Goal: Task Accomplishment & Management: Use online tool/utility

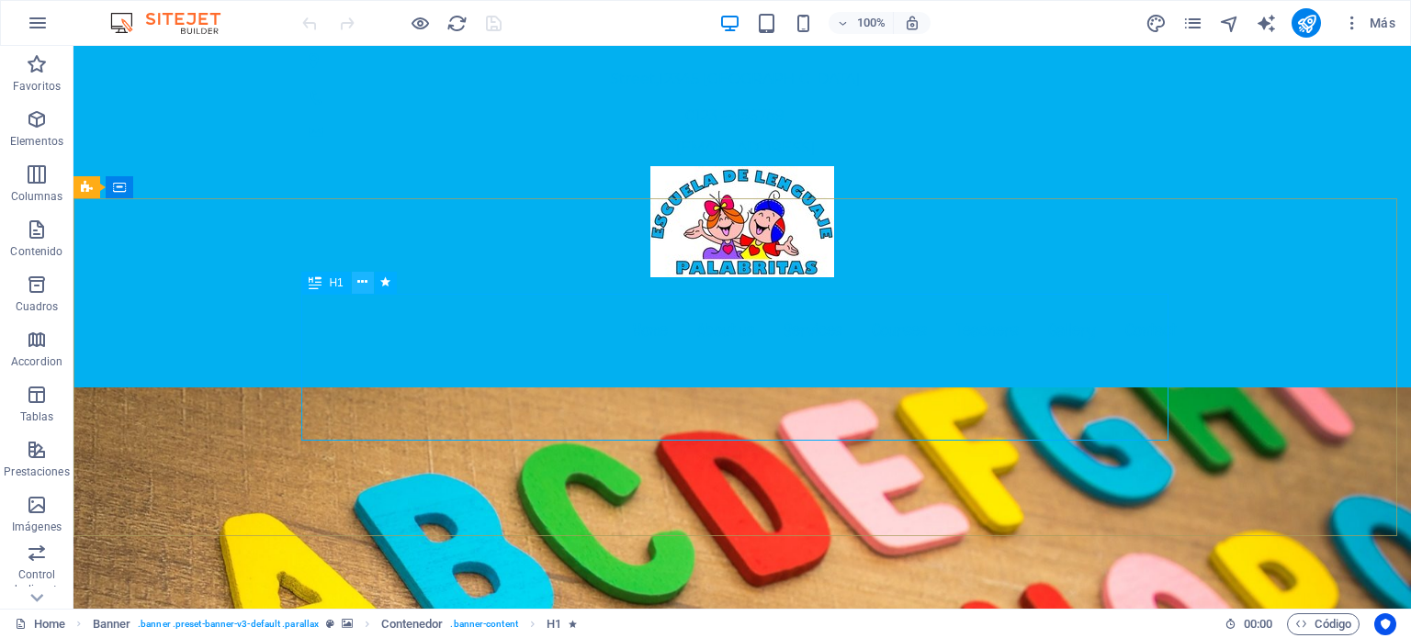
click at [360, 284] on icon at bounding box center [362, 282] width 10 height 19
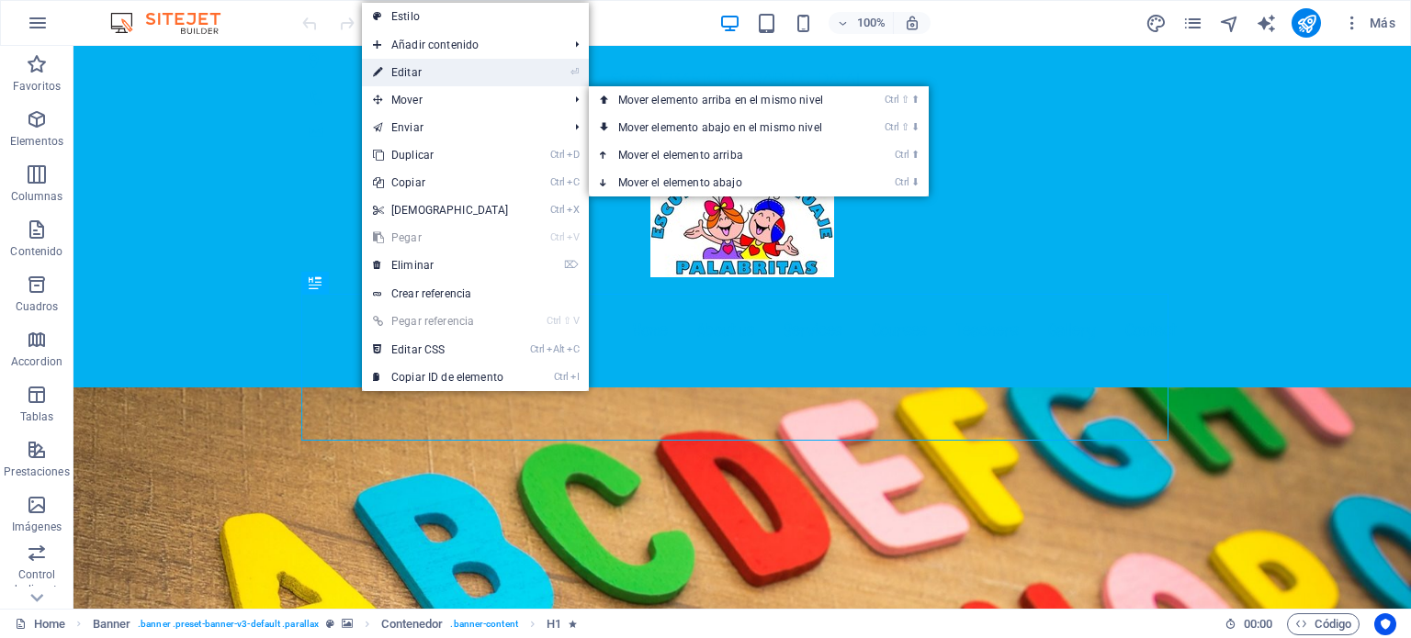
click at [463, 72] on link "⏎ Editar" at bounding box center [441, 73] width 158 height 28
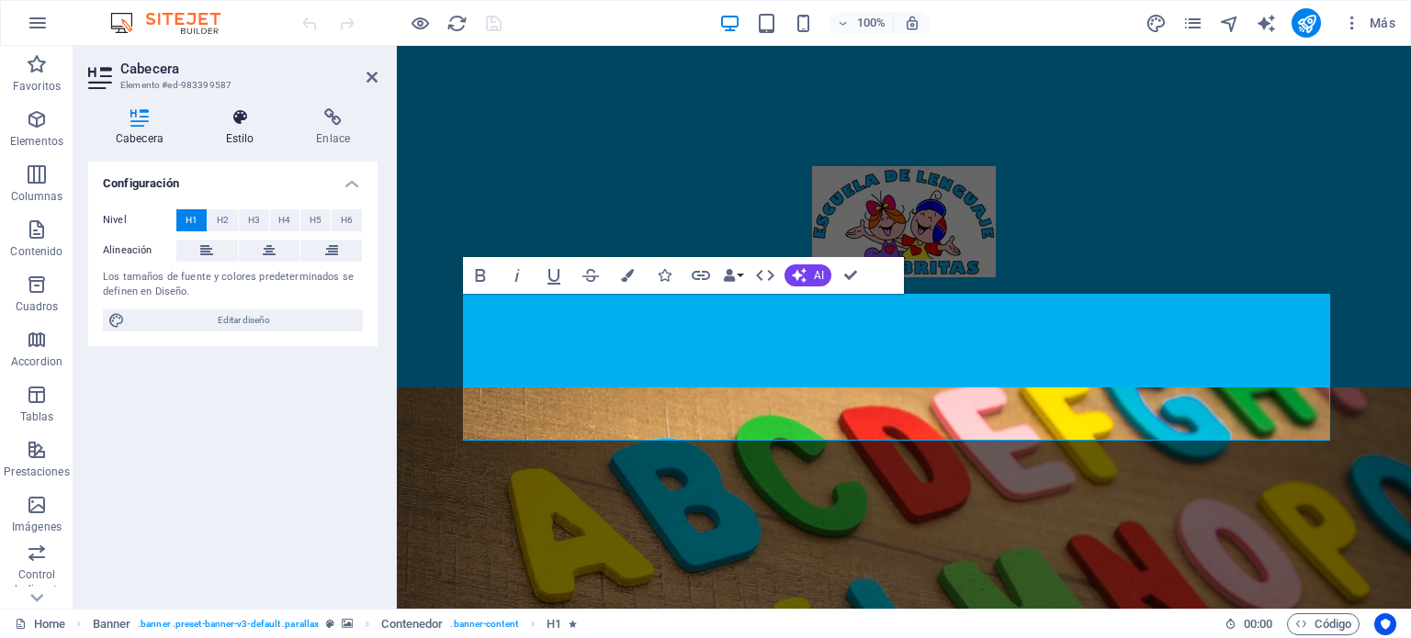
click at [238, 120] on icon at bounding box center [240, 117] width 84 height 18
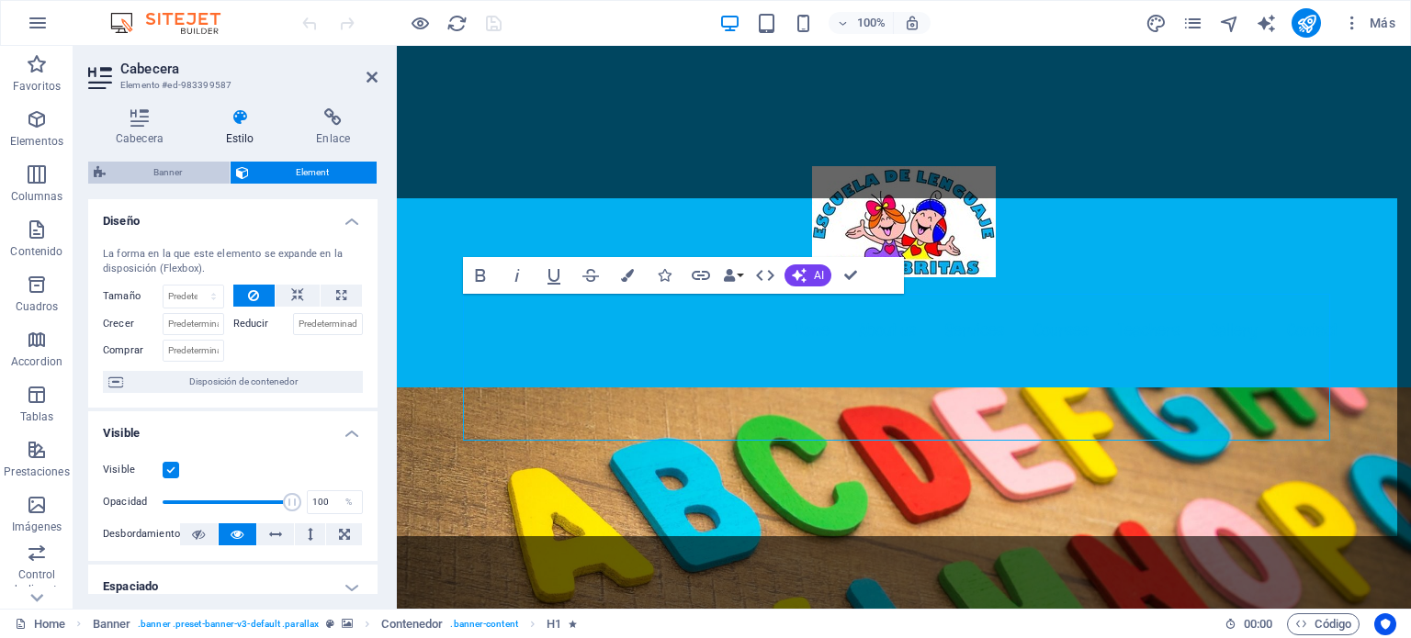
click at [177, 173] on span "Banner" at bounding box center [167, 173] width 113 height 22
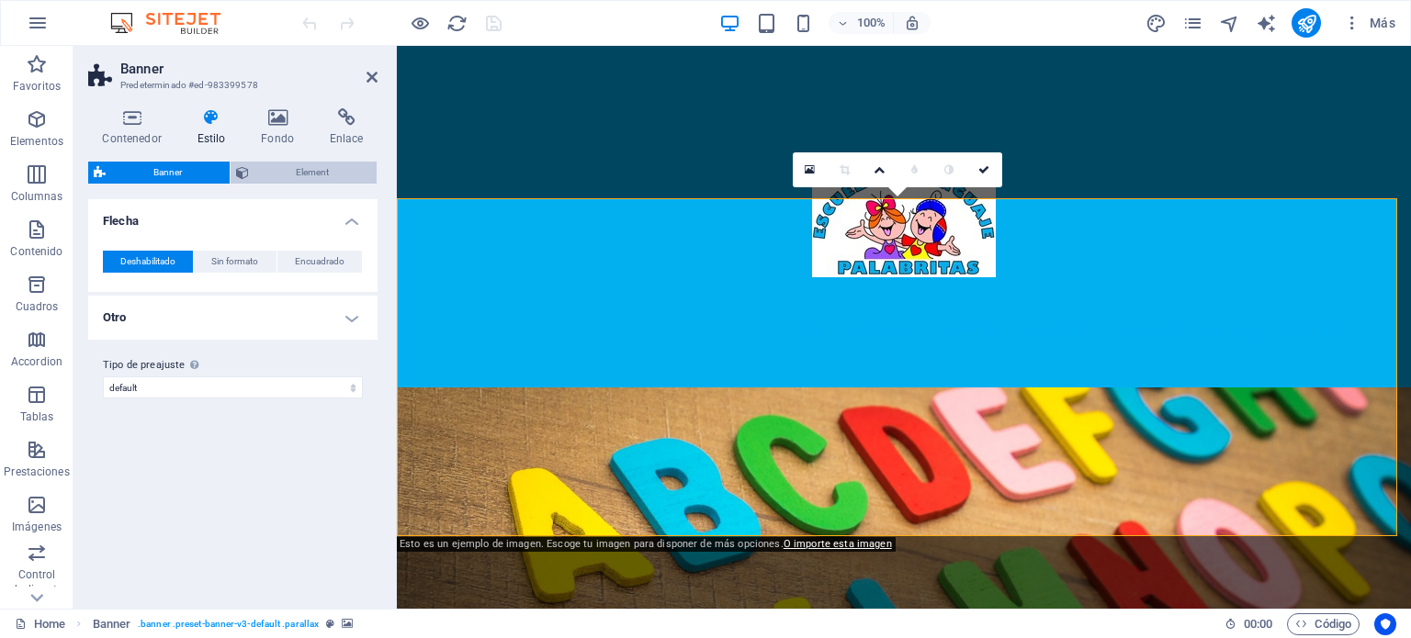
click at [279, 170] on span "Element" at bounding box center [313, 173] width 118 height 22
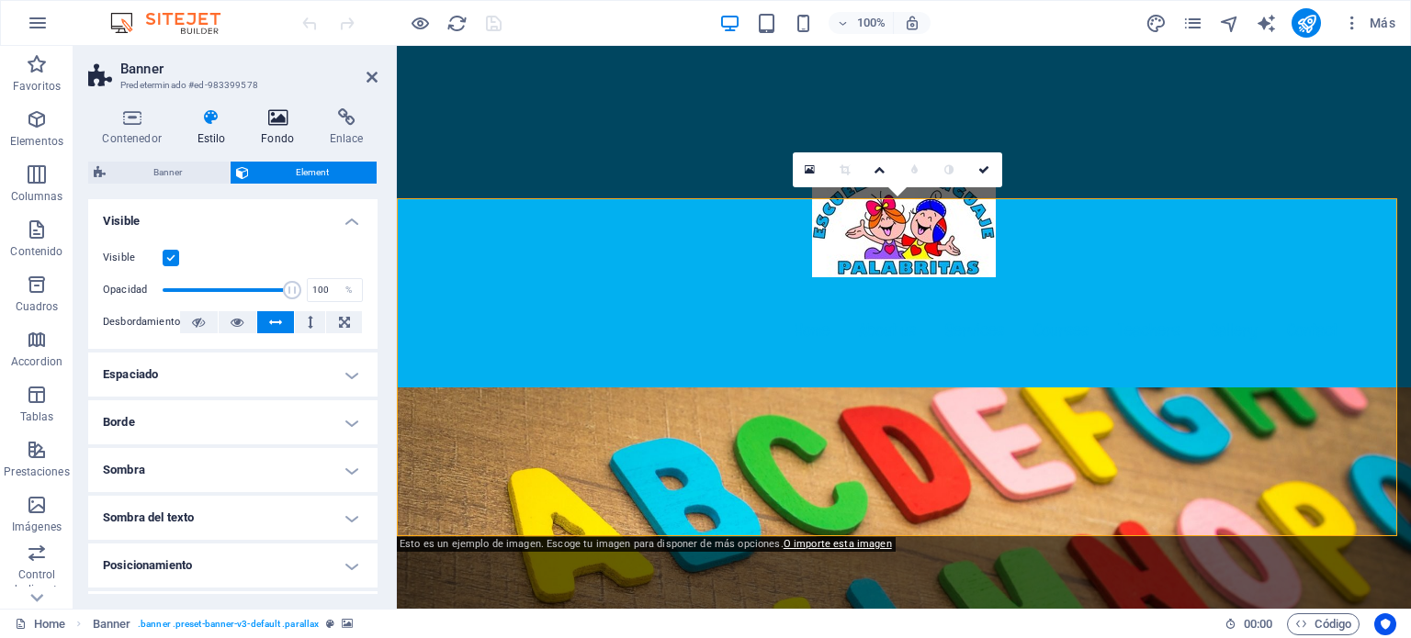
click at [276, 122] on icon at bounding box center [278, 117] width 62 height 18
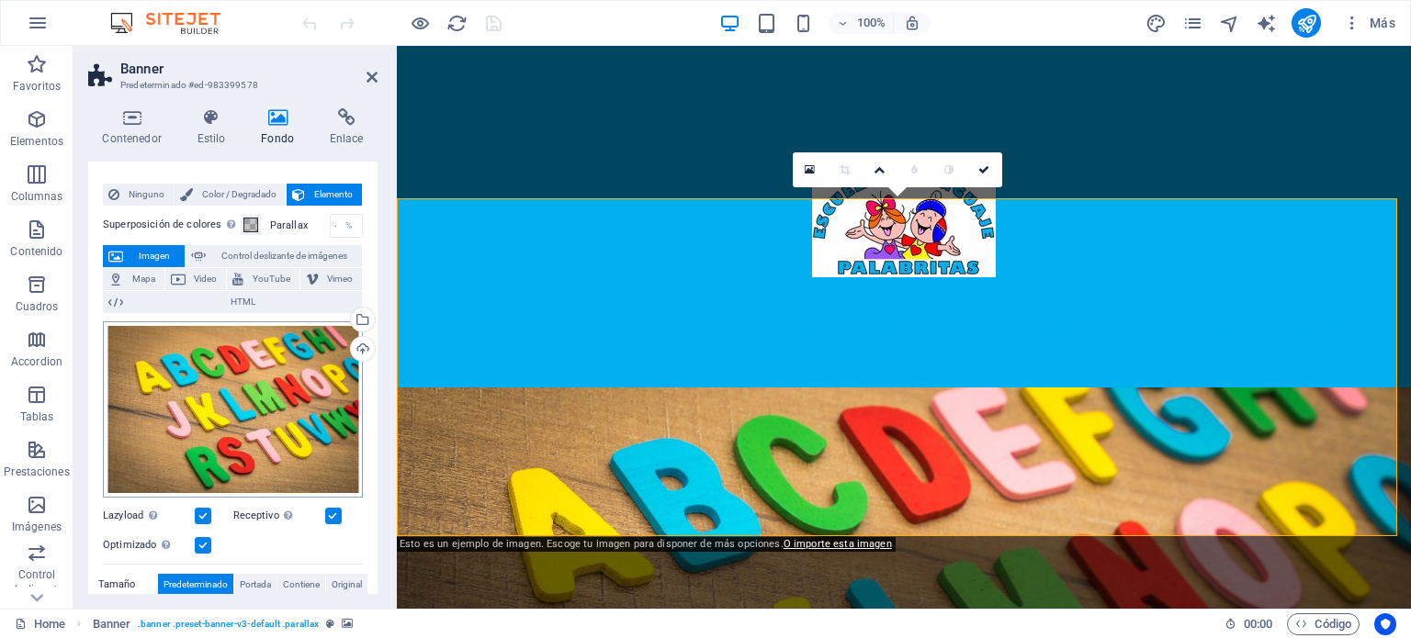
scroll to position [18, 0]
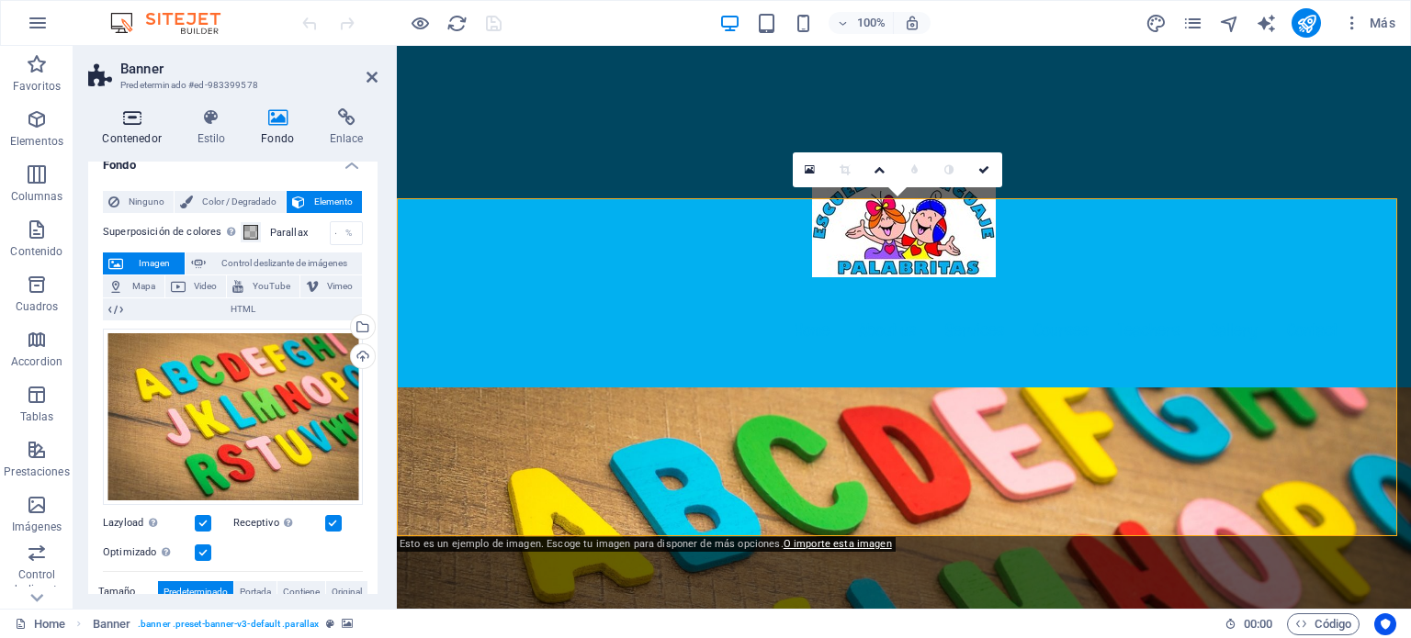
click at [139, 115] on icon at bounding box center [131, 117] width 87 height 18
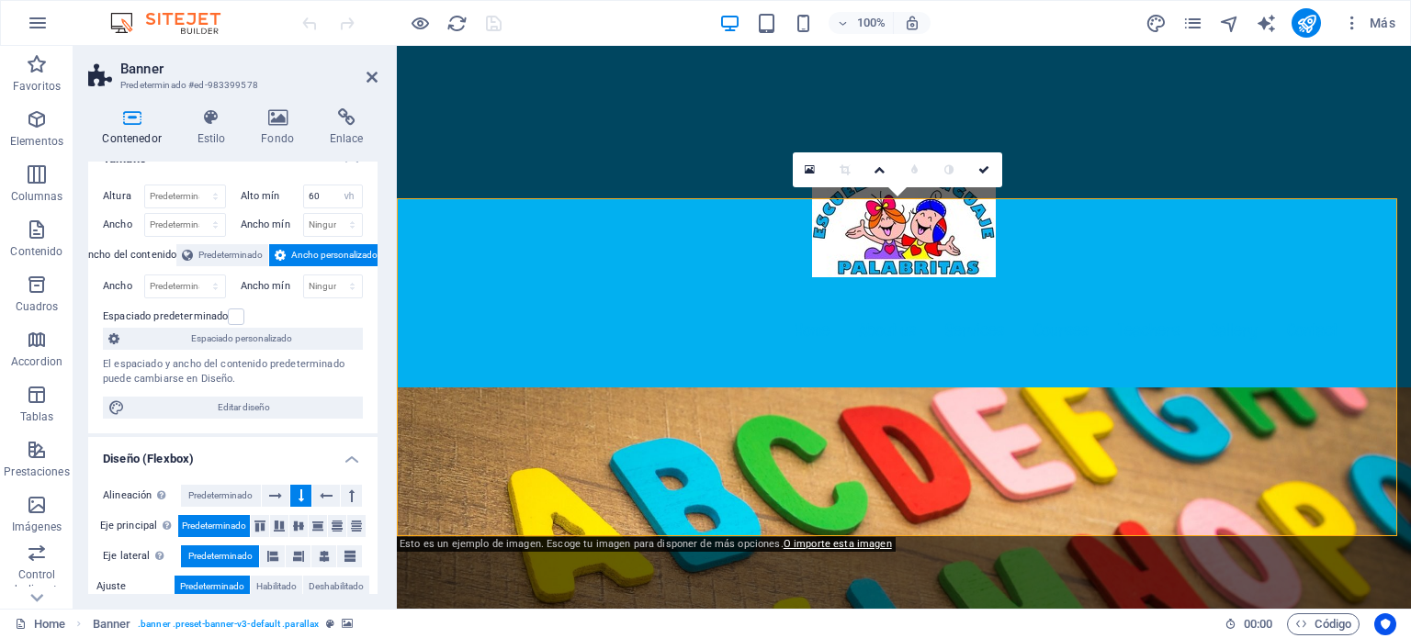
scroll to position [0, 0]
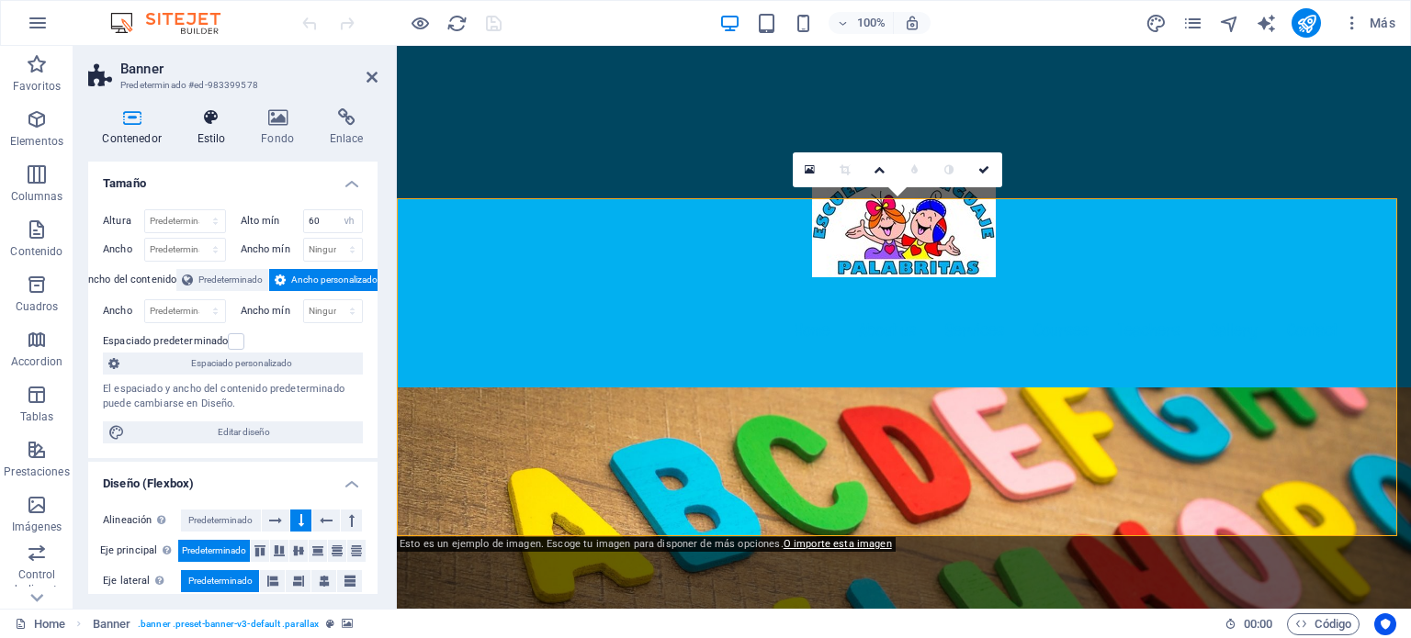
click at [210, 123] on icon at bounding box center [211, 117] width 57 height 18
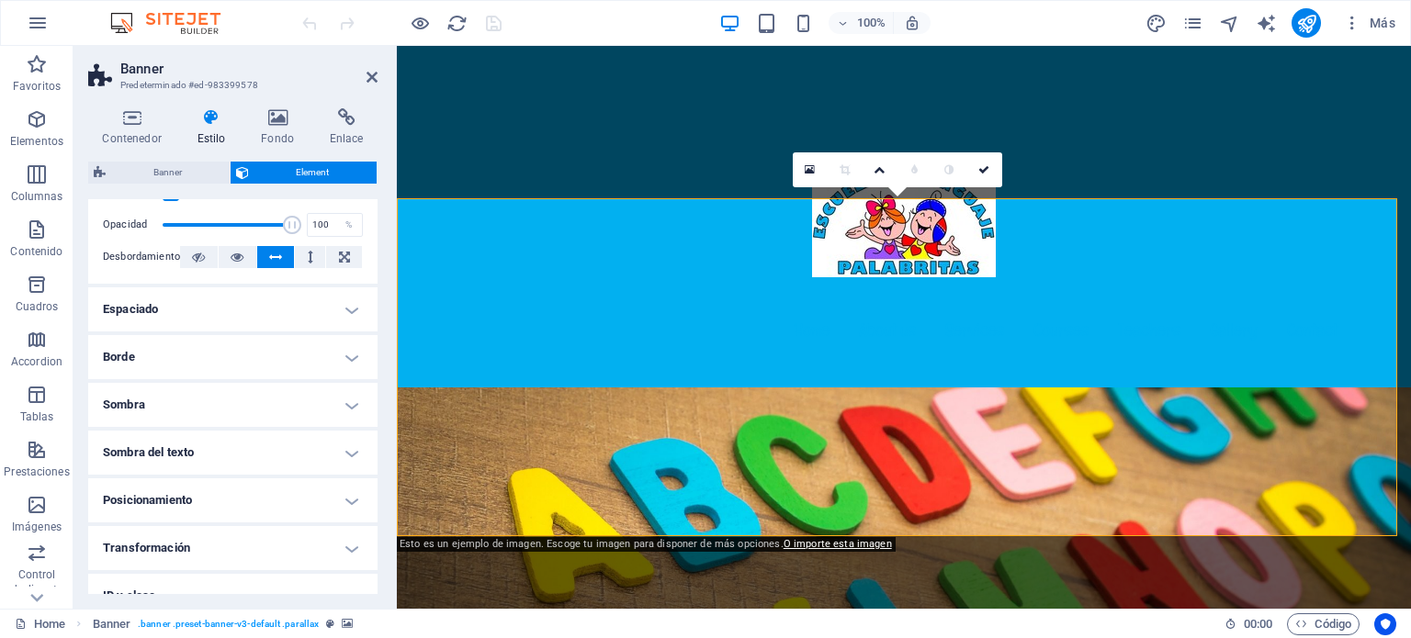
scroll to position [92, 0]
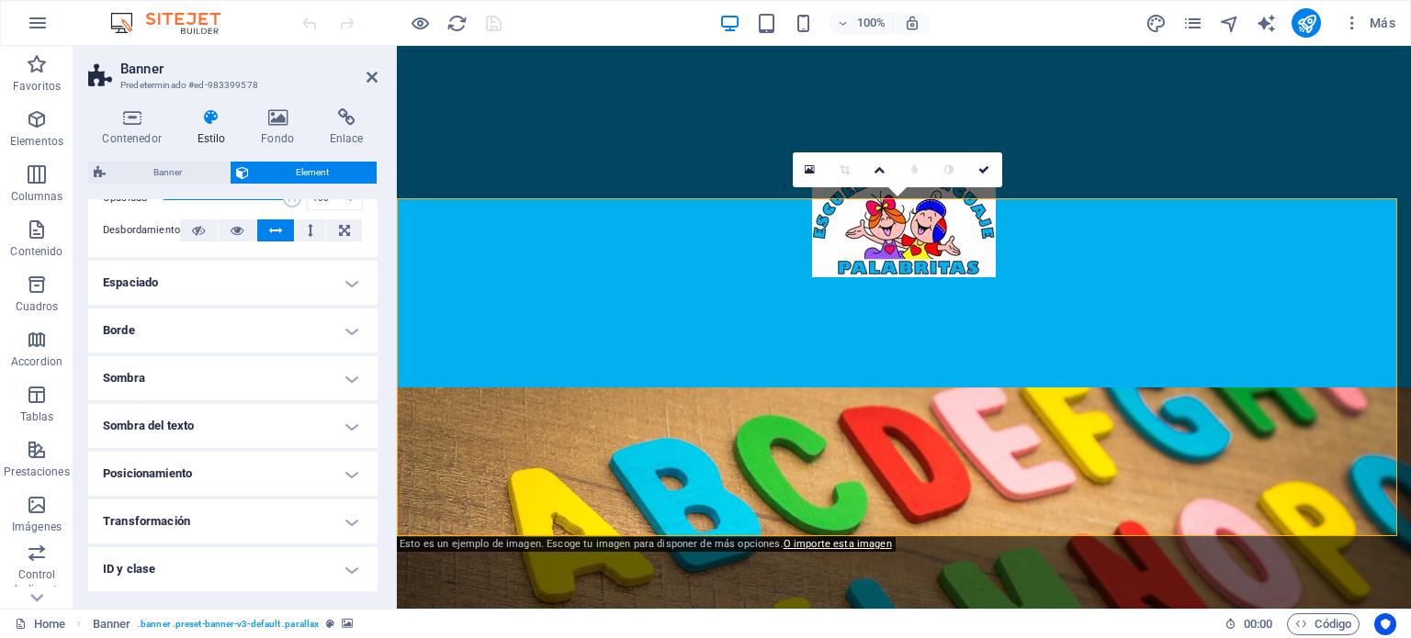
click at [283, 322] on h4 "Borde" at bounding box center [232, 331] width 289 height 44
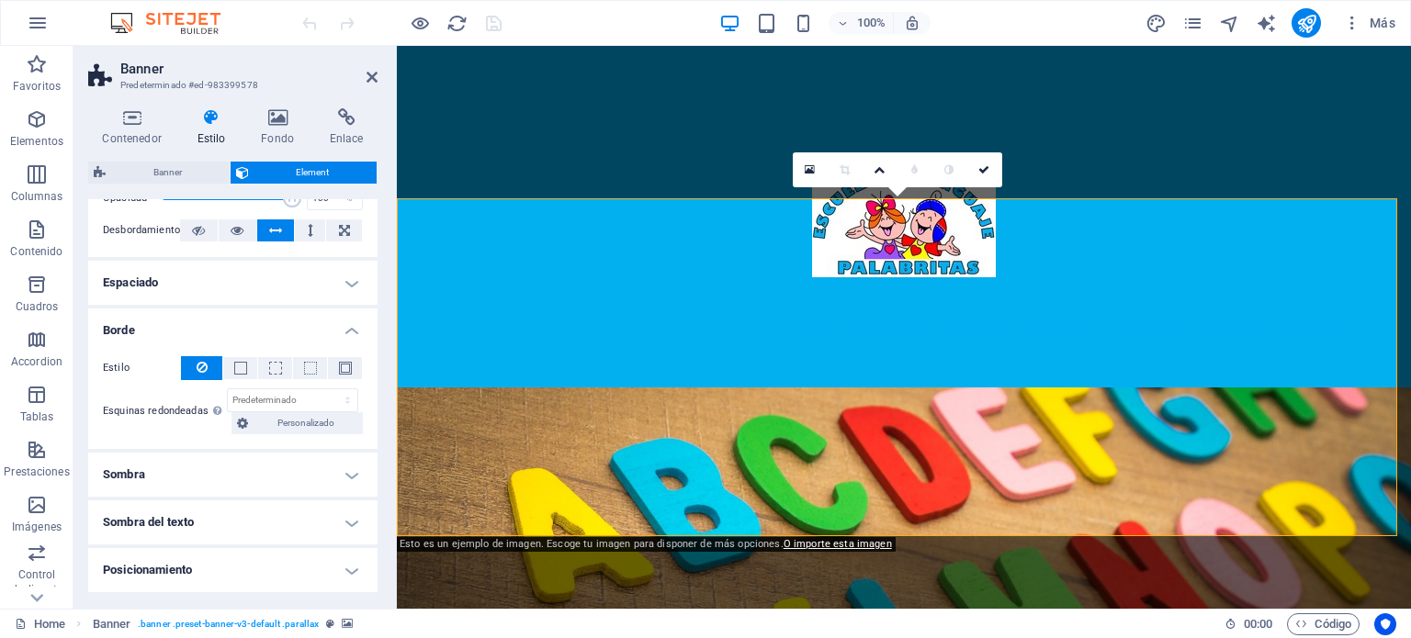
scroll to position [184, 0]
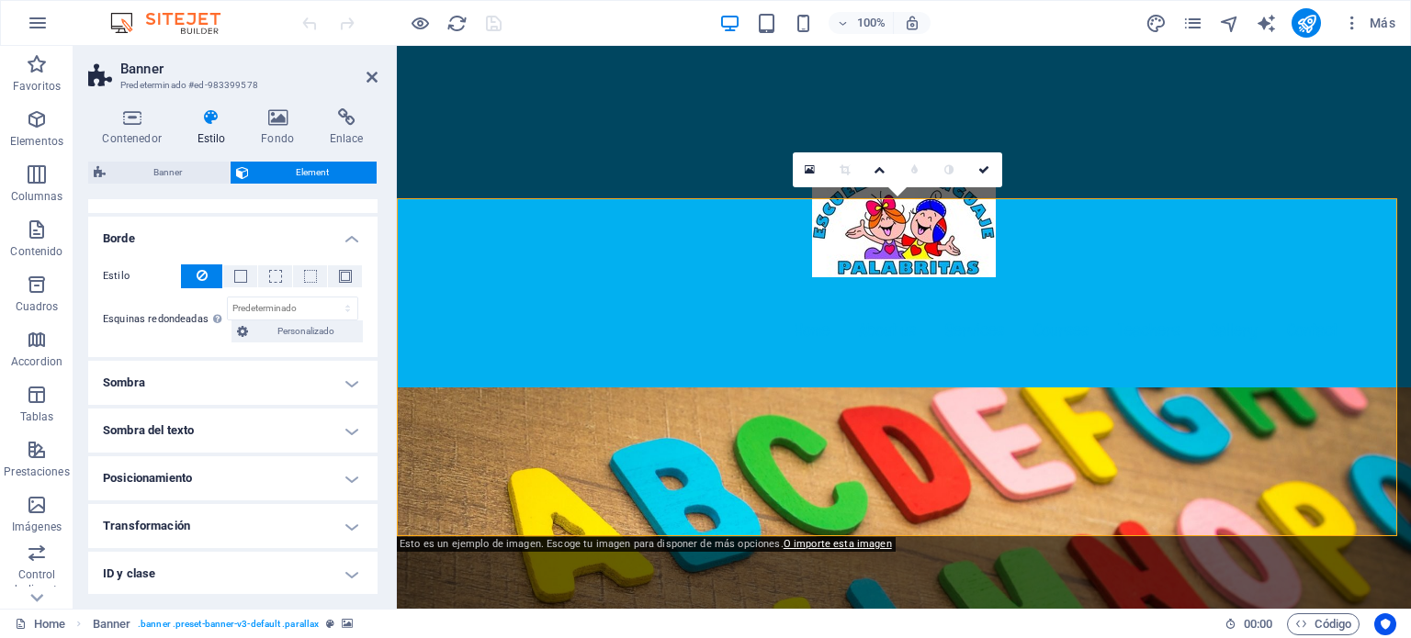
click at [253, 381] on h4 "Sombra" at bounding box center [232, 383] width 289 height 44
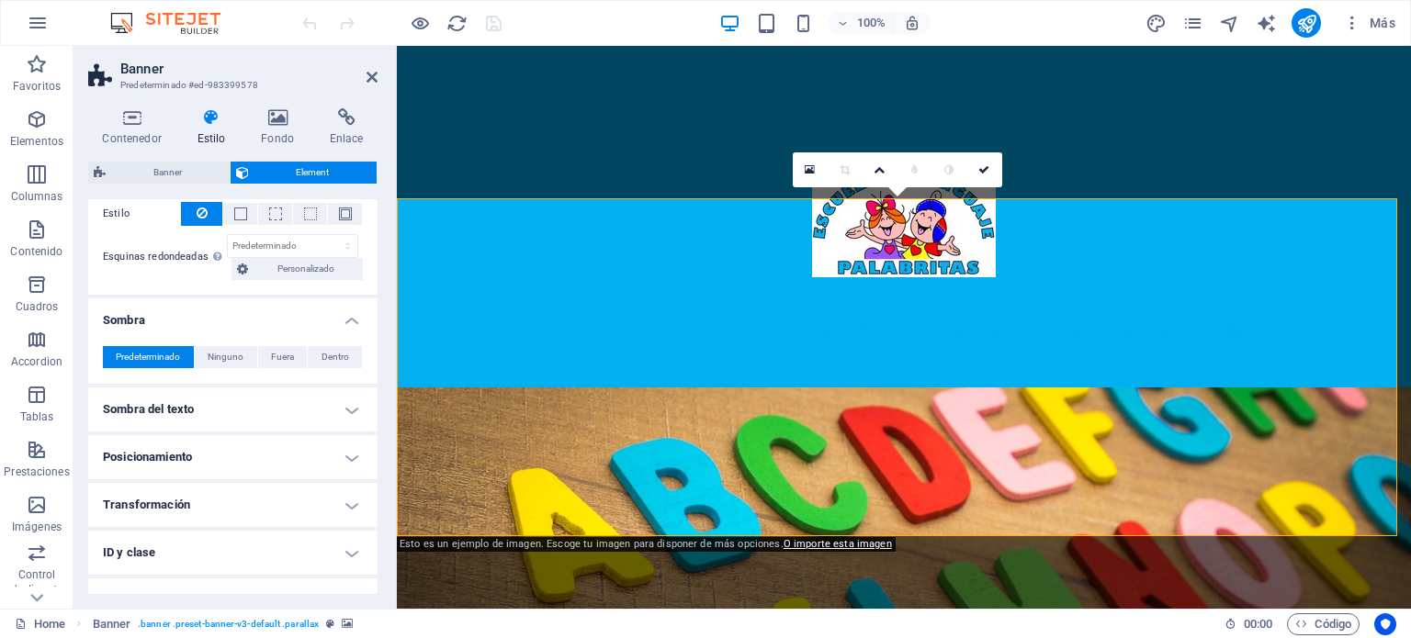
scroll to position [276, 0]
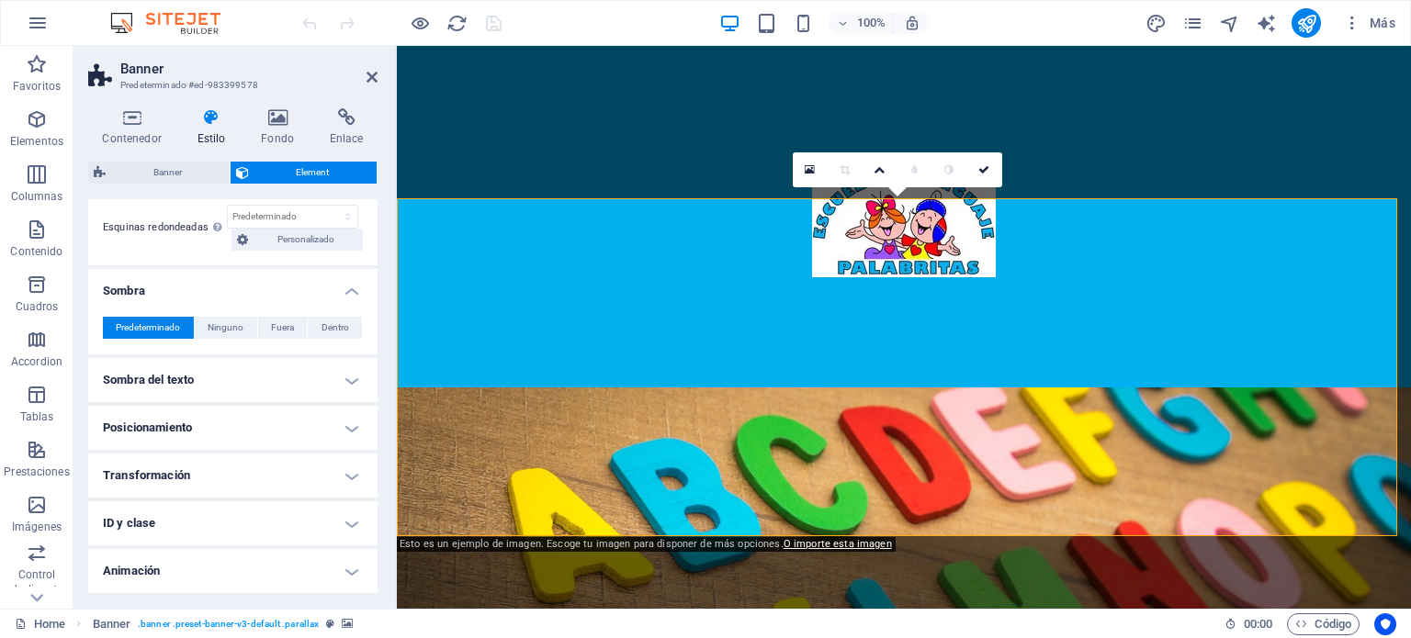
click at [290, 377] on h4 "Sombra del texto" at bounding box center [232, 380] width 289 height 44
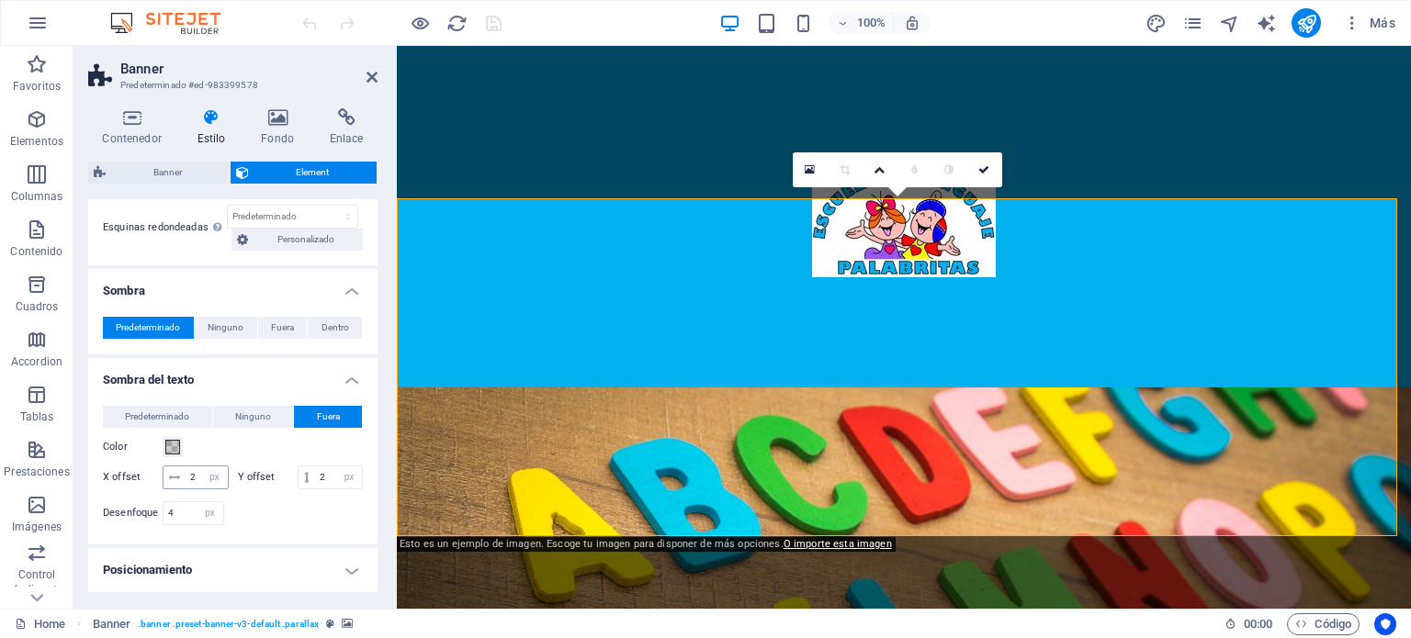
scroll to position [459, 0]
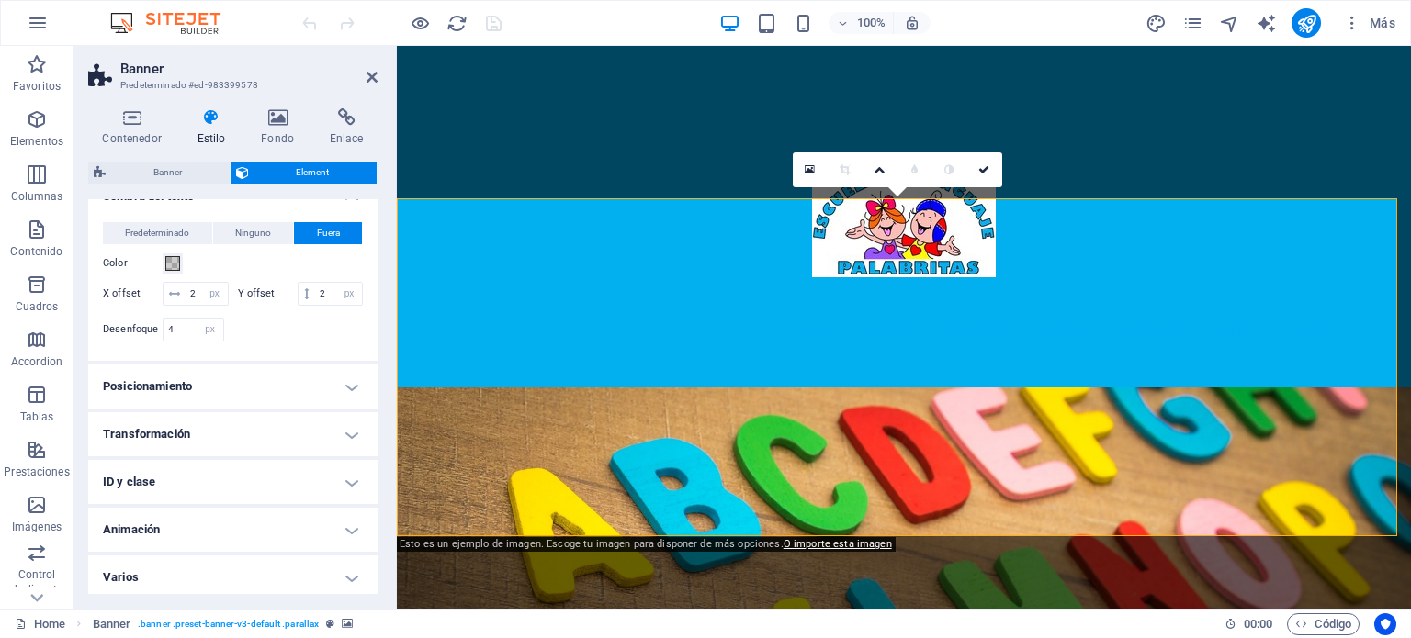
click at [221, 453] on h4 "Transformación" at bounding box center [232, 434] width 289 height 44
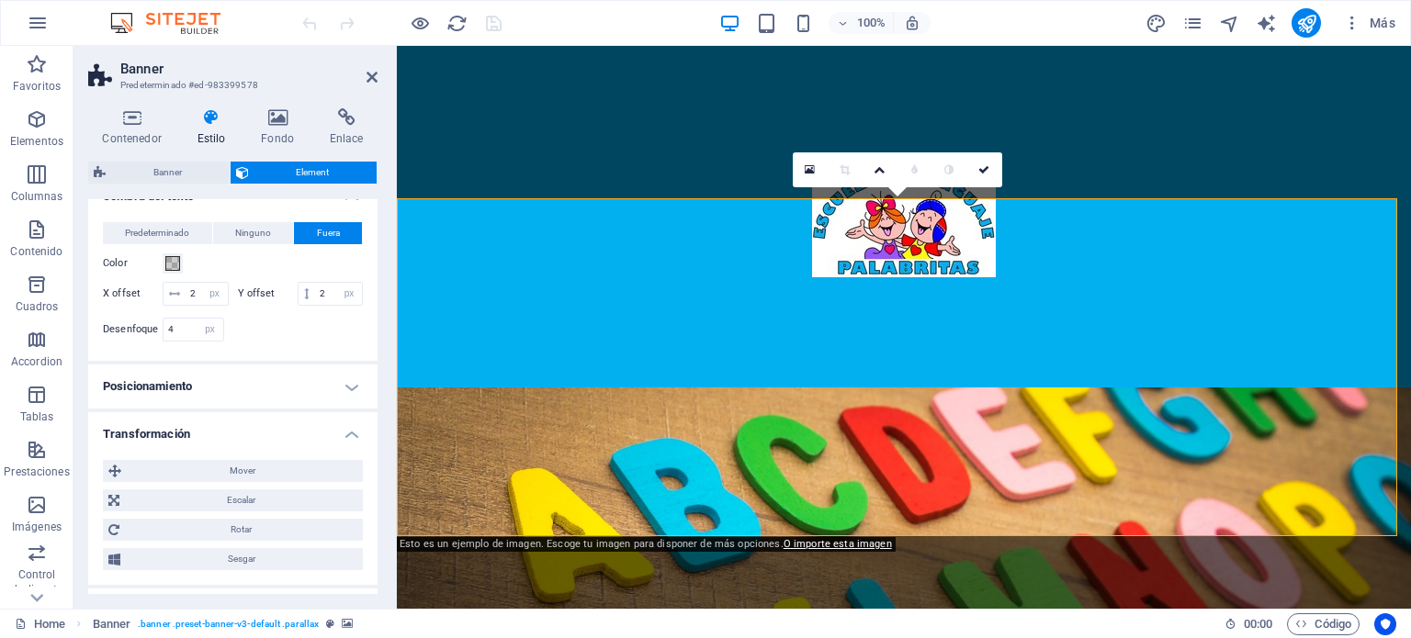
scroll to position [614, 0]
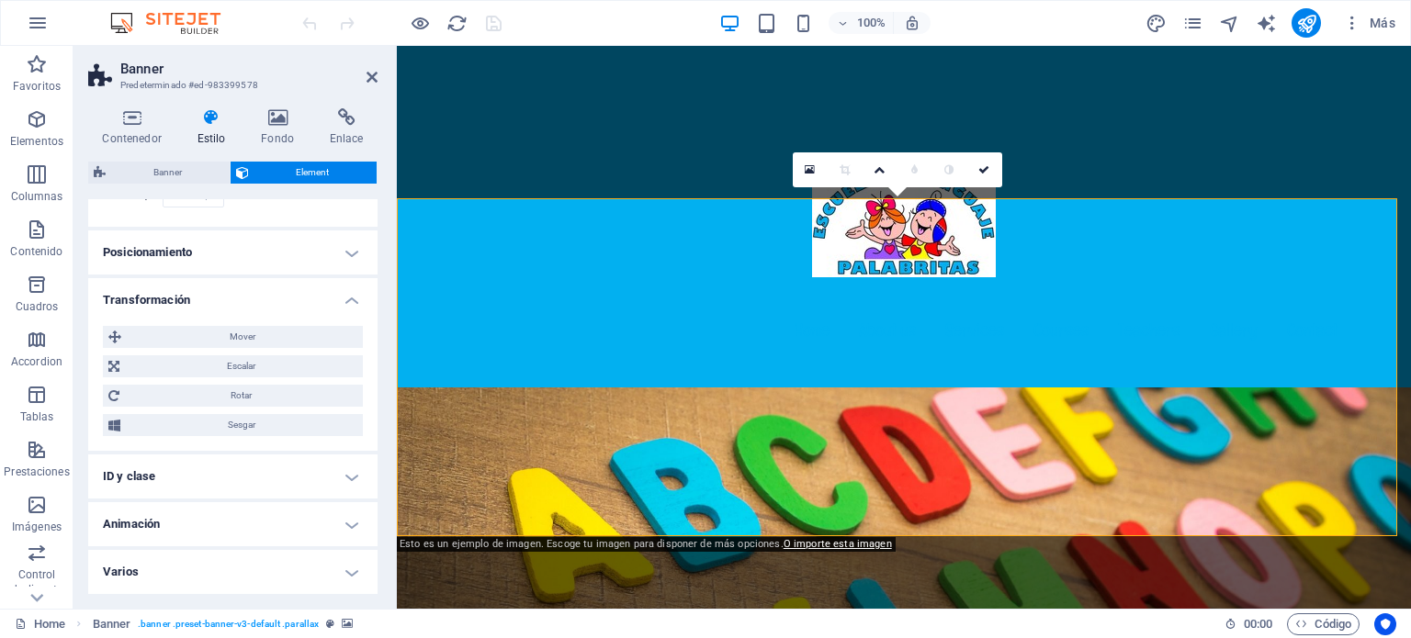
click at [242, 478] on h4 "ID y clase" at bounding box center [232, 477] width 289 height 44
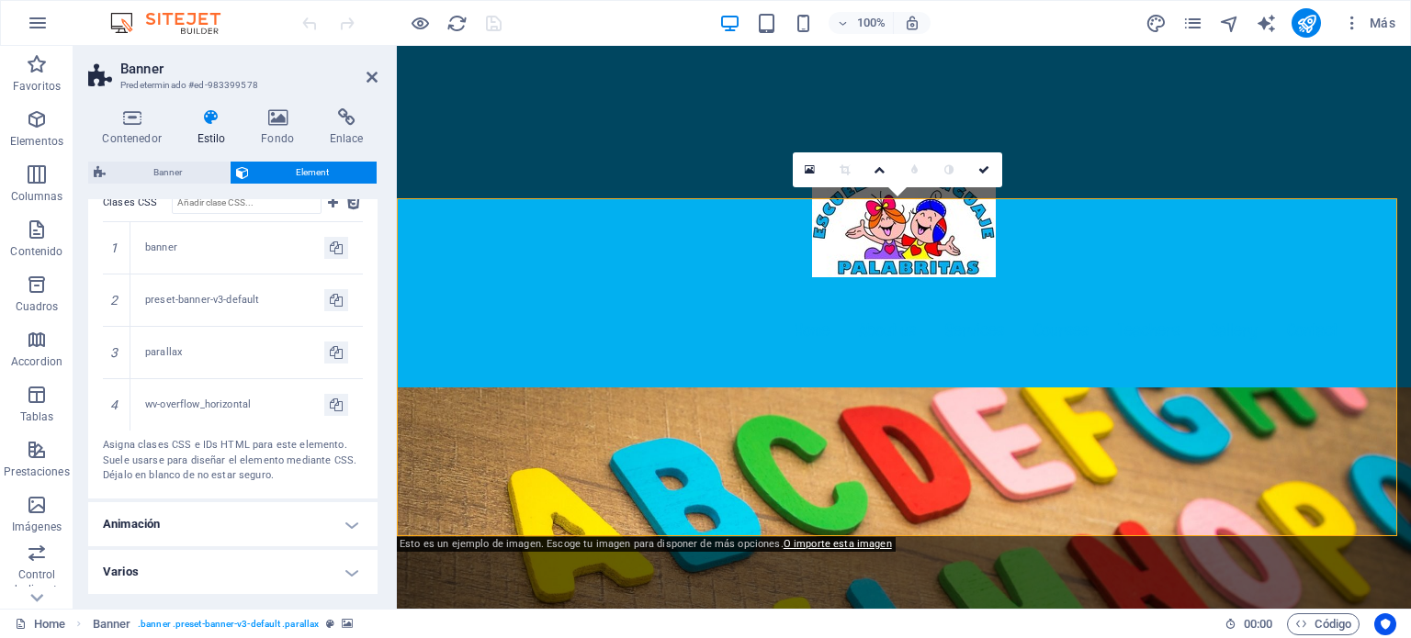
scroll to position [987, 0]
click at [259, 576] on h4 "Varios" at bounding box center [232, 572] width 289 height 44
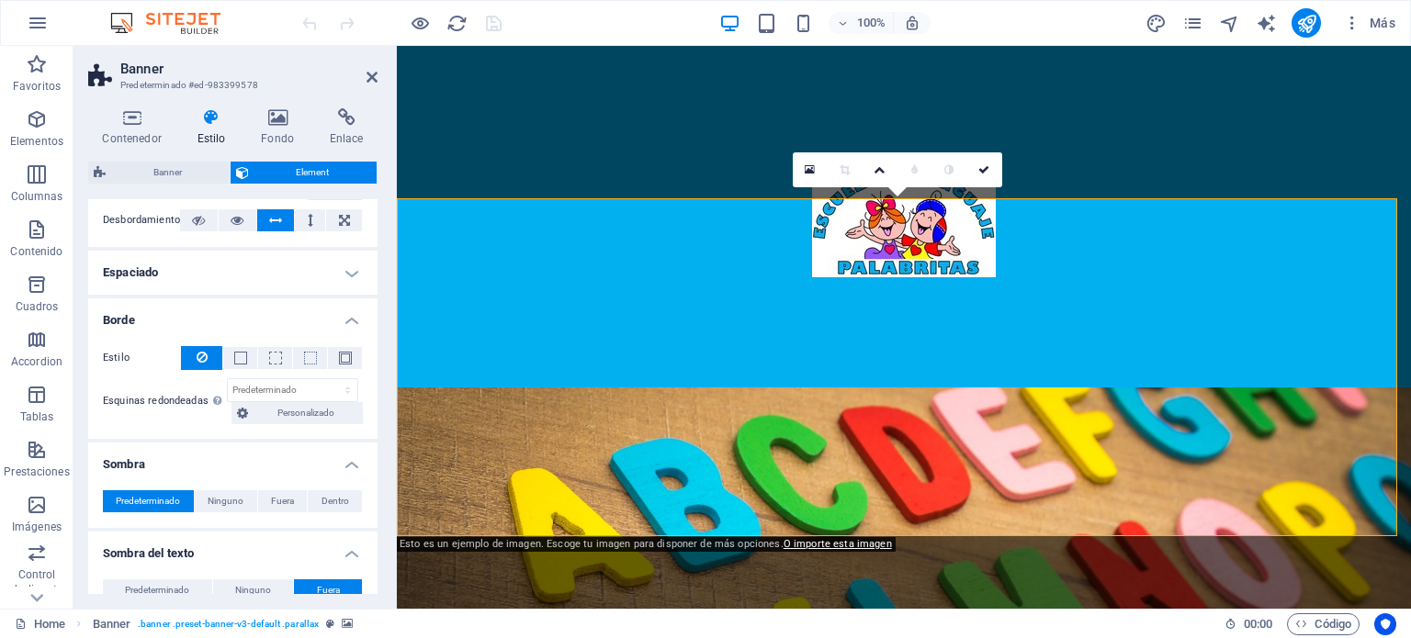
scroll to position [0, 0]
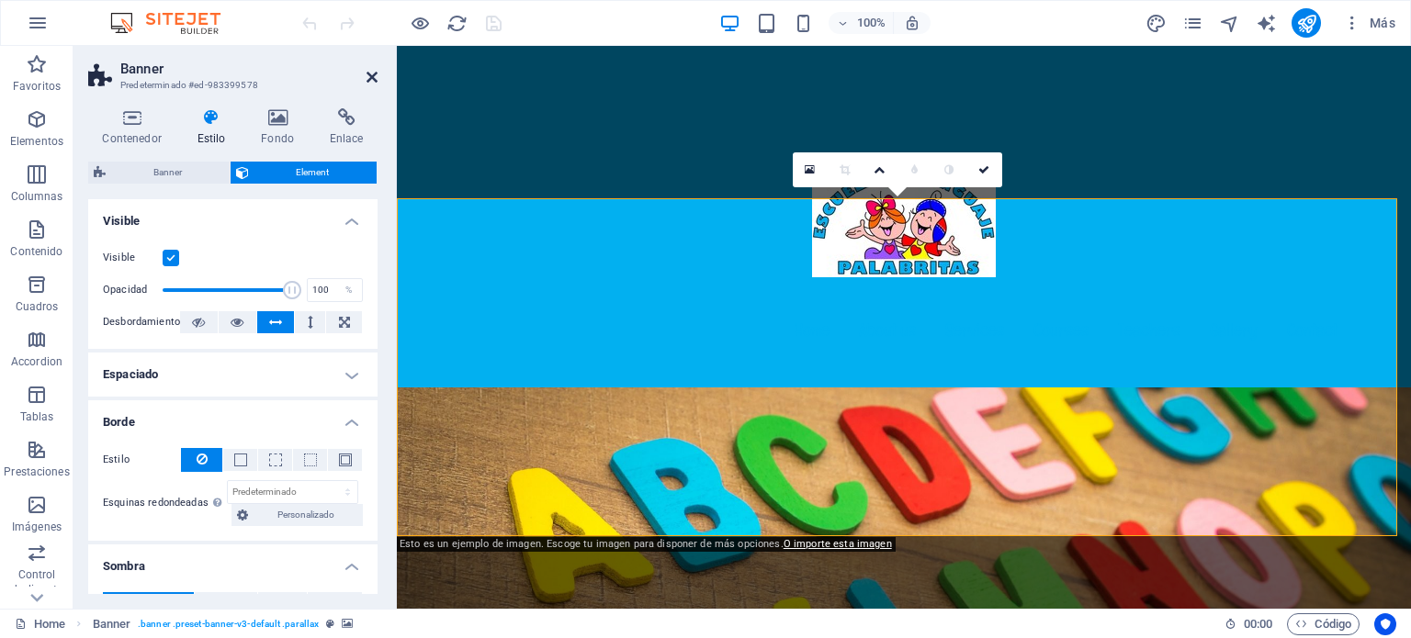
click at [370, 79] on icon at bounding box center [371, 77] width 11 height 15
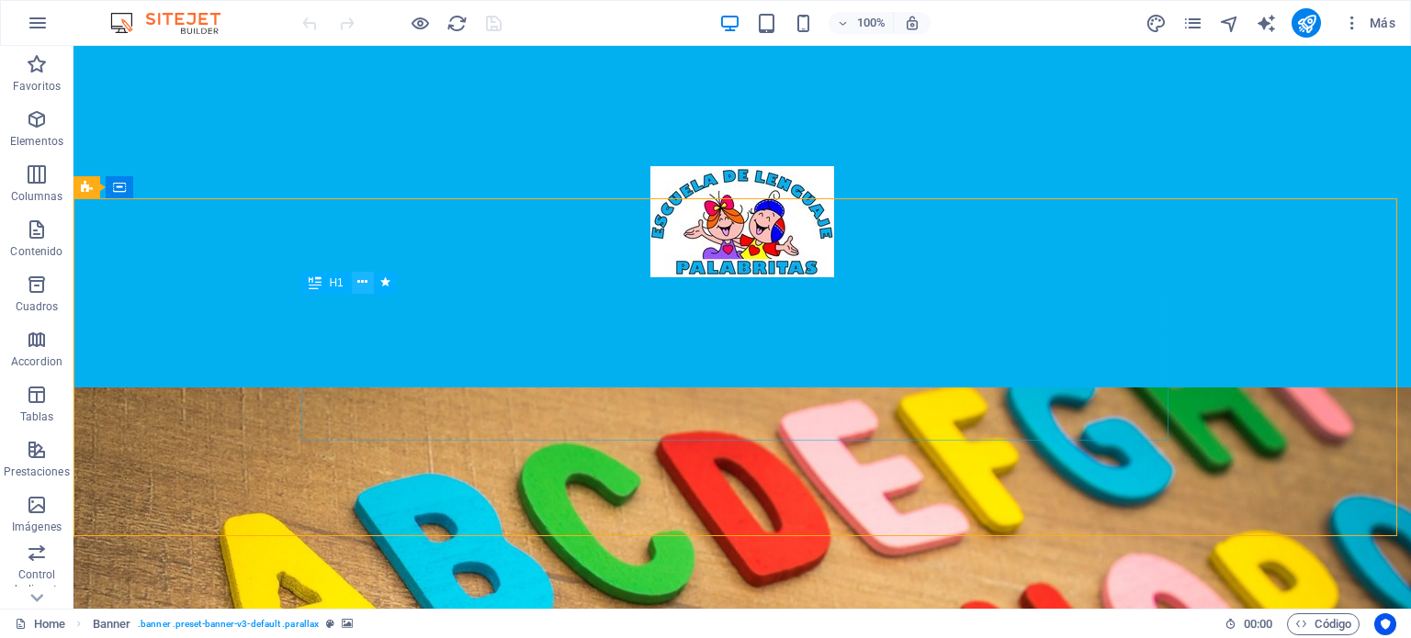
click at [359, 280] on icon at bounding box center [362, 282] width 10 height 19
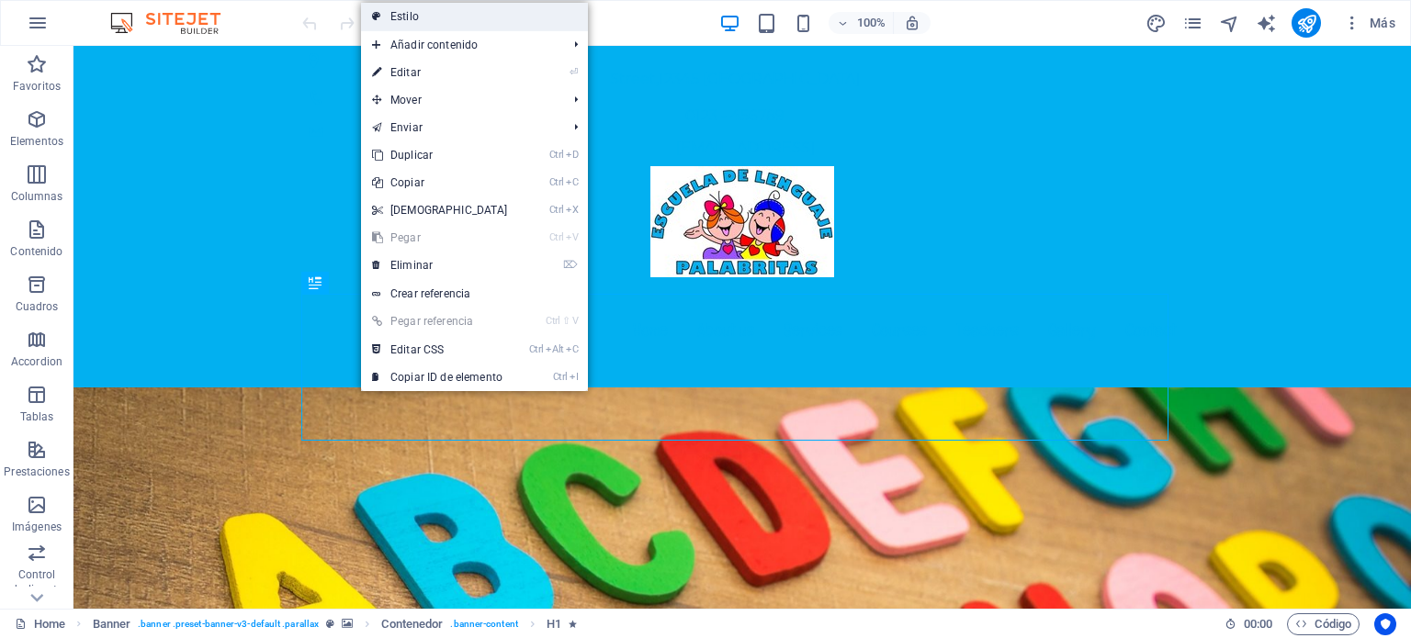
click at [512, 17] on link "Estilo" at bounding box center [474, 17] width 227 height 28
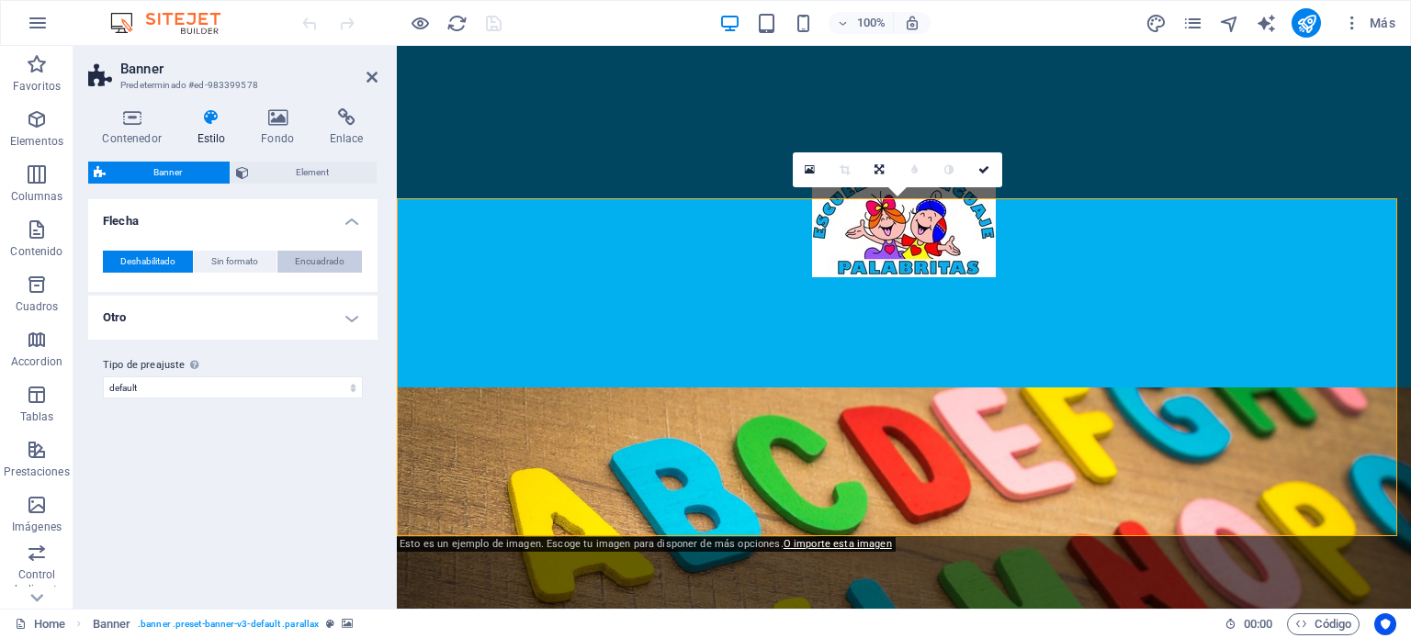
click at [313, 256] on span "Encuadrado" at bounding box center [320, 262] width 50 height 22
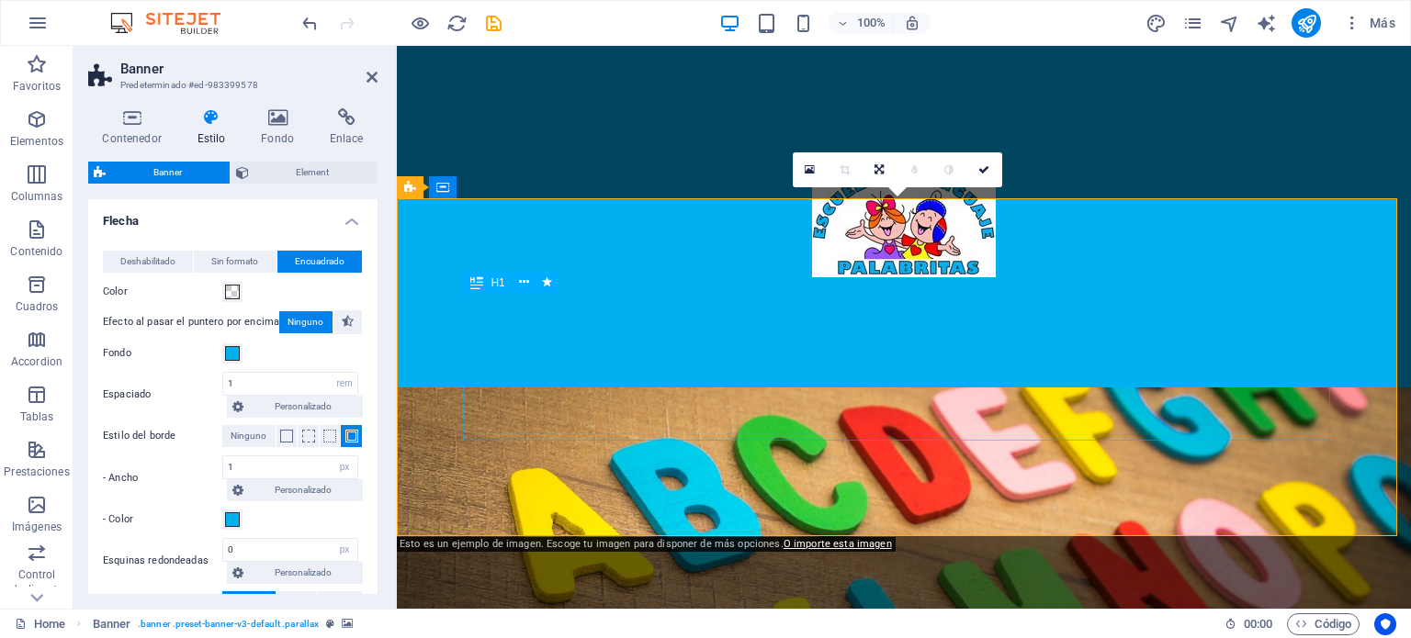
click at [235, 289] on span at bounding box center [232, 292] width 15 height 15
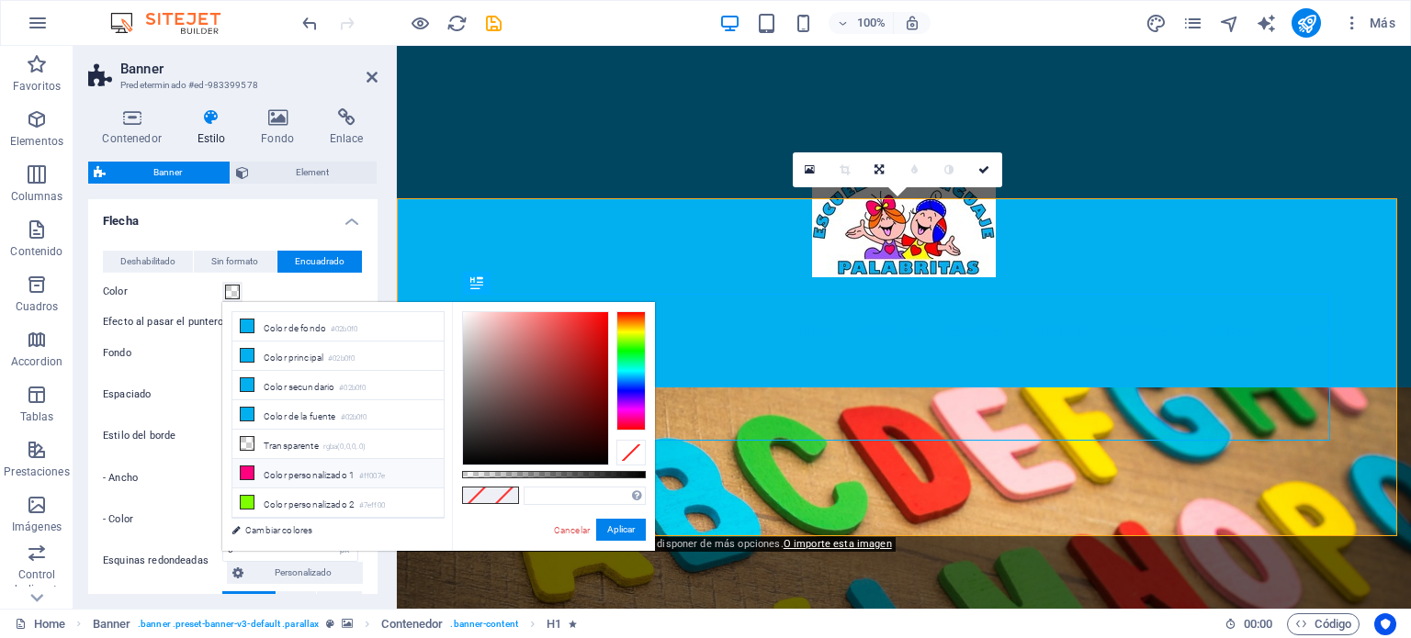
click at [284, 466] on li "Color personalizado 1 #ff007e" at bounding box center [337, 473] width 211 height 29
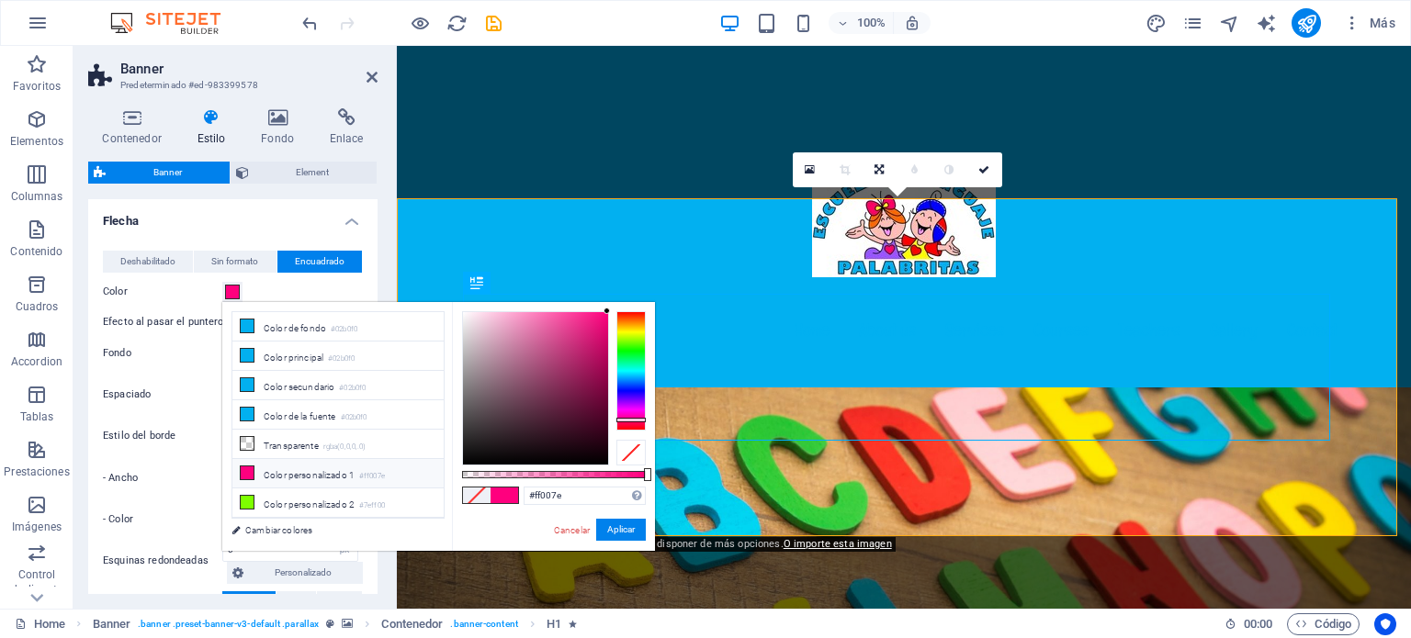
scroll to position [19, 0]
type input "#ff006d"
click at [628, 421] on div at bounding box center [630, 420] width 29 height 5
click at [614, 534] on button "Aplicar" at bounding box center [621, 530] width 50 height 22
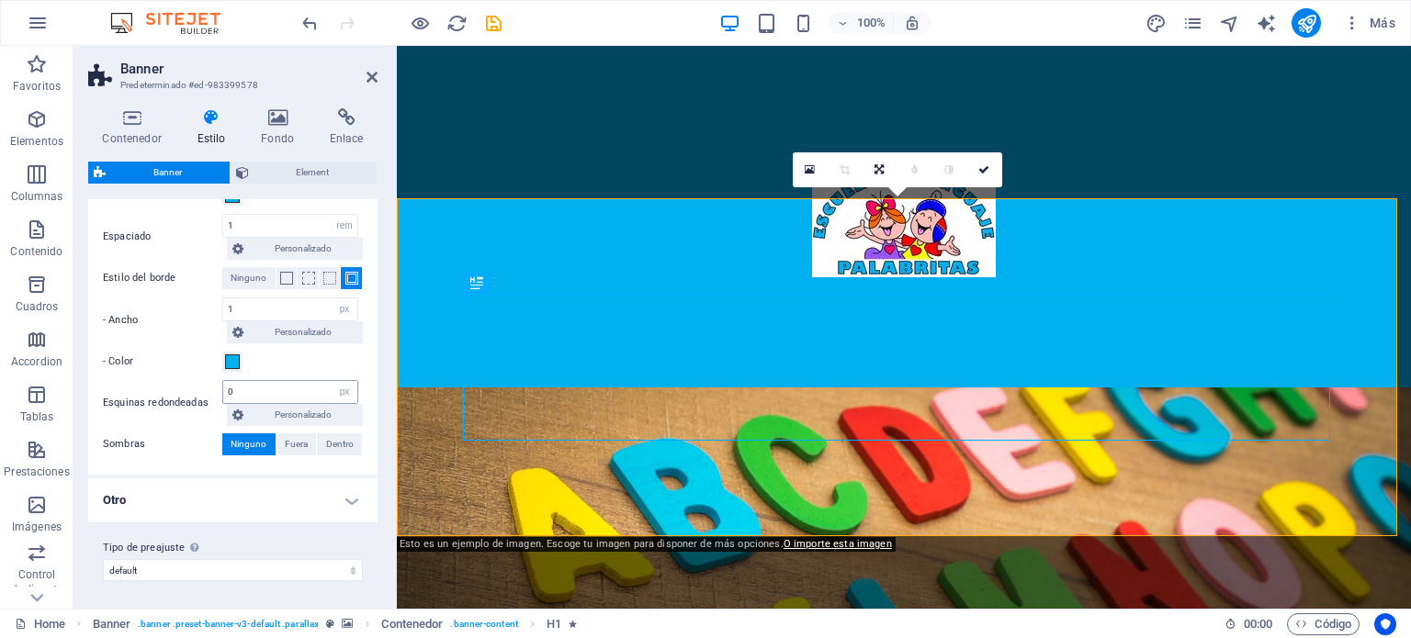
scroll to position [0, 0]
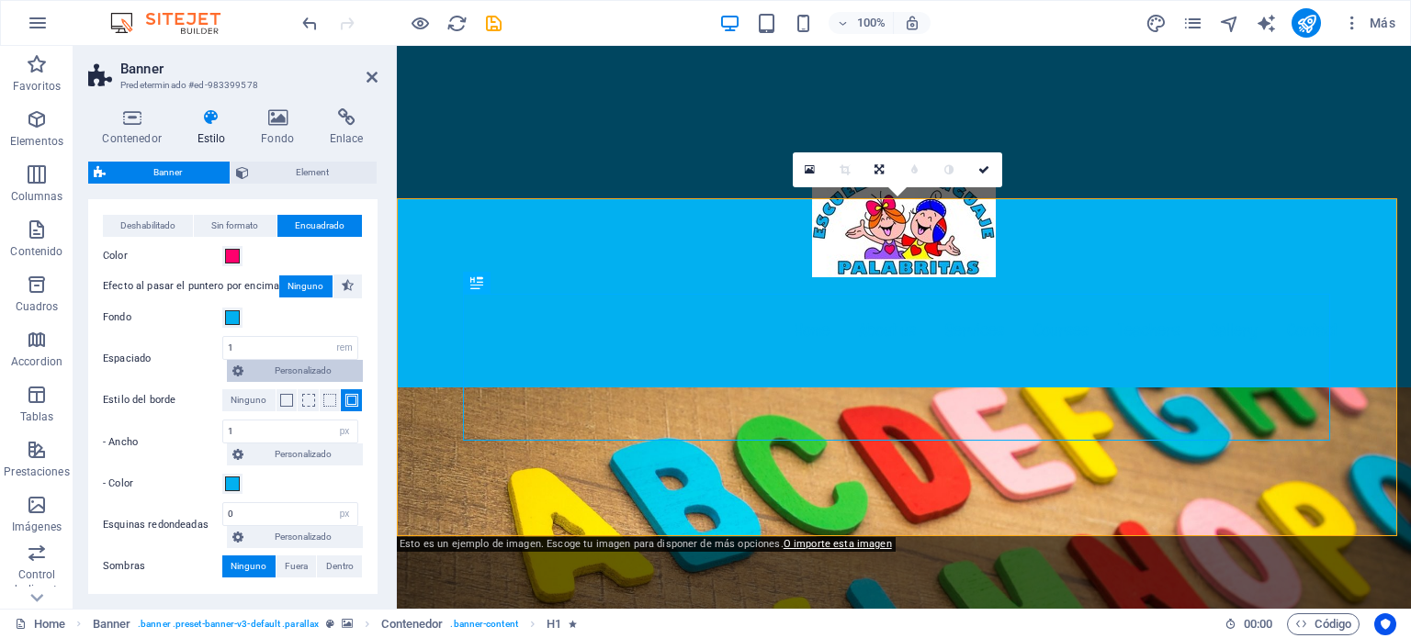
scroll to position [92, 0]
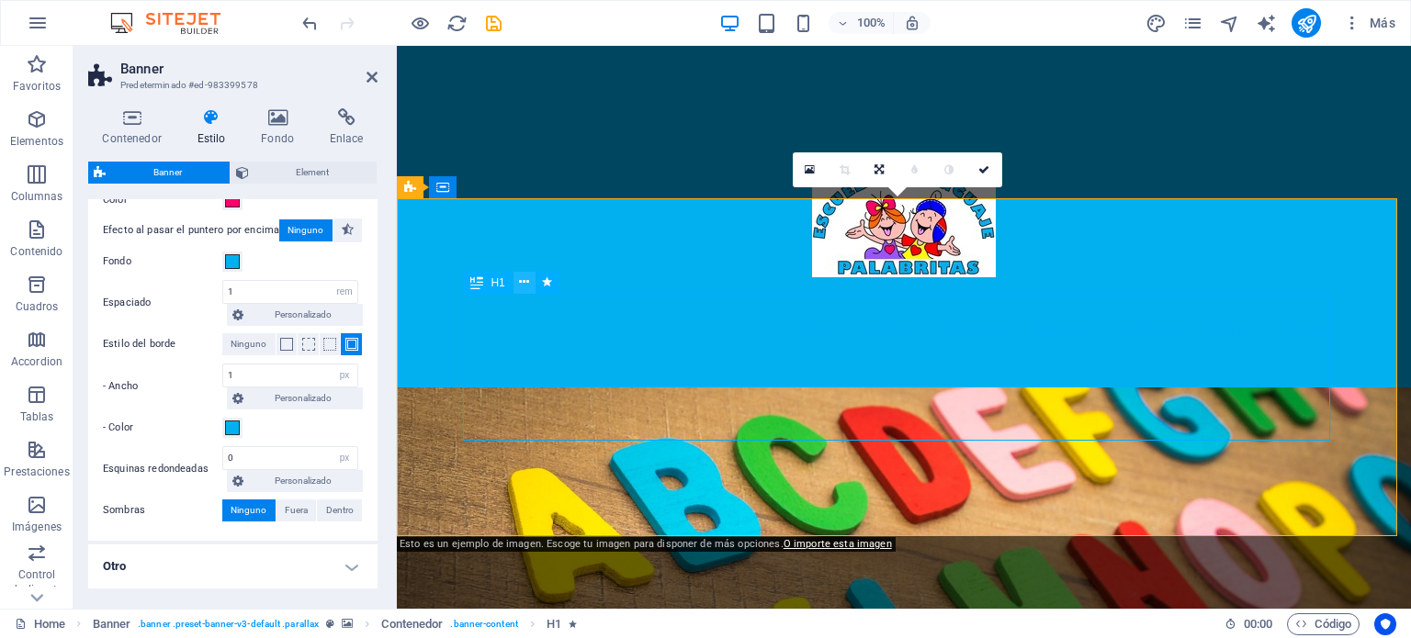
click at [529, 276] on icon at bounding box center [524, 282] width 10 height 19
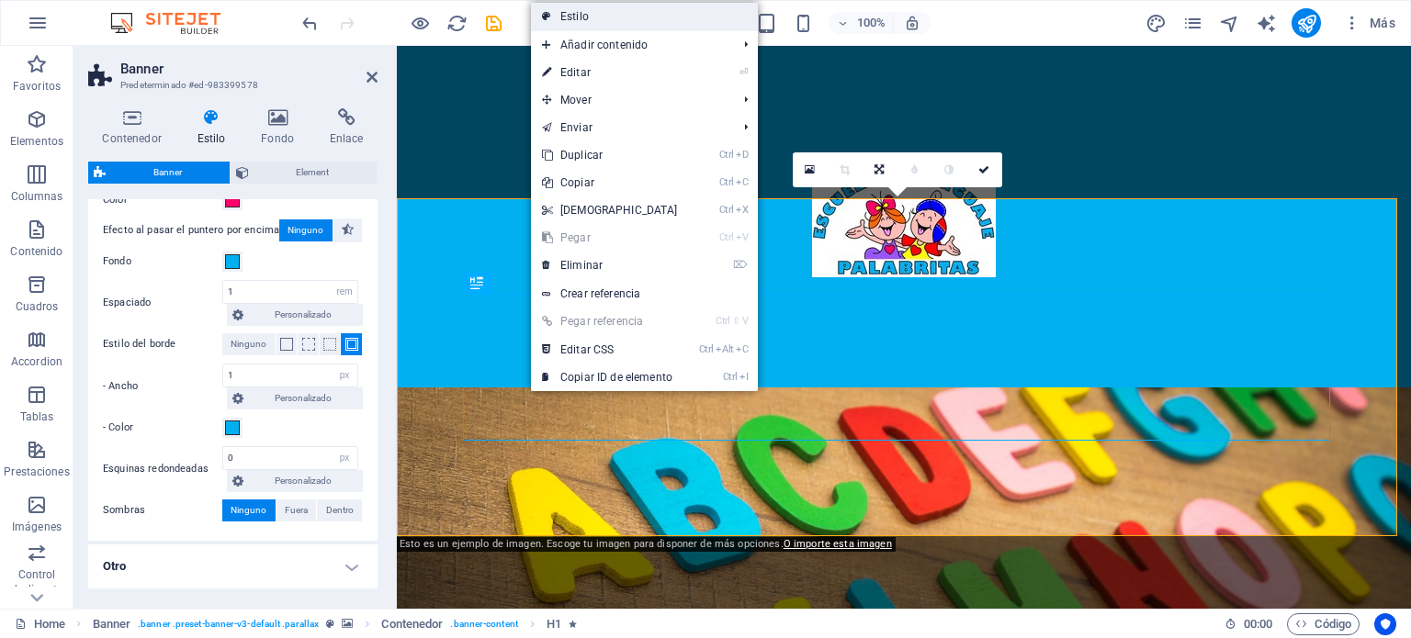
click at [617, 12] on link "Estilo" at bounding box center [644, 17] width 227 height 28
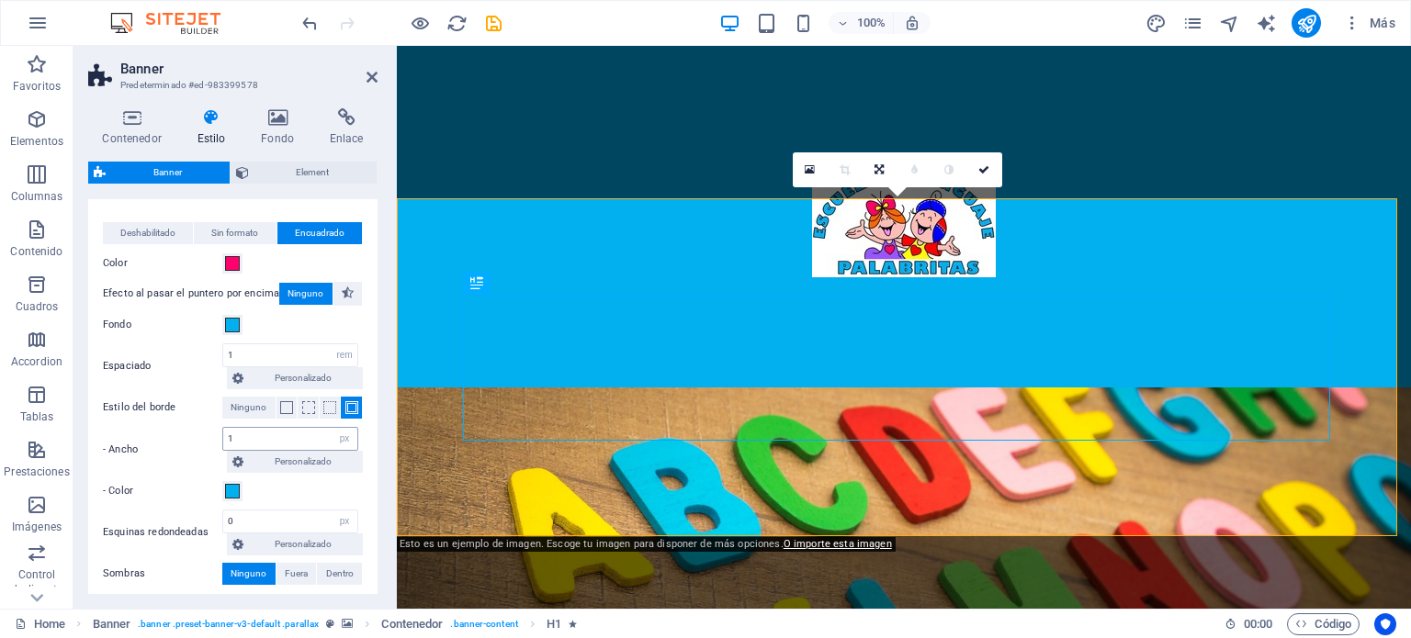
scroll to position [0, 0]
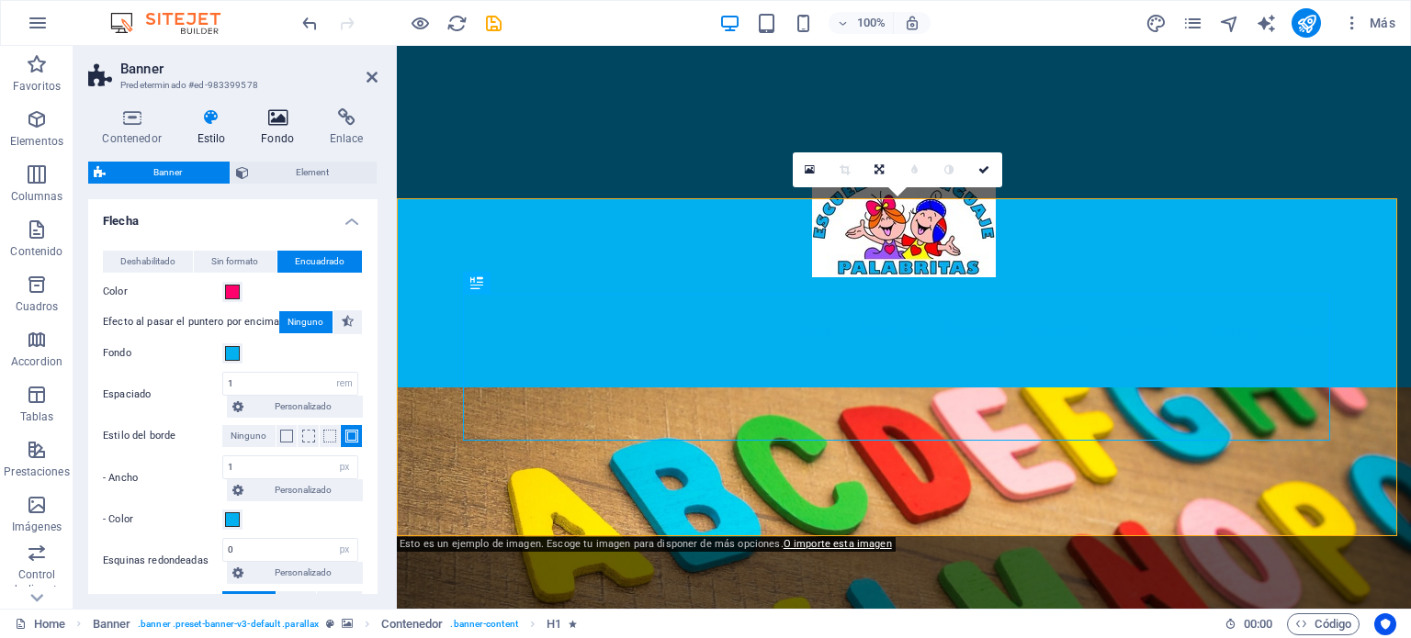
click at [281, 124] on icon at bounding box center [278, 117] width 62 height 18
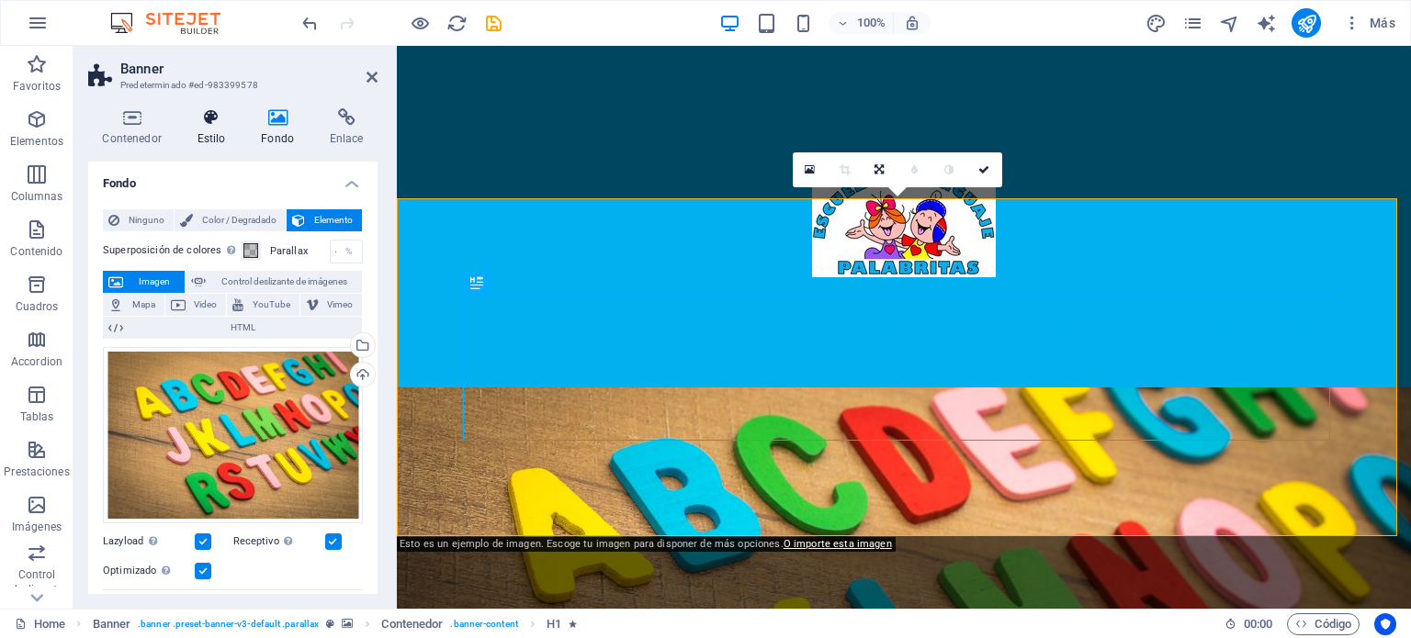
click at [213, 124] on icon at bounding box center [211, 117] width 57 height 18
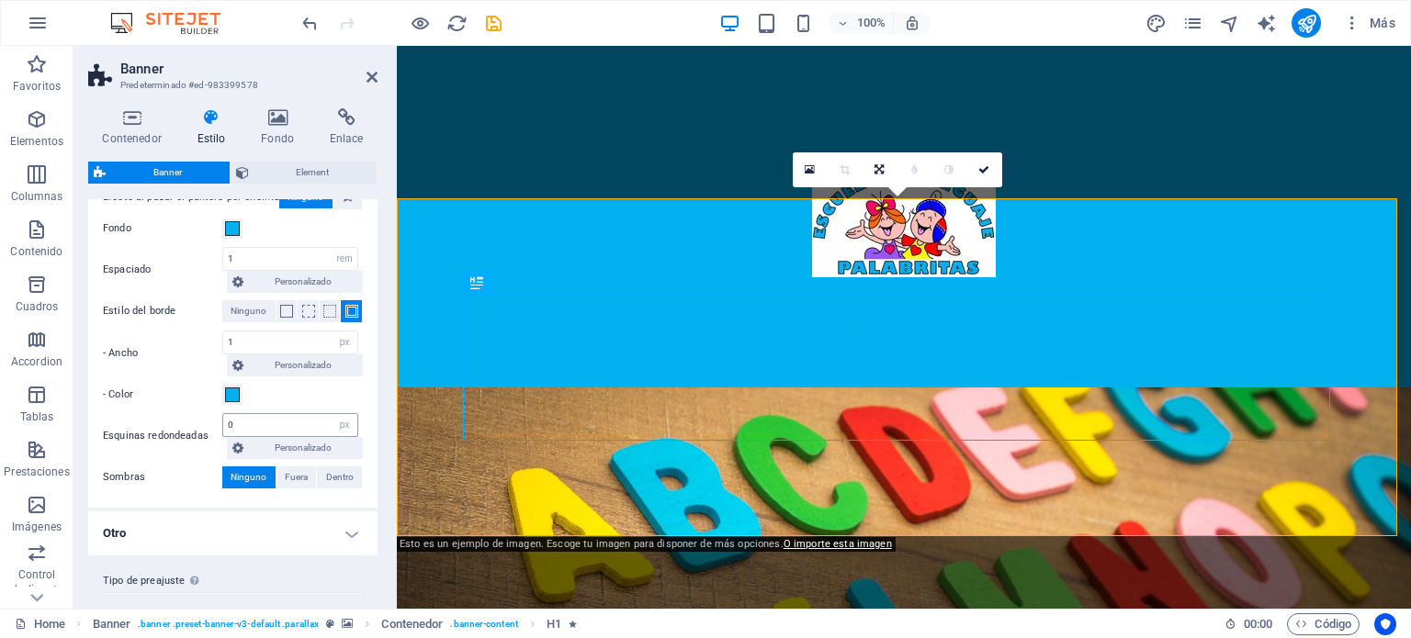
scroll to position [158, 0]
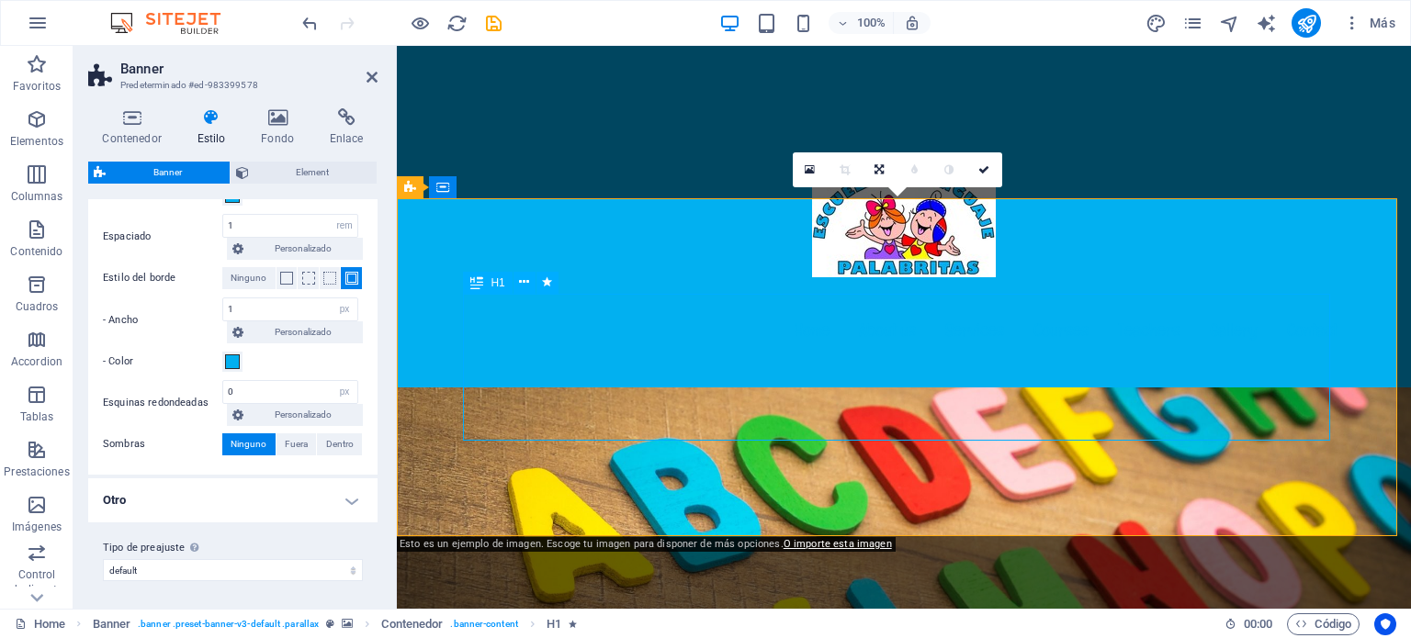
click at [524, 281] on icon at bounding box center [524, 282] width 10 height 19
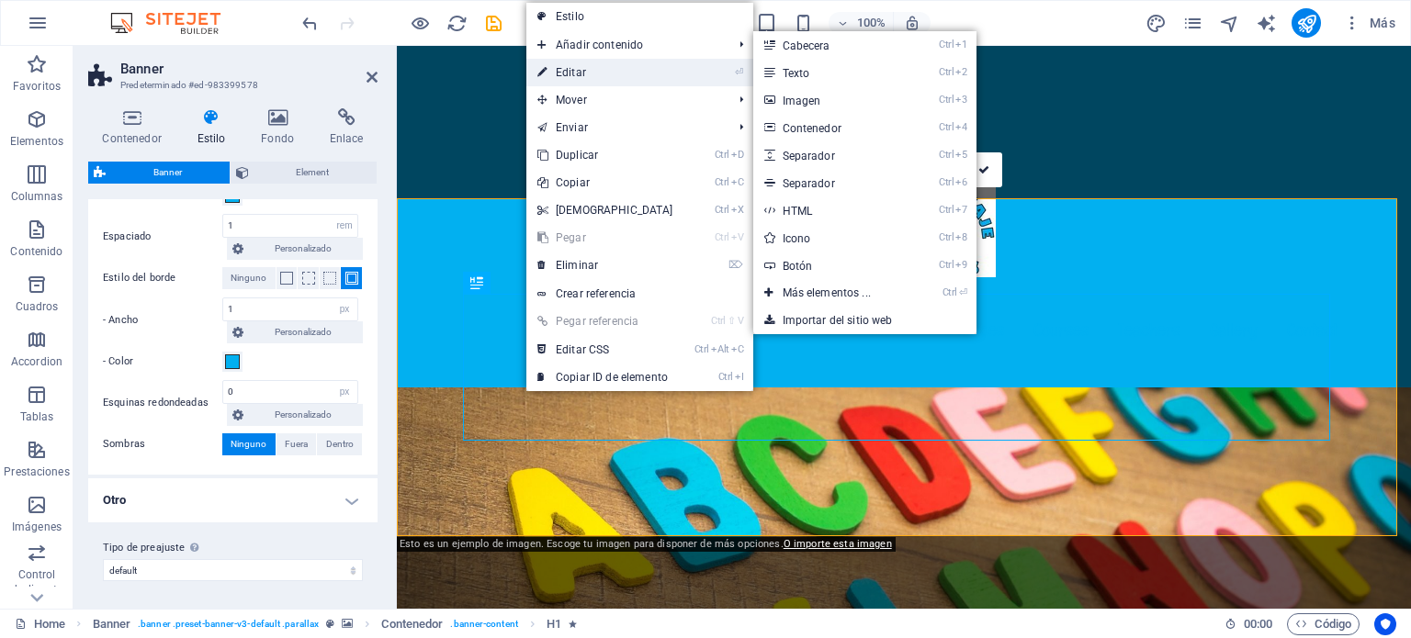
click at [593, 69] on link "⏎ Editar" at bounding box center [605, 73] width 158 height 28
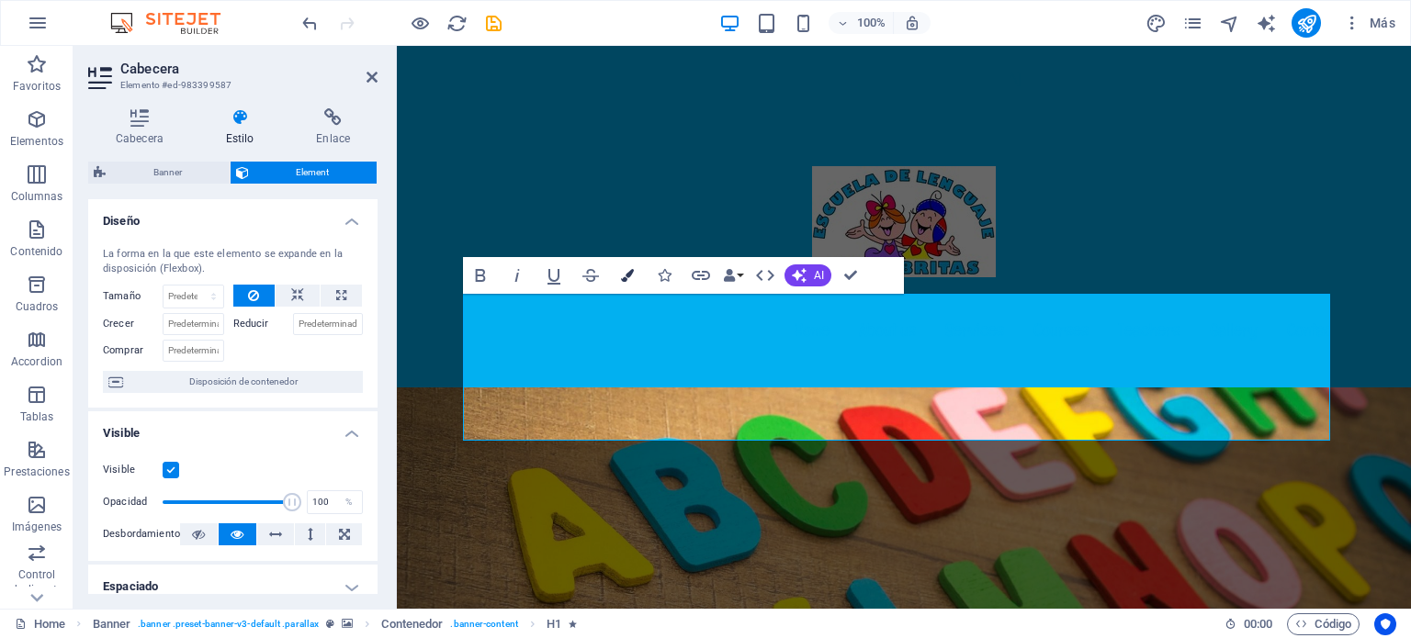
click at [631, 279] on icon "button" at bounding box center [627, 275] width 13 height 13
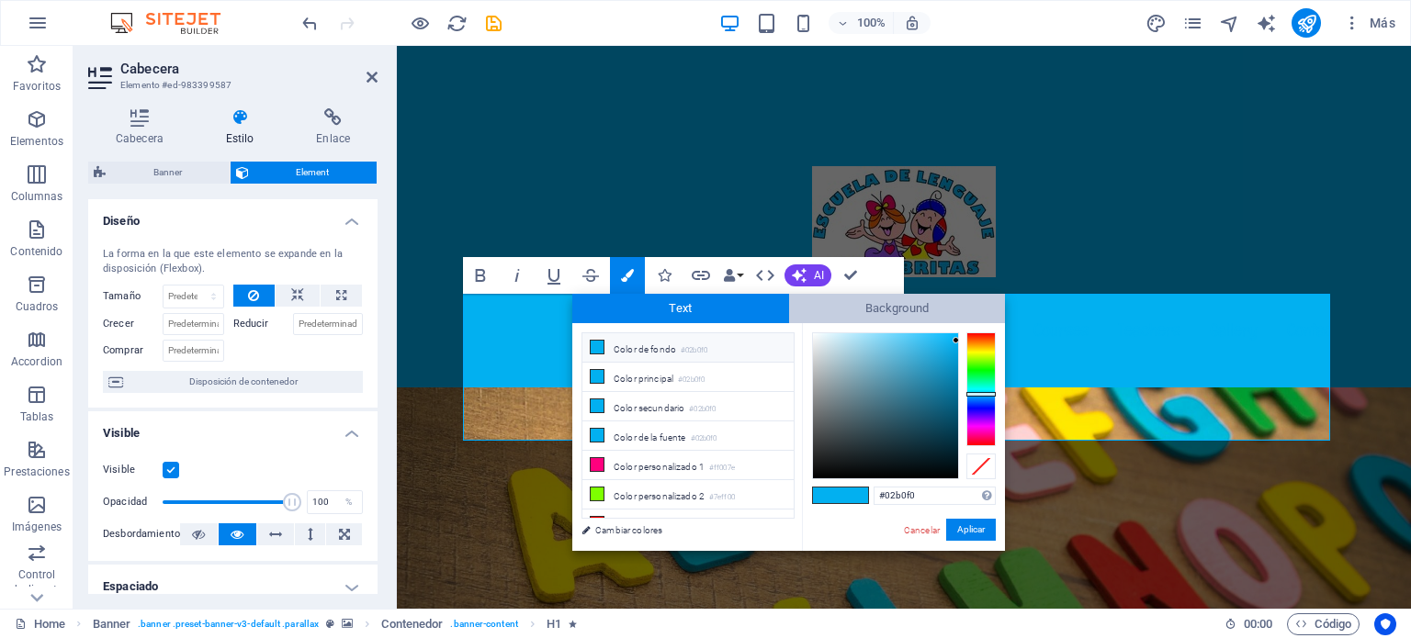
click at [890, 306] on span "Background" at bounding box center [897, 308] width 217 height 29
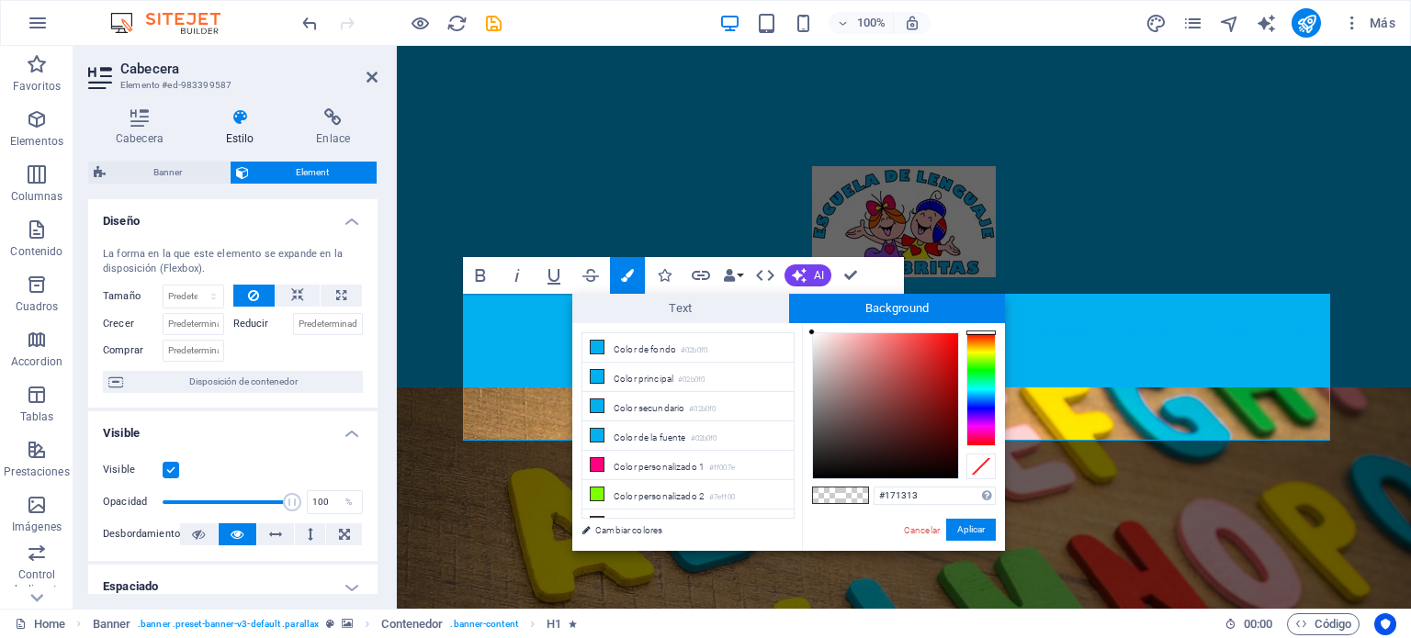
click at [835, 465] on div at bounding box center [885, 405] width 145 height 145
drag, startPoint x: 963, startPoint y: 530, endPoint x: 562, endPoint y: 484, distance: 404.0
click at [963, 530] on button "Aplicar" at bounding box center [971, 530] width 50 height 22
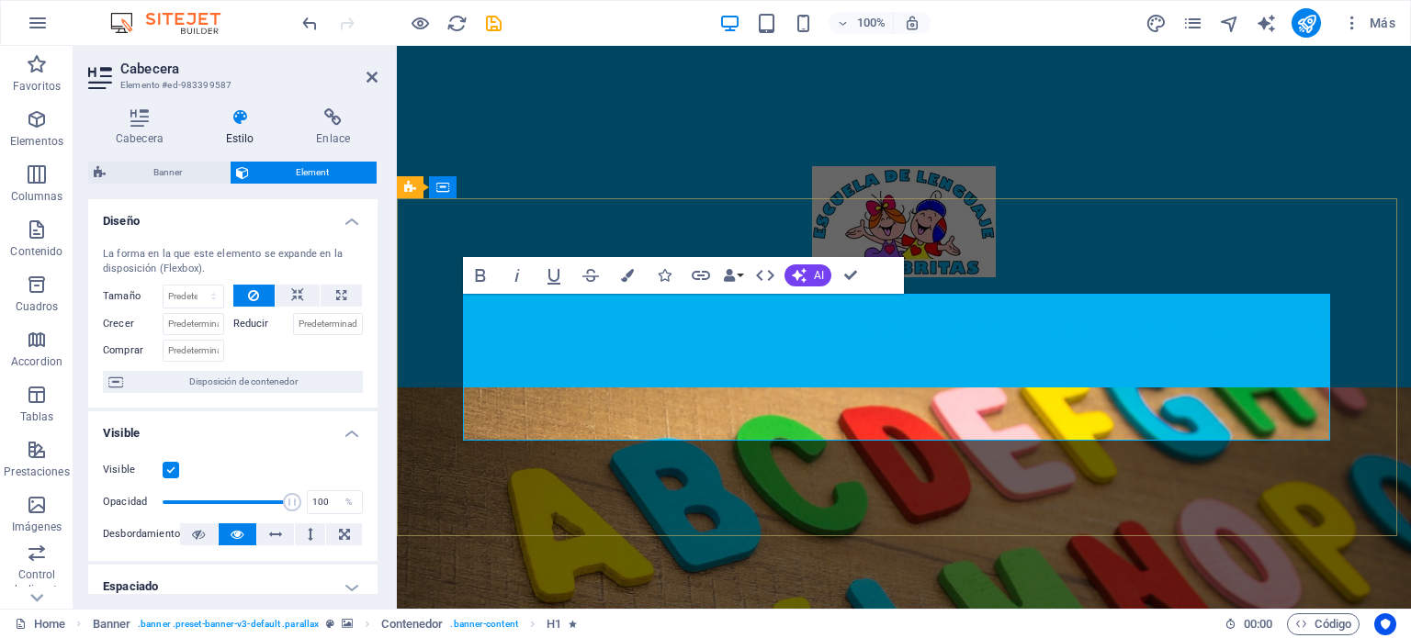
drag, startPoint x: 1266, startPoint y: 407, endPoint x: 490, endPoint y: 302, distance: 784.0
click at [631, 274] on icon "button" at bounding box center [627, 275] width 13 height 13
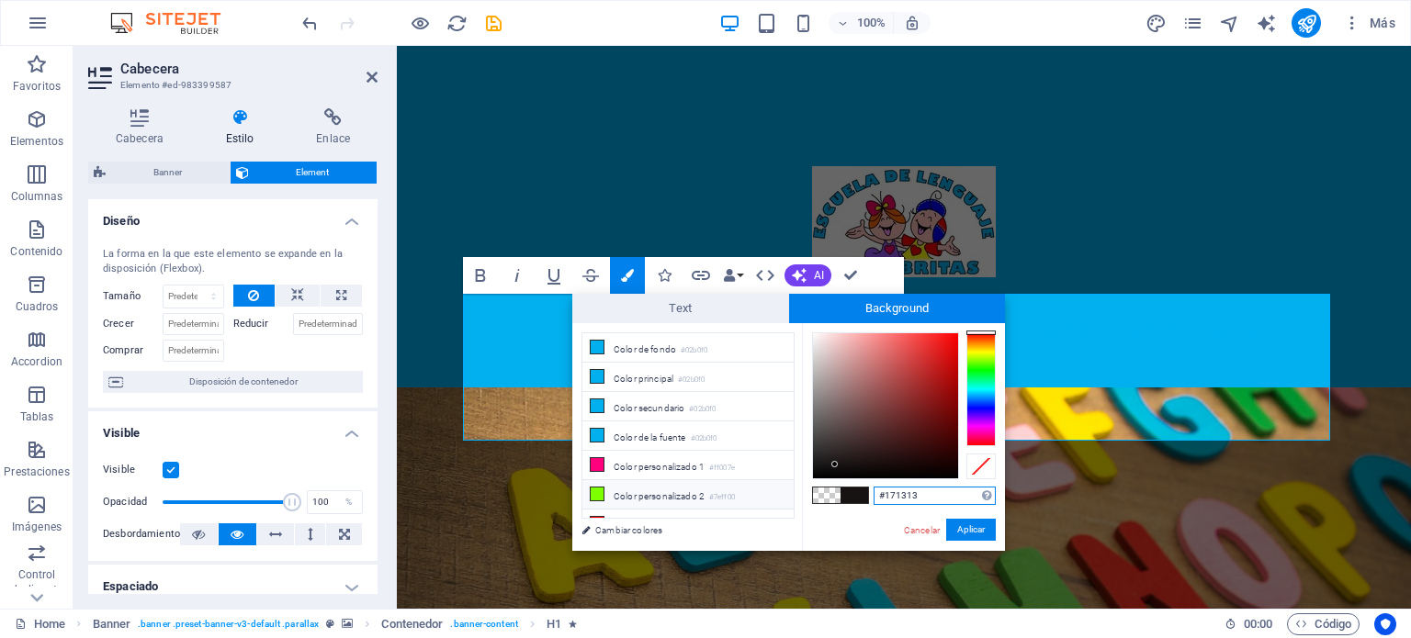
scroll to position [13, 0]
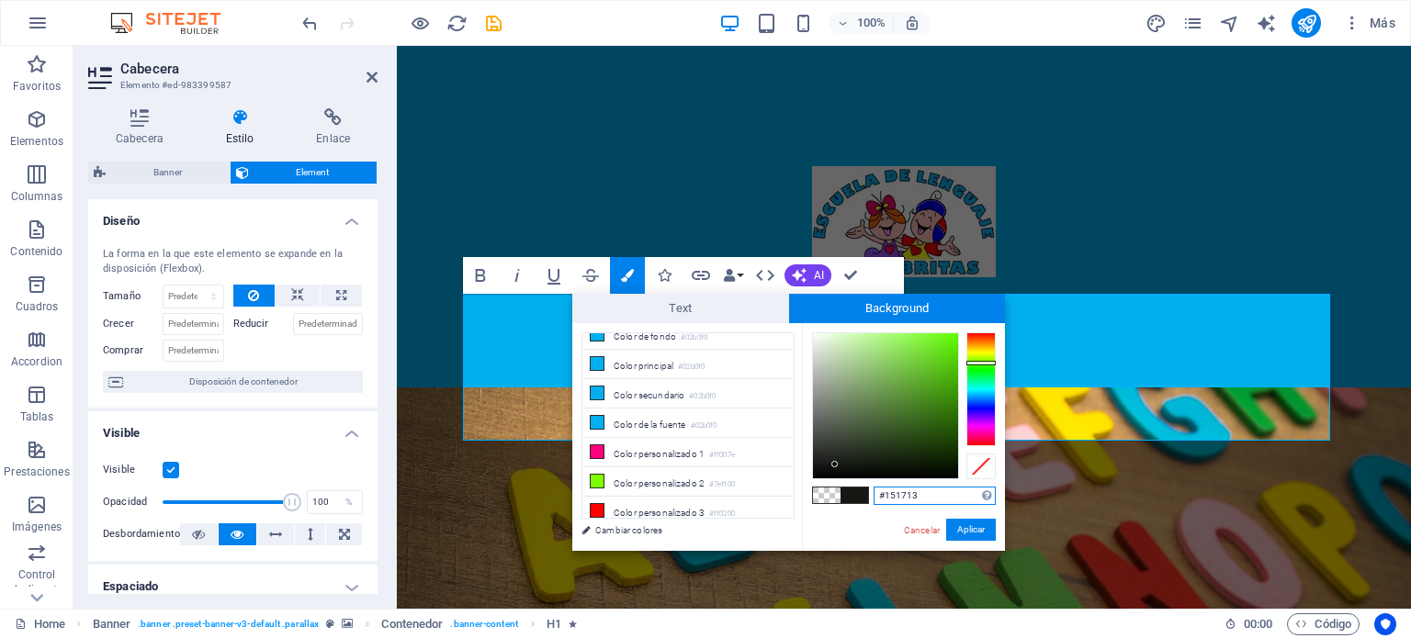
click at [979, 363] on div at bounding box center [980, 389] width 29 height 114
drag, startPoint x: 974, startPoint y: 370, endPoint x: 977, endPoint y: 360, distance: 10.5
click at [977, 360] on div at bounding box center [980, 389] width 29 height 114
click at [977, 360] on div at bounding box center [980, 360] width 29 height 5
click at [948, 345] on div at bounding box center [885, 405] width 145 height 145
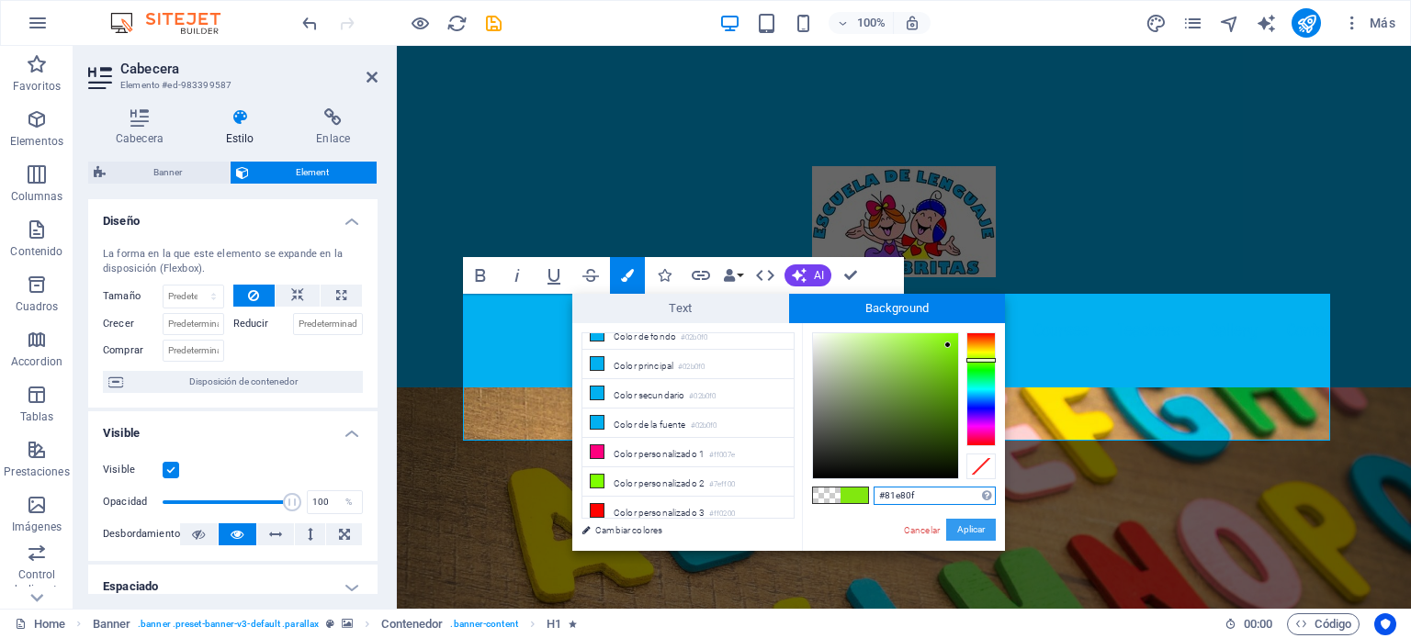
drag, startPoint x: 969, startPoint y: 529, endPoint x: 568, endPoint y: 478, distance: 404.5
click at [969, 529] on button "Aplicar" at bounding box center [971, 530] width 50 height 22
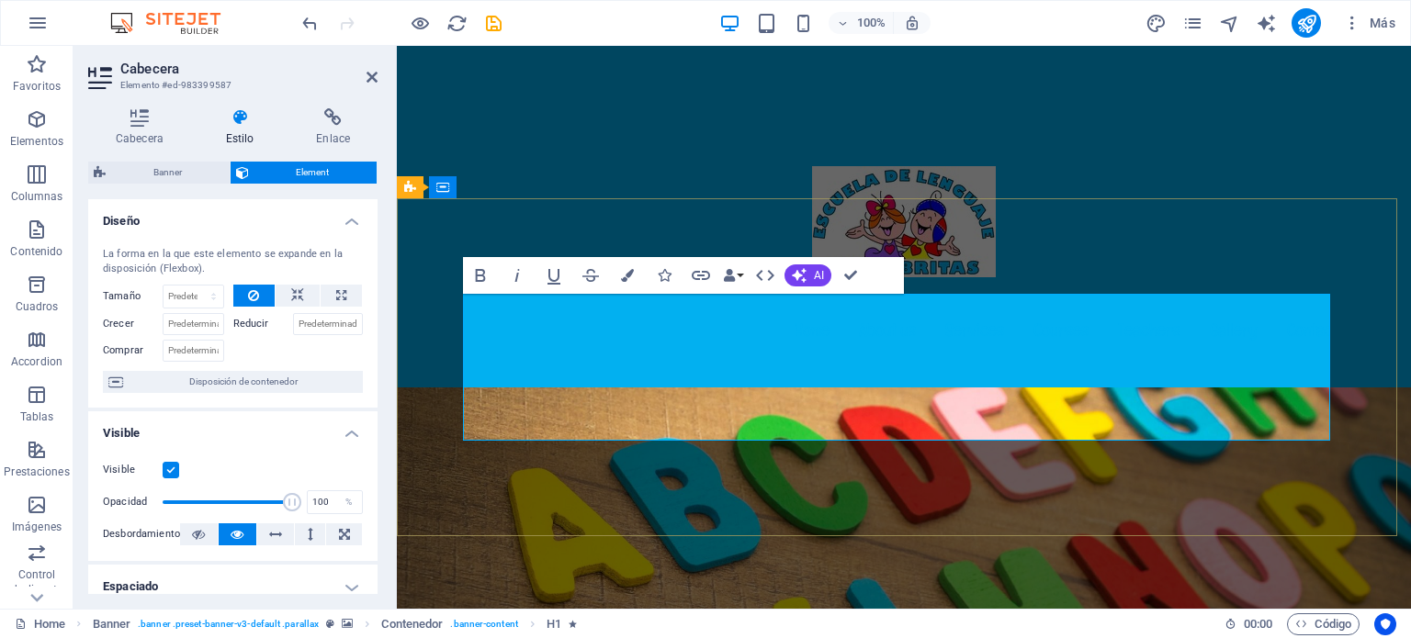
drag, startPoint x: 1260, startPoint y: 405, endPoint x: 489, endPoint y: 324, distance: 775.7
click at [631, 275] on icon "button" at bounding box center [627, 275] width 13 height 13
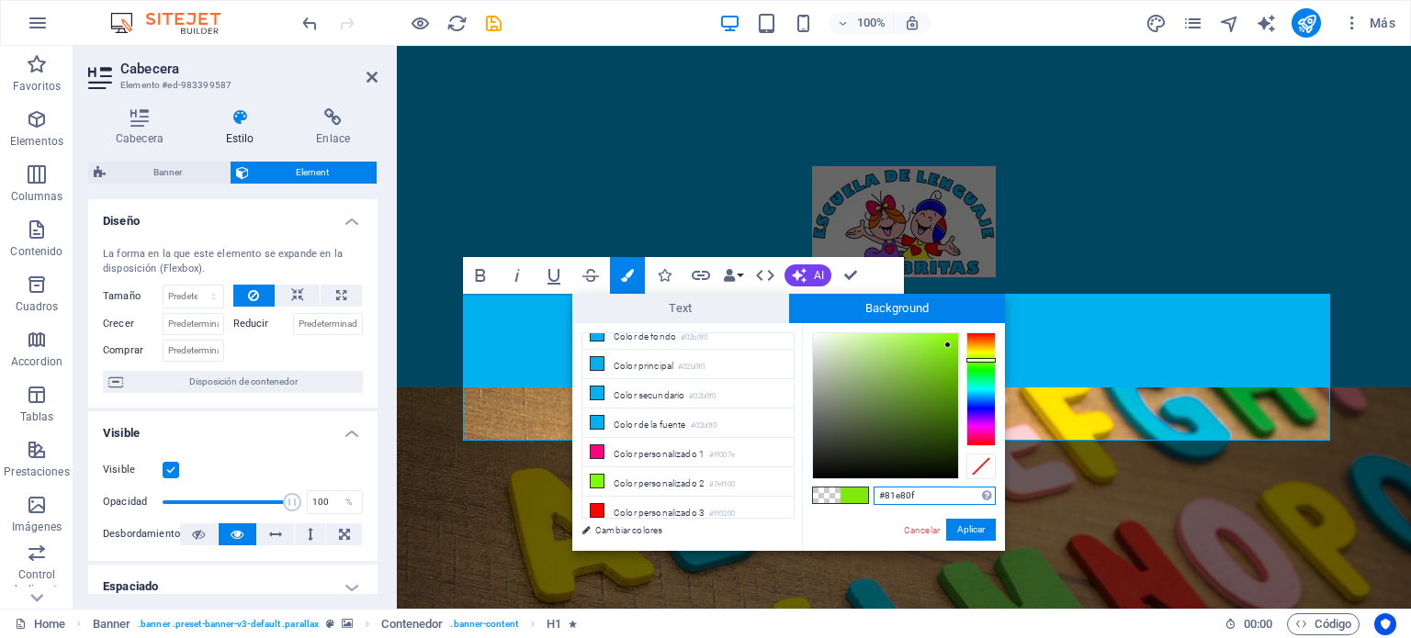
type input "#0f54e8"
click at [986, 401] on div at bounding box center [980, 389] width 29 height 114
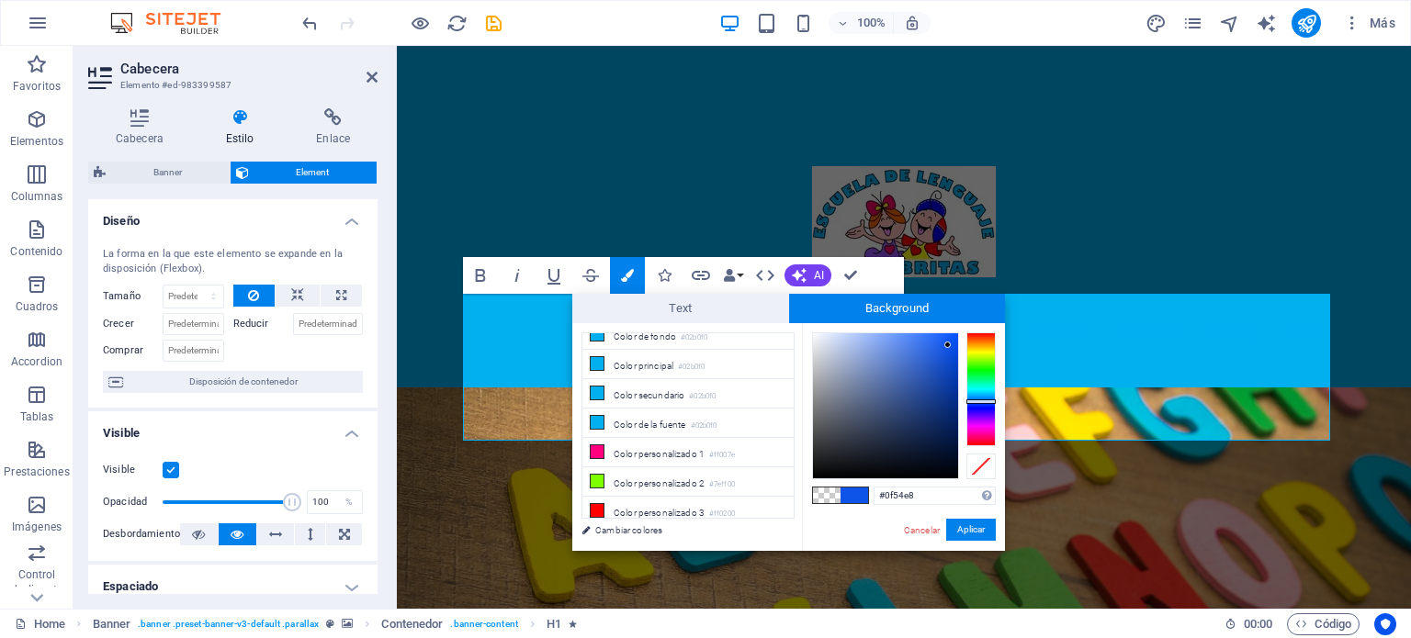
click at [852, 491] on span at bounding box center [854, 496] width 28 height 16
drag, startPoint x: 563, startPoint y: 481, endPoint x: 963, endPoint y: 529, distance: 402.4
click at [963, 529] on button "Aplicar" at bounding box center [971, 530] width 50 height 22
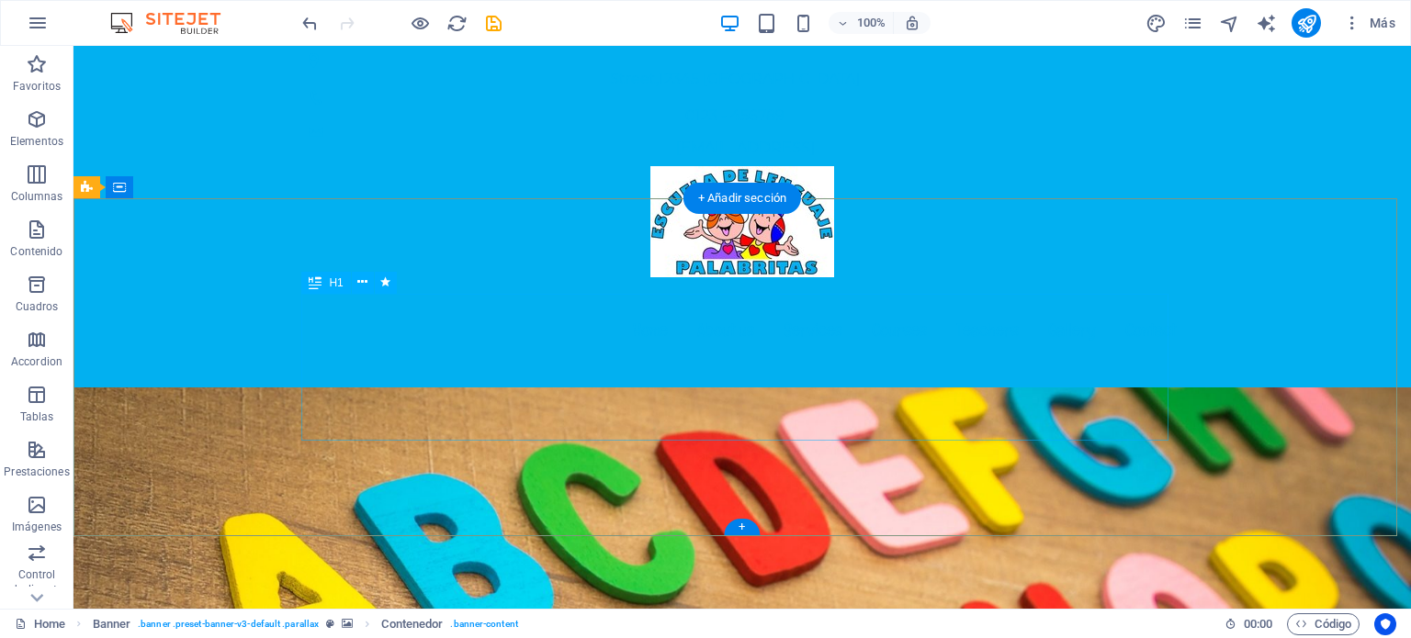
click at [359, 279] on icon at bounding box center [362, 282] width 10 height 19
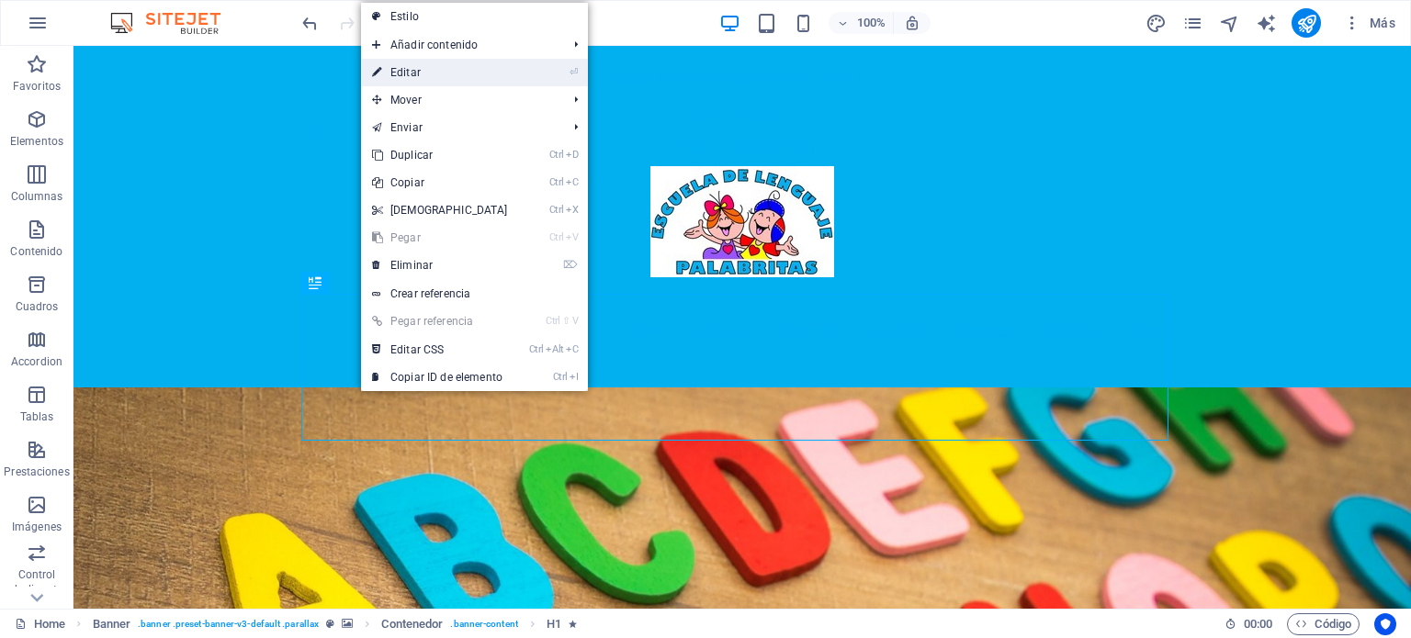
click at [445, 78] on link "⏎ Editar" at bounding box center [440, 73] width 158 height 28
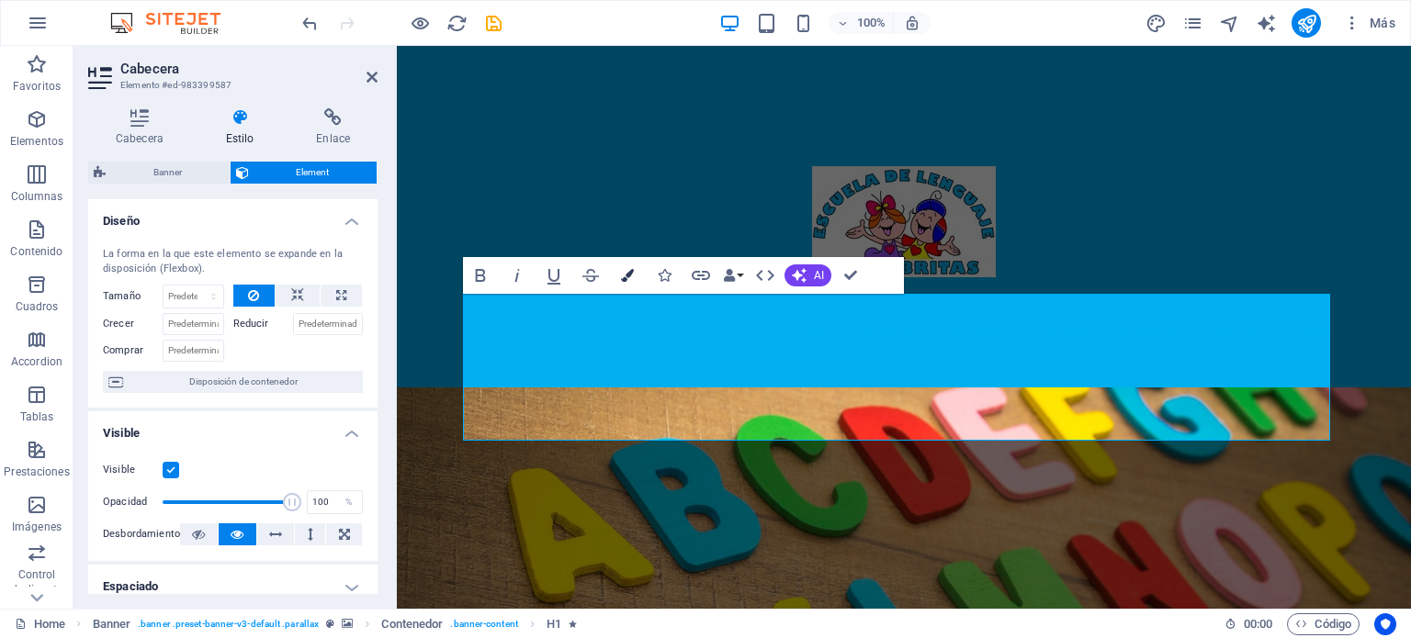
click at [617, 282] on button "Colors" at bounding box center [627, 275] width 35 height 37
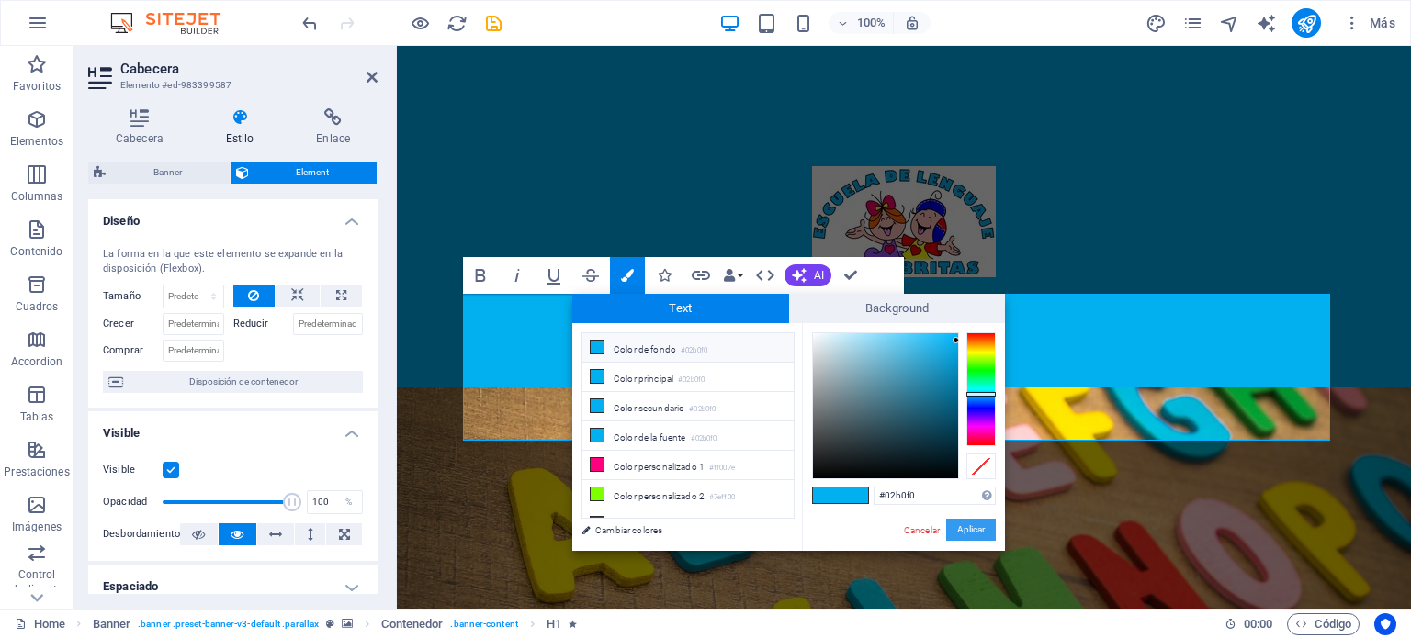
click at [966, 532] on button "Aplicar" at bounding box center [971, 530] width 50 height 22
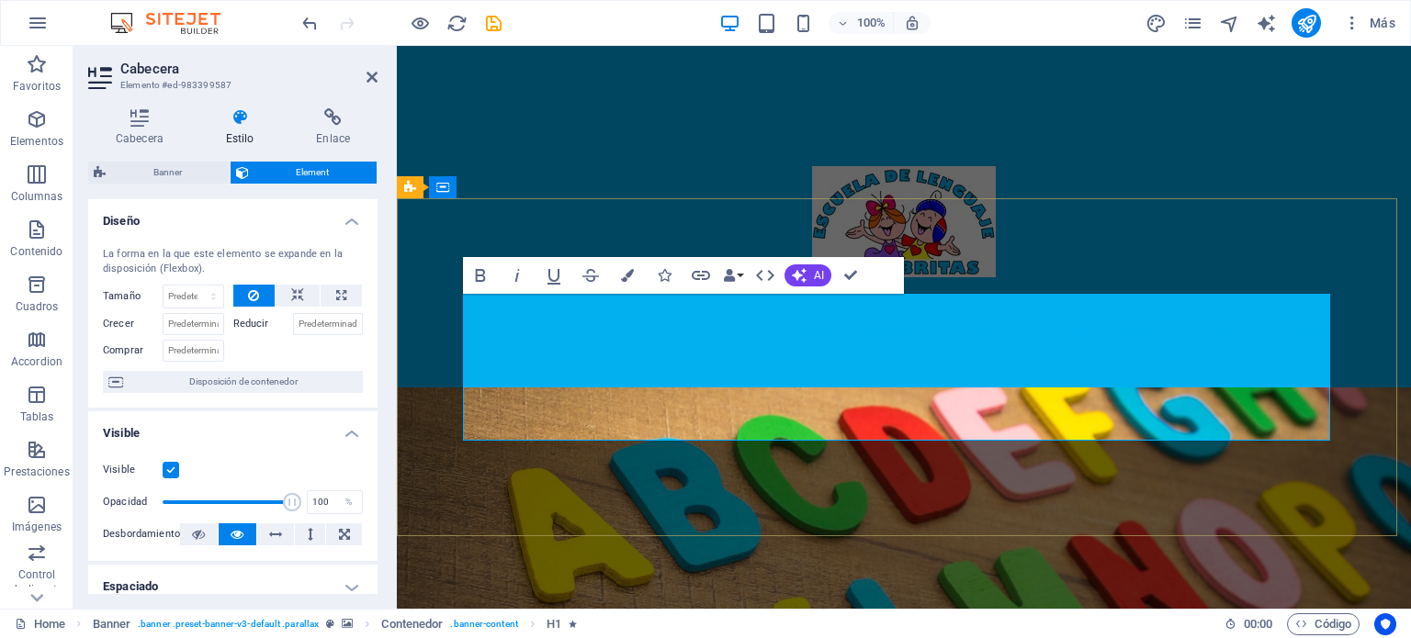
drag, startPoint x: 1260, startPoint y: 410, endPoint x: 489, endPoint y: 311, distance: 777.7
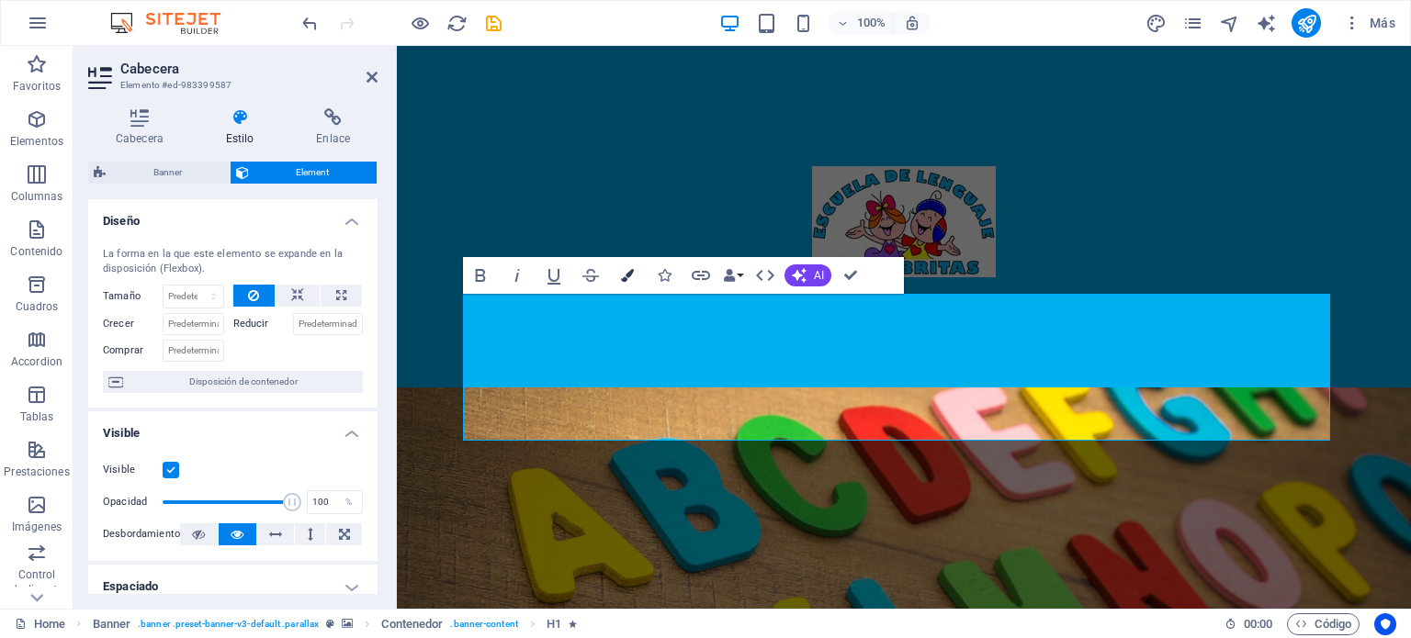
click at [628, 284] on button "Colors" at bounding box center [627, 275] width 35 height 37
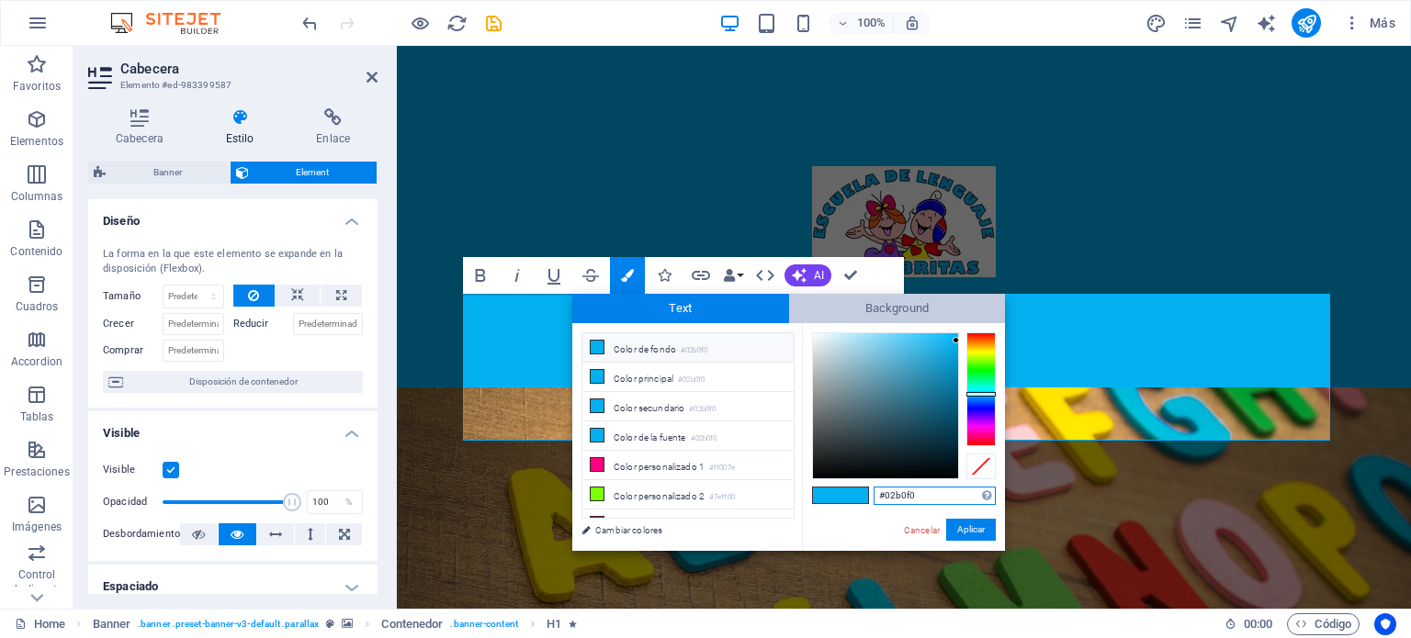
click at [872, 312] on span "Background" at bounding box center [897, 308] width 217 height 29
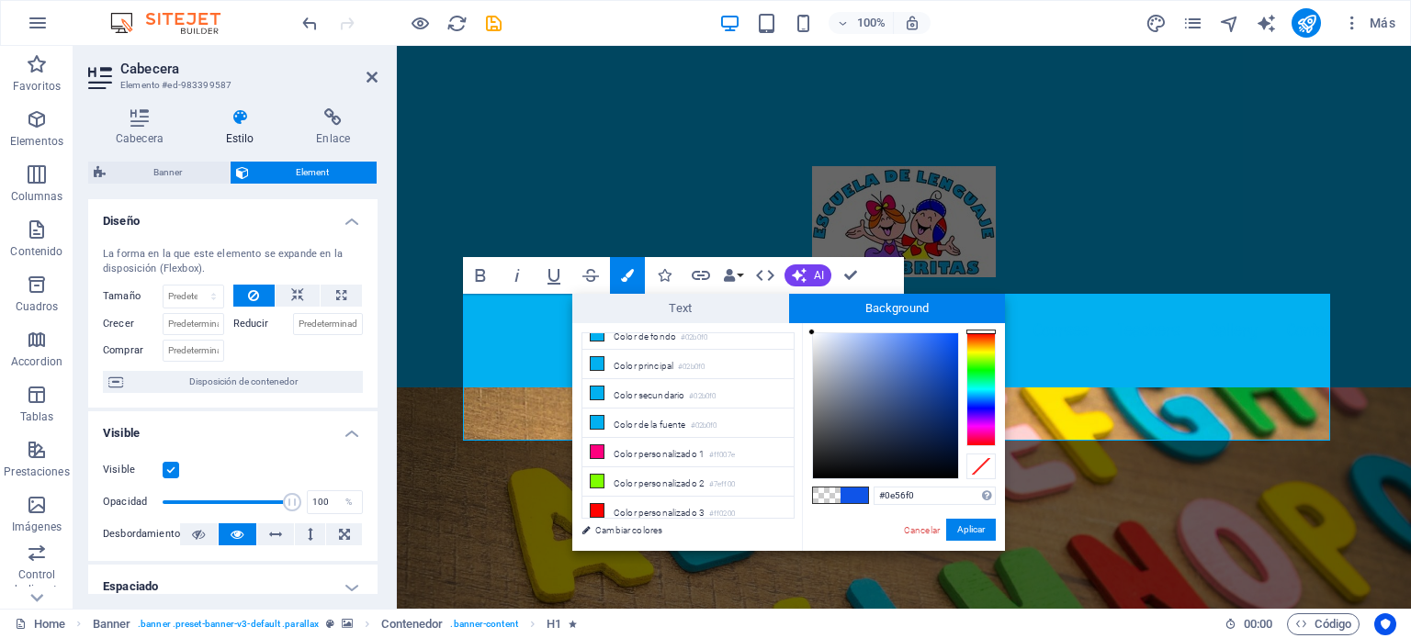
click at [949, 341] on div at bounding box center [885, 405] width 145 height 145
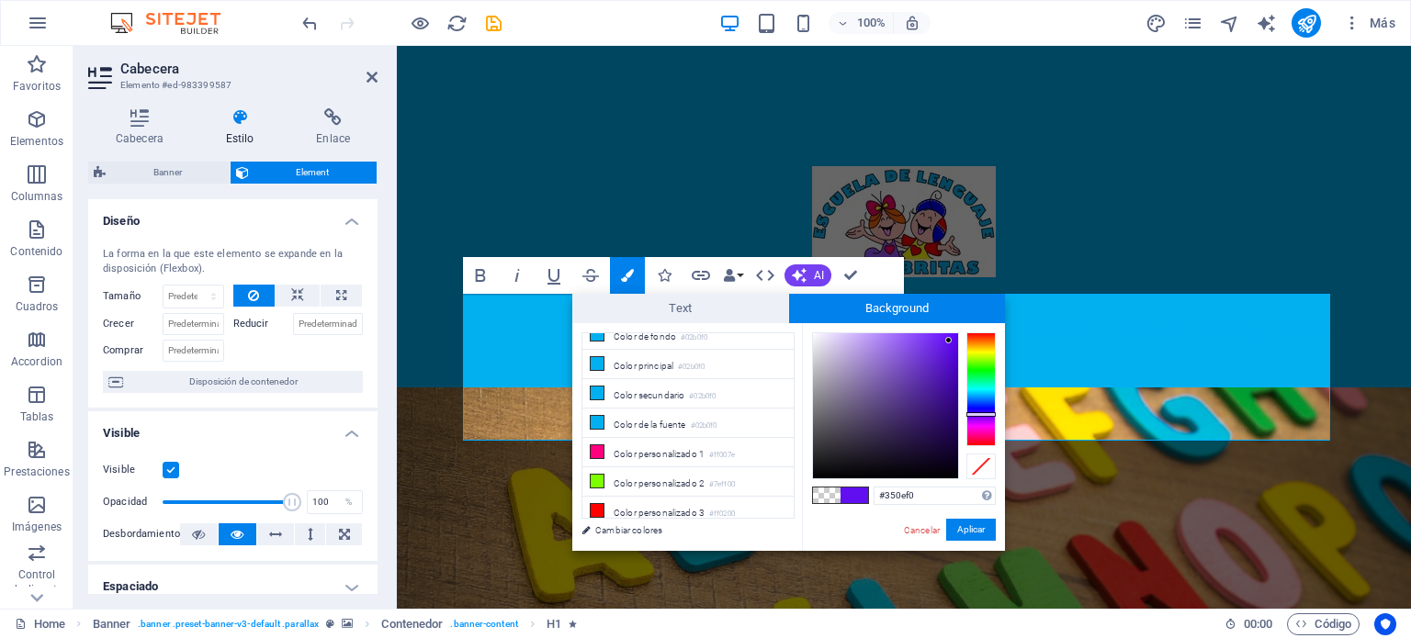
type input "#2a0ef0"
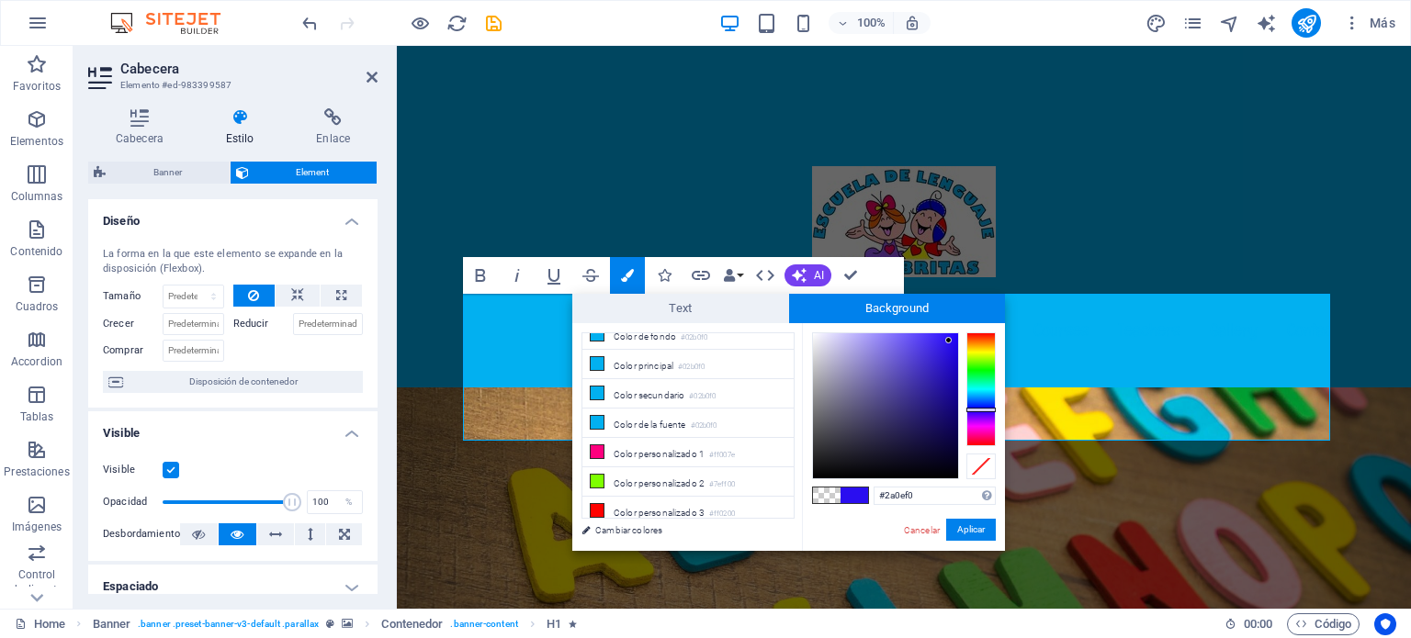
click at [980, 410] on div at bounding box center [980, 389] width 29 height 114
click at [975, 532] on button "Aplicar" at bounding box center [971, 530] width 50 height 22
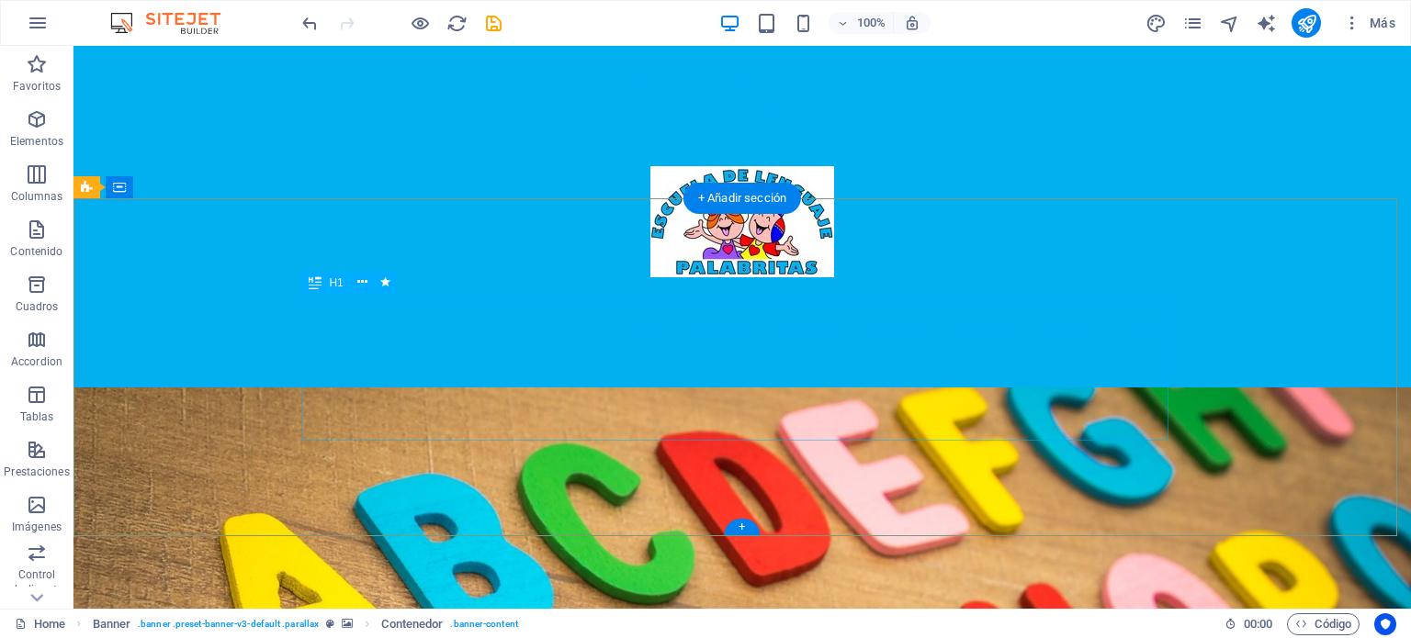
click at [357, 285] on icon at bounding box center [362, 282] width 10 height 19
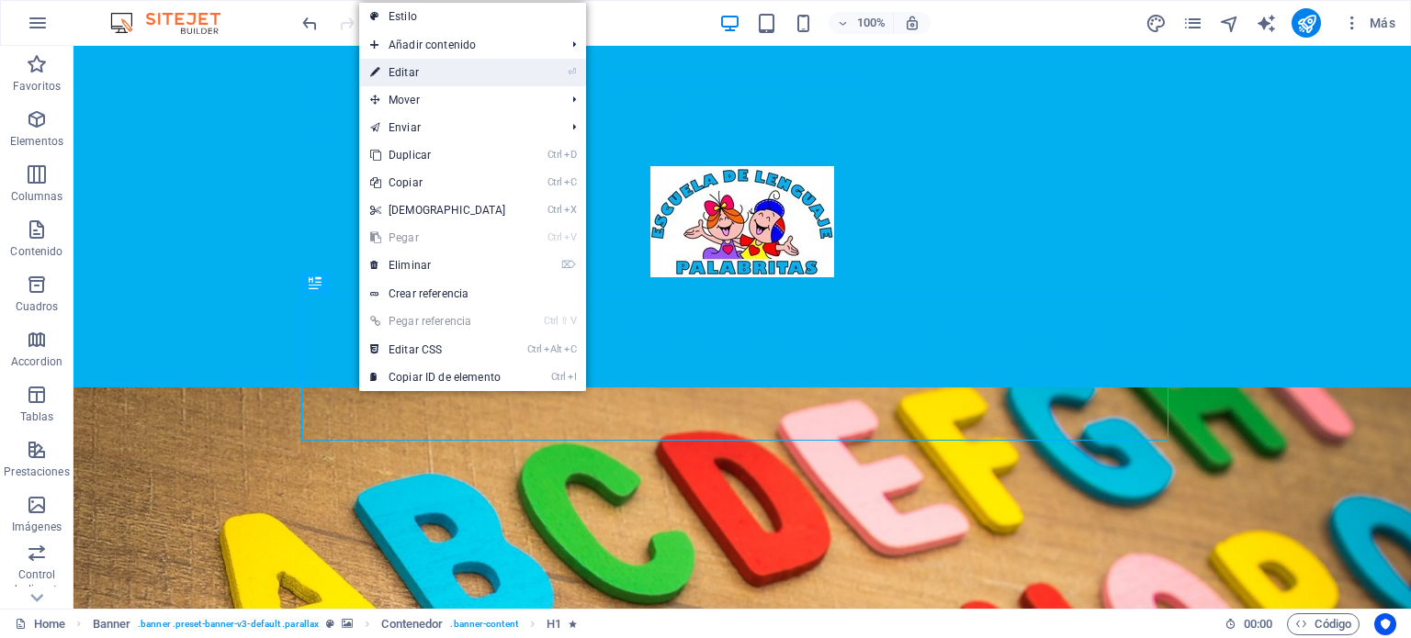
drag, startPoint x: 43, startPoint y: 23, endPoint x: 435, endPoint y: 69, distance: 394.8
click at [435, 69] on link "⏎ Editar" at bounding box center [438, 73] width 158 height 28
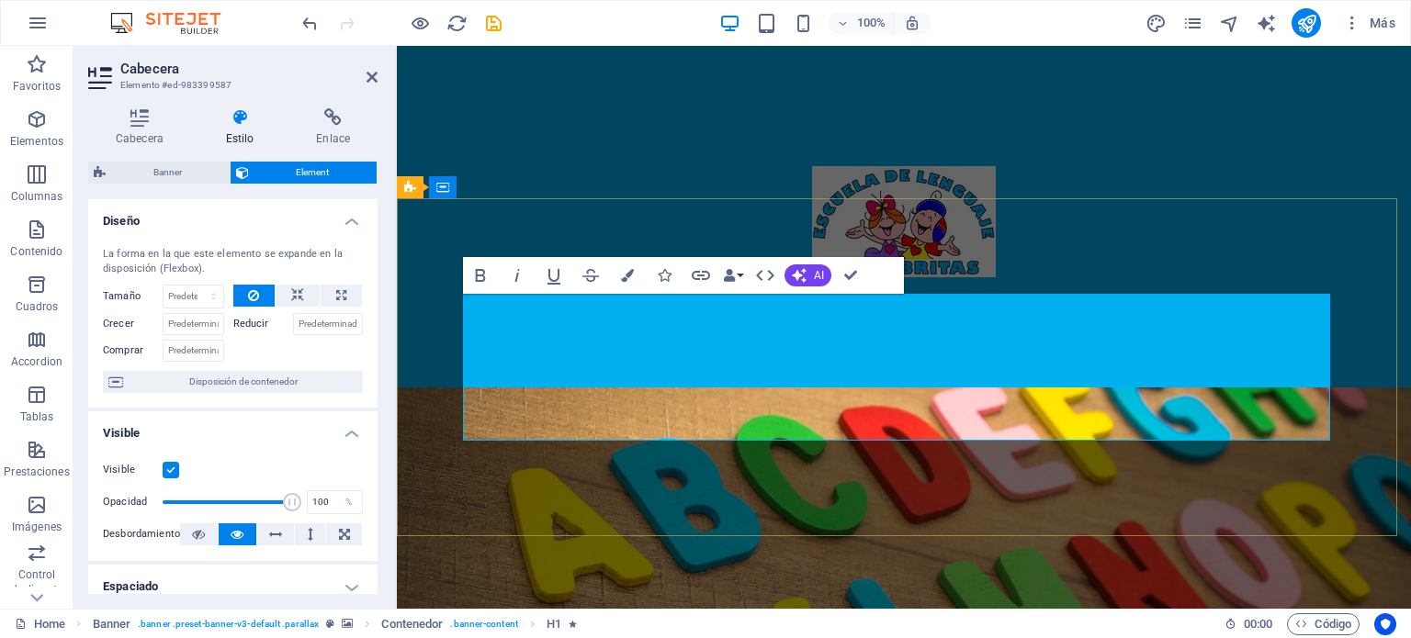
drag, startPoint x: 1255, startPoint y: 400, endPoint x: 476, endPoint y: 331, distance: 782.9
click at [625, 275] on icon "button" at bounding box center [627, 275] width 13 height 13
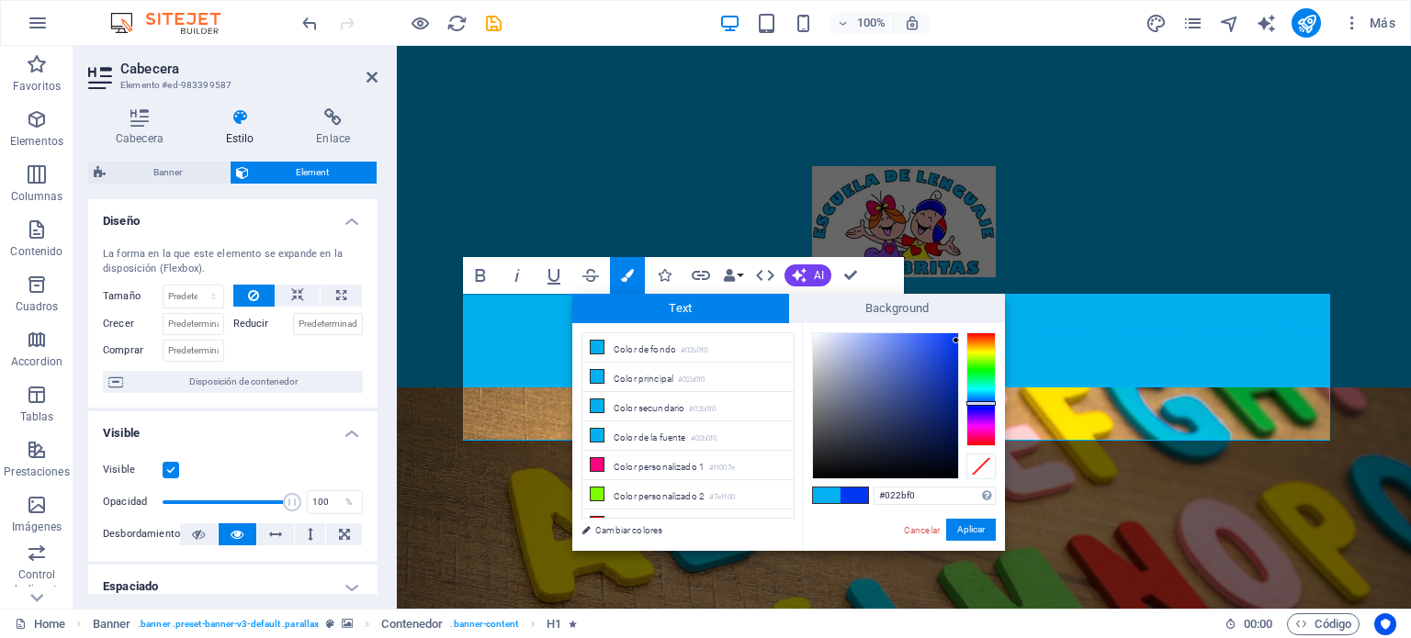
type input "#021ff0"
drag, startPoint x: 985, startPoint y: 393, endPoint x: 977, endPoint y: 405, distance: 14.0
click at [977, 405] on div at bounding box center [980, 405] width 29 height 5
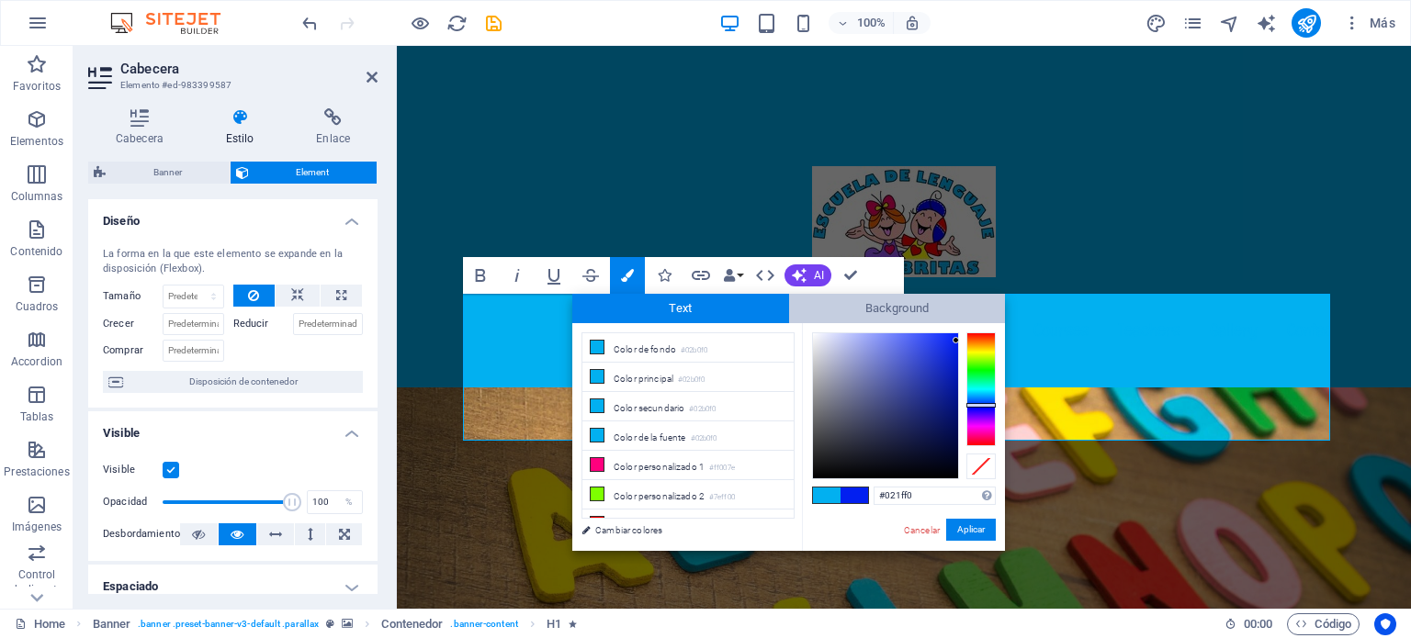
click at [861, 308] on span "Background" at bounding box center [897, 308] width 217 height 29
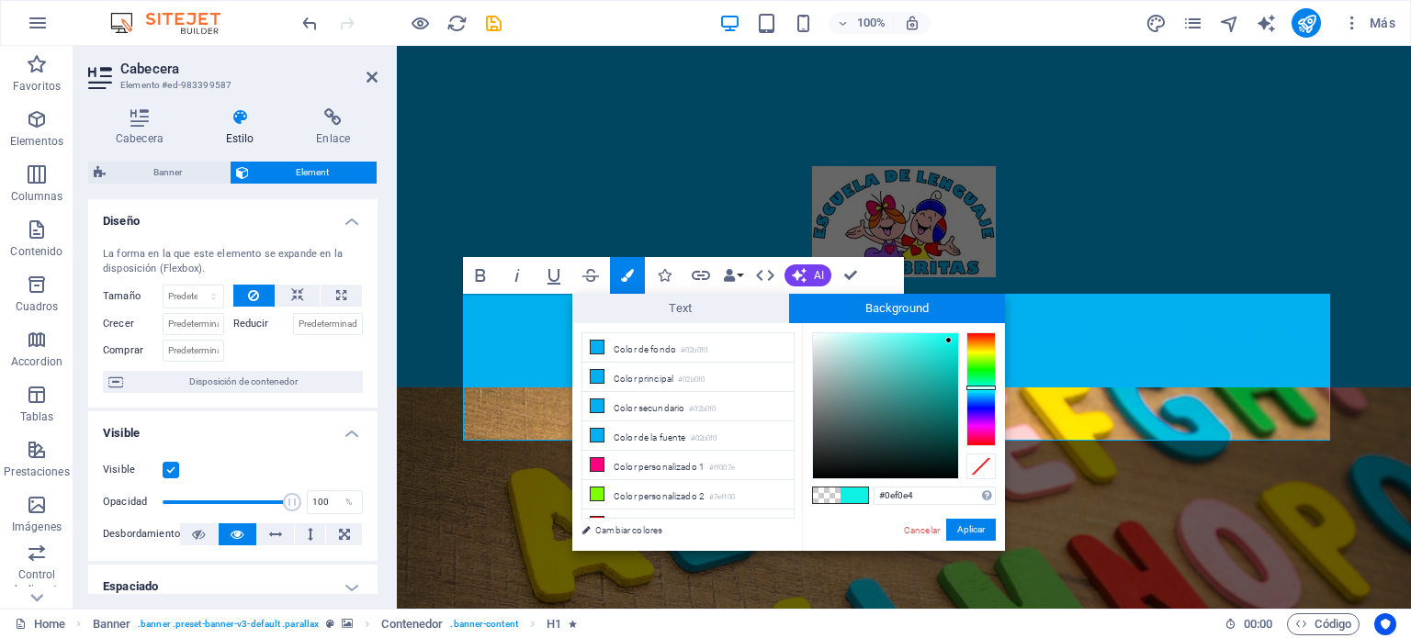
type input "#0ef0ef"
click at [984, 388] on div at bounding box center [980, 389] width 29 height 114
click at [968, 530] on button "Aplicar" at bounding box center [971, 530] width 50 height 22
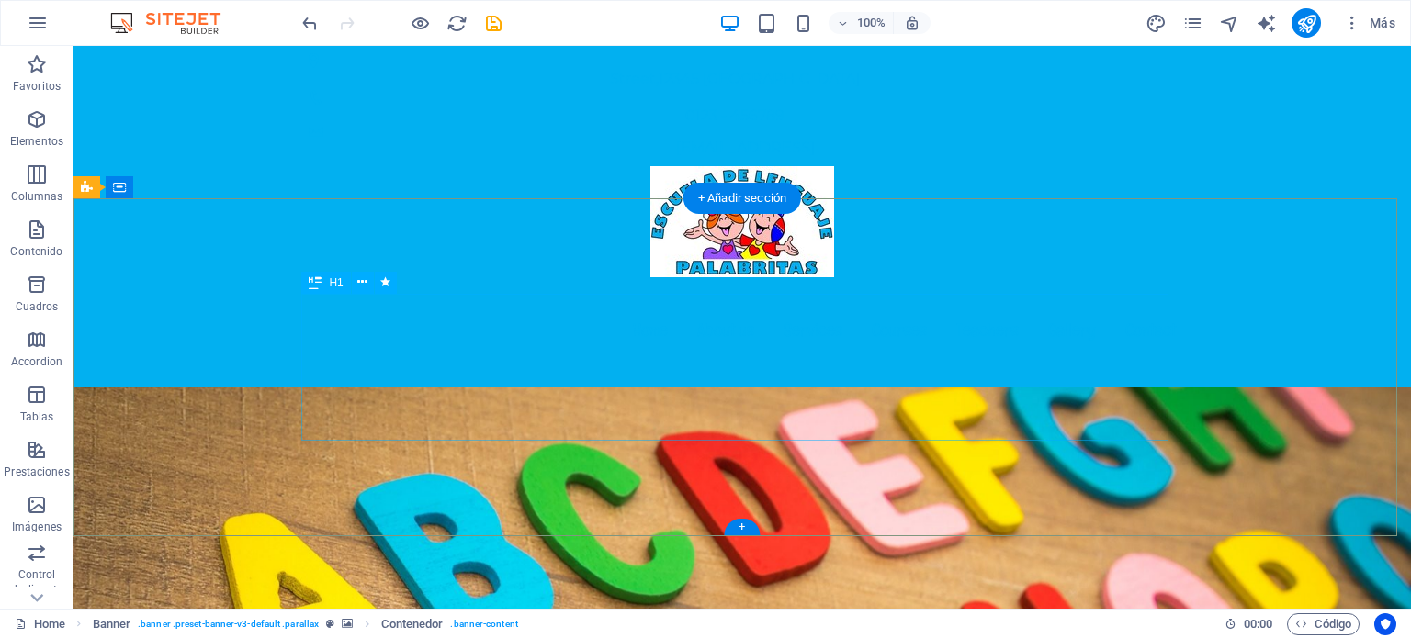
click at [362, 286] on icon at bounding box center [362, 282] width 10 height 19
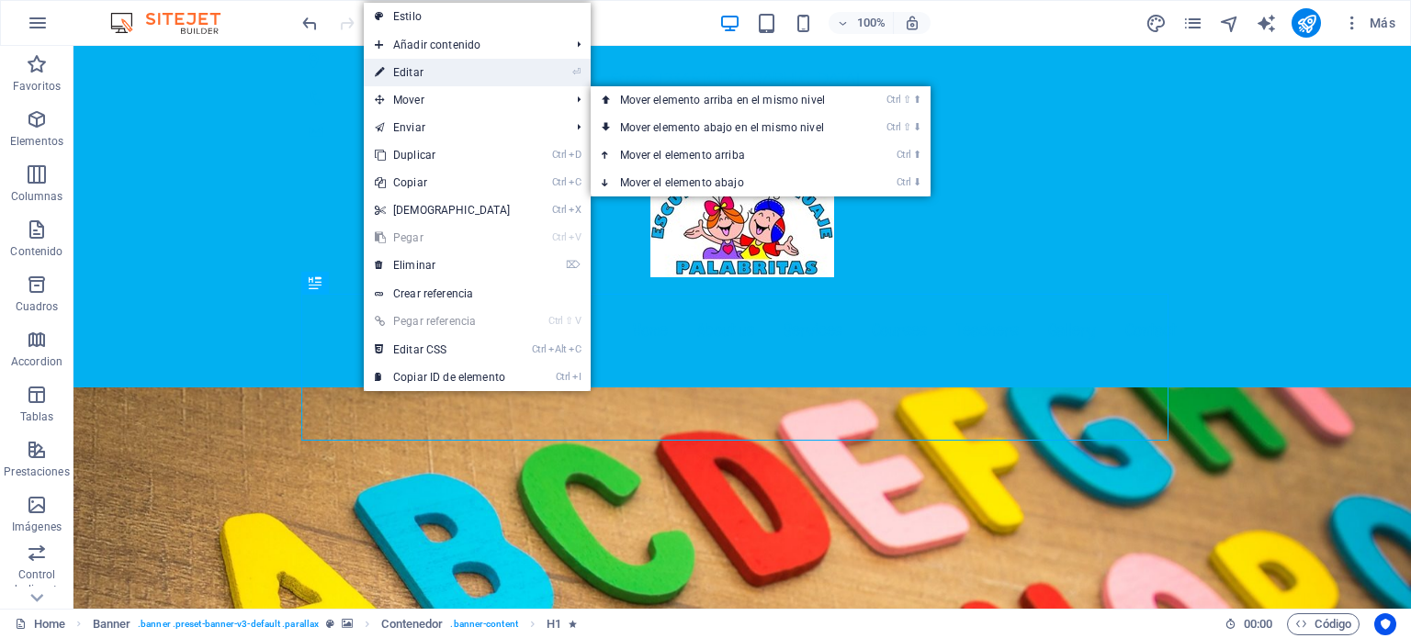
click at [445, 71] on link "⏎ Editar" at bounding box center [443, 73] width 158 height 28
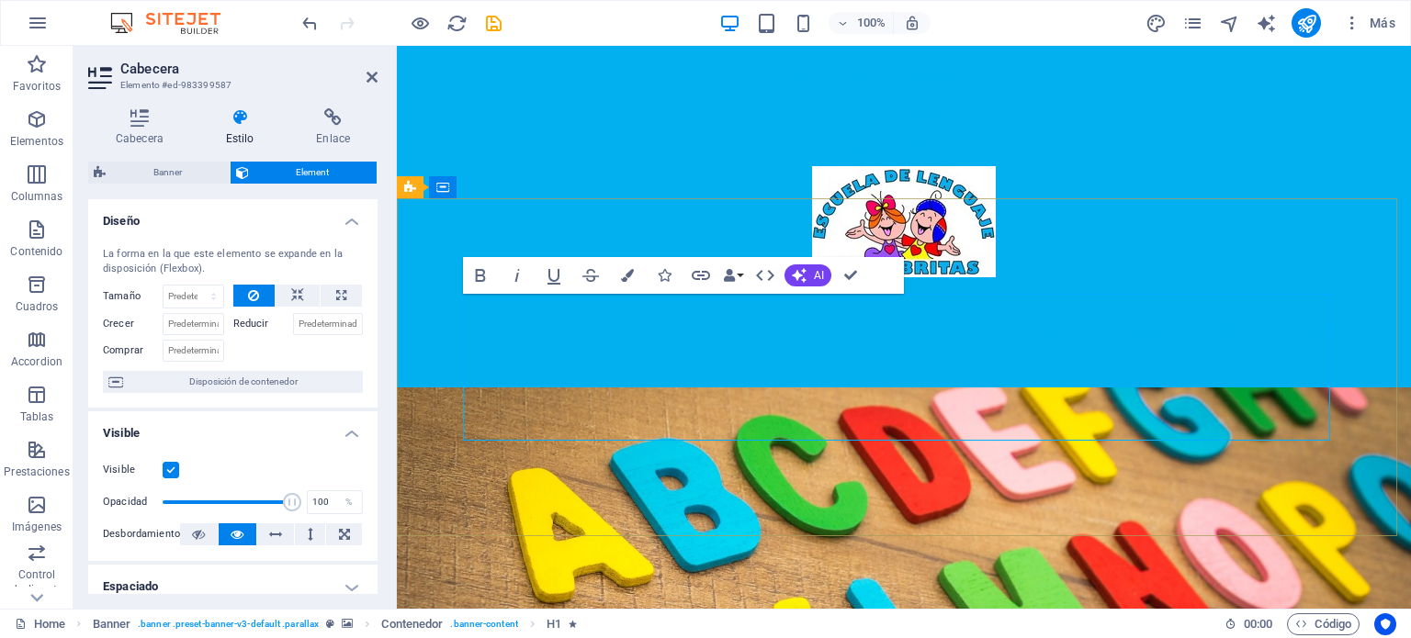
drag, startPoint x: 1251, startPoint y: 408, endPoint x: 488, endPoint y: 323, distance: 767.9
click at [628, 276] on icon "button" at bounding box center [627, 275] width 13 height 13
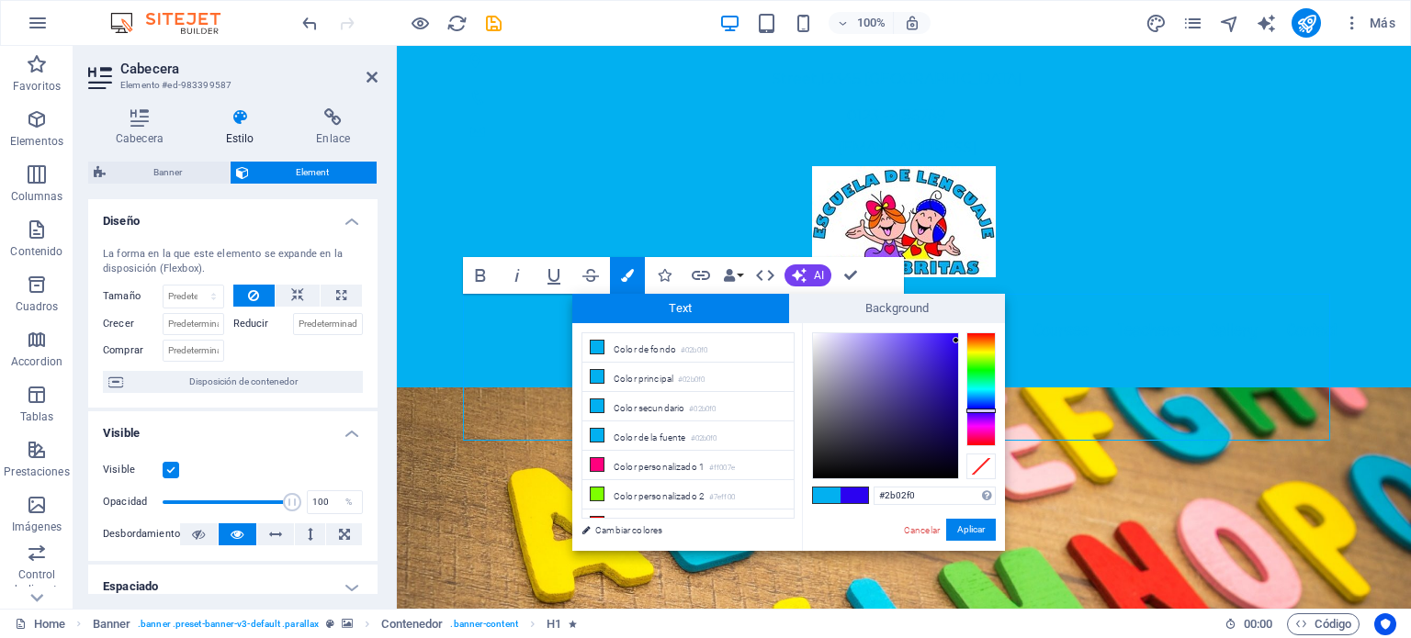
drag, startPoint x: 981, startPoint y: 392, endPoint x: 978, endPoint y: 411, distance: 18.6
click at [978, 411] on div at bounding box center [980, 411] width 29 height 5
type input "#1f02f0"
click at [978, 410] on div at bounding box center [980, 411] width 29 height 5
click at [970, 527] on button "Aplicar" at bounding box center [971, 530] width 50 height 22
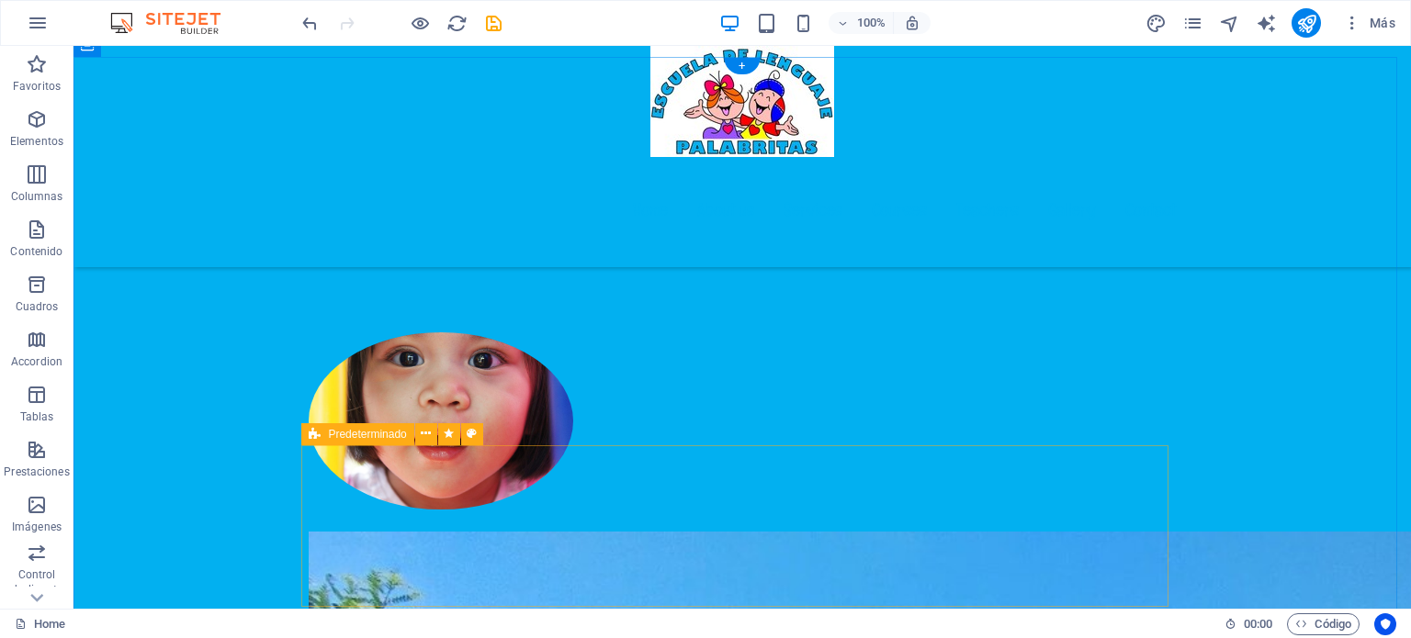
scroll to position [918, 0]
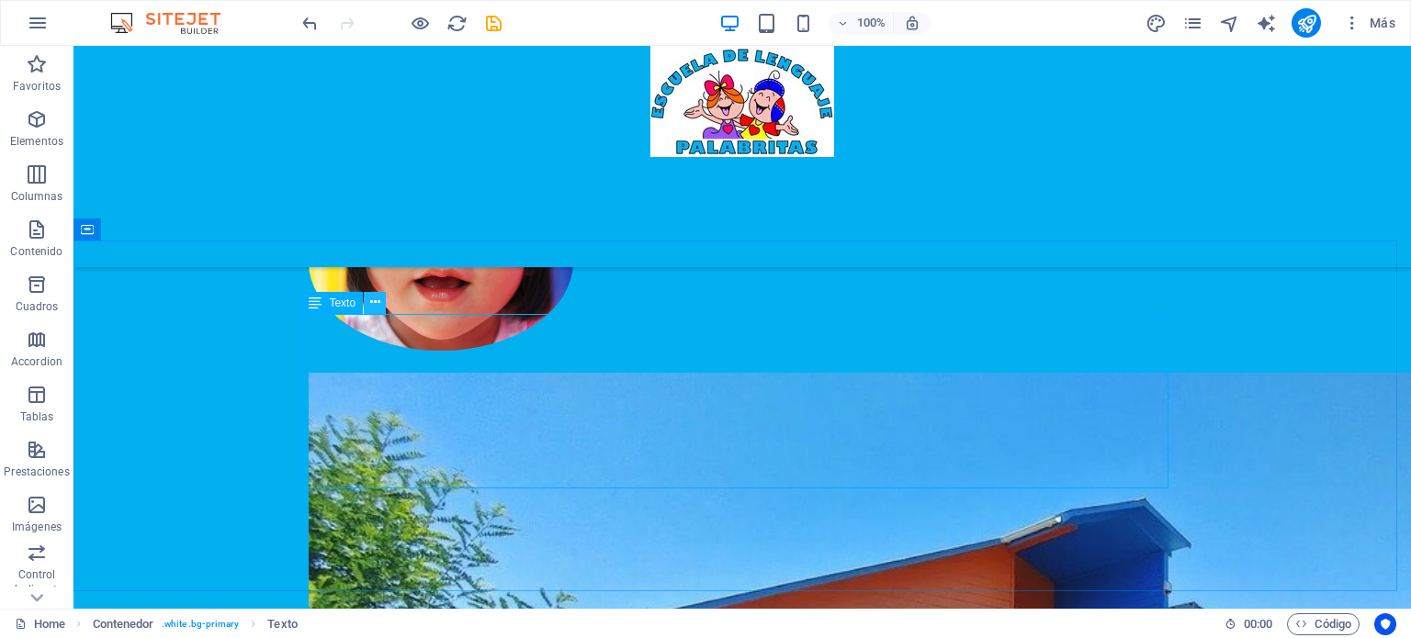
click at [378, 305] on icon at bounding box center [375, 302] width 10 height 19
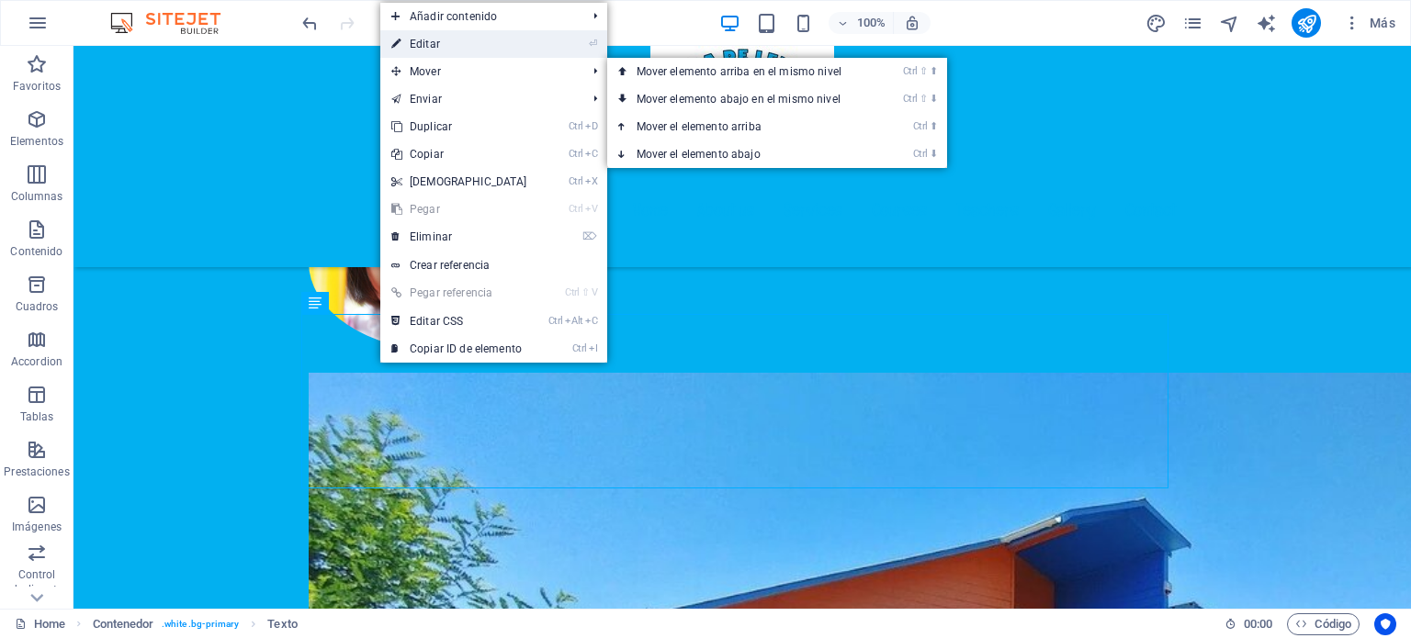
click at [443, 49] on link "⏎ Editar" at bounding box center [459, 44] width 158 height 28
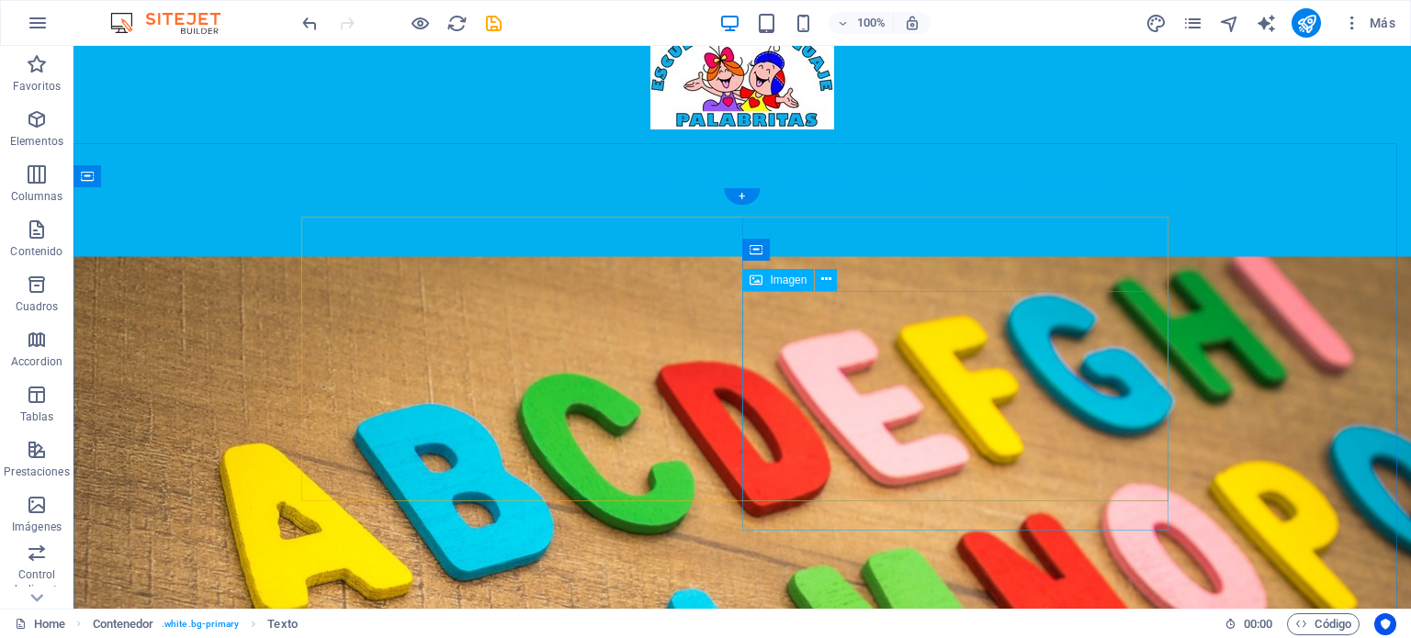
scroll to position [0, 0]
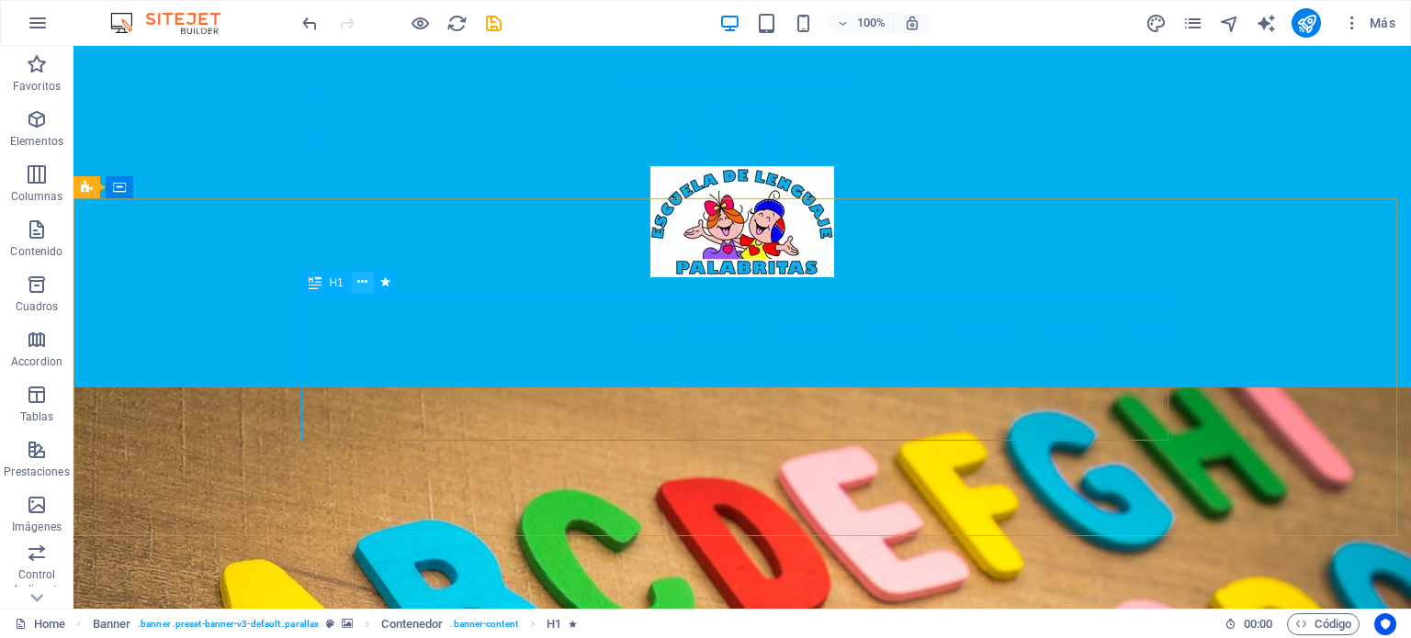
click at [360, 280] on icon at bounding box center [362, 282] width 10 height 19
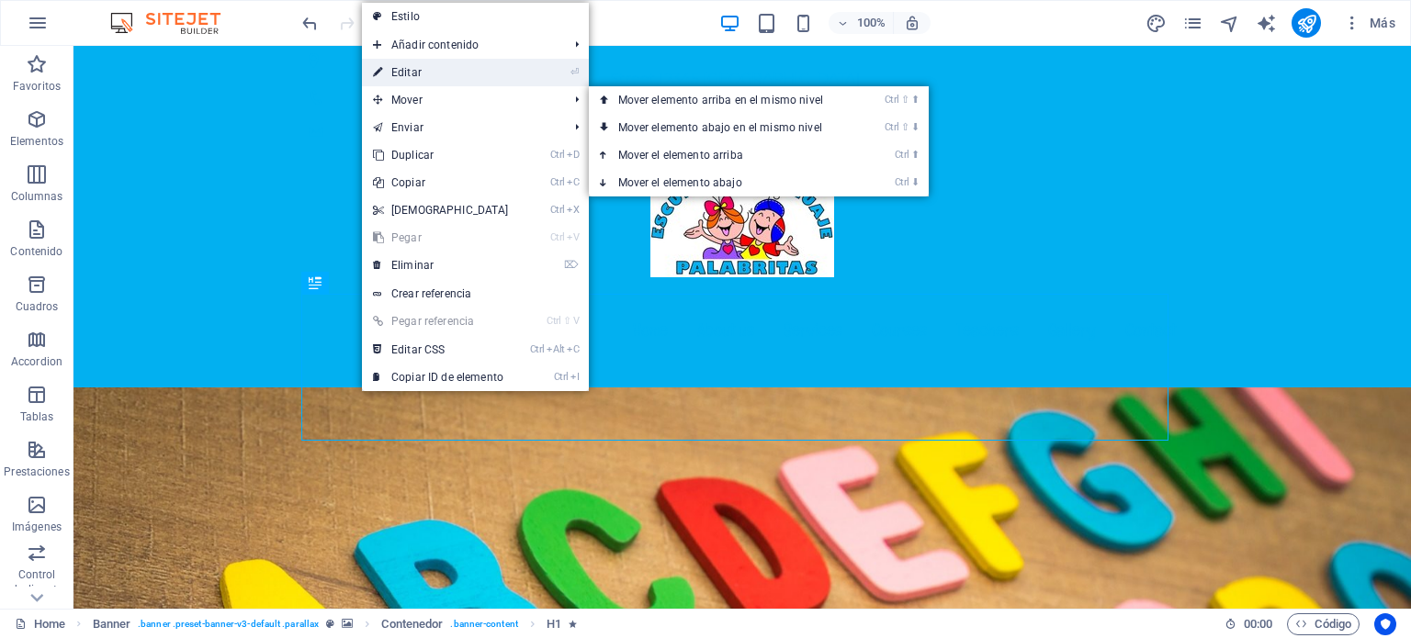
click at [474, 67] on link "⏎ Editar" at bounding box center [441, 73] width 158 height 28
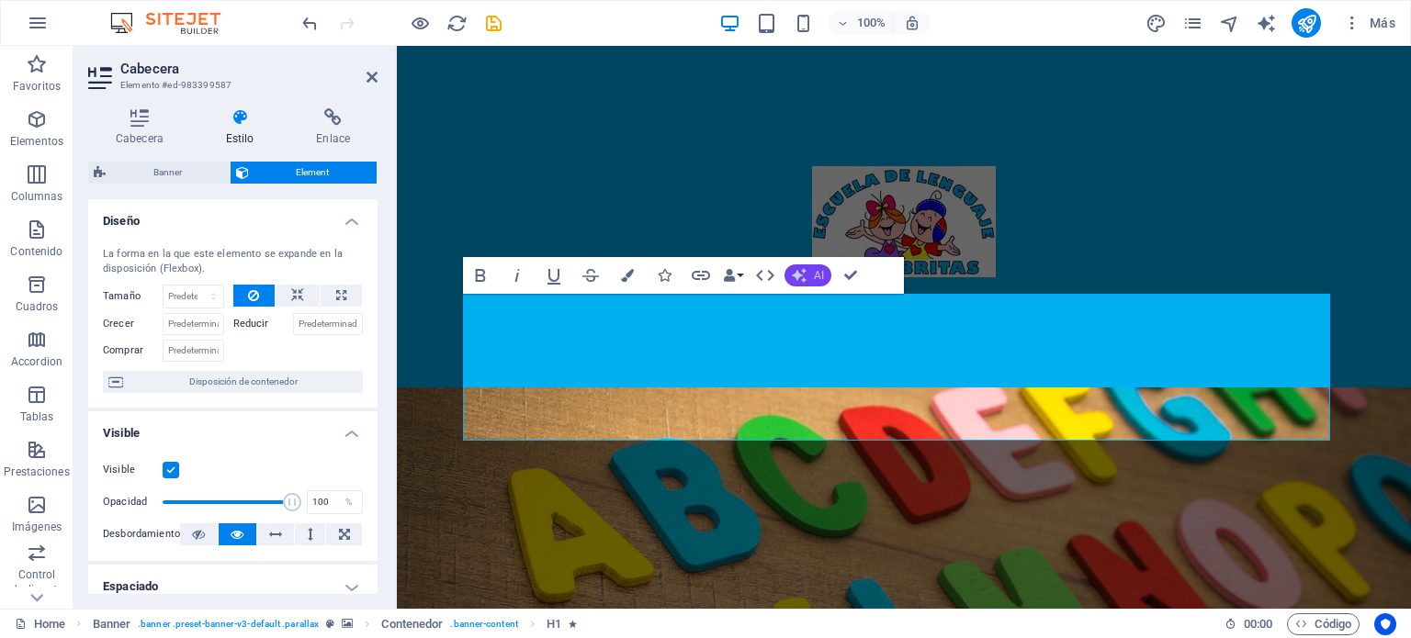
click at [805, 276] on icon "button" at bounding box center [799, 275] width 15 height 15
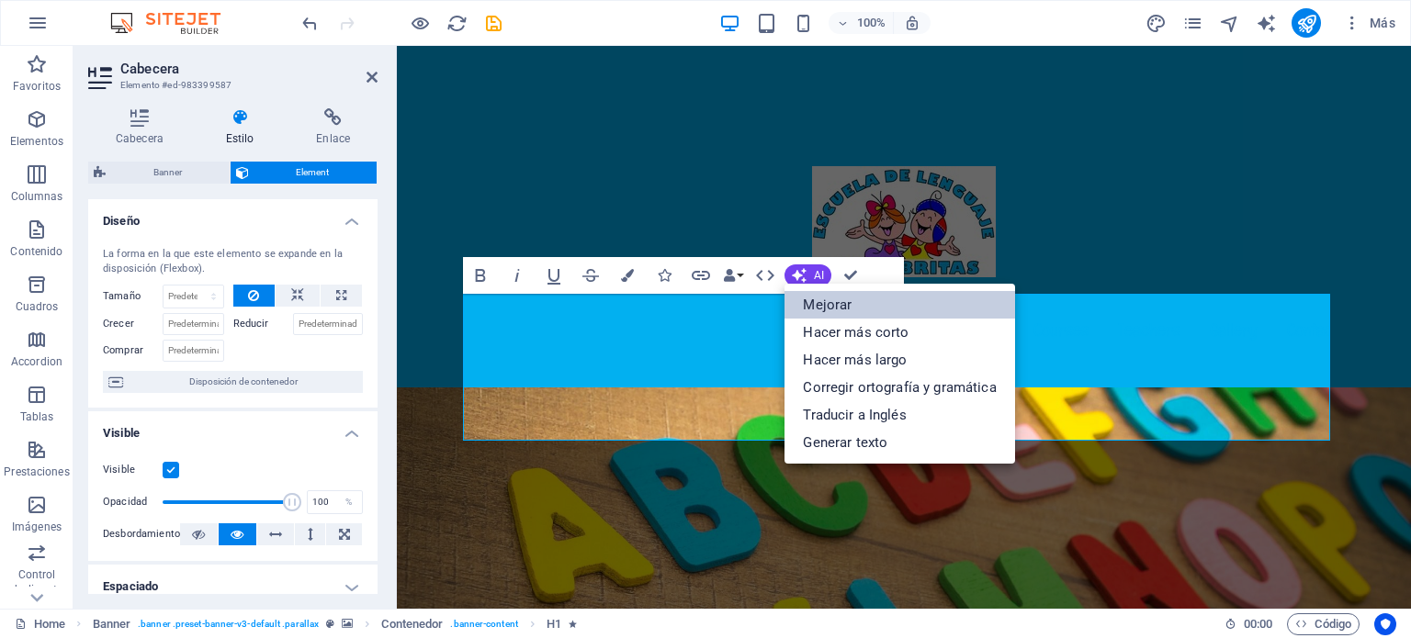
click at [846, 308] on link "Mejorar" at bounding box center [899, 305] width 230 height 28
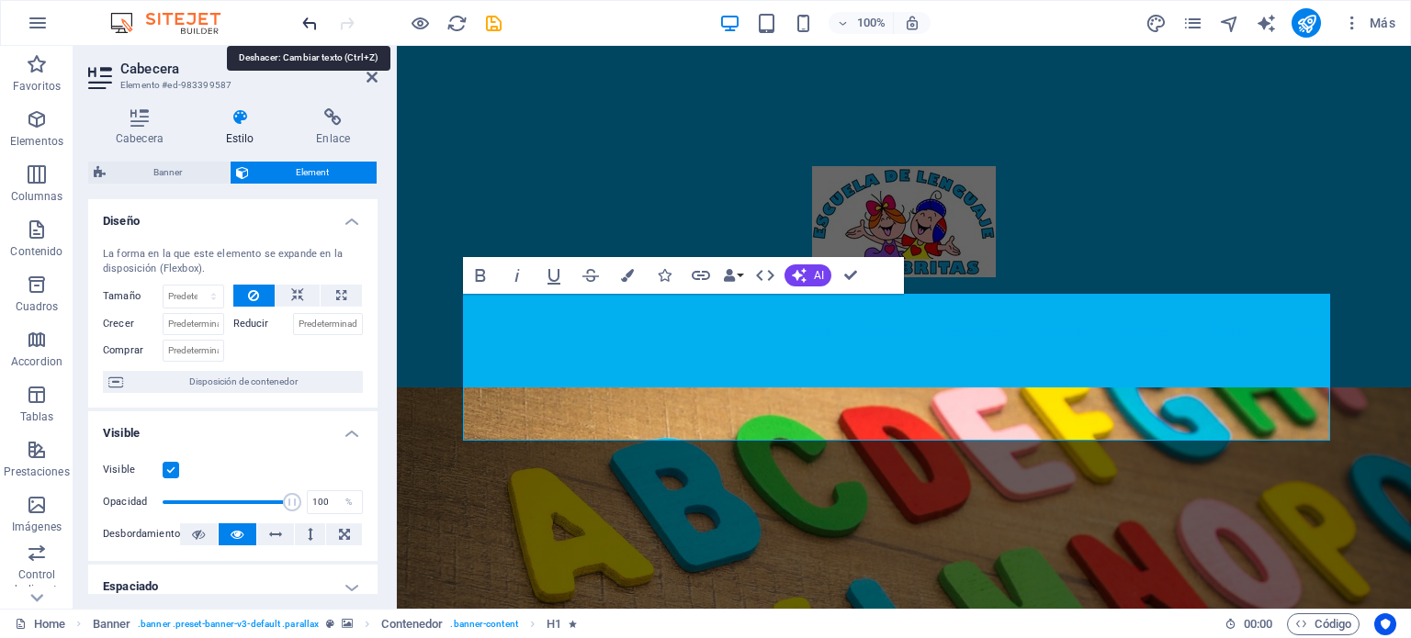
click at [308, 26] on icon "undo" at bounding box center [309, 23] width 21 height 21
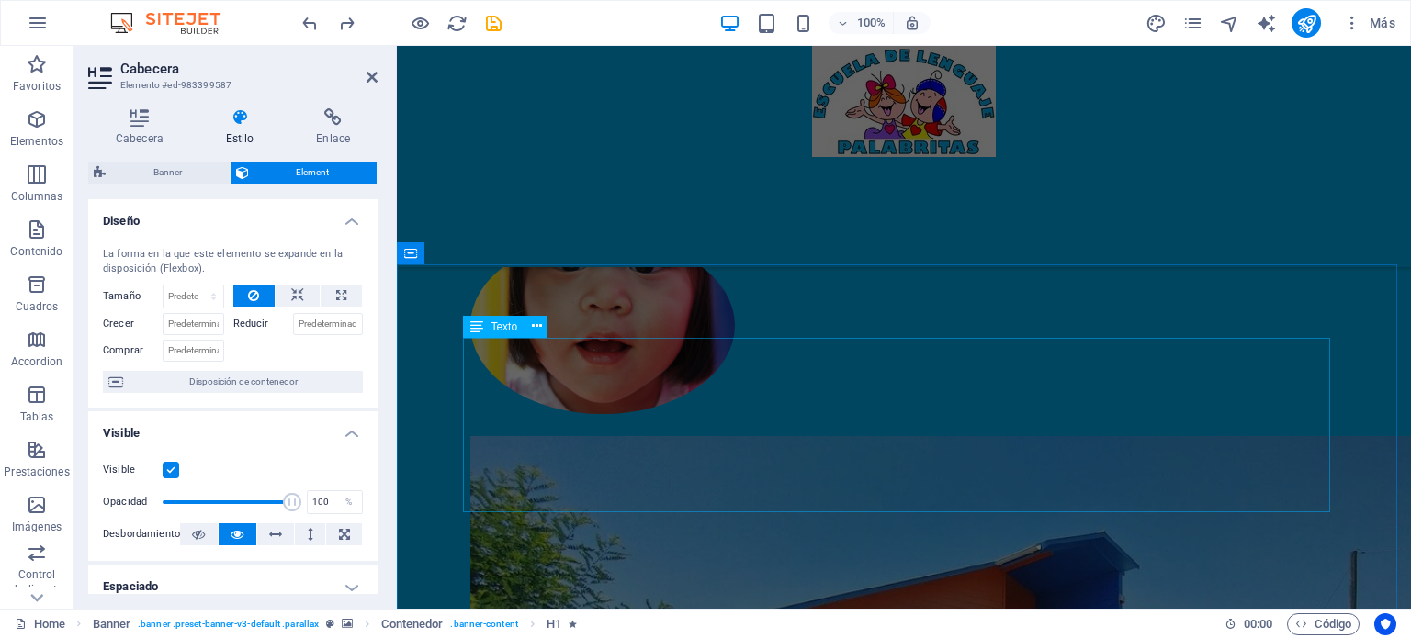
scroll to position [807, 0]
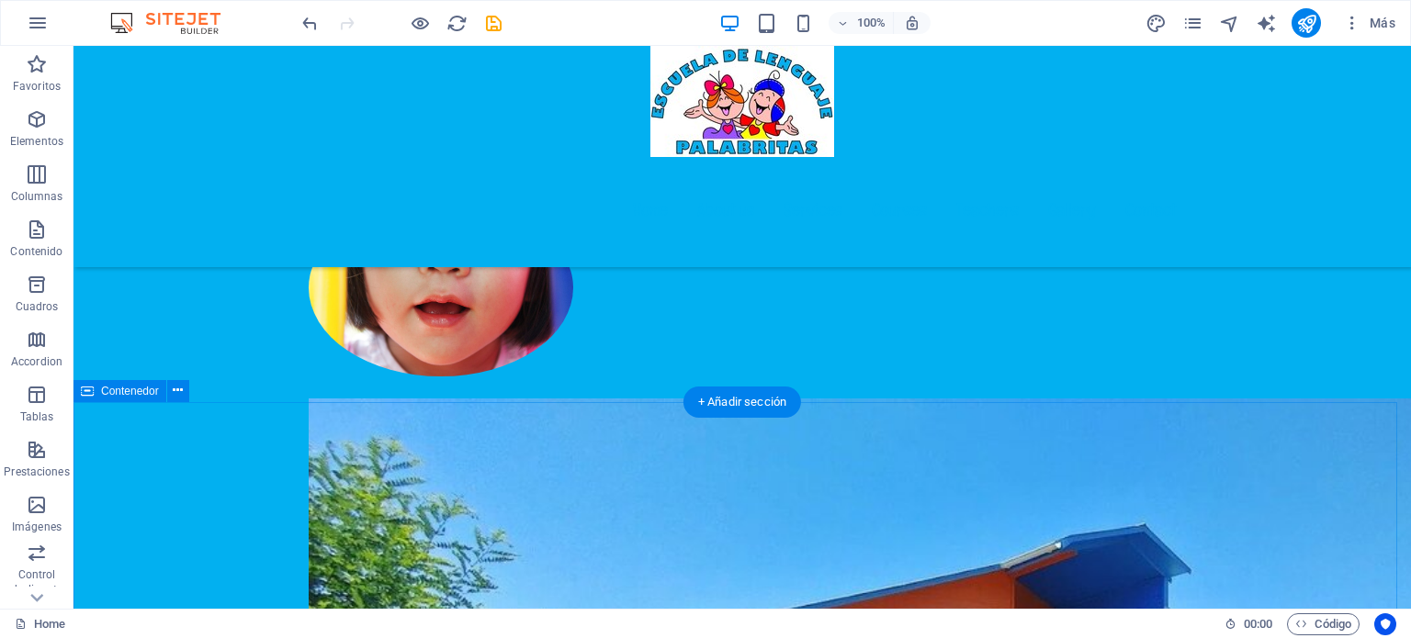
scroll to position [1028, 0]
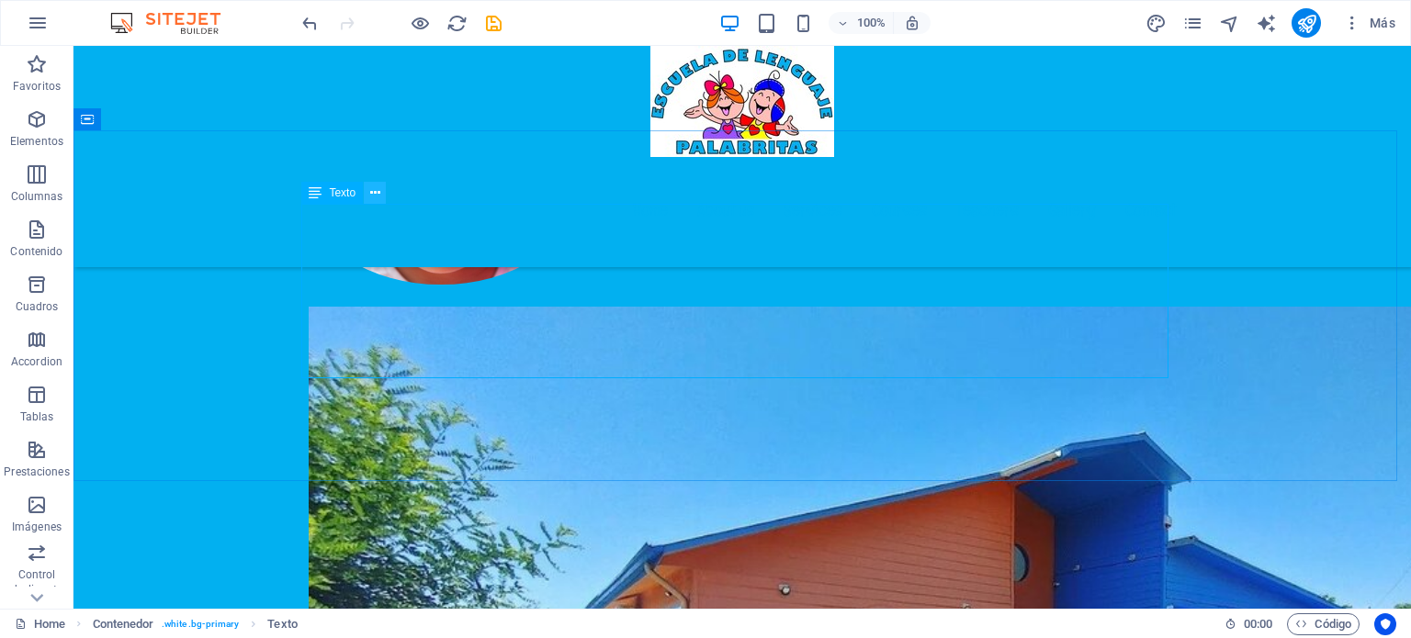
click at [370, 186] on icon at bounding box center [375, 193] width 10 height 19
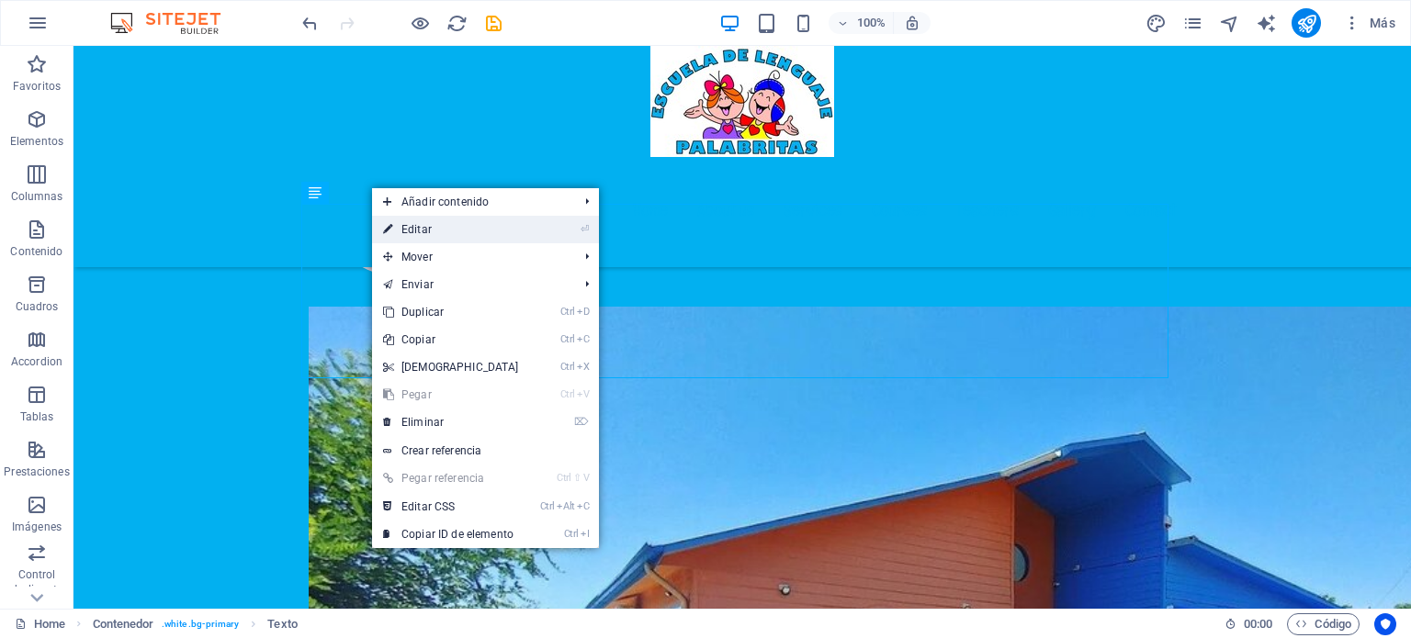
click at [495, 231] on link "⏎ Editar" at bounding box center [451, 230] width 158 height 28
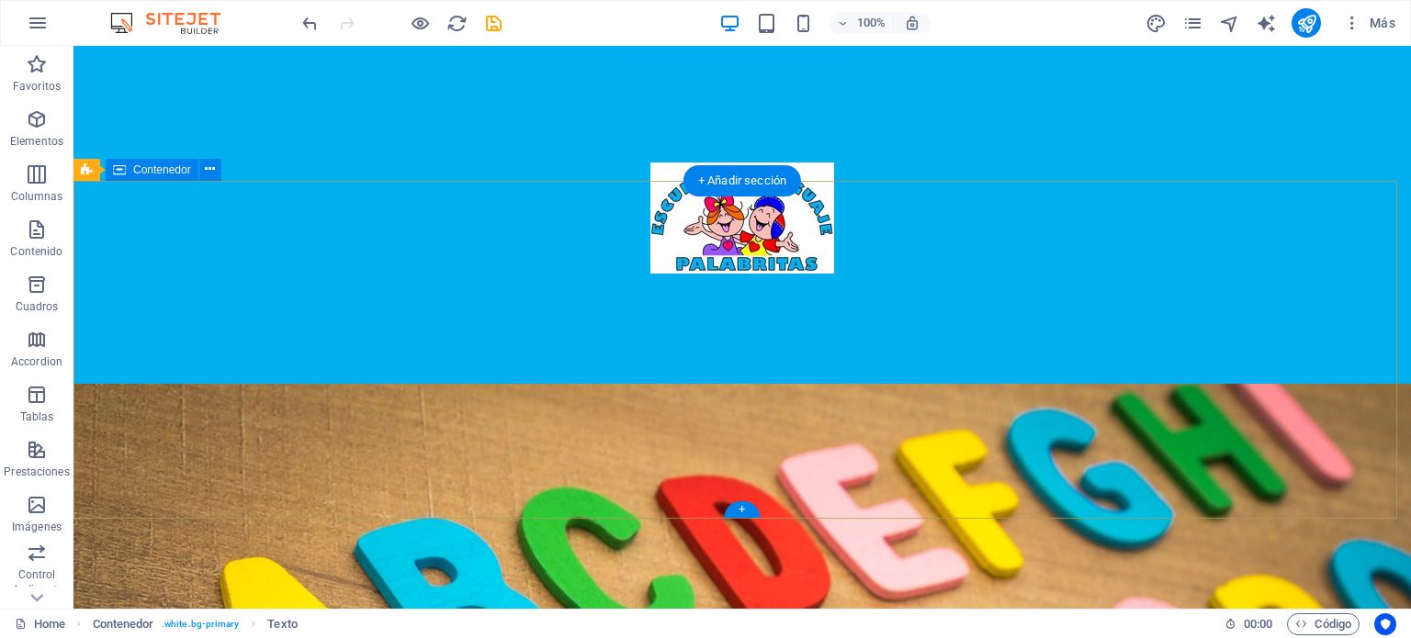
scroll to position [0, 0]
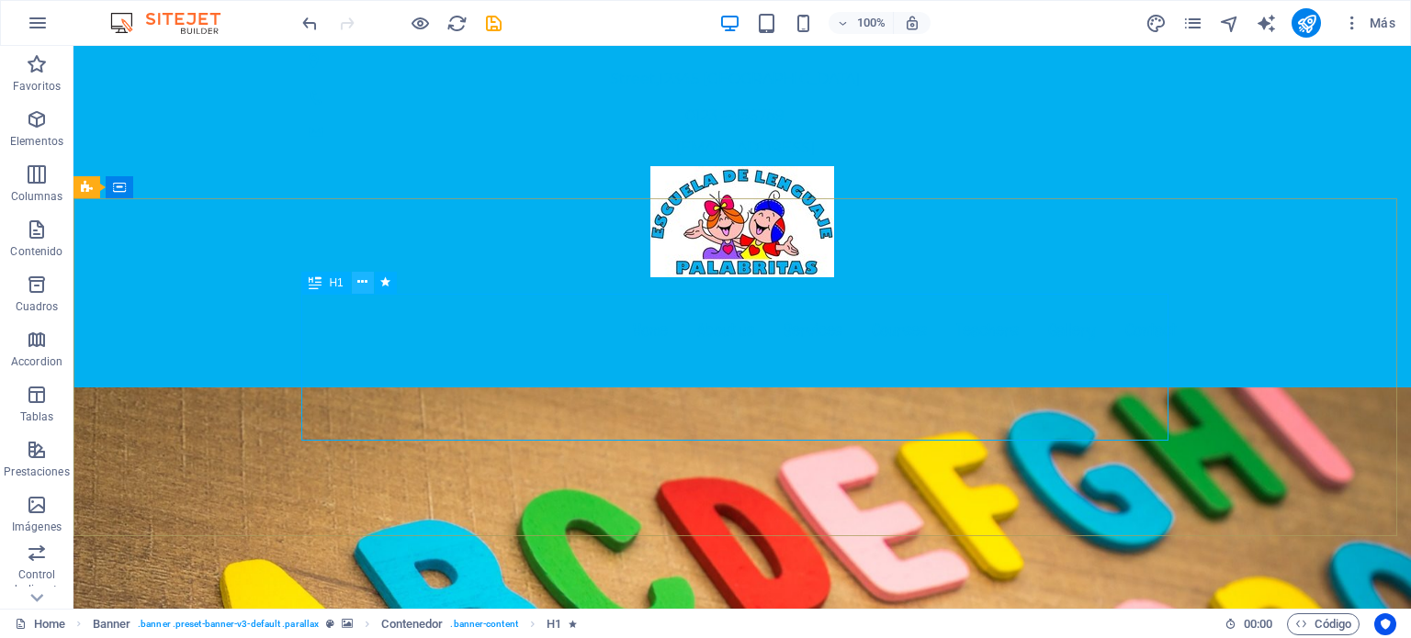
click at [362, 286] on icon at bounding box center [362, 282] width 10 height 19
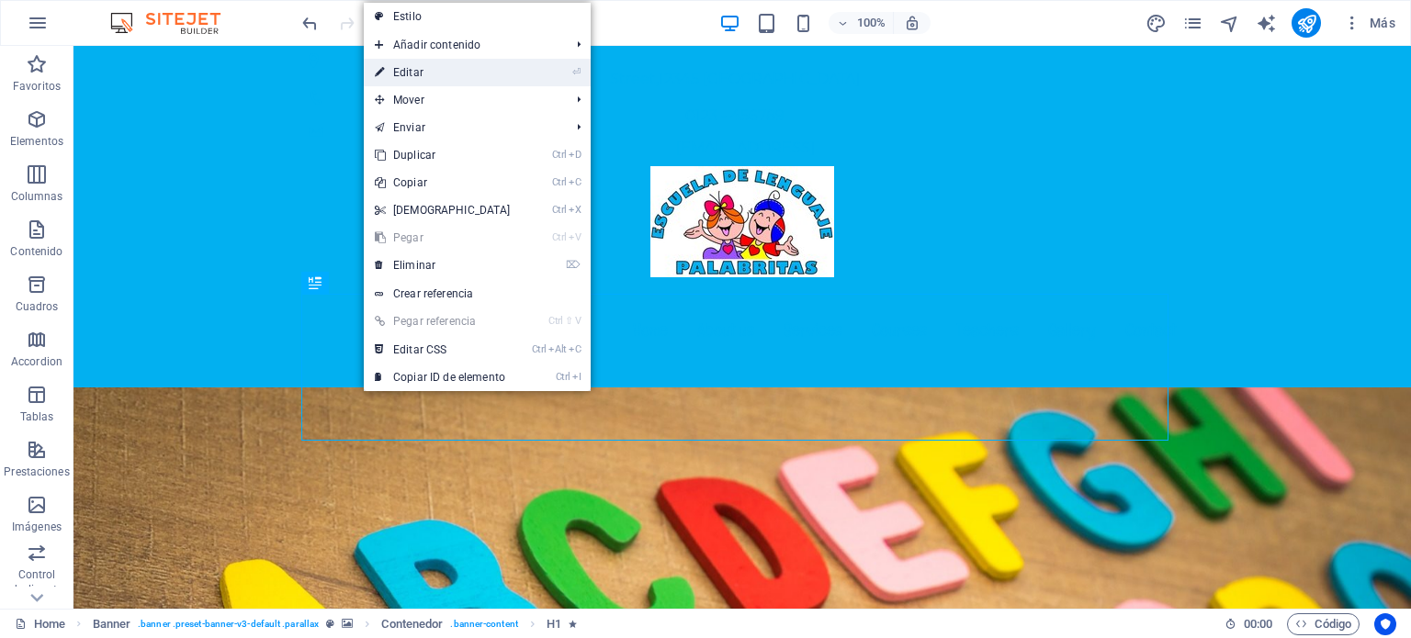
click at [433, 74] on link "⏎ Editar" at bounding box center [443, 73] width 158 height 28
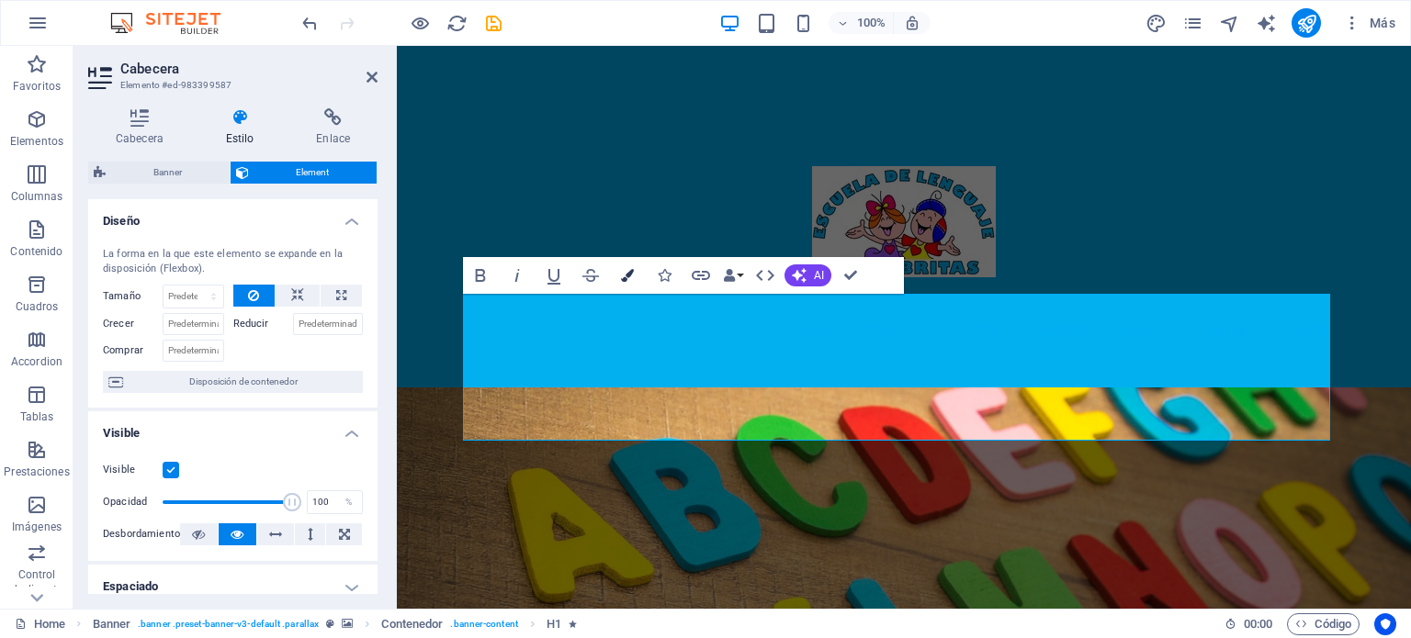
click at [625, 273] on icon "button" at bounding box center [627, 275] width 13 height 13
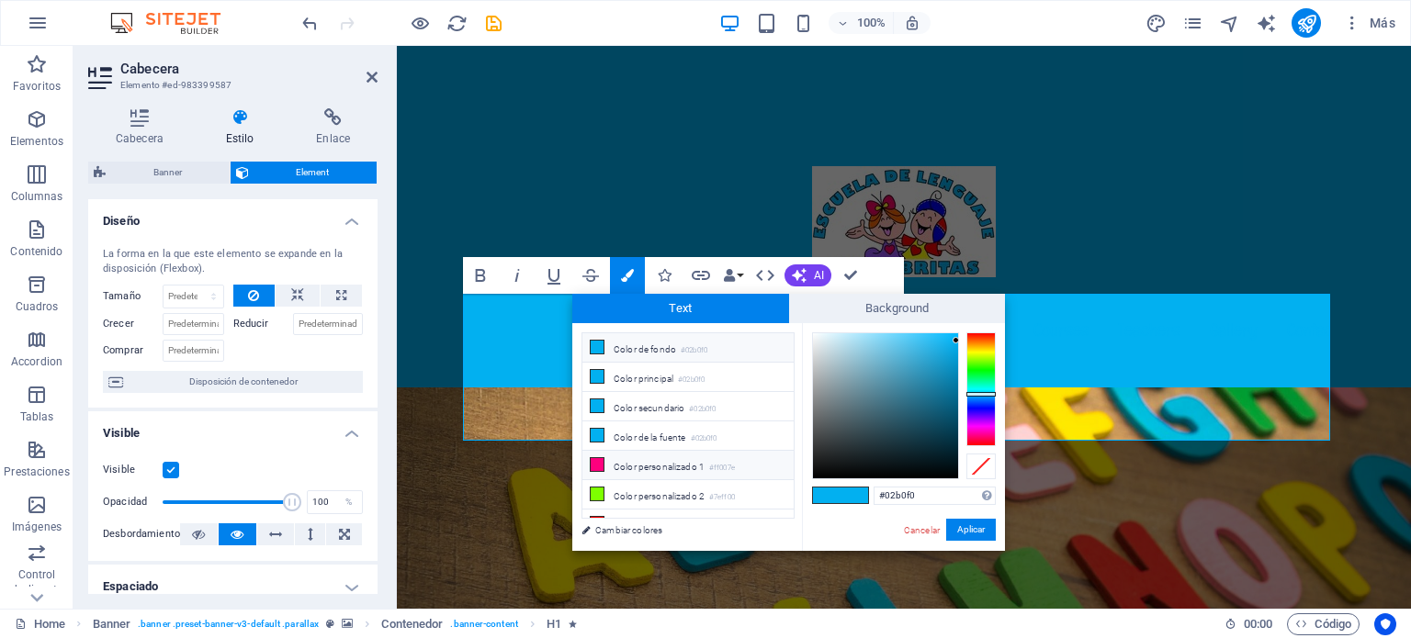
scroll to position [13, 0]
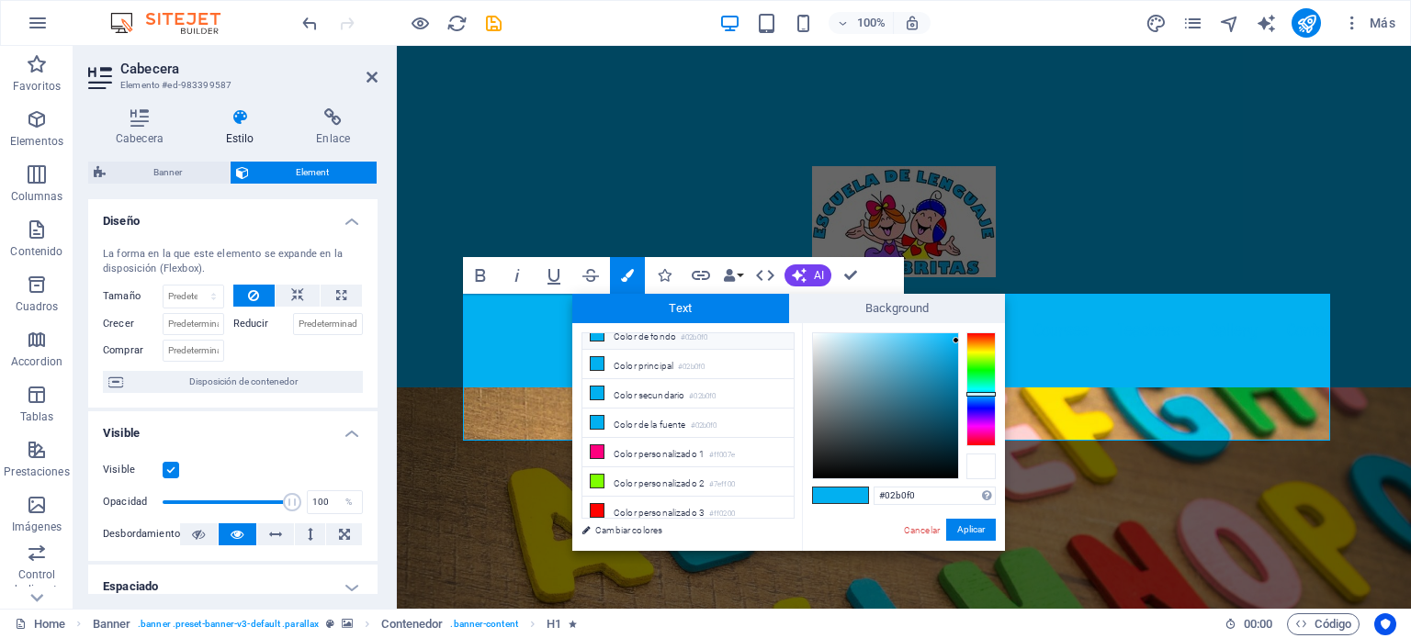
click at [977, 466] on div at bounding box center [980, 467] width 29 height 26
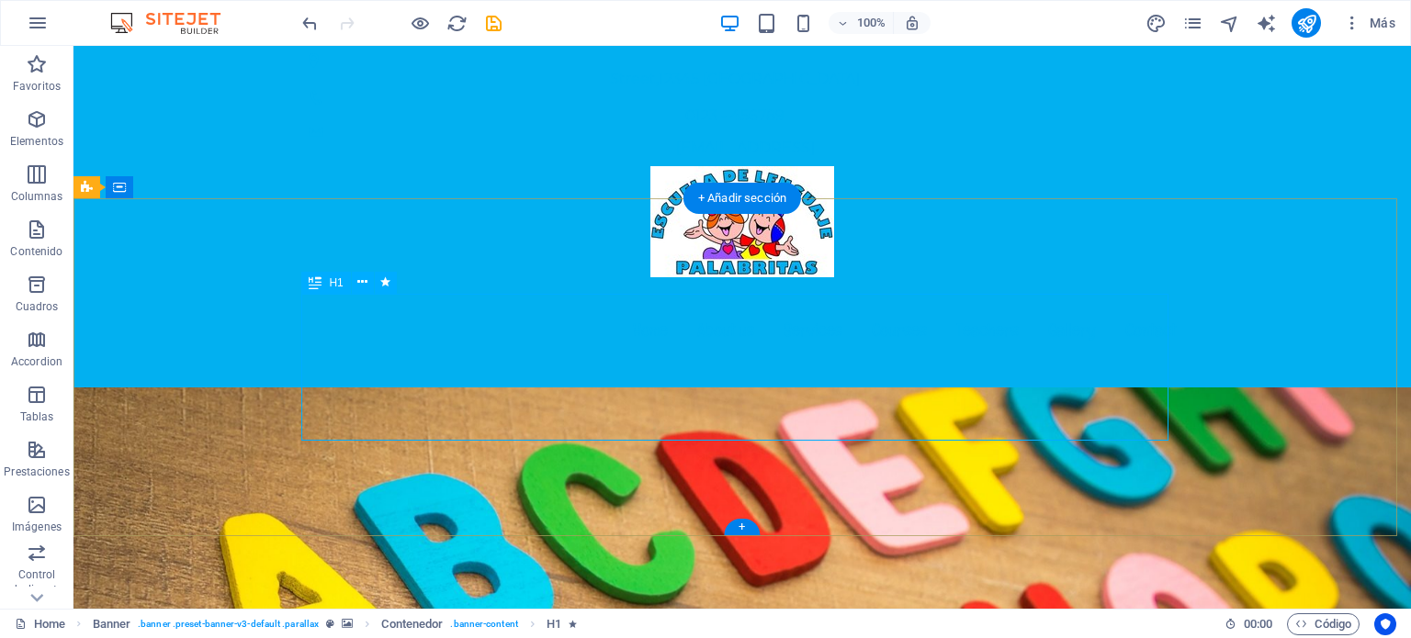
click at [363, 282] on icon at bounding box center [362, 282] width 10 height 19
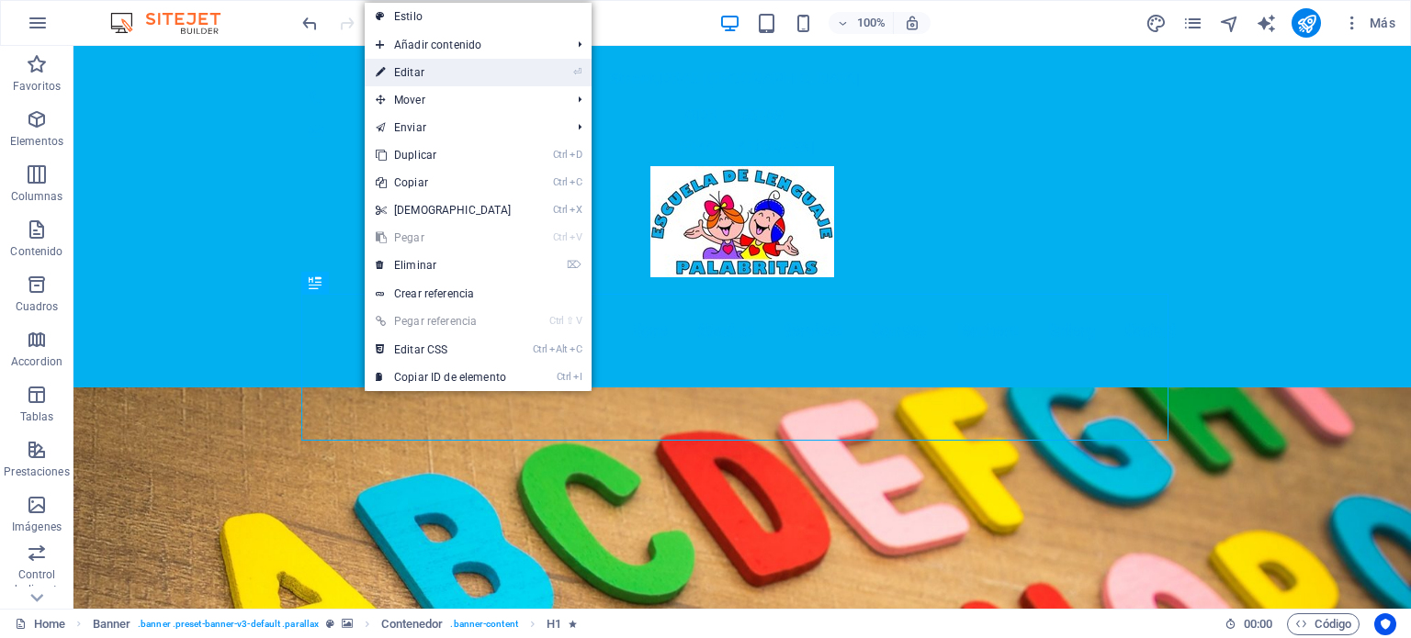
click at [503, 64] on link "⏎ Editar" at bounding box center [444, 73] width 158 height 28
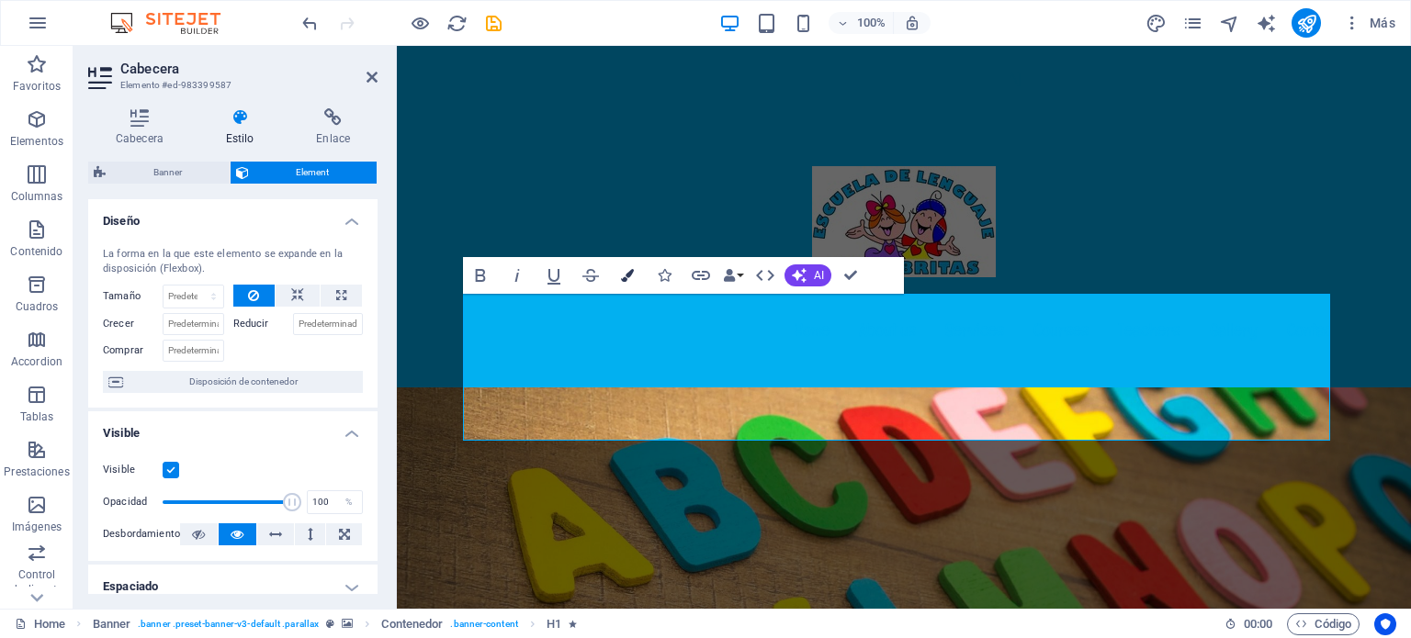
click at [628, 281] on icon "button" at bounding box center [627, 275] width 13 height 13
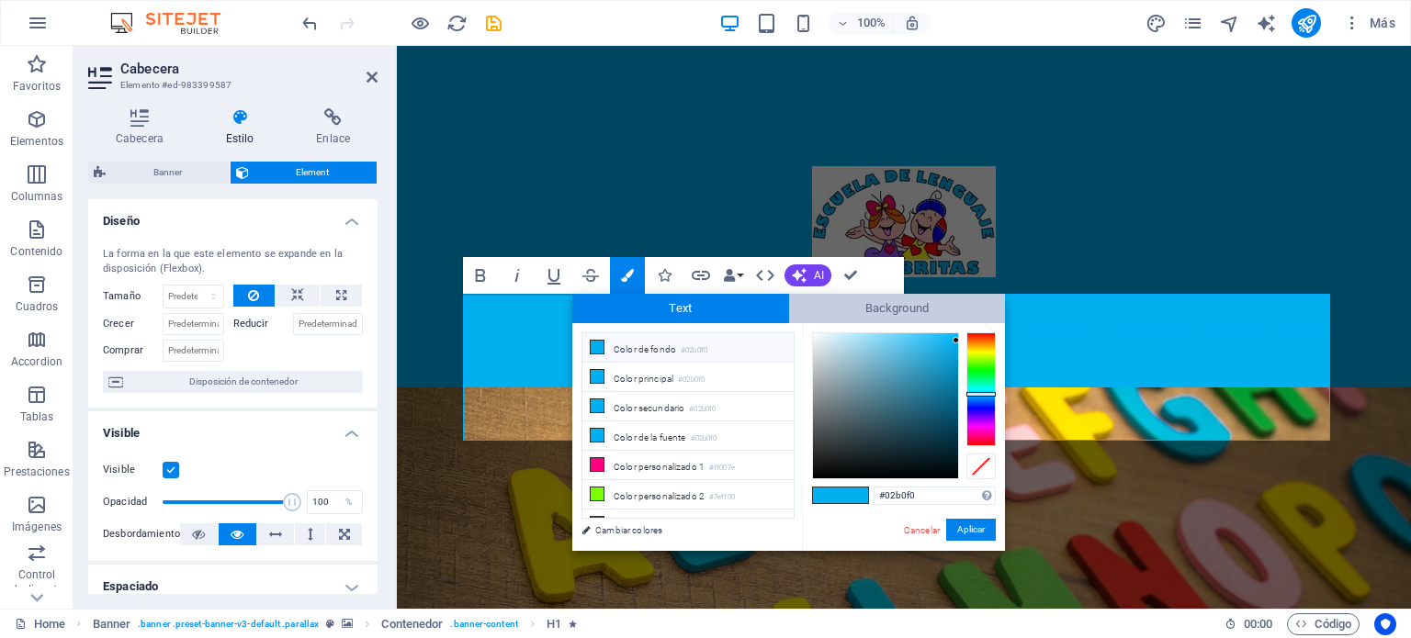
click at [889, 304] on span "Background" at bounding box center [897, 308] width 217 height 29
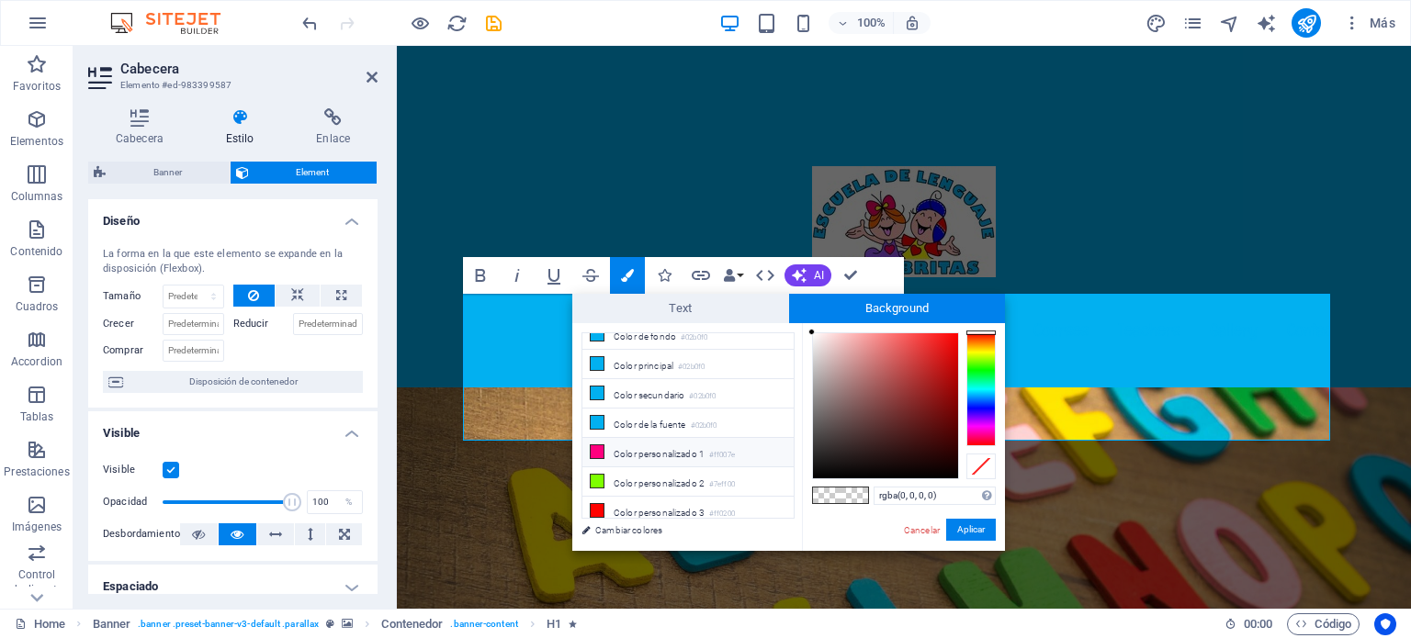
scroll to position [0, 0]
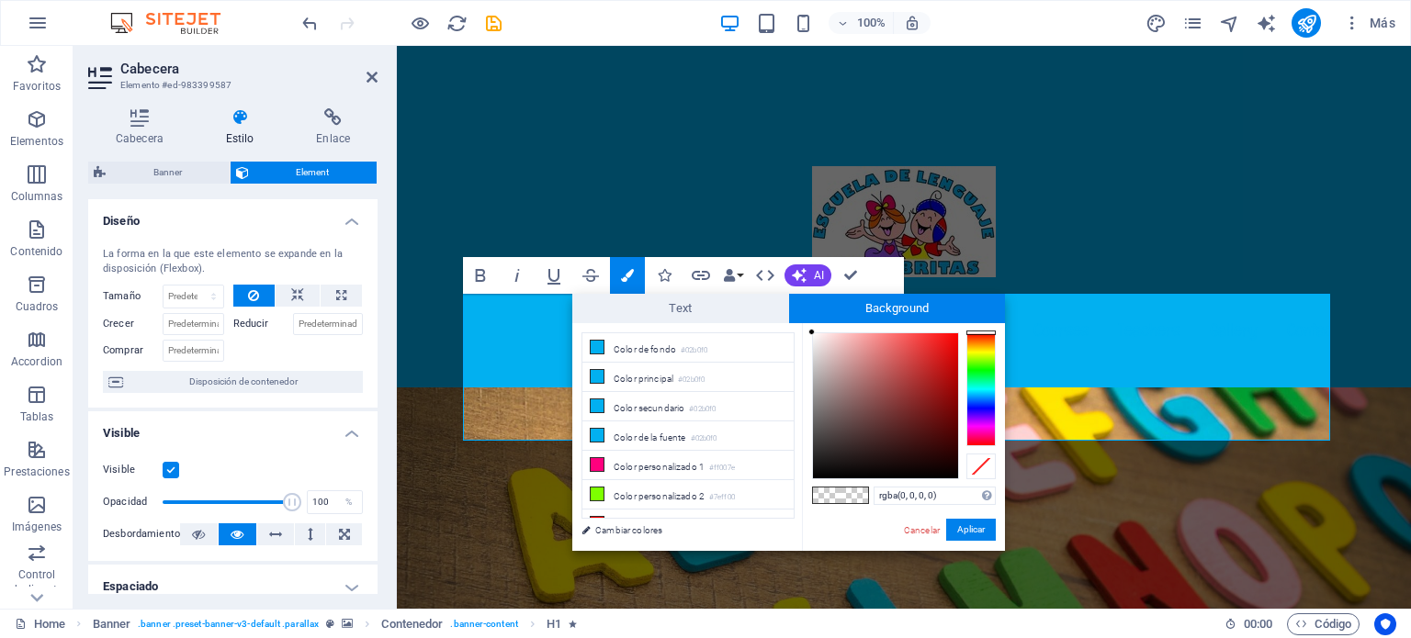
type input "#000000"
drag, startPoint x: 982, startPoint y: 332, endPoint x: 988, endPoint y: 314, distance: 19.5
click at [988, 314] on div "Text Background less Color de fondo #02b0f0 Color principal #02b0f0 Color secun…" at bounding box center [788, 422] width 433 height 257
click at [624, 532] on link "Cambiar colores" at bounding box center [678, 530] width 213 height 23
select select "px"
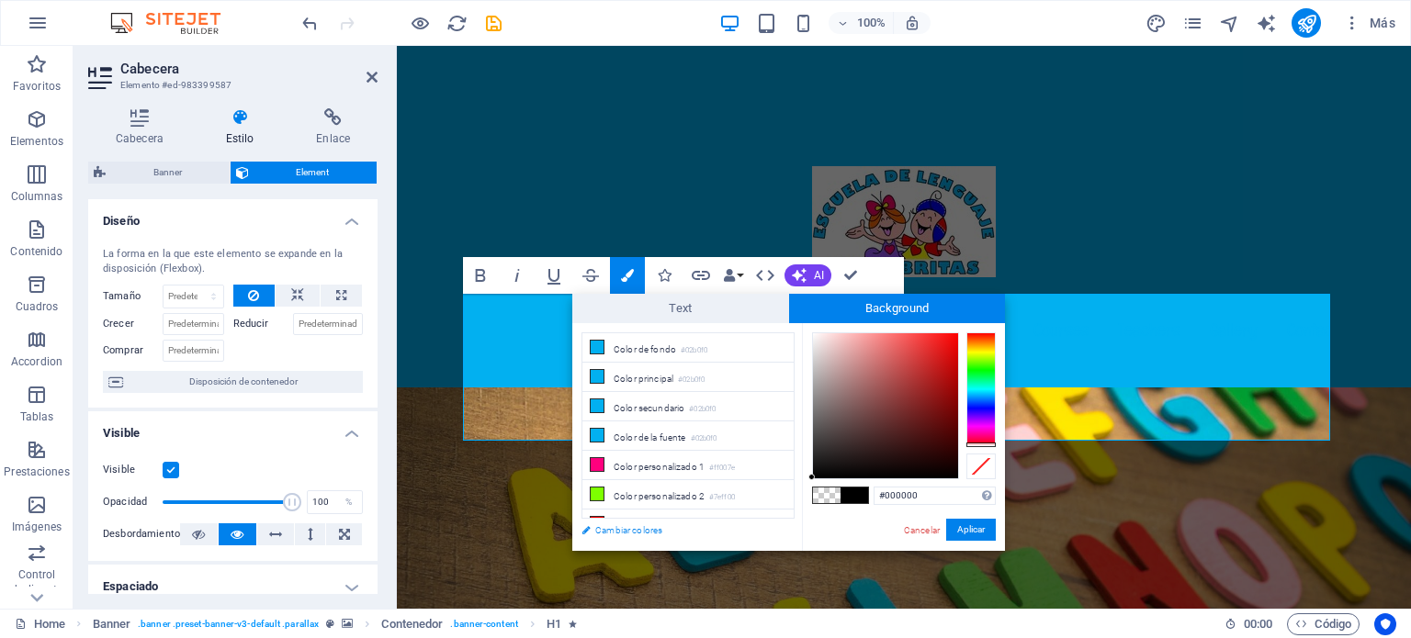
select select "400"
select select "px"
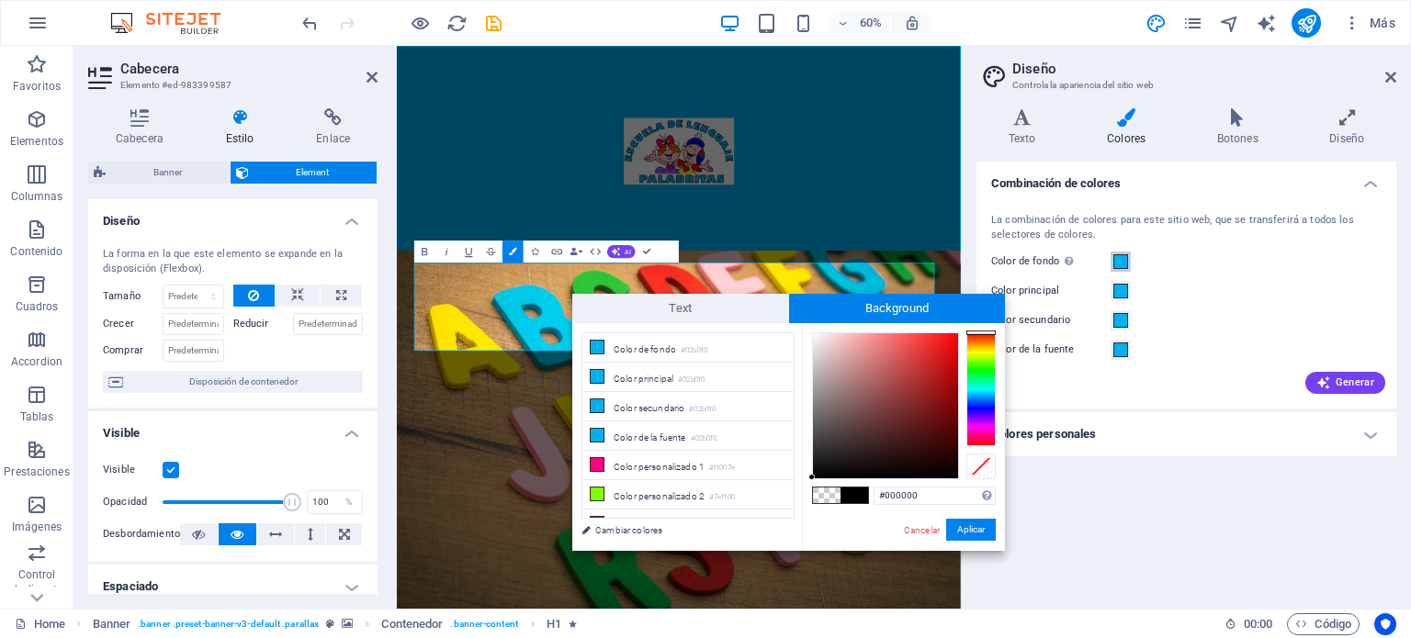
click at [1121, 260] on span at bounding box center [1120, 261] width 15 height 15
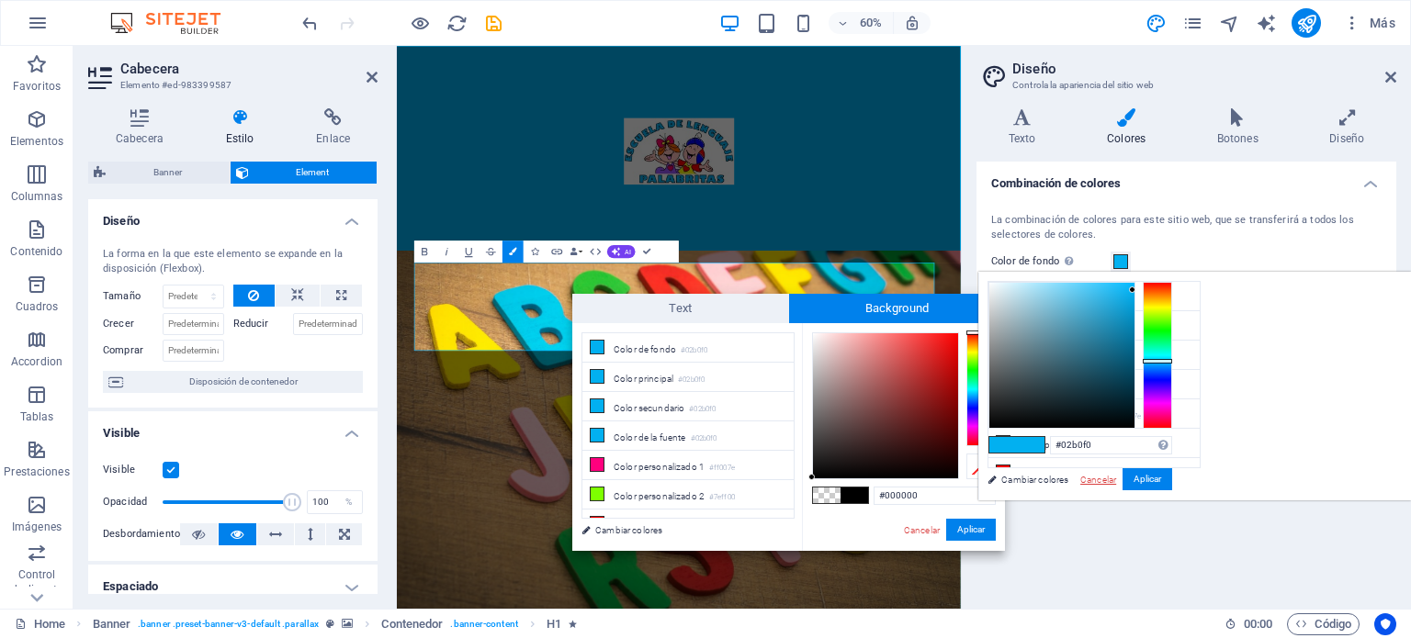
click at [1118, 480] on link "Cancelar" at bounding box center [1097, 480] width 39 height 14
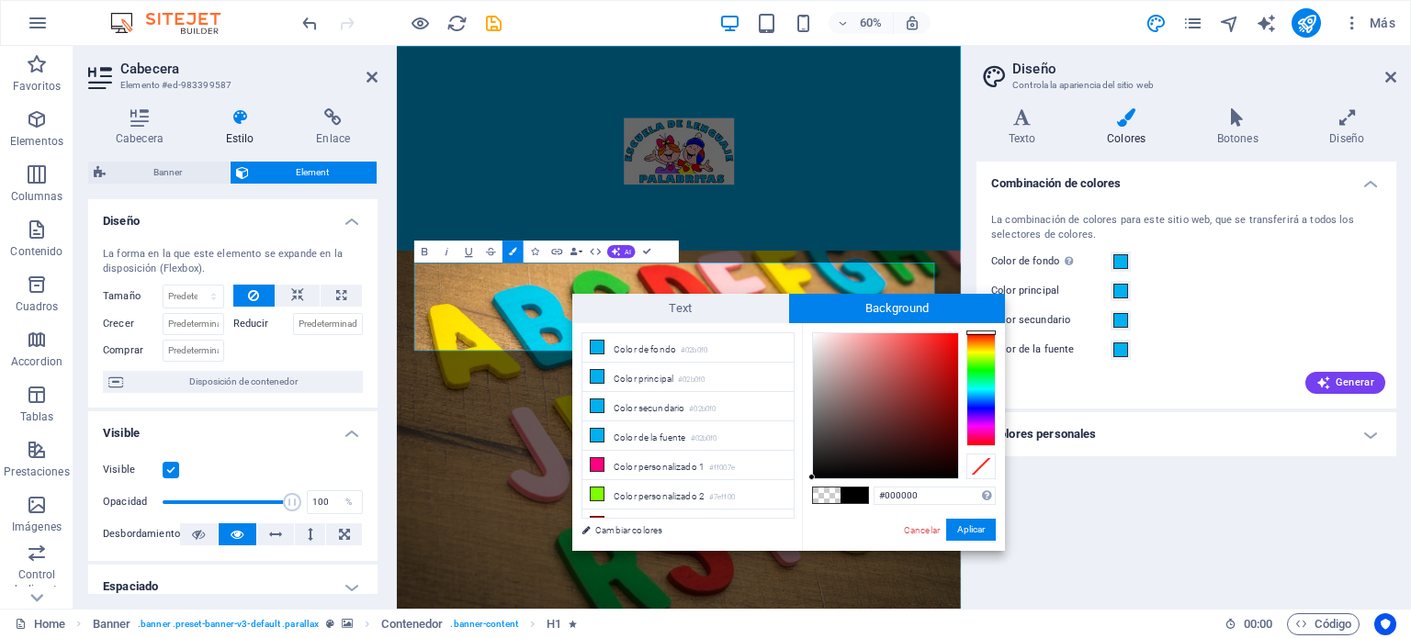
click at [988, 374] on div at bounding box center [980, 389] width 29 height 114
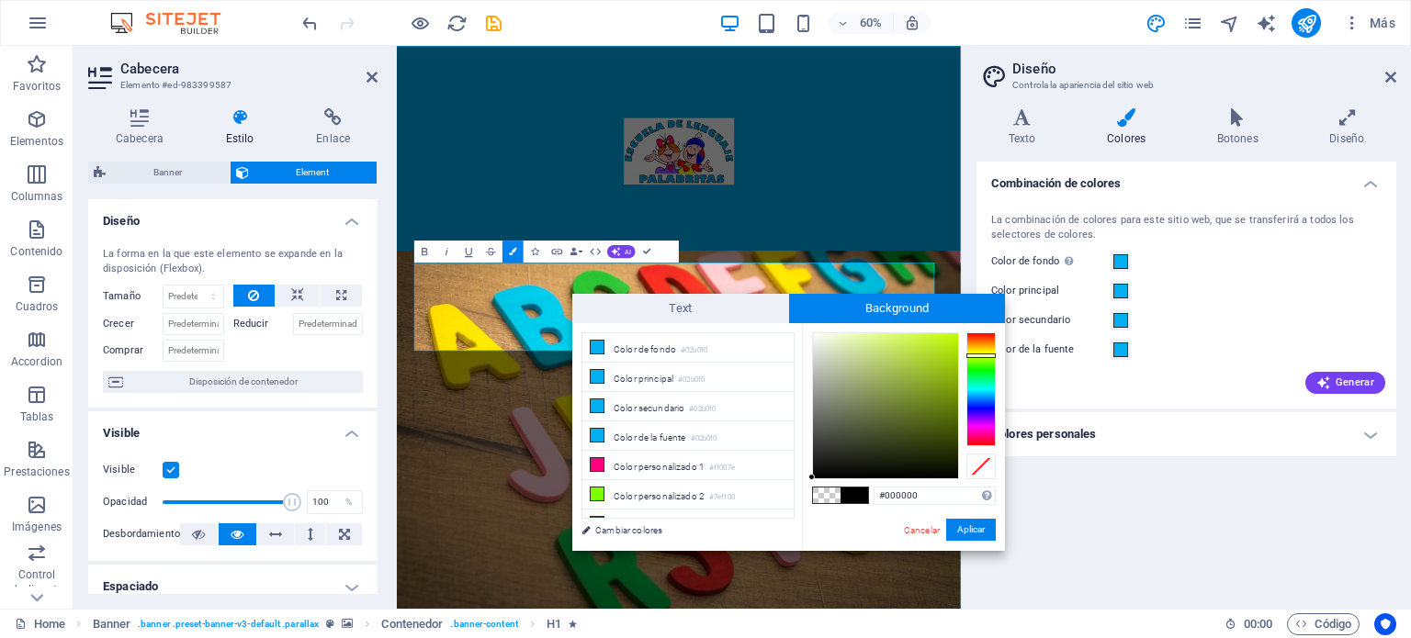
drag, startPoint x: 988, startPoint y: 374, endPoint x: 986, endPoint y: 355, distance: 18.5
click at [986, 355] on div at bounding box center [980, 356] width 29 height 5
click at [968, 534] on button "Aplicar" at bounding box center [971, 530] width 50 height 22
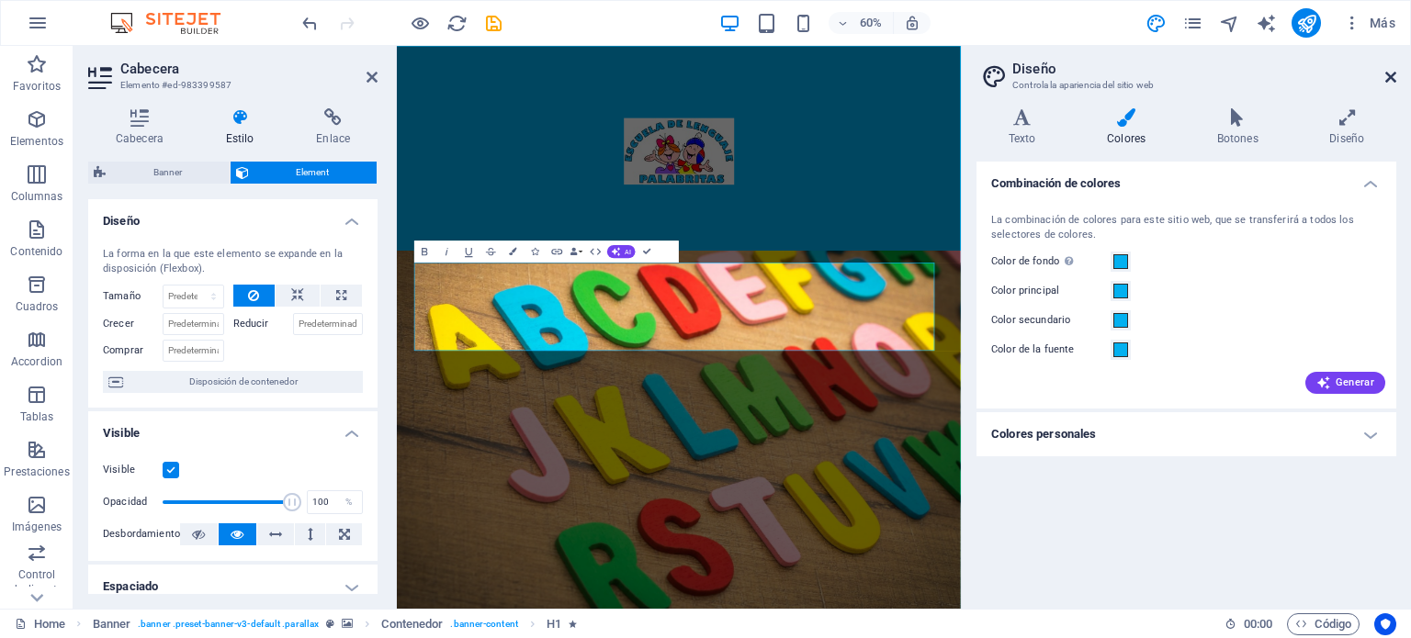
click at [1395, 78] on icon at bounding box center [1390, 77] width 11 height 15
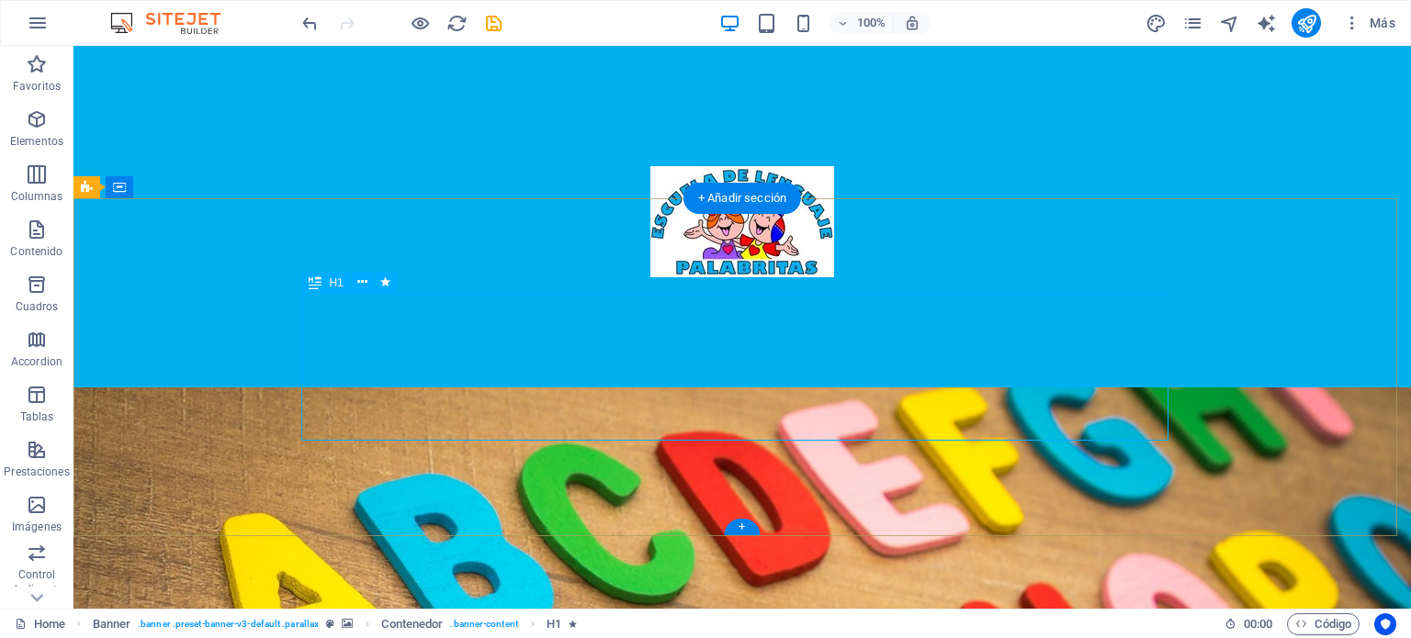
click at [368, 282] on button at bounding box center [363, 283] width 22 height 22
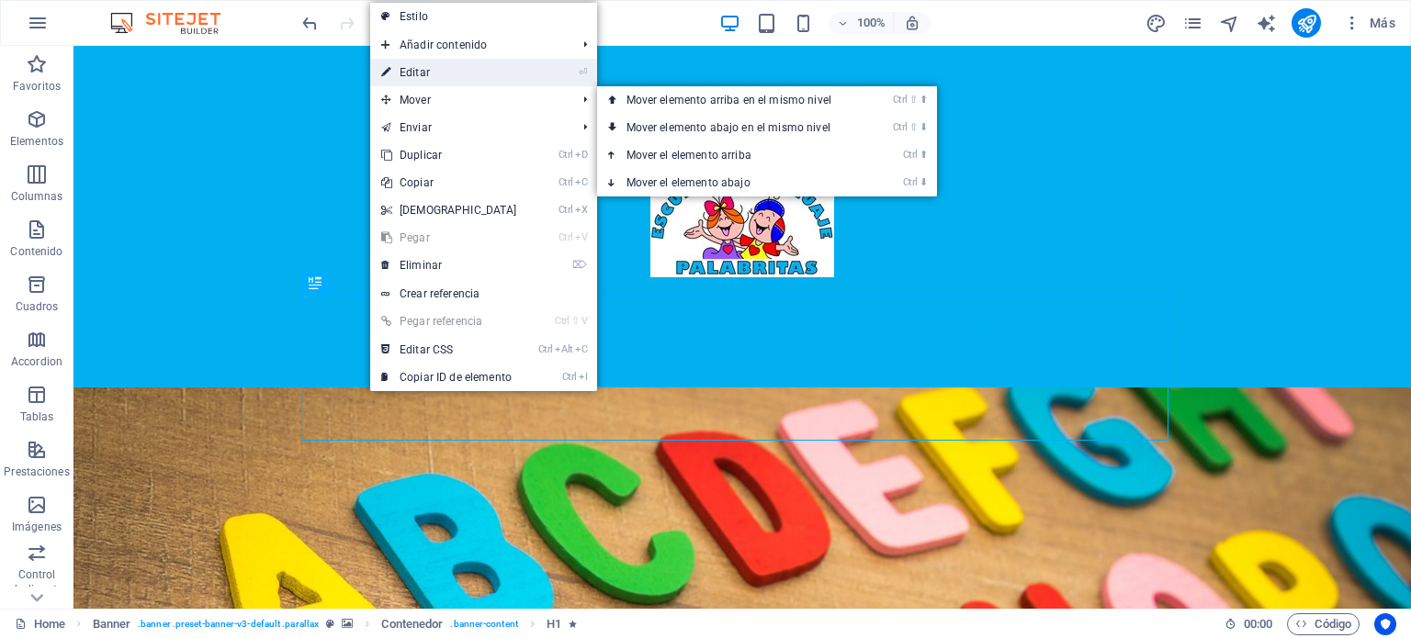
click at [459, 79] on link "⏎ Editar" at bounding box center [449, 73] width 158 height 28
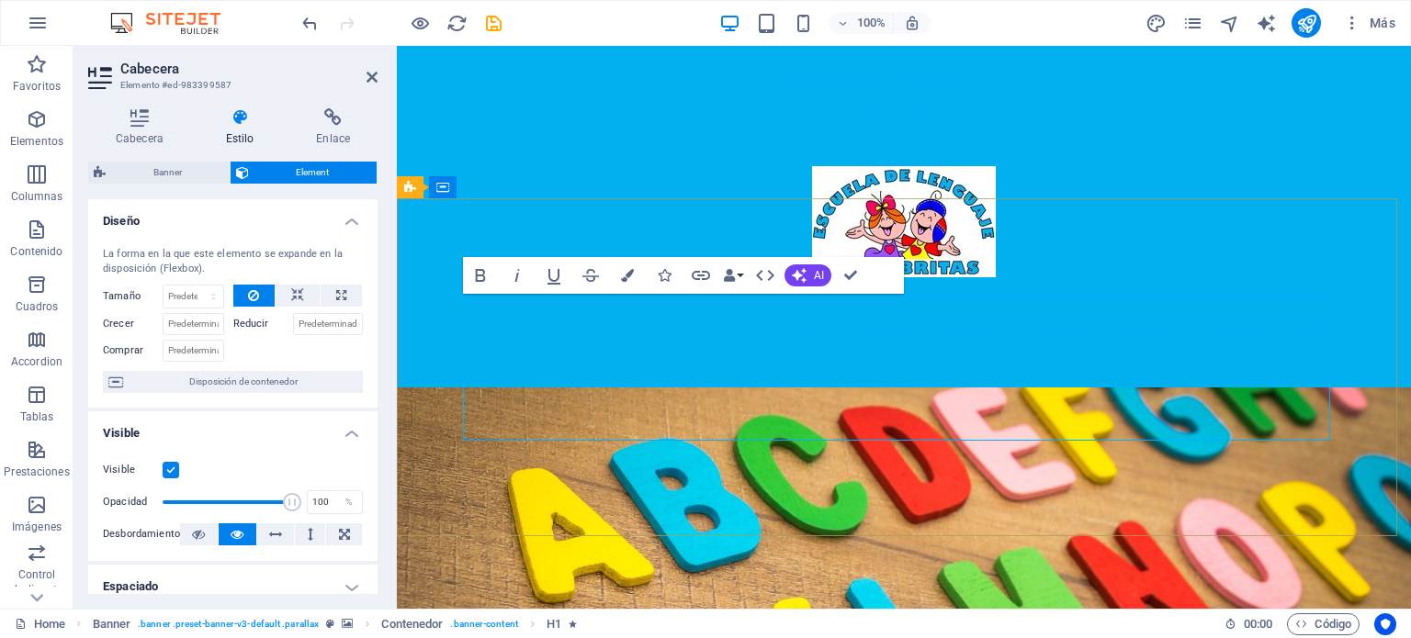
drag, startPoint x: 1248, startPoint y: 414, endPoint x: 479, endPoint y: 299, distance: 777.2
click at [625, 278] on icon "button" at bounding box center [627, 275] width 13 height 13
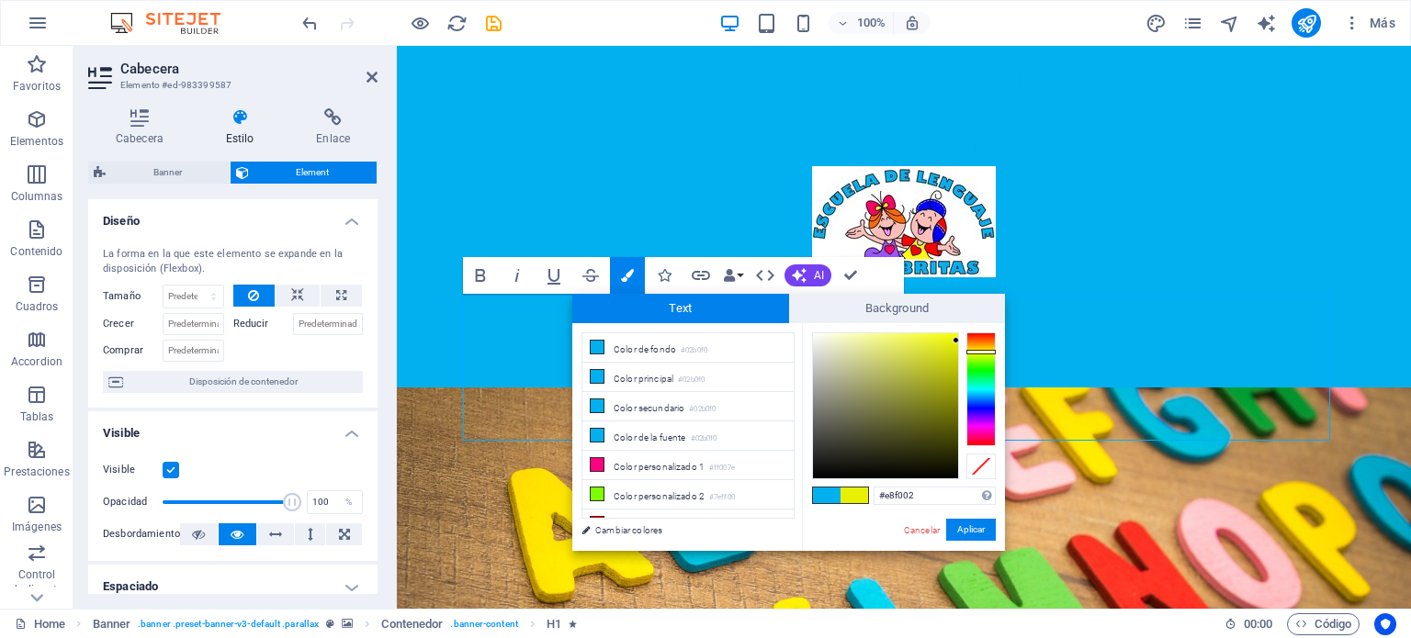
click at [977, 352] on div at bounding box center [980, 389] width 29 height 114
click at [965, 529] on button "Aplicar" at bounding box center [971, 530] width 50 height 22
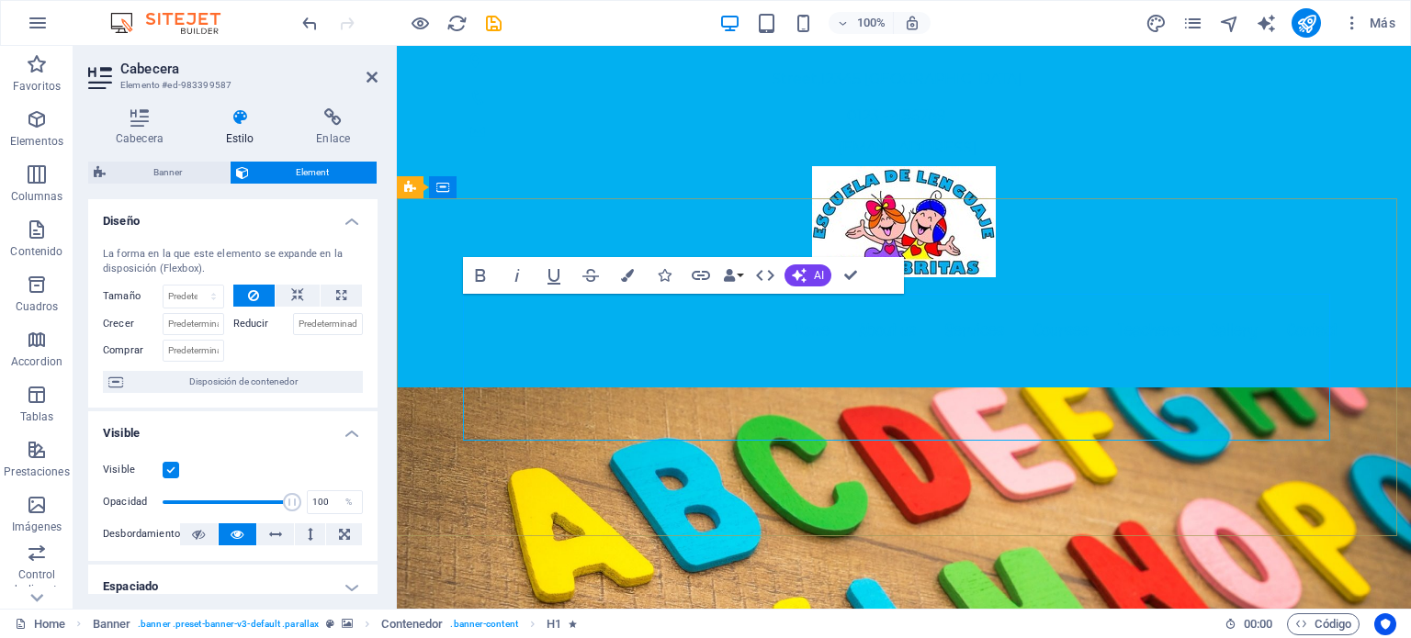
drag, startPoint x: 1253, startPoint y: 402, endPoint x: 463, endPoint y: 300, distance: 796.4
click at [636, 278] on button "Colors" at bounding box center [627, 275] width 35 height 37
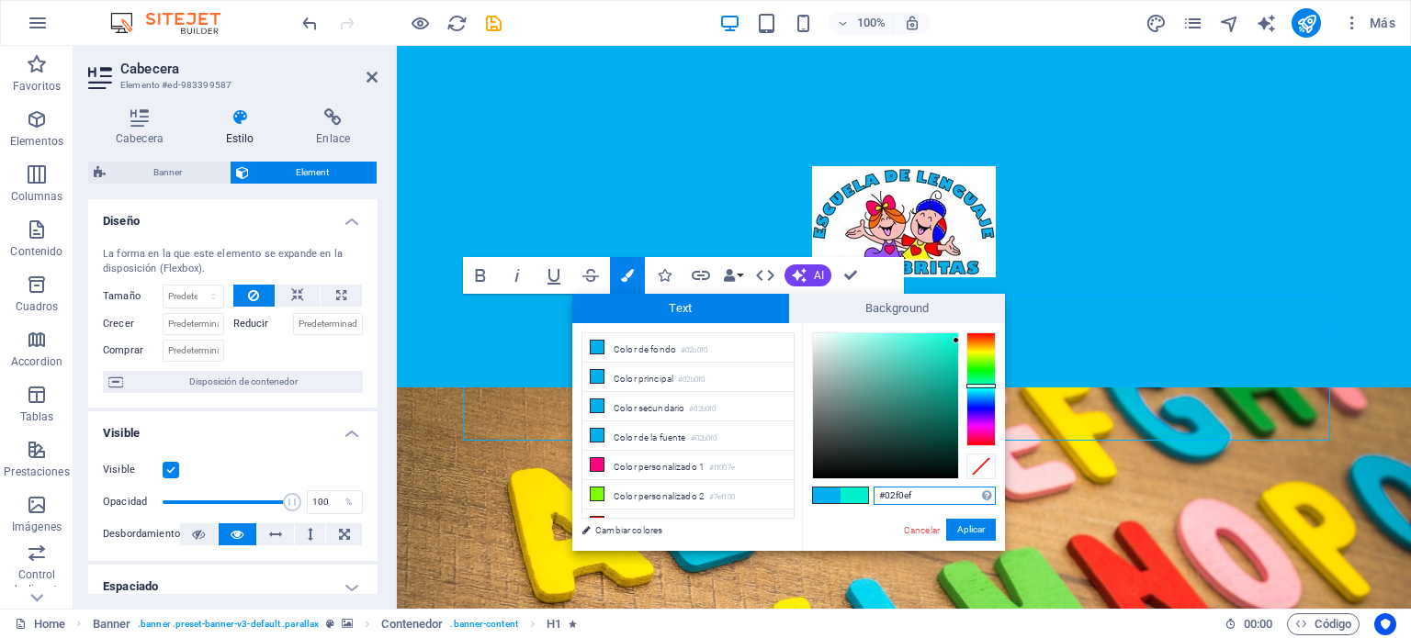
type input "#02e5f0"
click at [986, 389] on div at bounding box center [980, 389] width 29 height 114
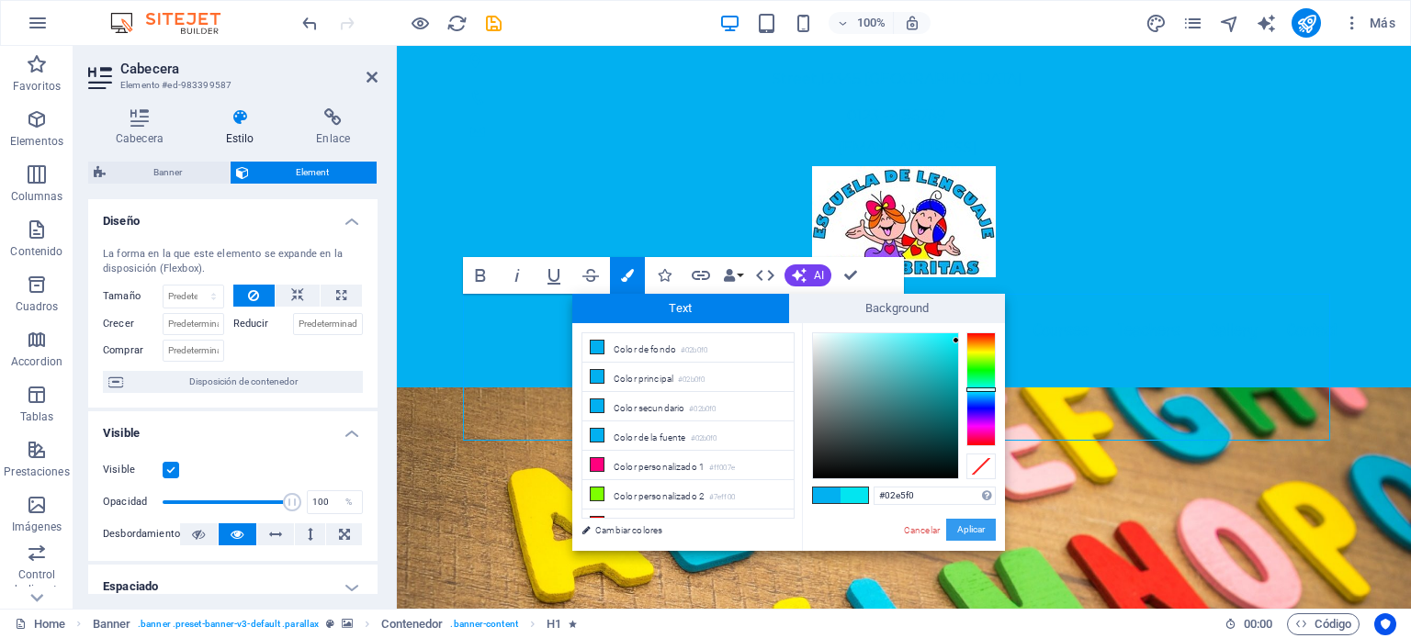
click at [974, 532] on button "Aplicar" at bounding box center [971, 530] width 50 height 22
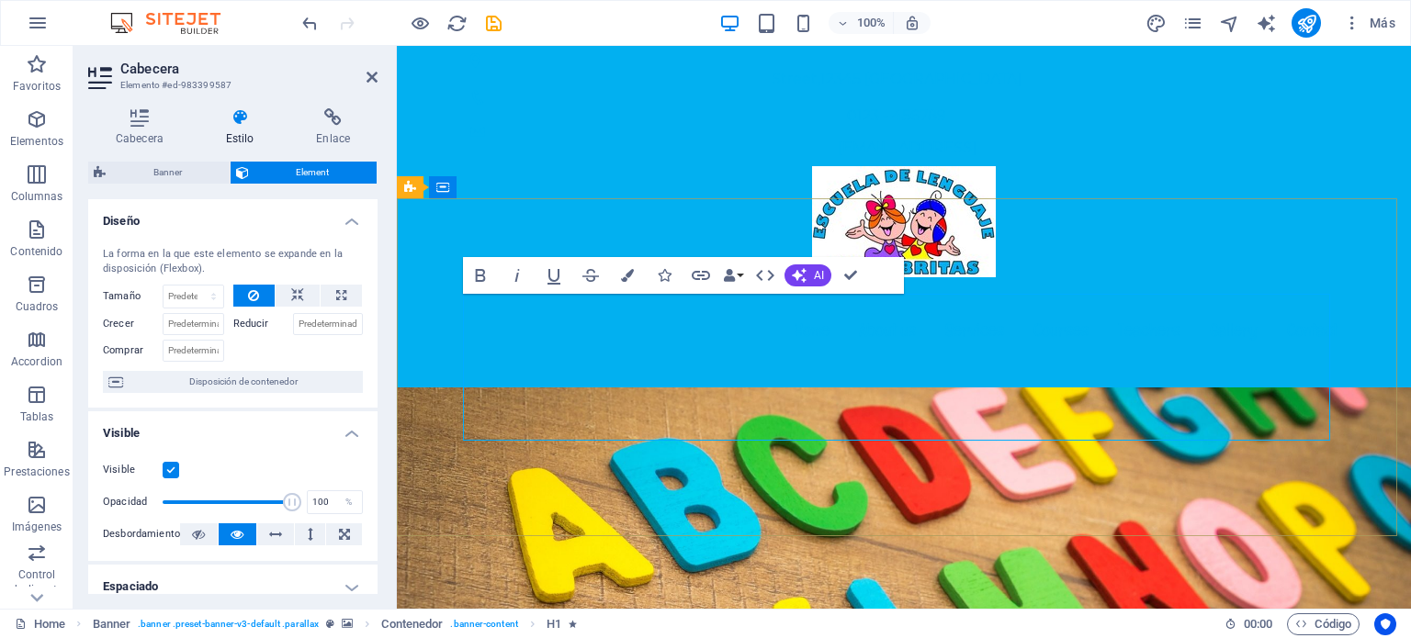
drag, startPoint x: 1271, startPoint y: 414, endPoint x: 447, endPoint y: 293, distance: 832.7
click at [629, 275] on icon "button" at bounding box center [627, 275] width 13 height 13
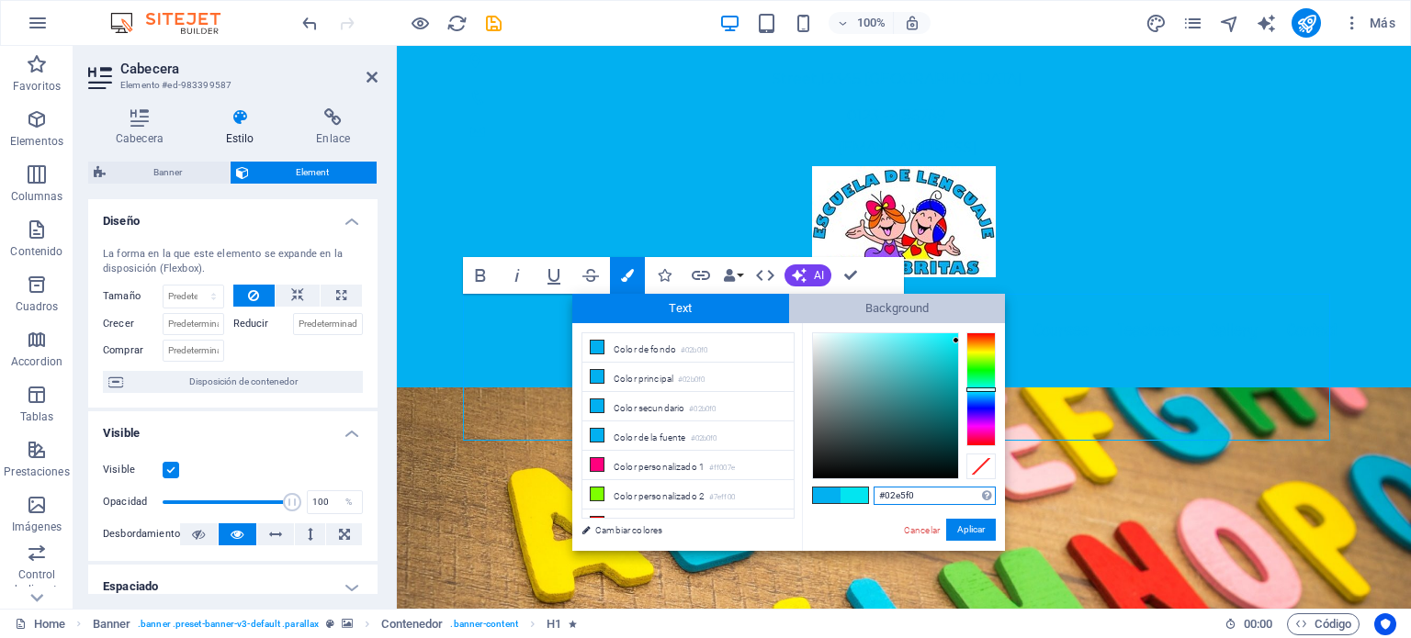
click at [917, 303] on span "Background" at bounding box center [897, 308] width 217 height 29
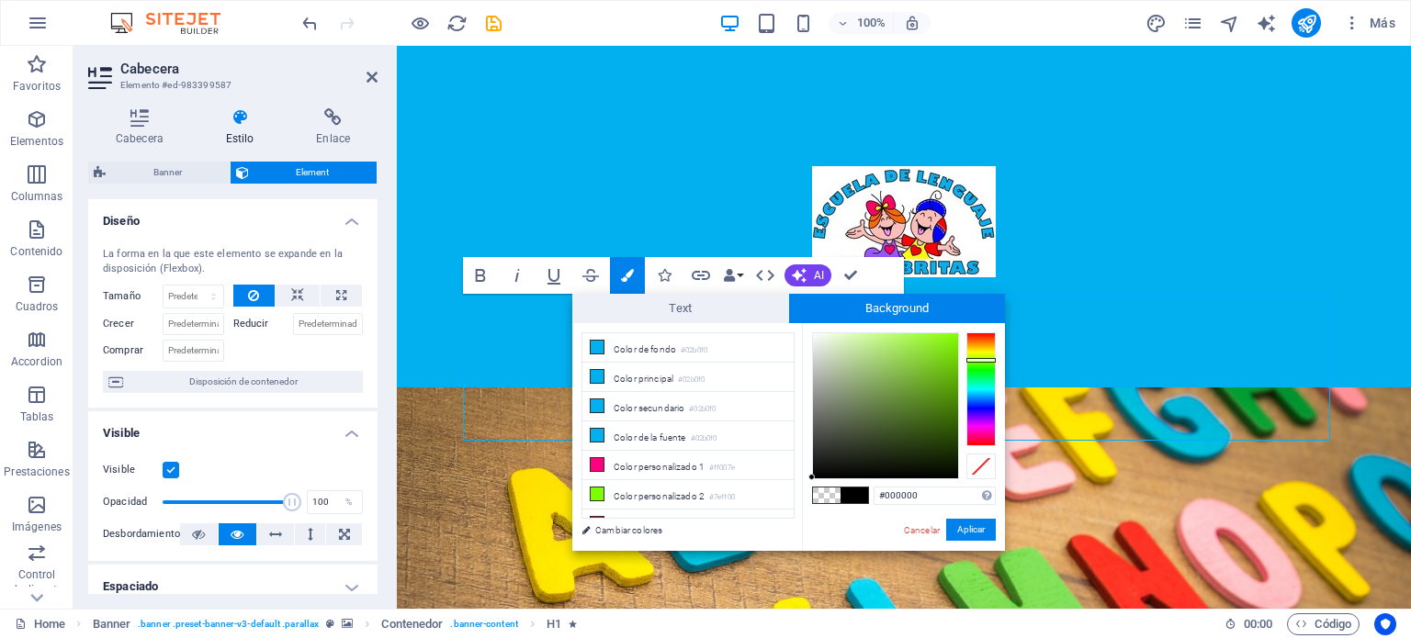
drag, startPoint x: 976, startPoint y: 386, endPoint x: 983, endPoint y: 360, distance: 26.5
click at [983, 360] on div at bounding box center [980, 389] width 29 height 114
click at [983, 360] on div at bounding box center [980, 360] width 29 height 5
drag, startPoint x: 981, startPoint y: 529, endPoint x: 556, endPoint y: 475, distance: 428.7
click at [981, 529] on button "Aplicar" at bounding box center [971, 530] width 50 height 22
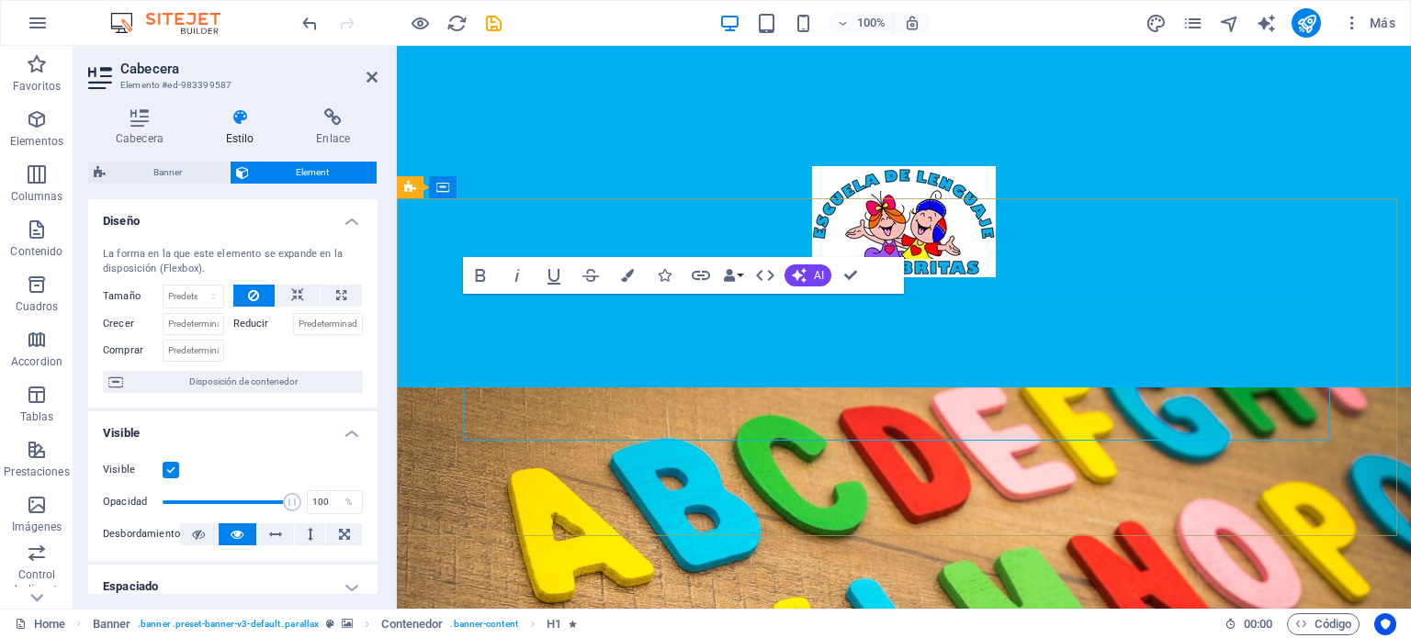
drag, startPoint x: 1292, startPoint y: 414, endPoint x: 458, endPoint y: 308, distance: 840.7
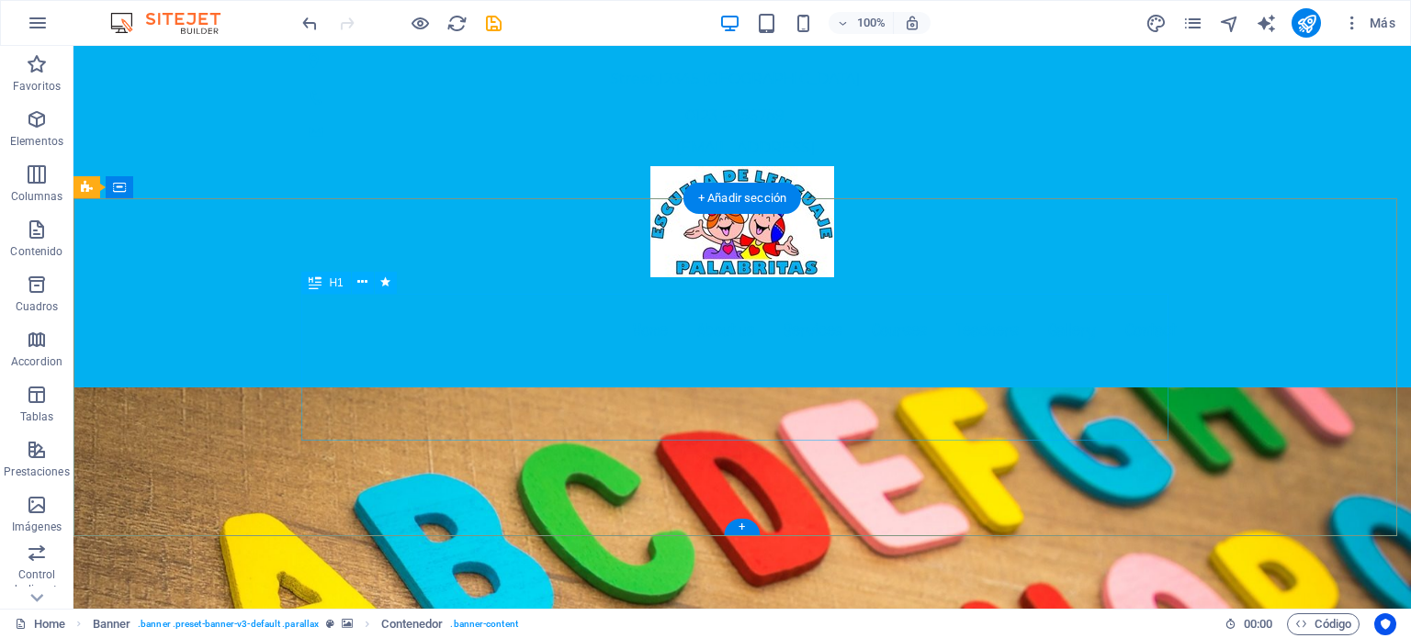
click at [357, 287] on icon at bounding box center [362, 282] width 10 height 19
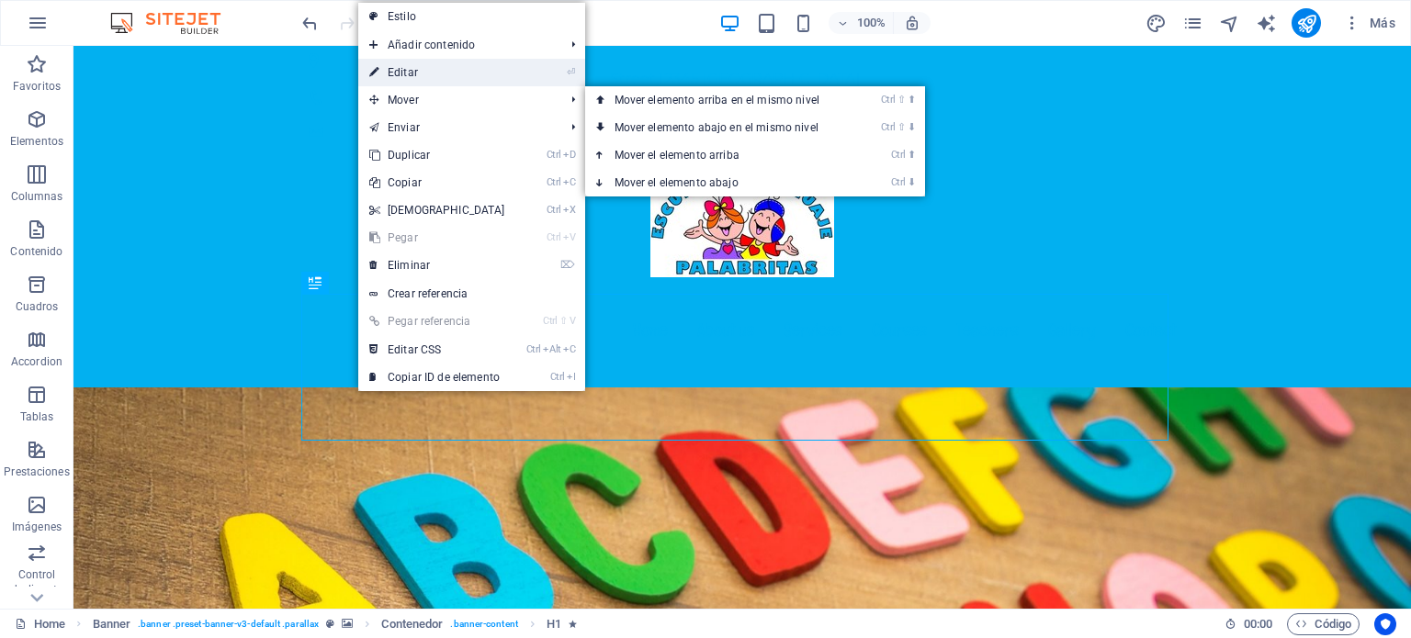
click at [420, 73] on link "⏎ Editar" at bounding box center [437, 73] width 158 height 28
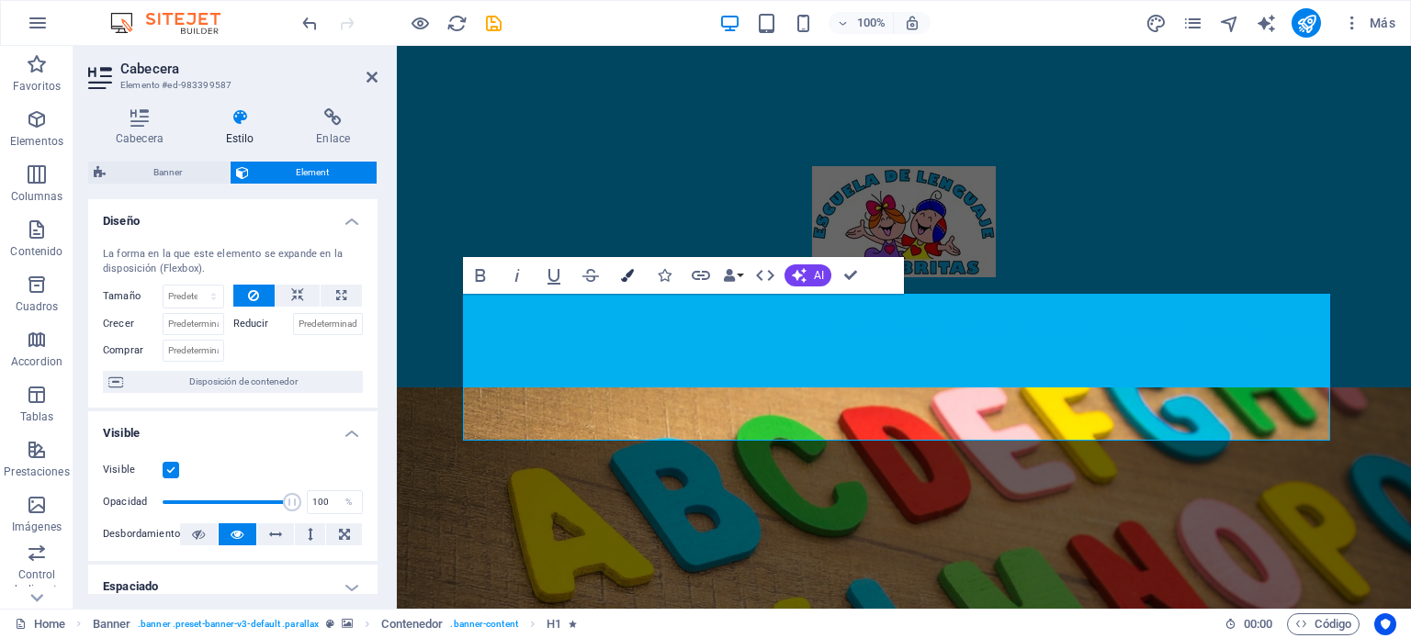
click at [631, 277] on icon "button" at bounding box center [627, 275] width 13 height 13
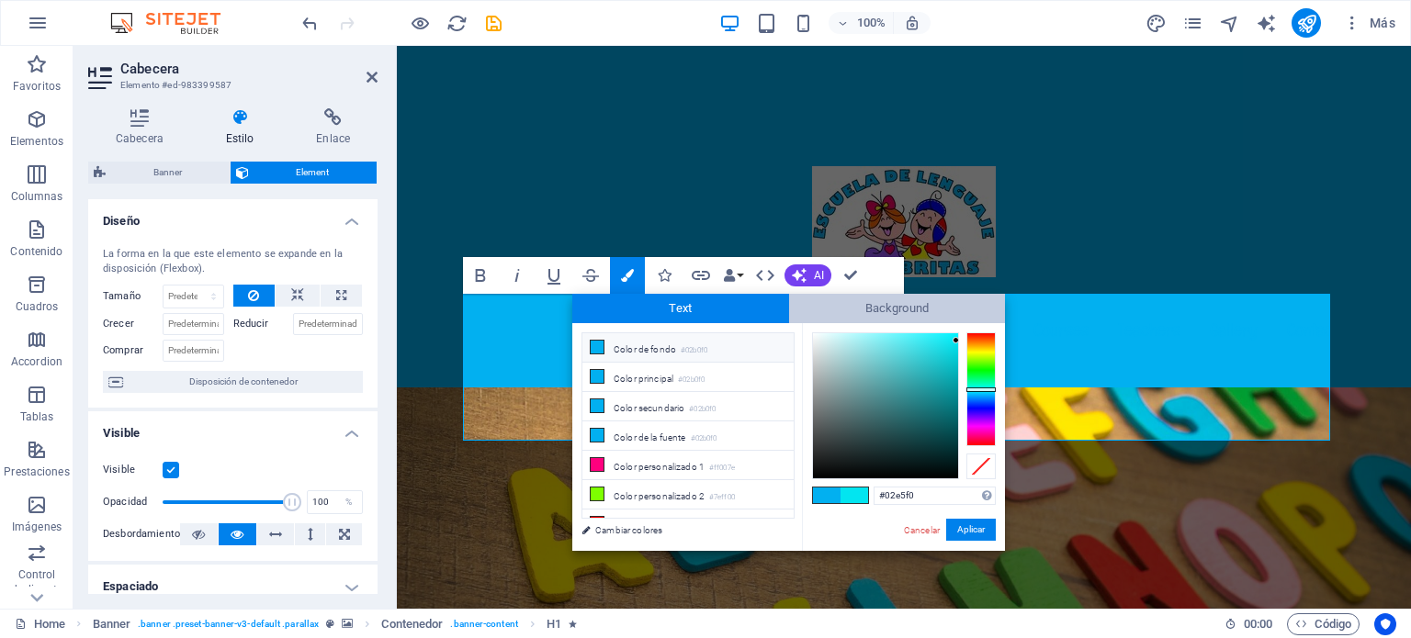
click at [860, 308] on span "Background" at bounding box center [897, 308] width 217 height 29
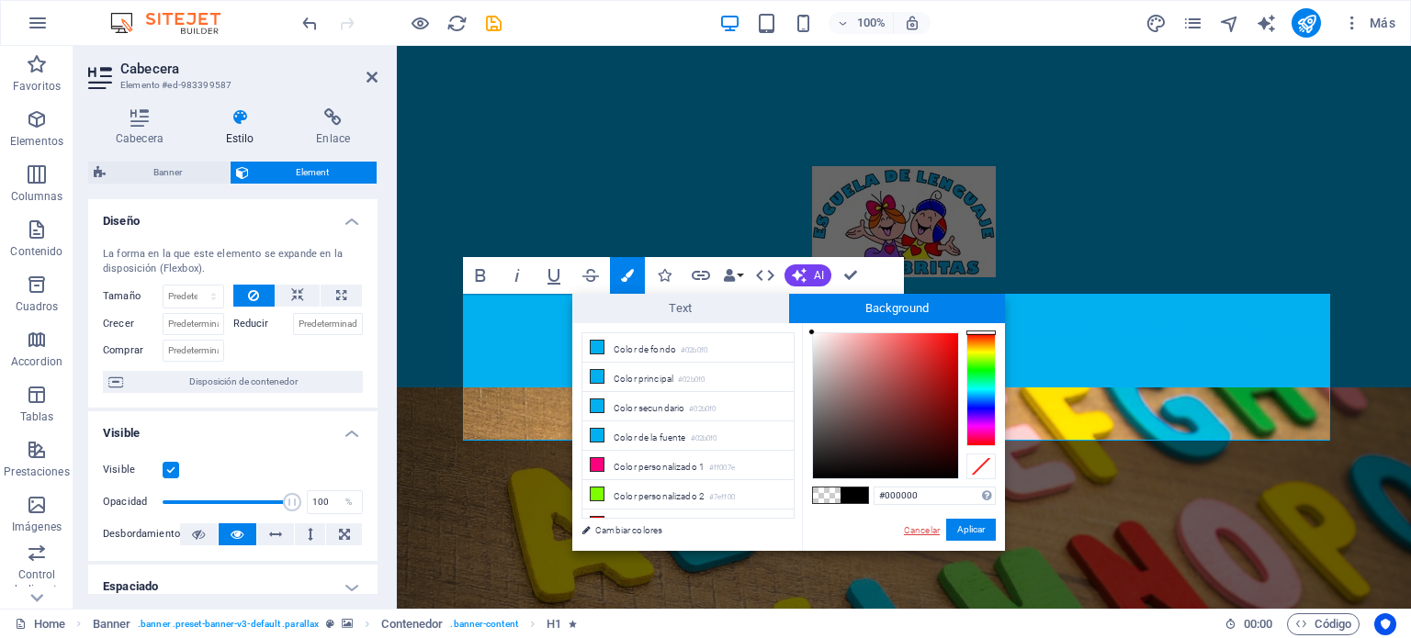
click at [902, 525] on link "Cancelar" at bounding box center [921, 530] width 39 height 14
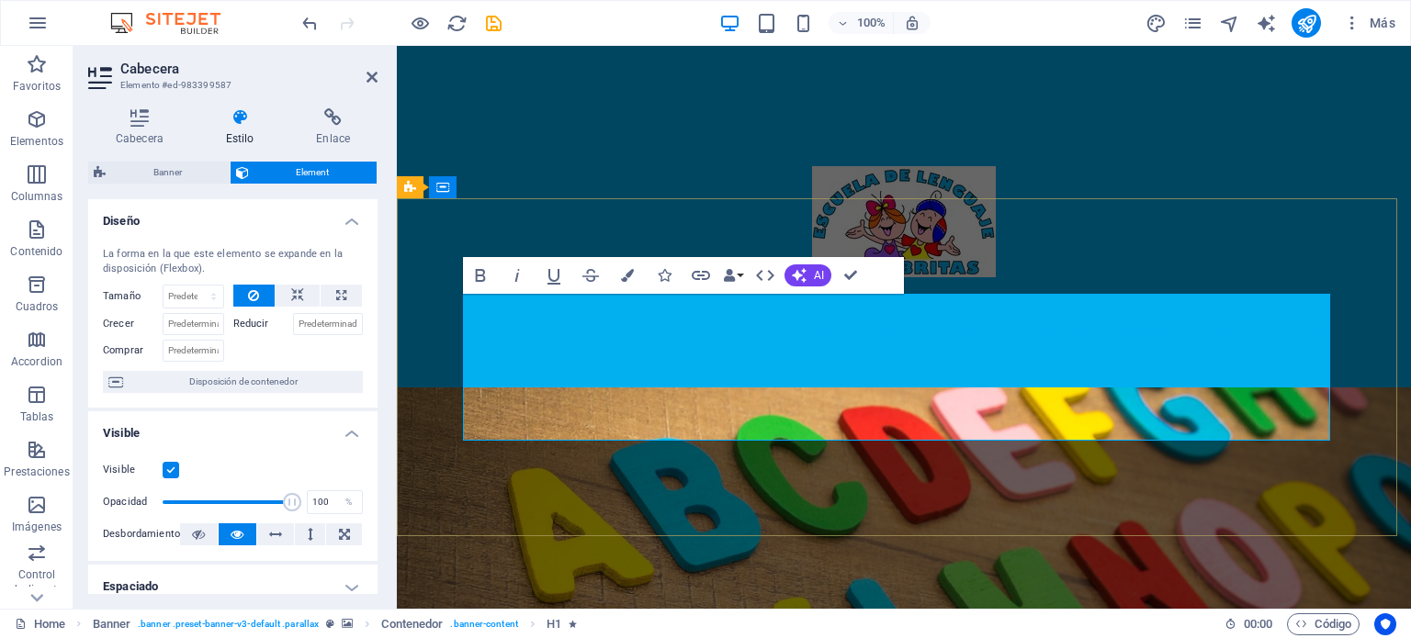
drag, startPoint x: 1254, startPoint y: 418, endPoint x: 478, endPoint y: 341, distance: 779.9
click at [622, 276] on icon "button" at bounding box center [627, 275] width 13 height 13
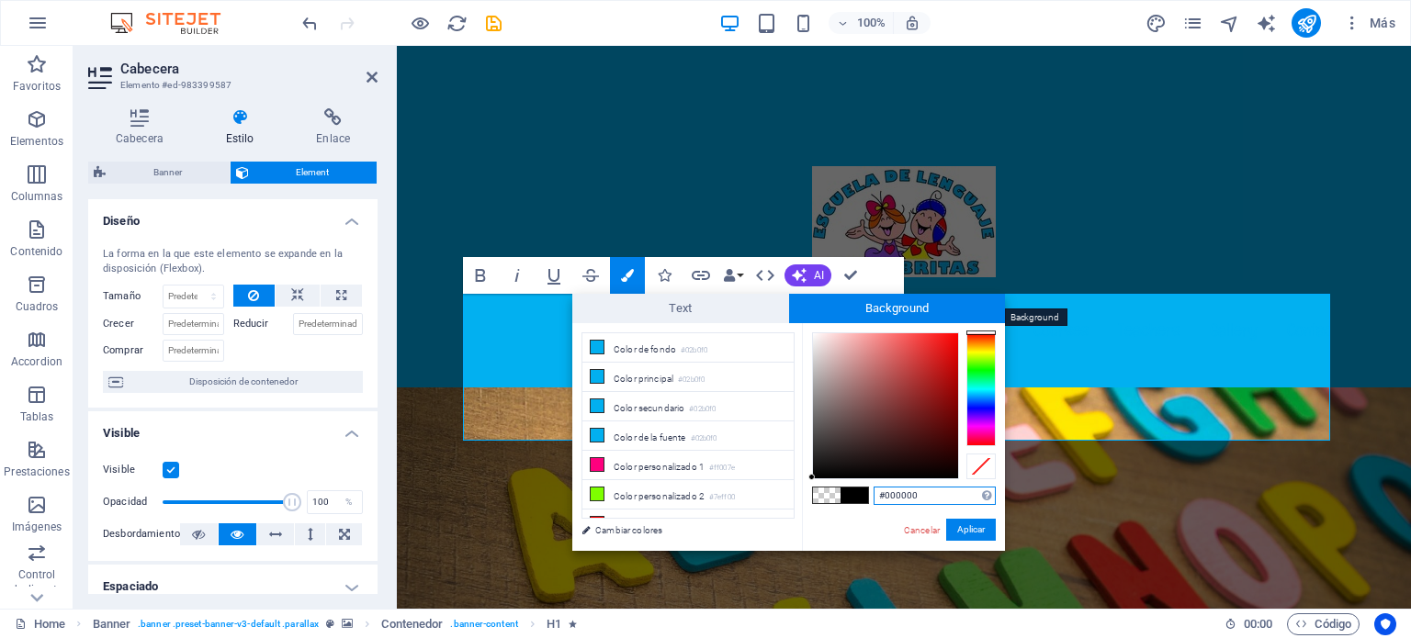
click at [850, 304] on span "Background" at bounding box center [897, 308] width 217 height 29
click at [617, 485] on li "Color personalizado 2 #7eff00" at bounding box center [687, 494] width 211 height 29
type input "rgba(126, 255, 0, 0)"
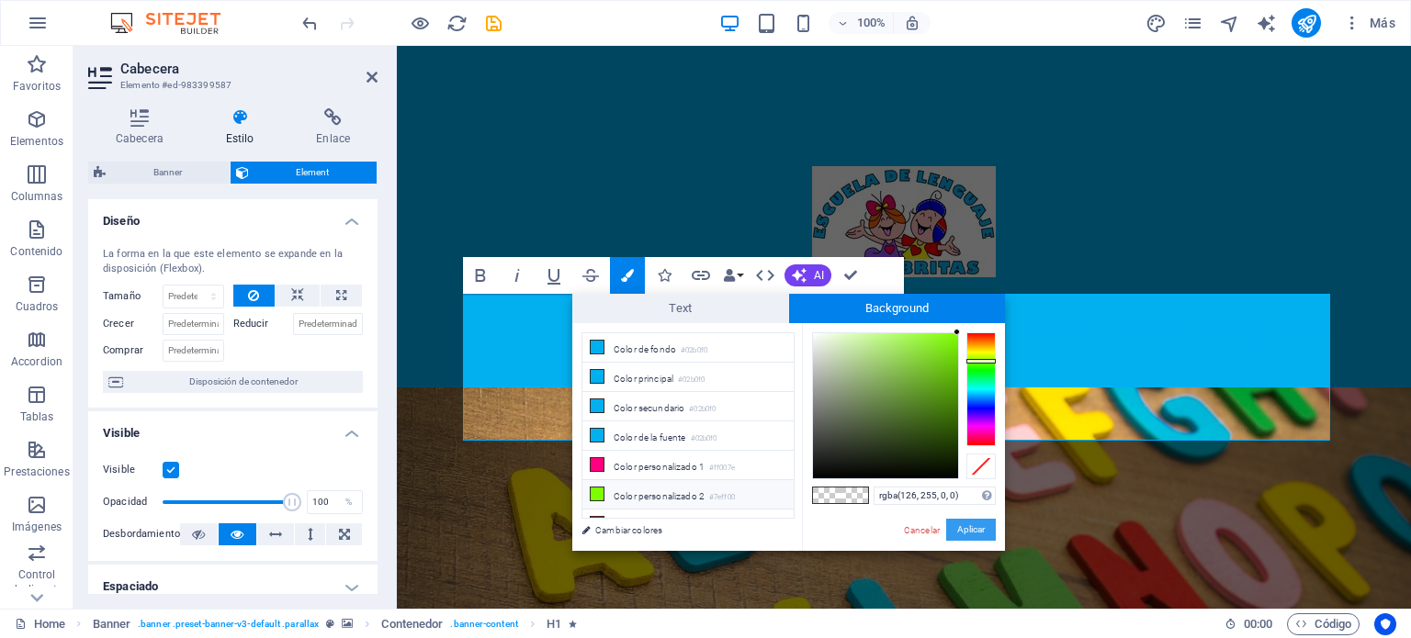
click at [977, 527] on button "Aplicar" at bounding box center [971, 530] width 50 height 22
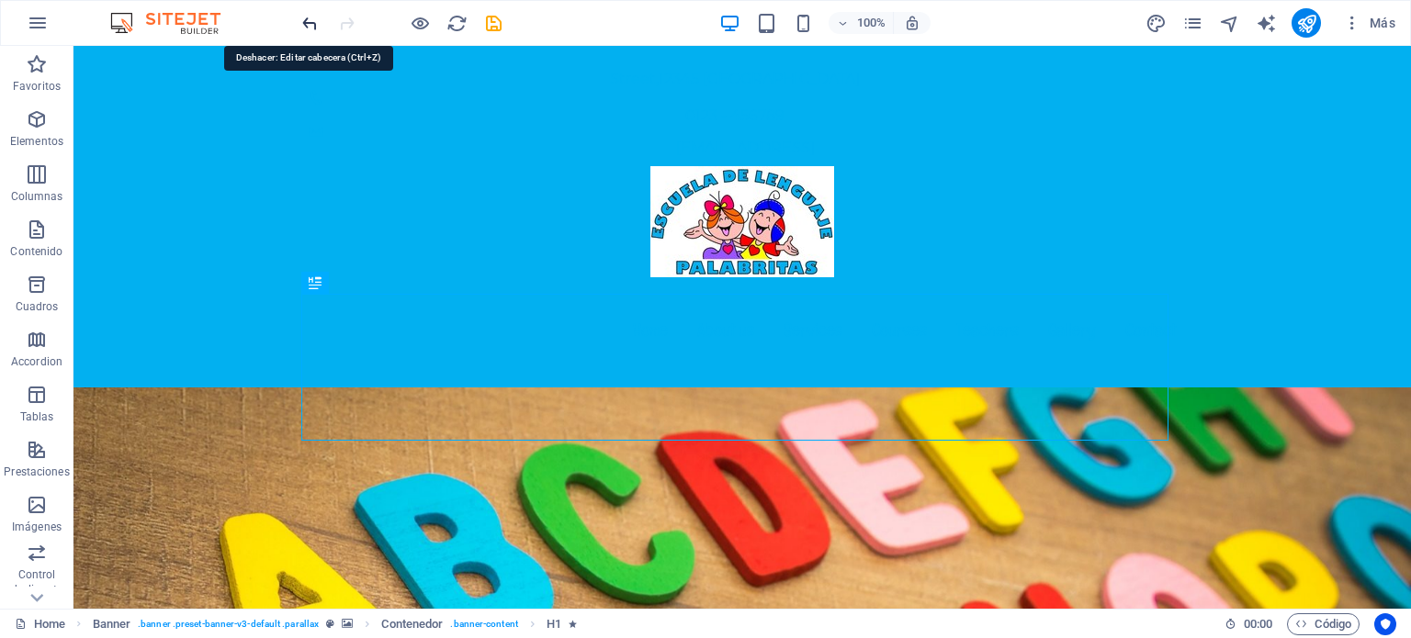
click at [301, 13] on icon "undo" at bounding box center [309, 23] width 21 height 21
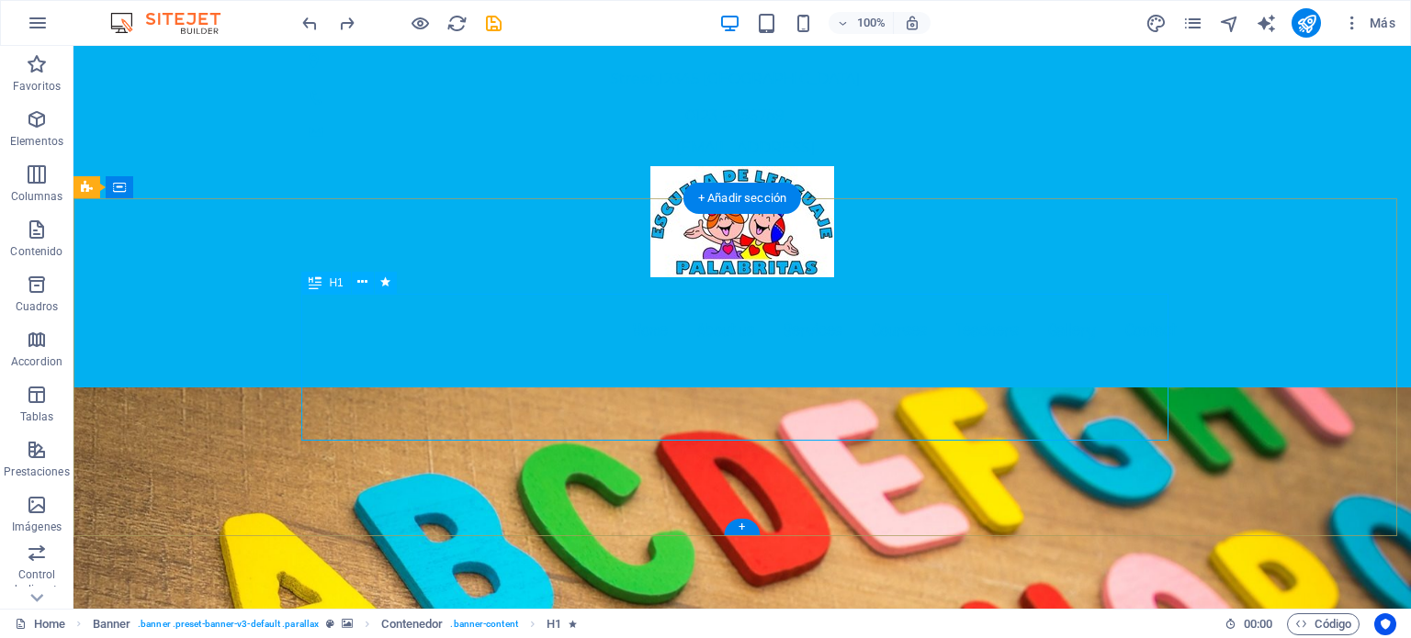
click at [365, 280] on icon at bounding box center [362, 282] width 10 height 19
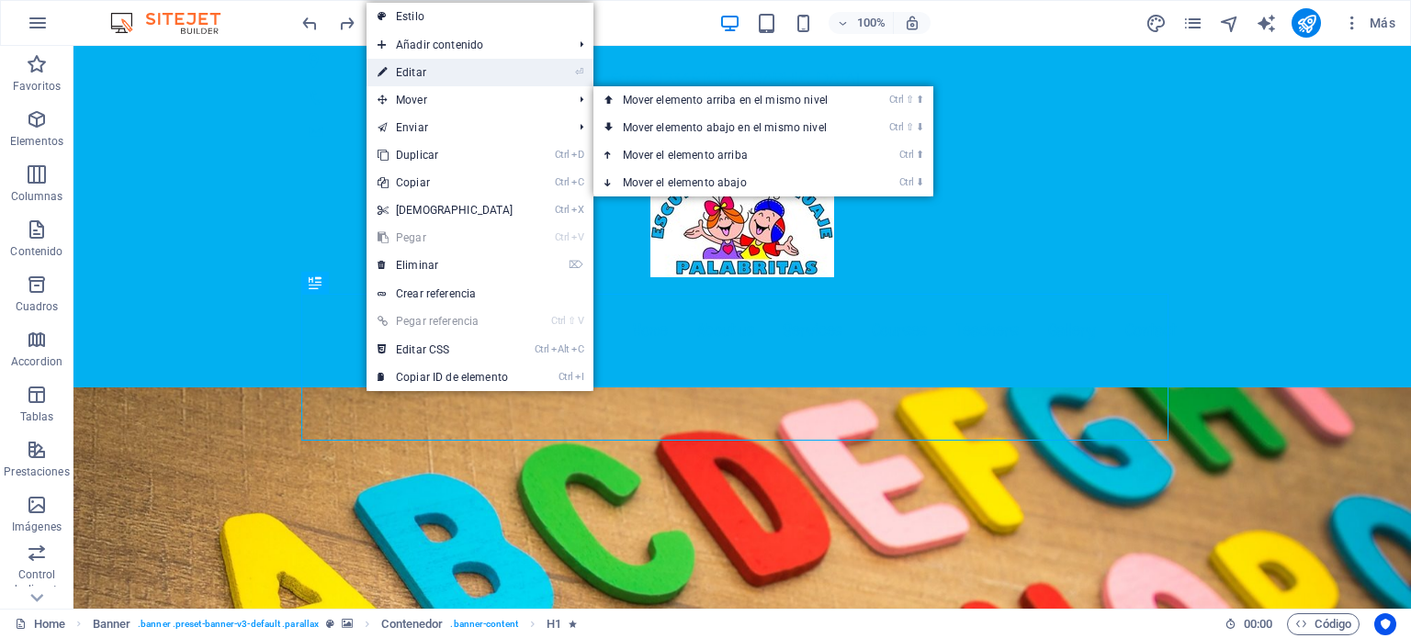
click at [457, 75] on link "⏎ Editar" at bounding box center [445, 73] width 158 height 28
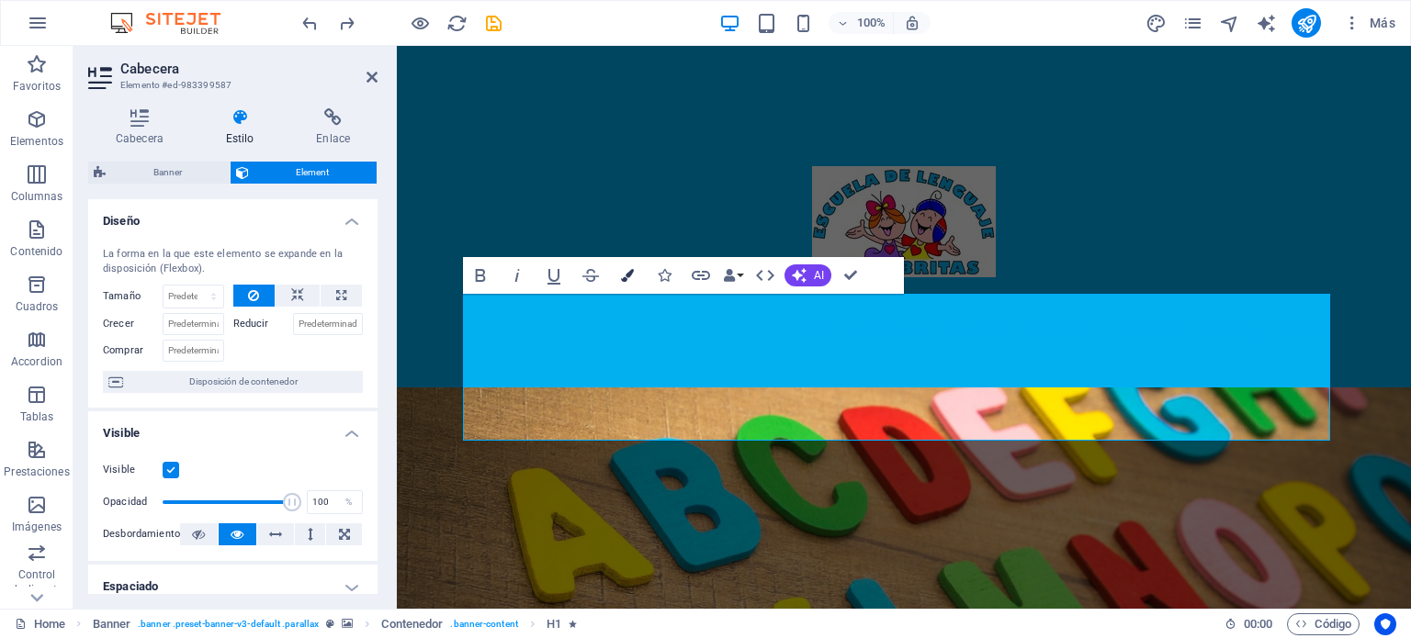
click at [629, 275] on icon "button" at bounding box center [627, 275] width 13 height 13
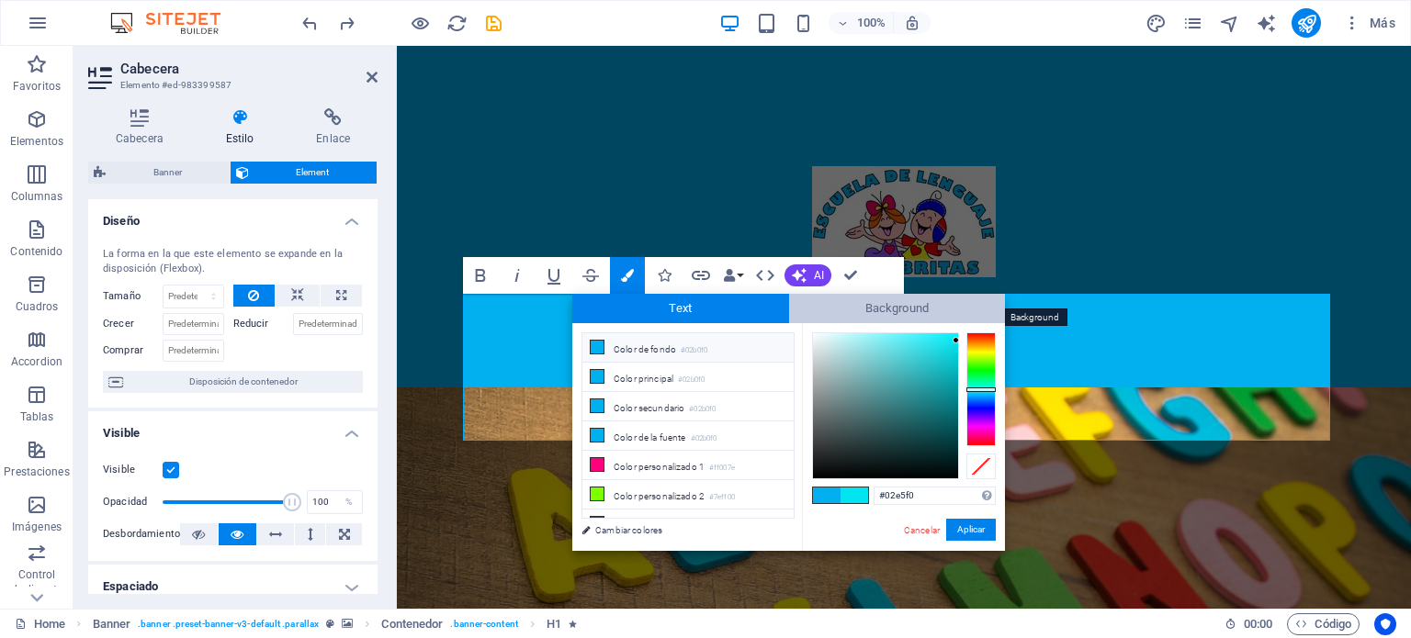
click at [877, 308] on span "Background" at bounding box center [897, 308] width 217 height 29
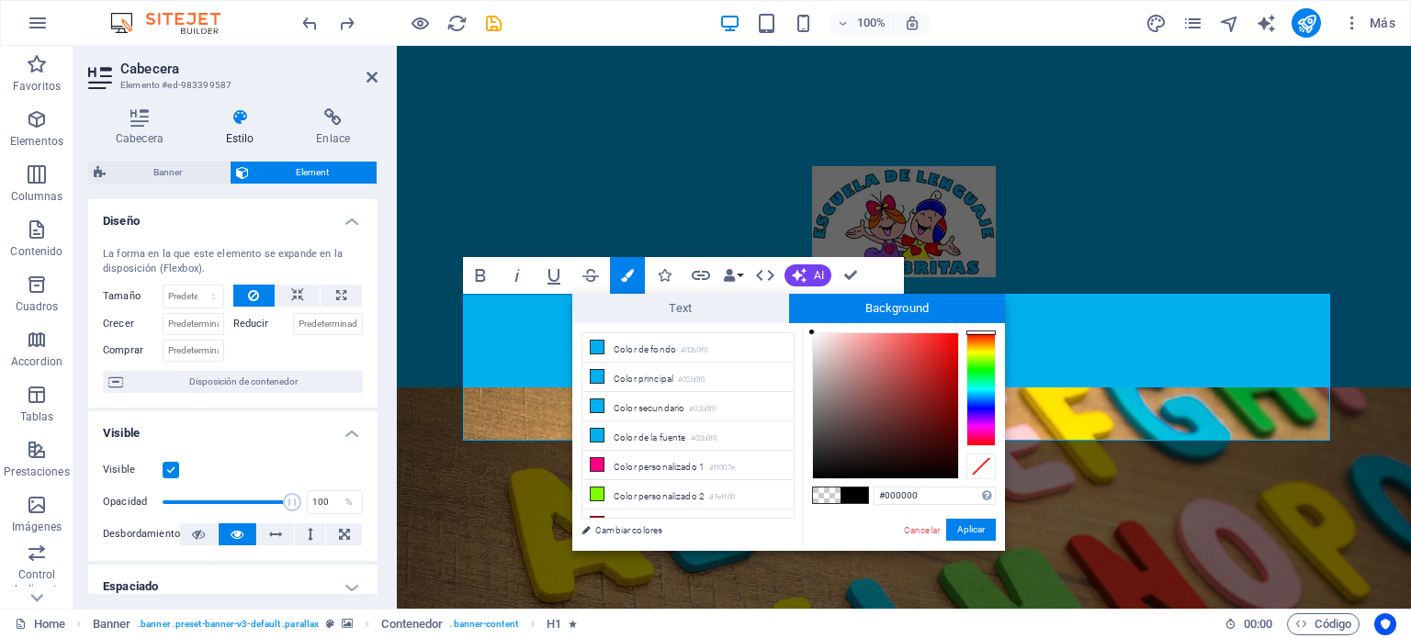
click at [827, 495] on span at bounding box center [827, 496] width 28 height 16
click at [967, 529] on button "Aplicar" at bounding box center [971, 530] width 50 height 22
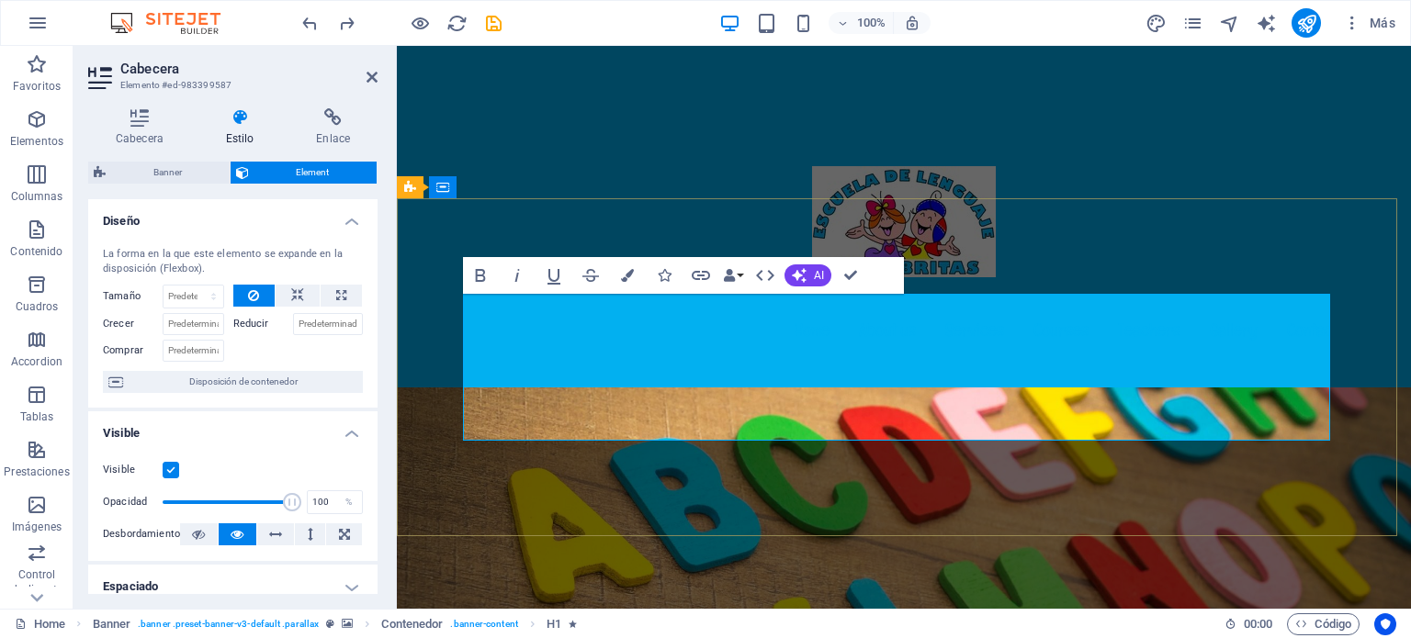
drag, startPoint x: 1275, startPoint y: 407, endPoint x: 482, endPoint y: 331, distance: 796.3
drag, startPoint x: 1269, startPoint y: 415, endPoint x: 463, endPoint y: 315, distance: 812.6
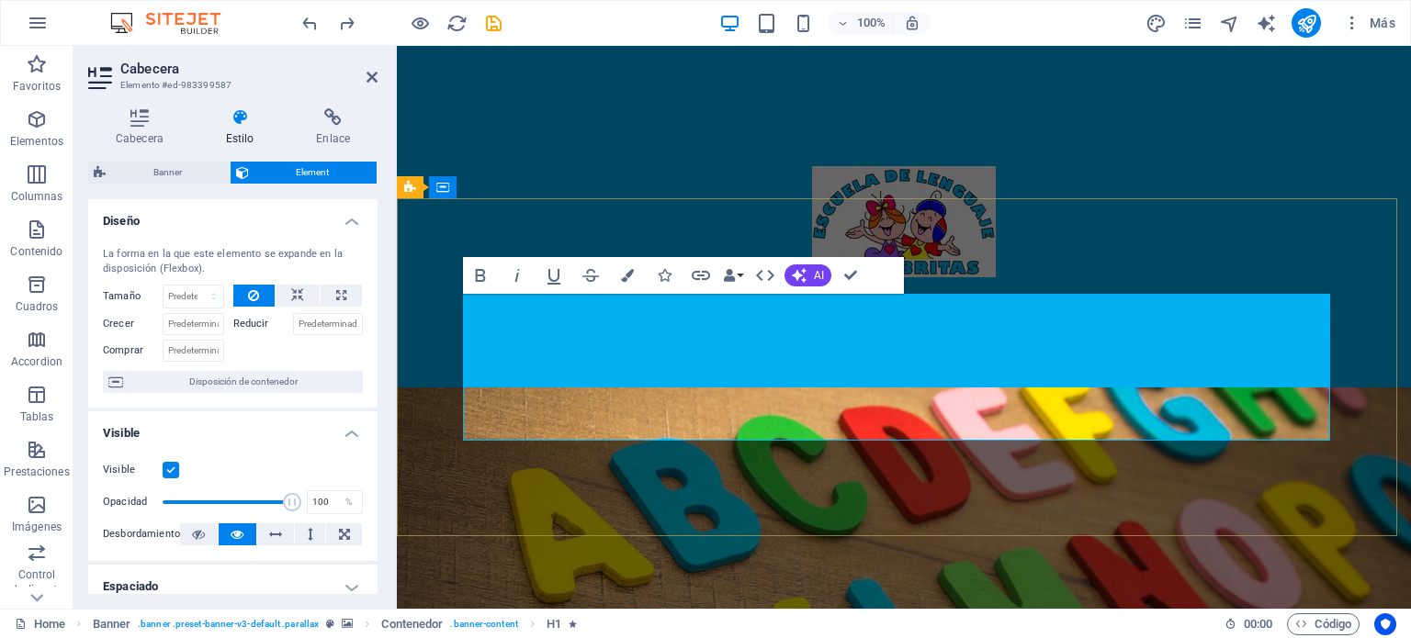
click at [627, 272] on icon "button" at bounding box center [627, 275] width 13 height 13
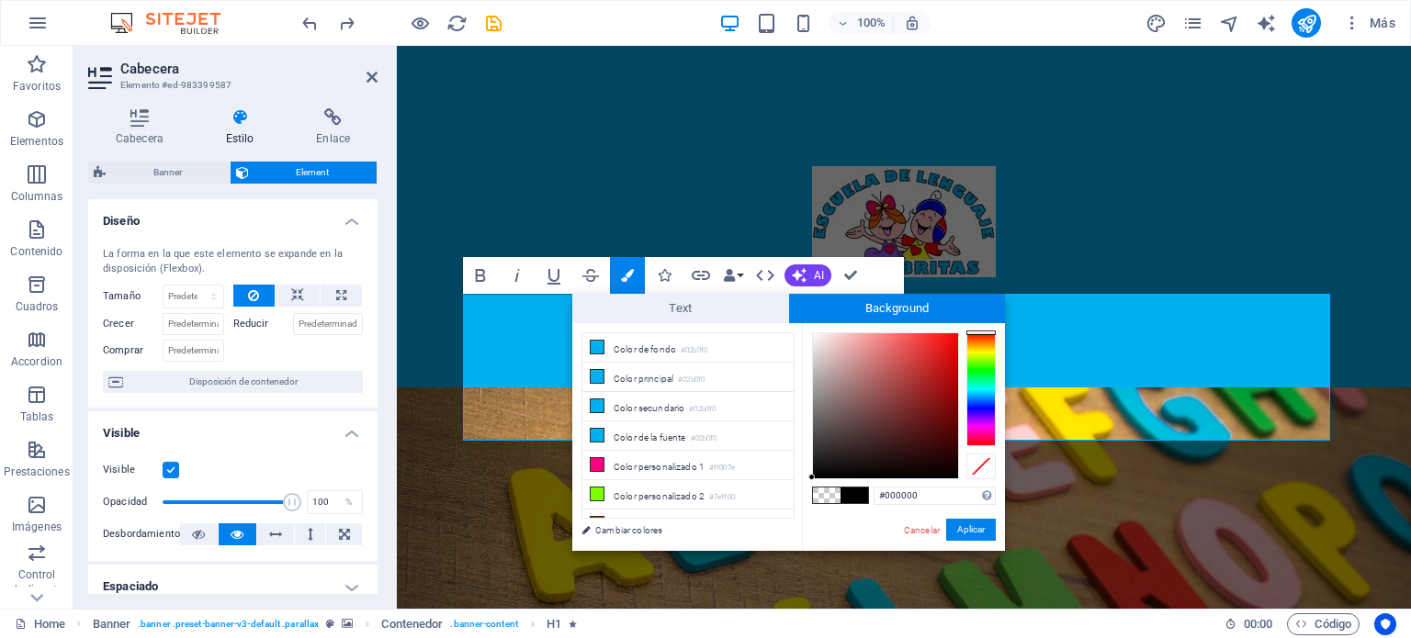
click at [830, 494] on span at bounding box center [827, 496] width 28 height 16
type input "rgba(0, 0, 0, 0)"
click at [967, 526] on button "Aplicar" at bounding box center [971, 530] width 50 height 22
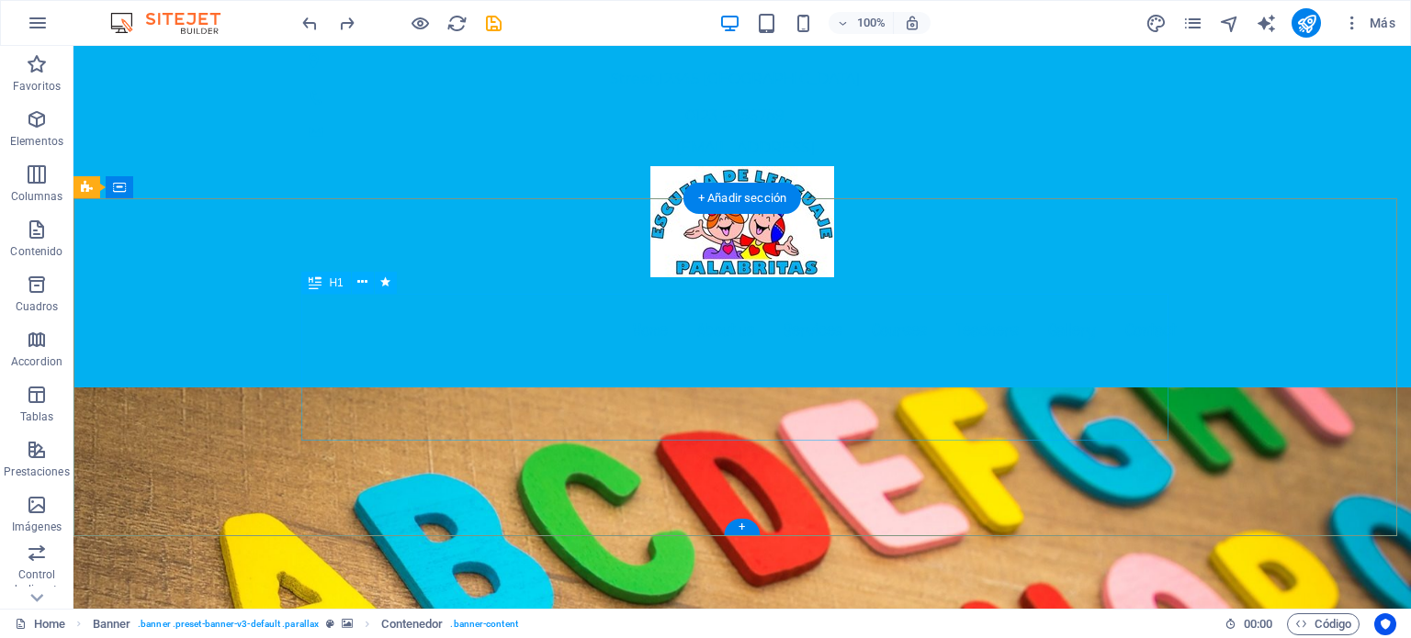
click at [366, 282] on icon at bounding box center [362, 282] width 10 height 19
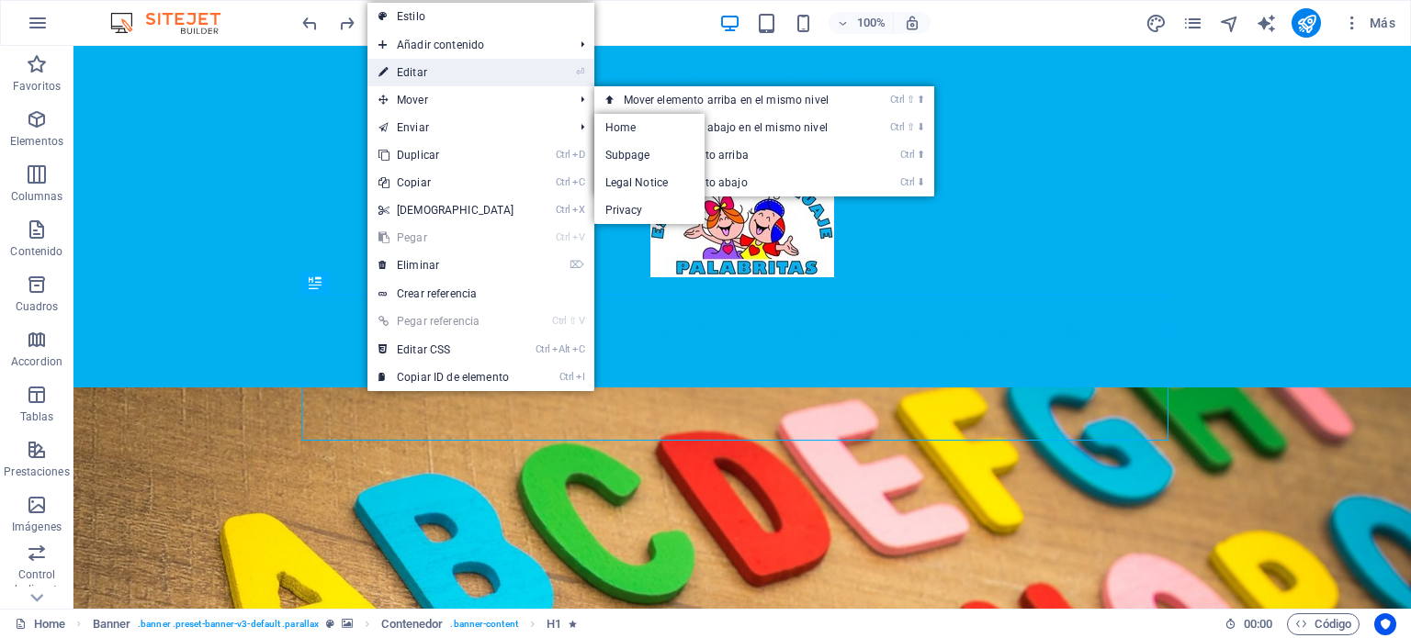
click at [432, 78] on link "⏎ Editar" at bounding box center [446, 73] width 158 height 28
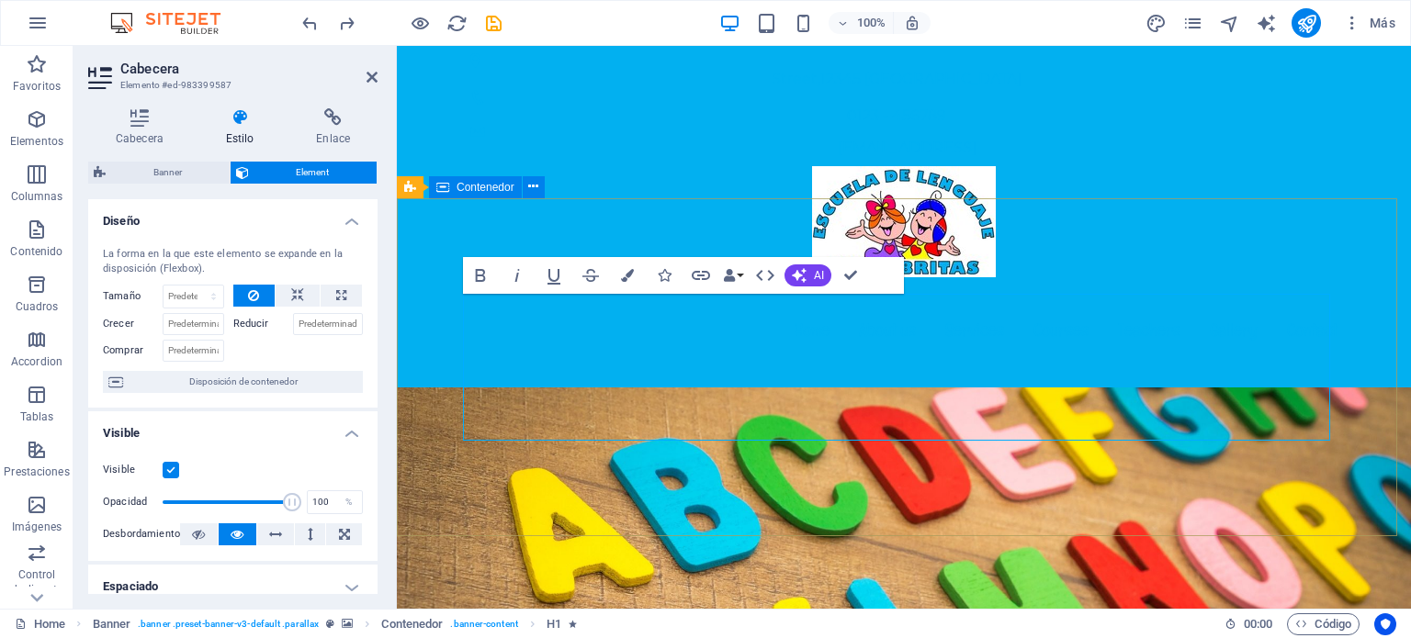
drag, startPoint x: 1253, startPoint y: 420, endPoint x: 426, endPoint y: 328, distance: 831.7
click at [635, 275] on button "Colors" at bounding box center [627, 275] width 35 height 37
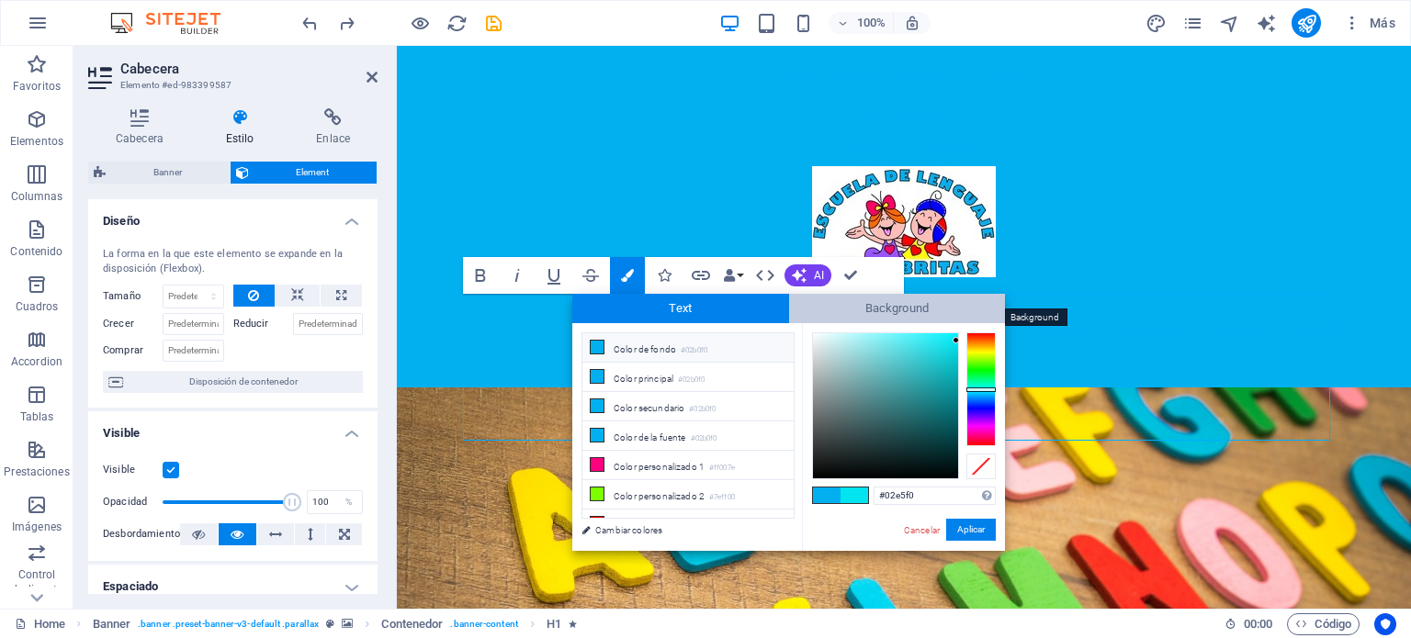
click at [936, 307] on span "Background" at bounding box center [897, 308] width 217 height 29
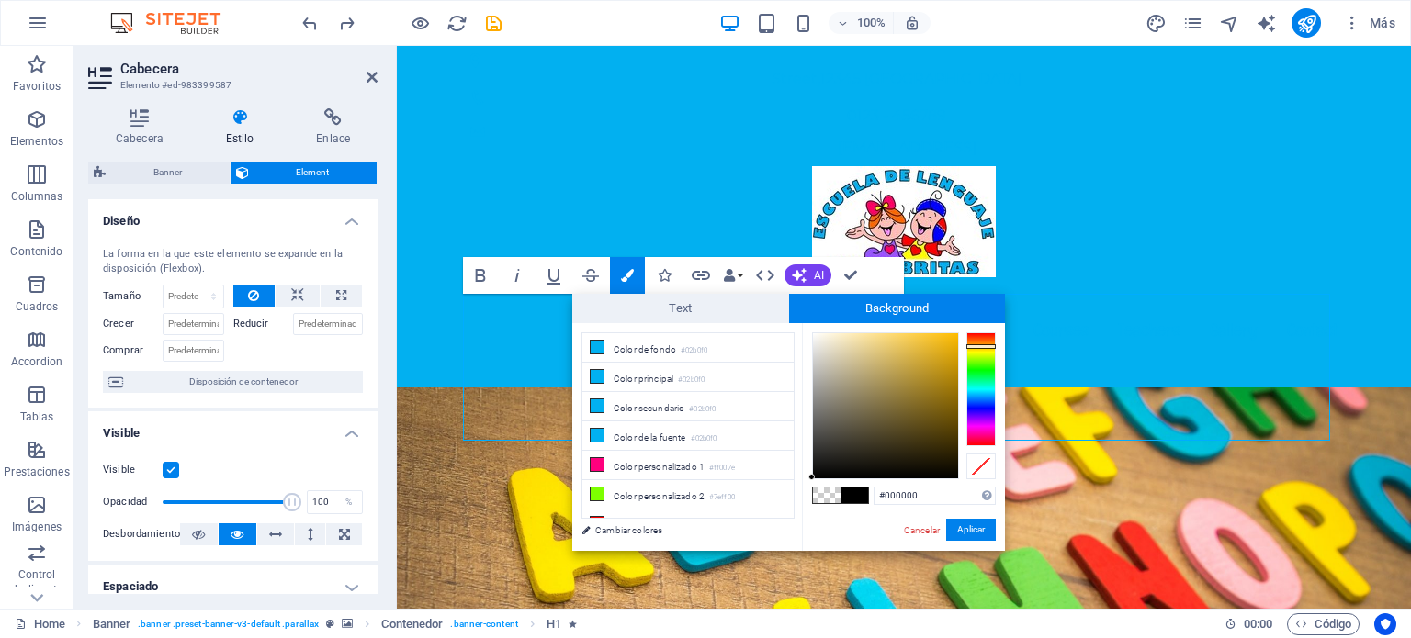
drag, startPoint x: 982, startPoint y: 377, endPoint x: 987, endPoint y: 346, distance: 30.8
click at [987, 346] on div at bounding box center [980, 389] width 29 height 114
click at [967, 528] on button "Aplicar" at bounding box center [971, 530] width 50 height 22
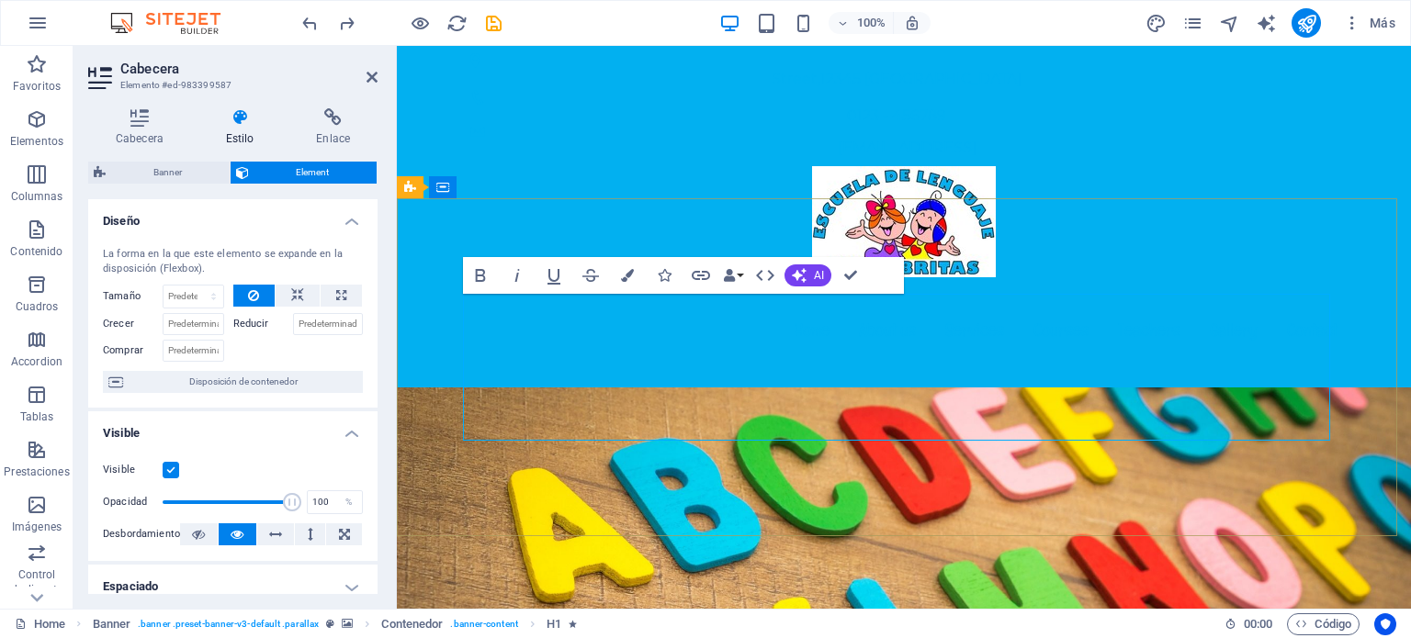
drag, startPoint x: 1255, startPoint y: 407, endPoint x: 467, endPoint y: 325, distance: 793.1
click at [621, 272] on icon "button" at bounding box center [627, 275] width 13 height 13
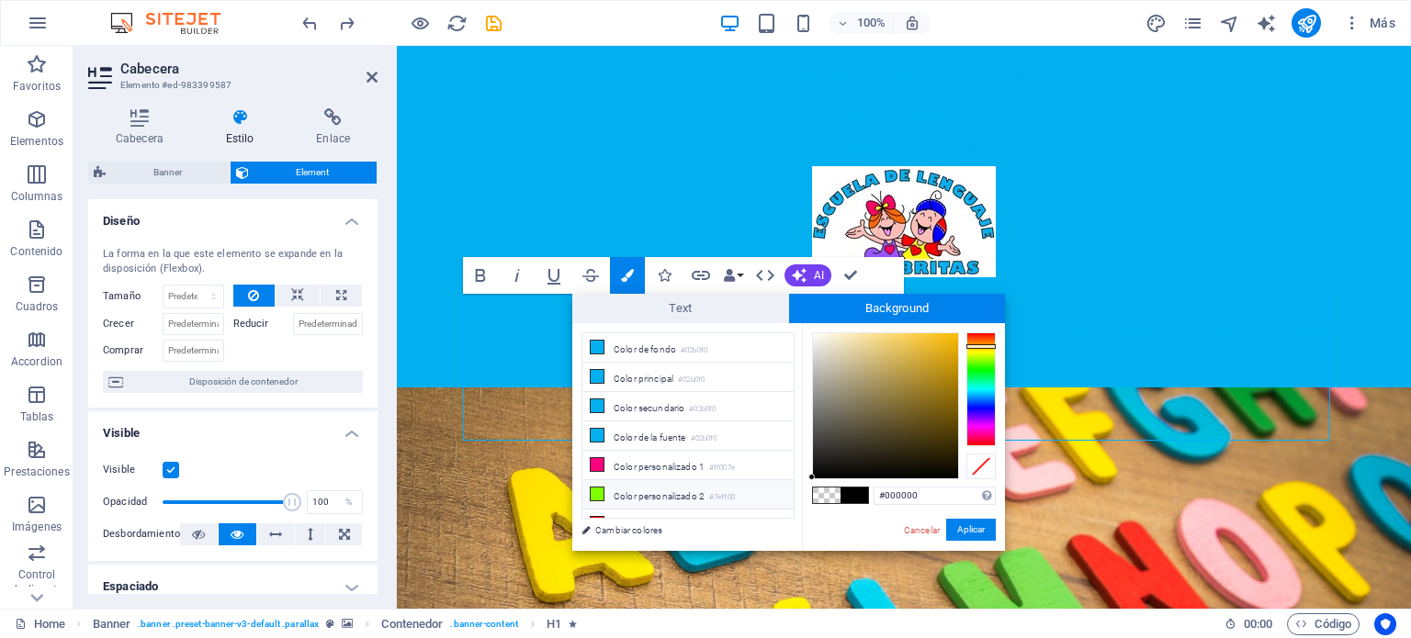
click at [636, 490] on li "Color personalizado 2 #7eff00" at bounding box center [687, 494] width 211 height 29
type input "#7eff00"
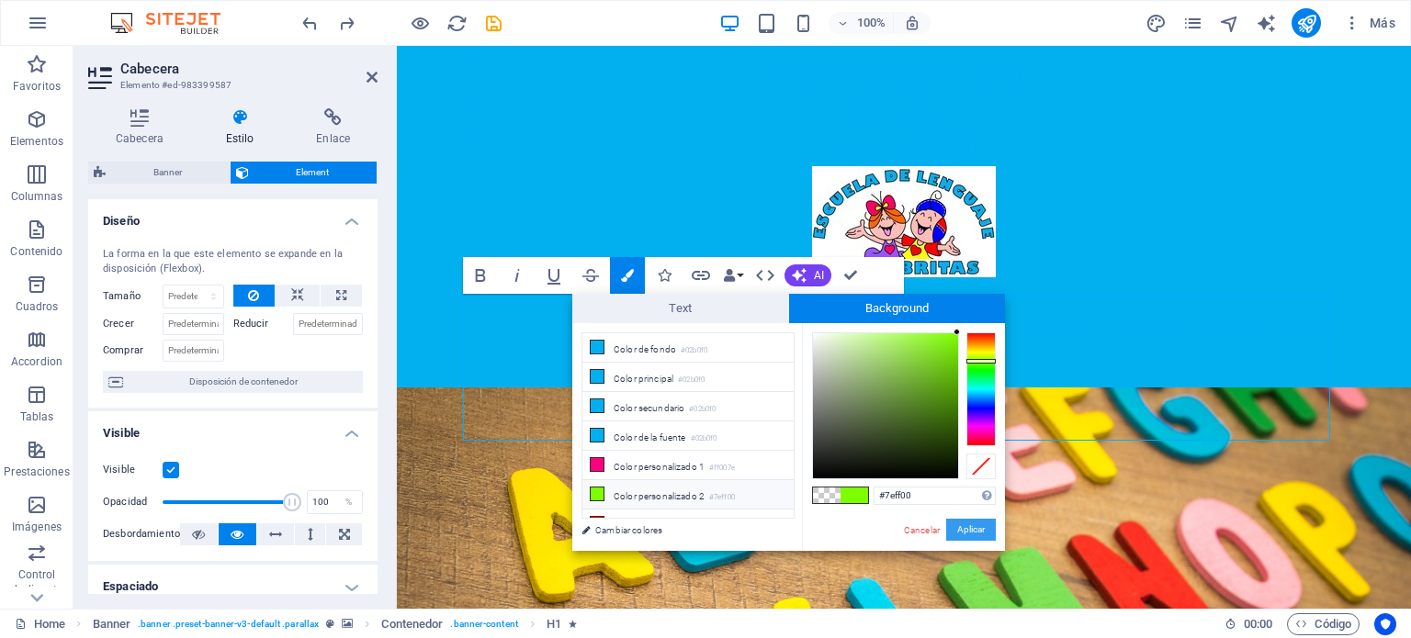
click at [980, 528] on button "Aplicar" at bounding box center [971, 530] width 50 height 22
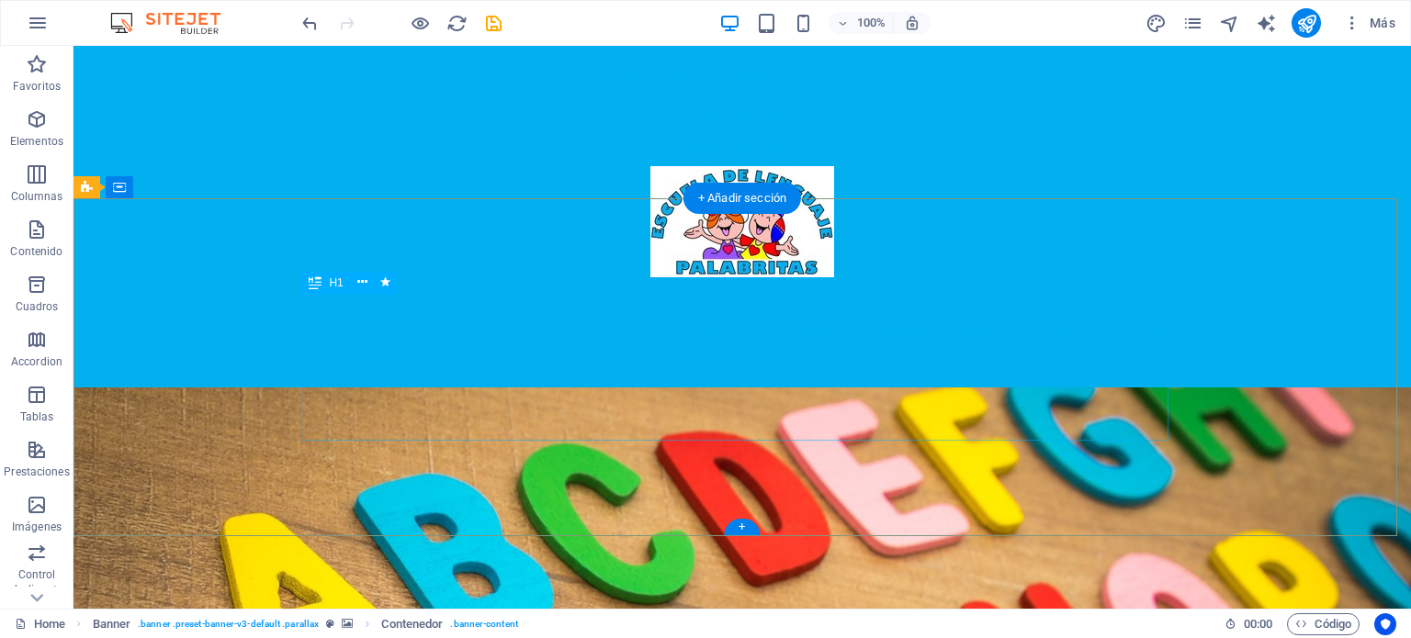
click at [364, 279] on icon at bounding box center [362, 282] width 10 height 19
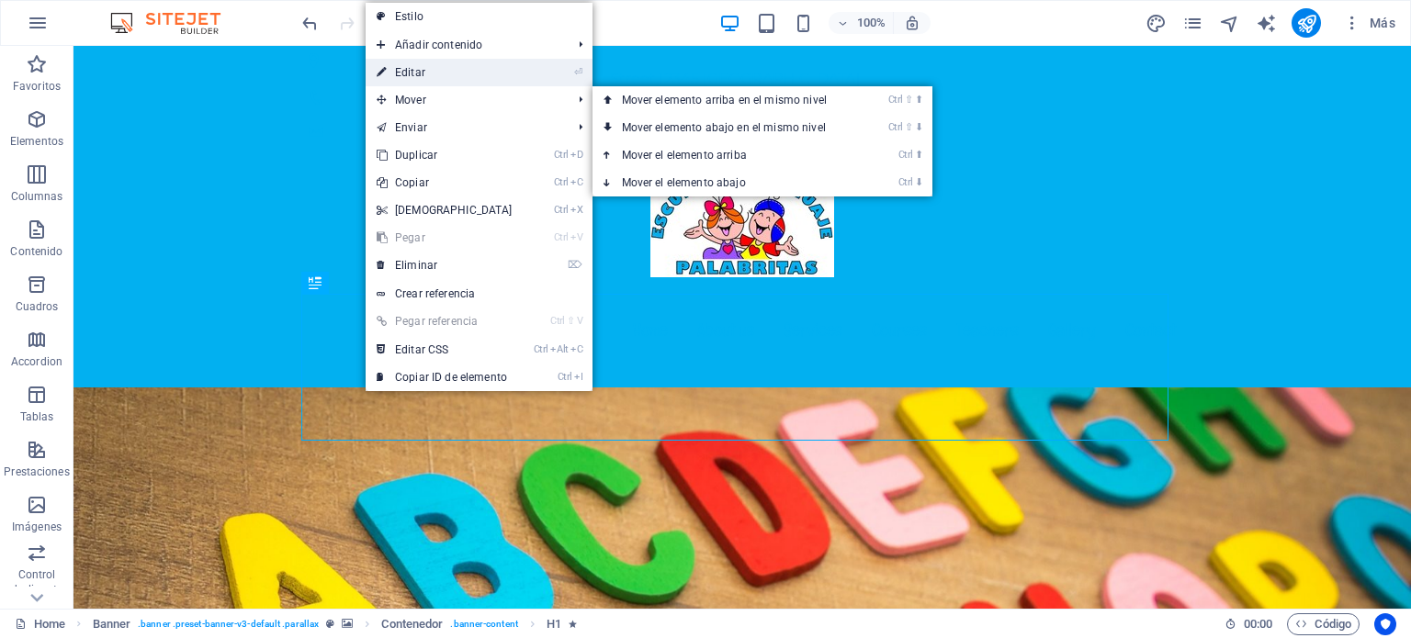
click at [466, 76] on link "⏎ Editar" at bounding box center [445, 73] width 158 height 28
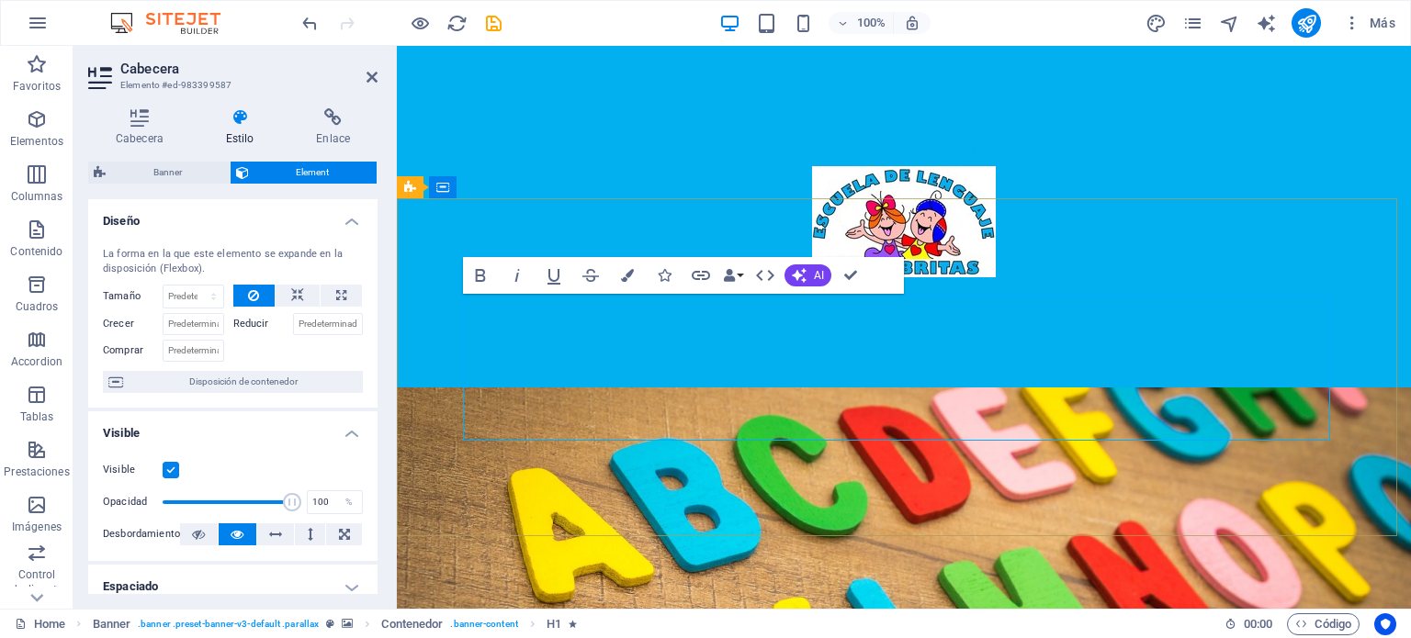
drag, startPoint x: 1253, startPoint y: 413, endPoint x: 467, endPoint y: 315, distance: 791.4
click at [625, 267] on button "Colors" at bounding box center [627, 275] width 35 height 37
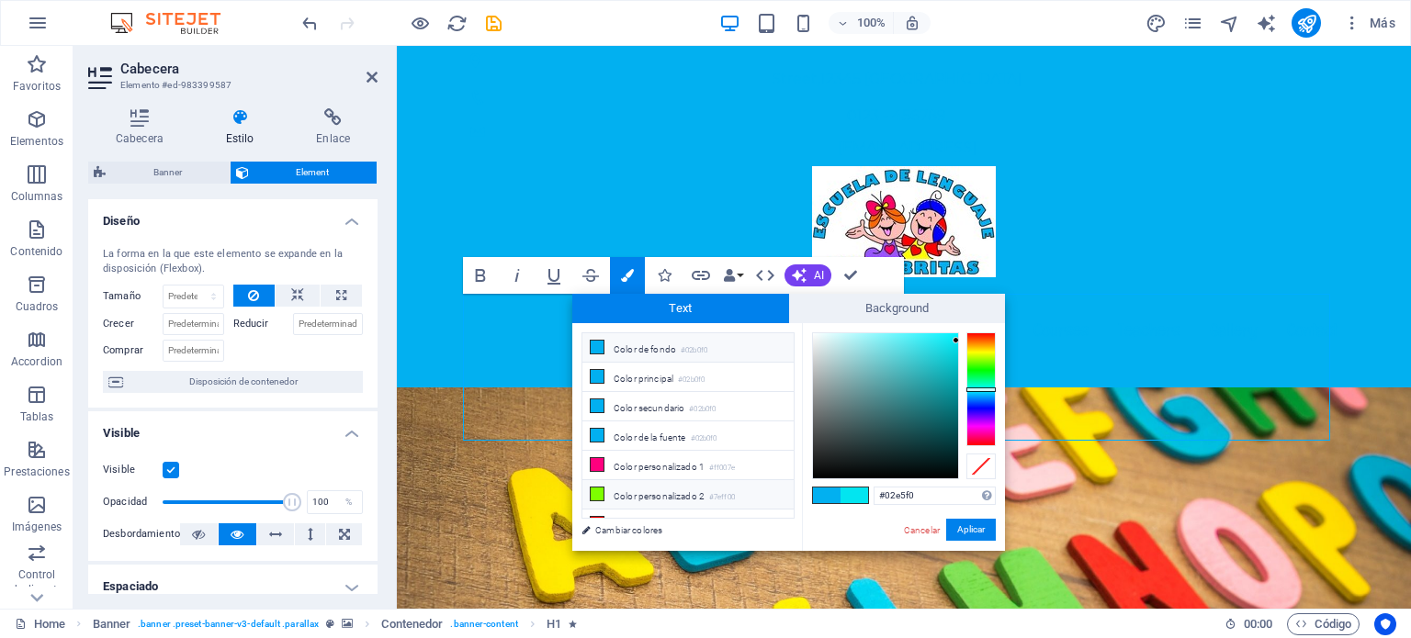
click at [641, 490] on li "Color personalizado 2 #7eff00" at bounding box center [687, 494] width 211 height 29
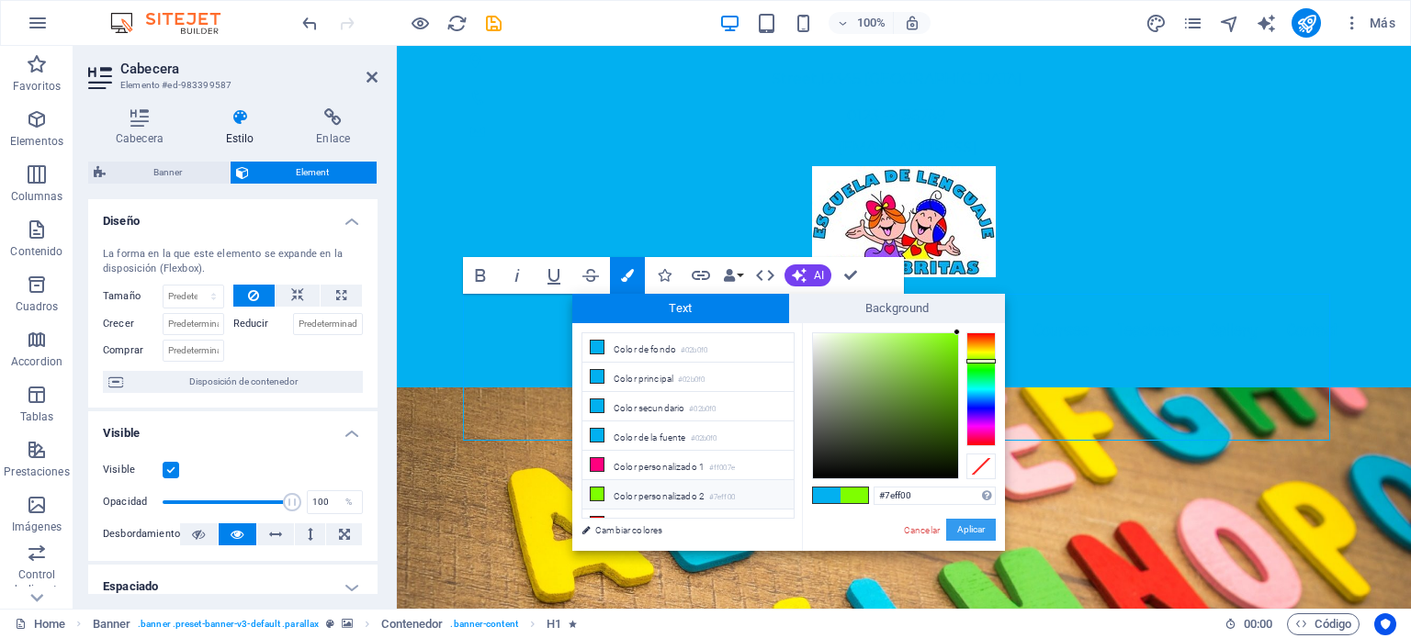
click at [972, 525] on button "Aplicar" at bounding box center [971, 530] width 50 height 22
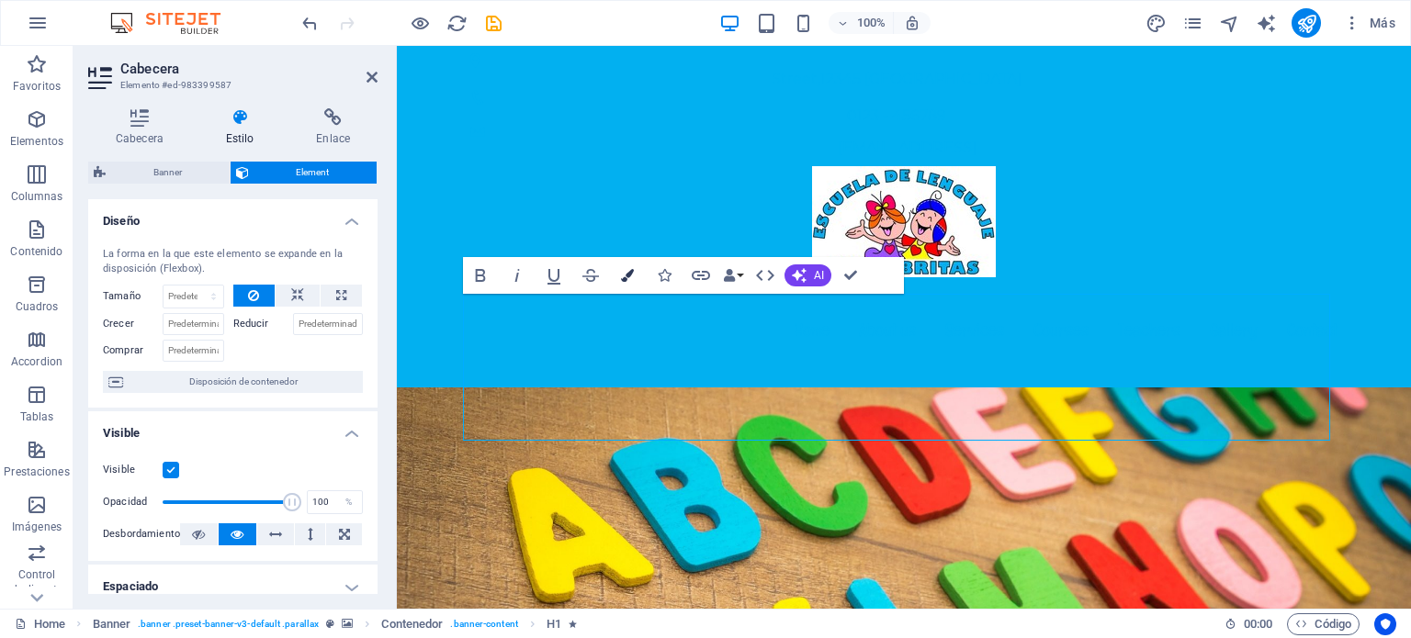
click at [627, 276] on icon "button" at bounding box center [627, 275] width 13 height 13
type input "#02b0f0"
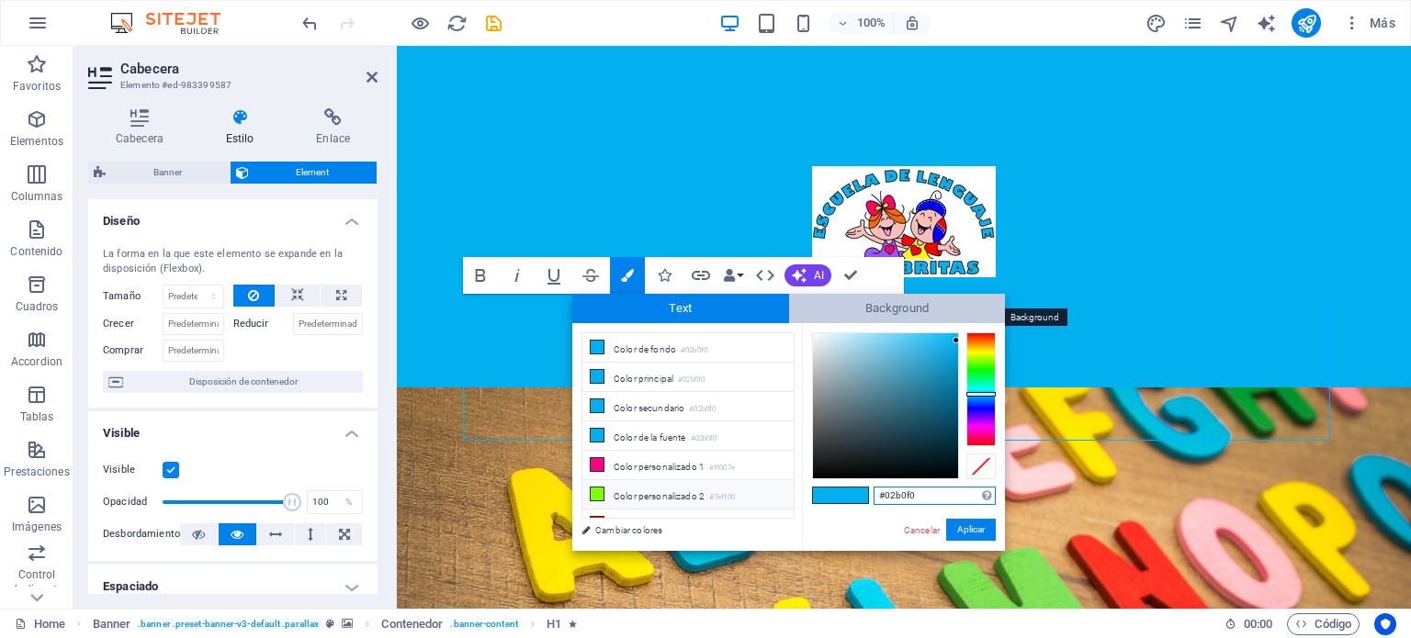
click at [870, 308] on span "Background" at bounding box center [897, 308] width 217 height 29
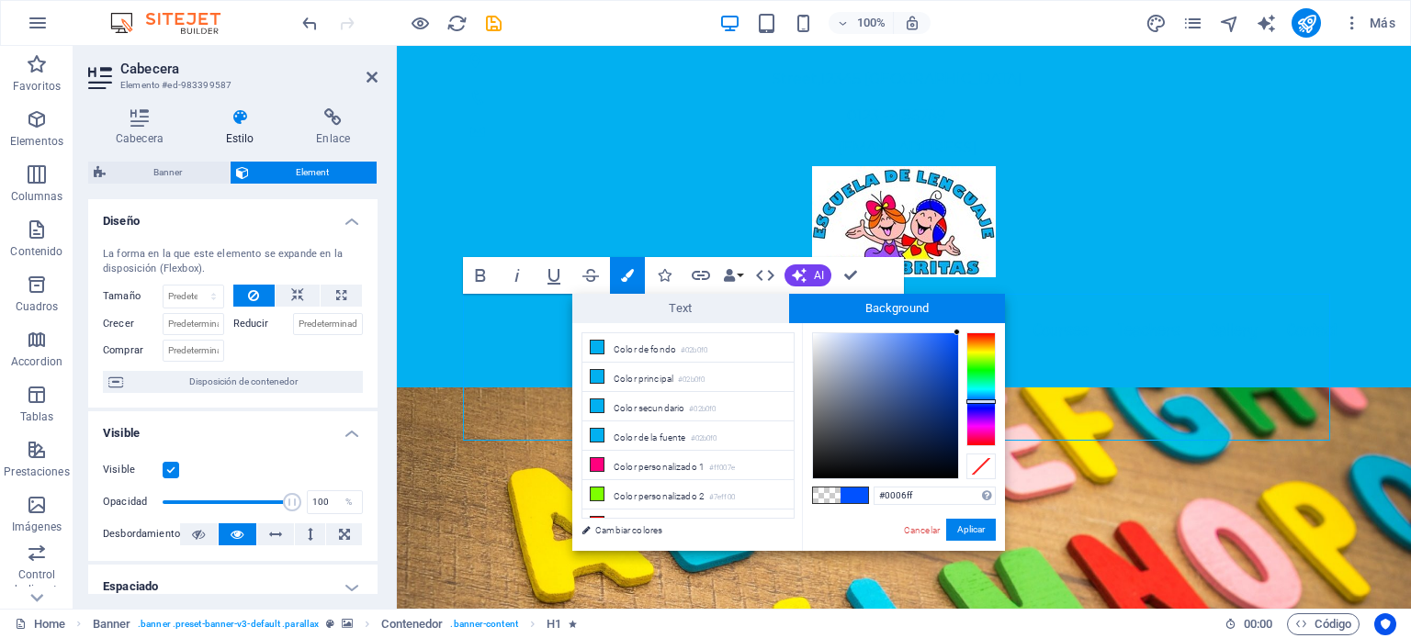
type input "#1300ff"
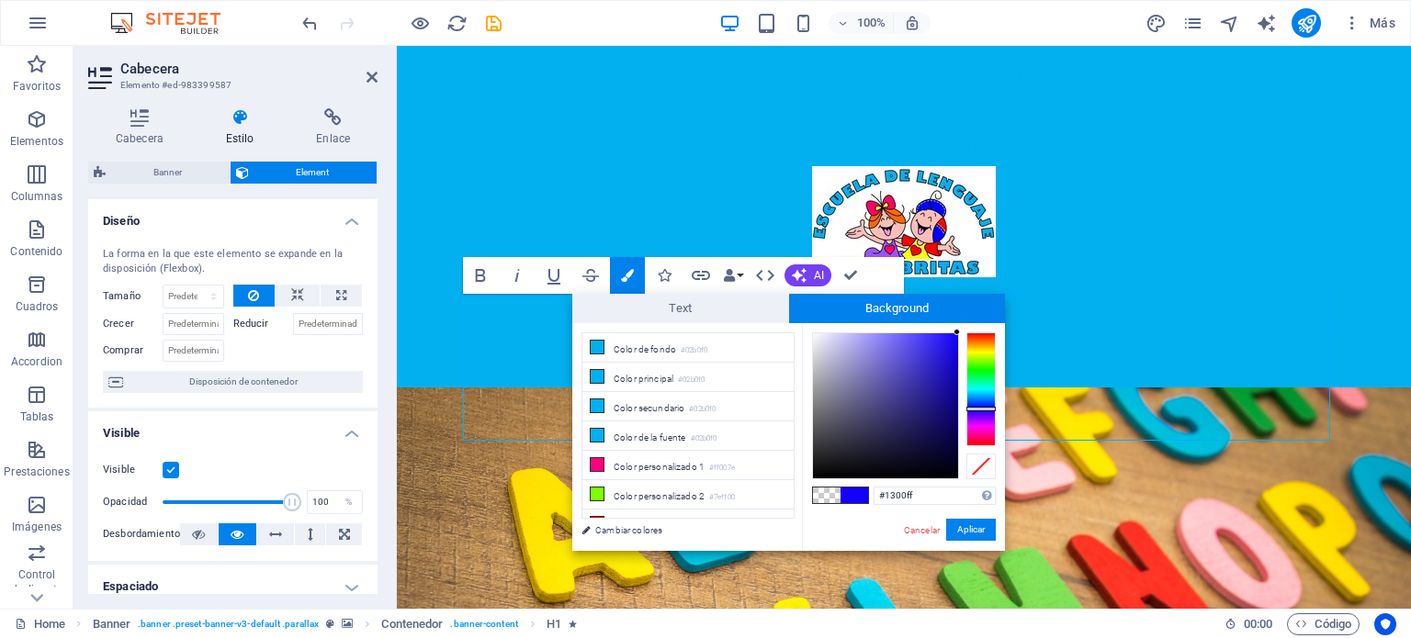
drag, startPoint x: 977, startPoint y: 400, endPoint x: 979, endPoint y: 409, distance: 9.4
click at [979, 409] on div at bounding box center [980, 389] width 29 height 114
click at [974, 532] on button "Aplicar" at bounding box center [971, 530] width 50 height 22
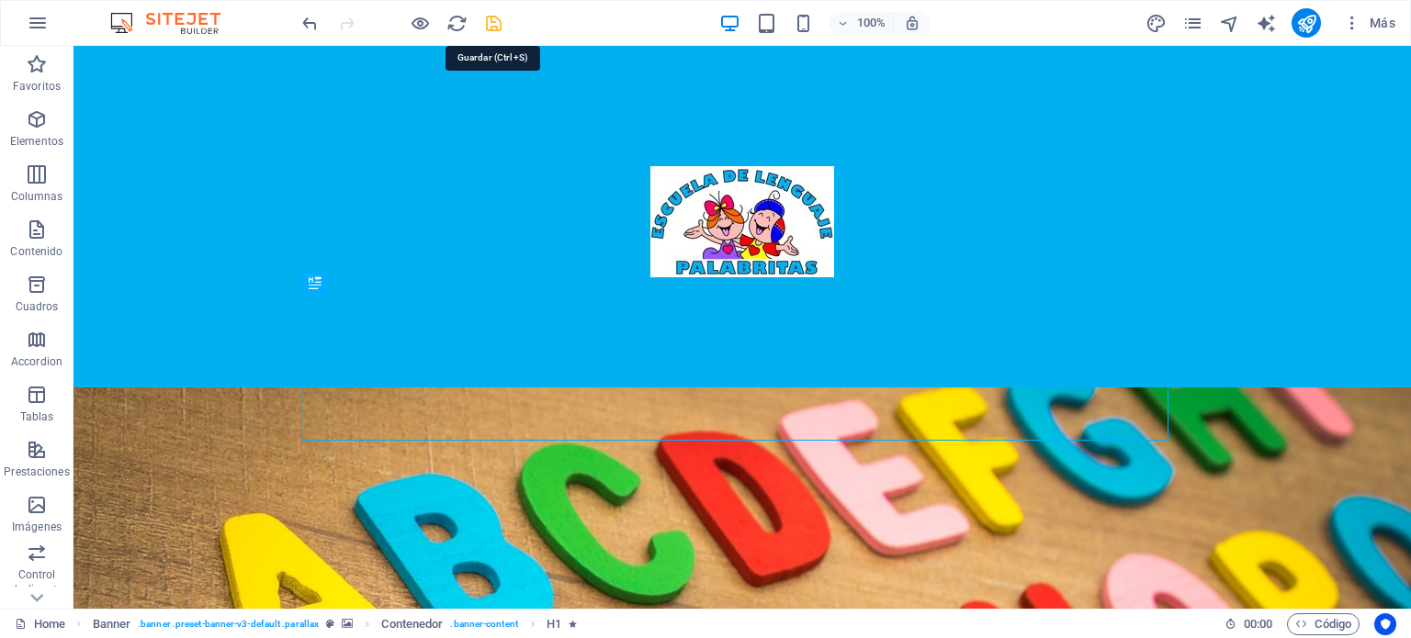
click at [498, 28] on icon "save" at bounding box center [493, 23] width 21 height 21
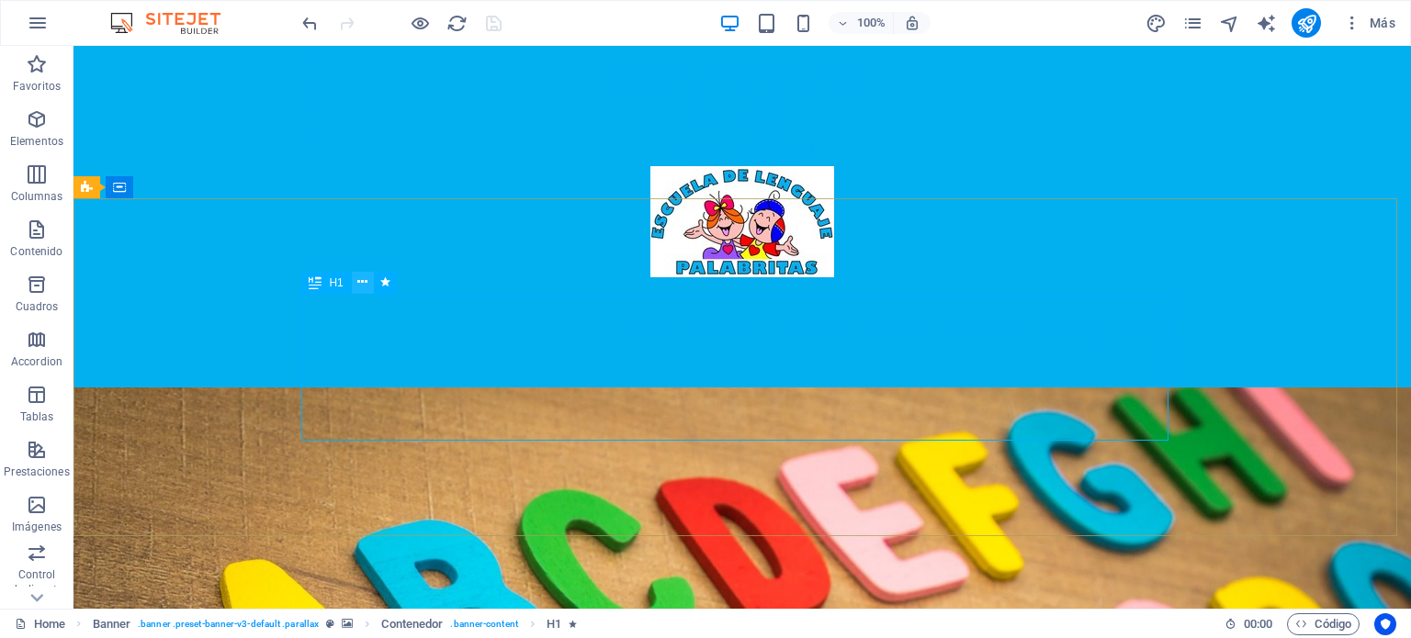
click at [360, 286] on icon at bounding box center [362, 282] width 10 height 19
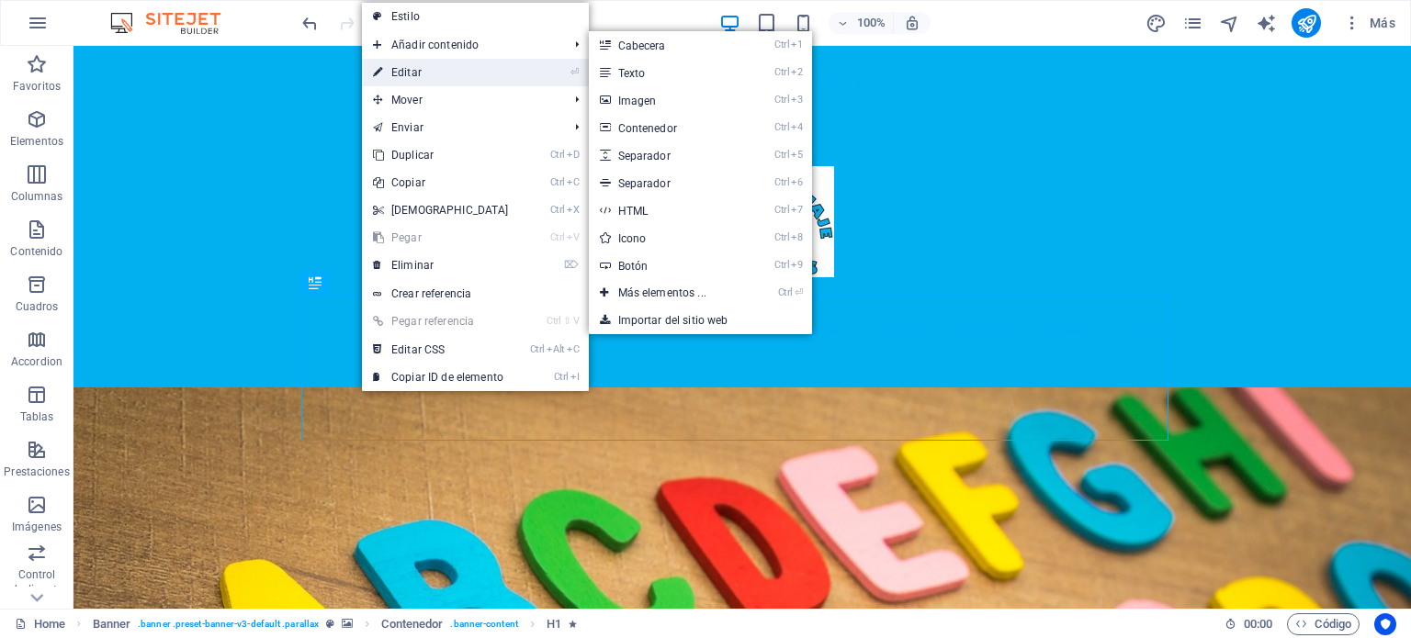
click at [425, 73] on link "⏎ Editar" at bounding box center [441, 73] width 158 height 28
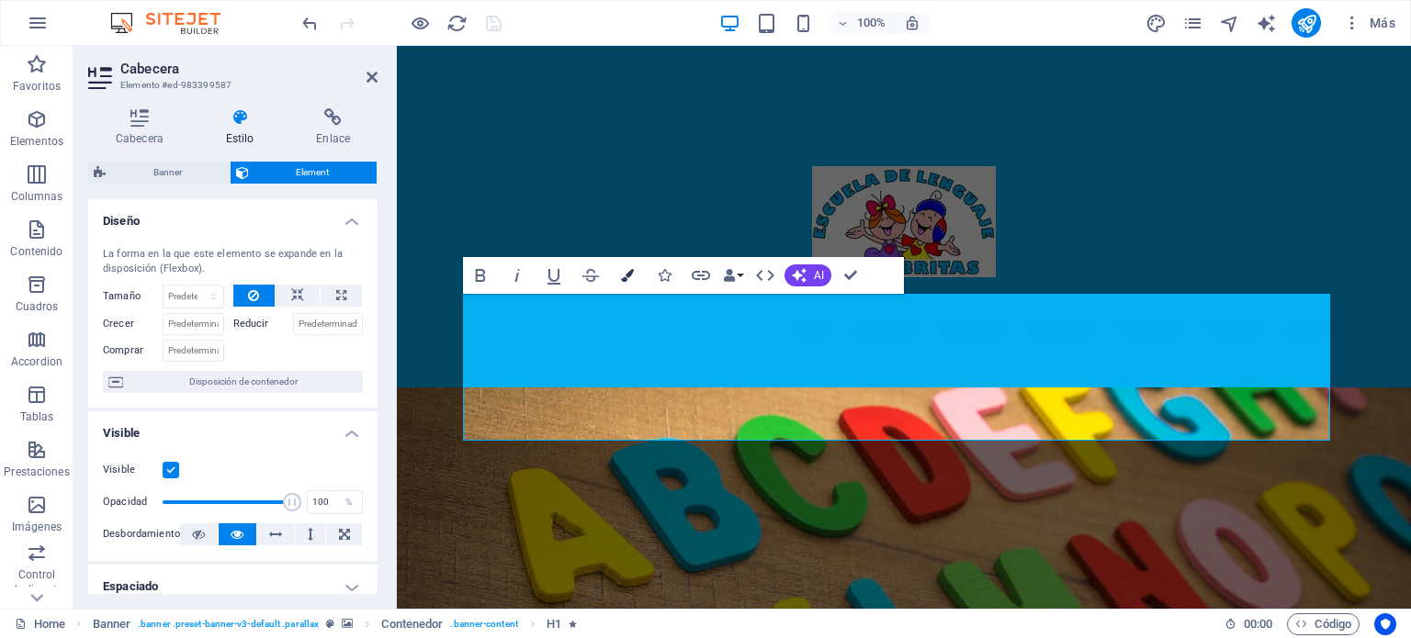
click at [624, 271] on icon "button" at bounding box center [627, 275] width 13 height 13
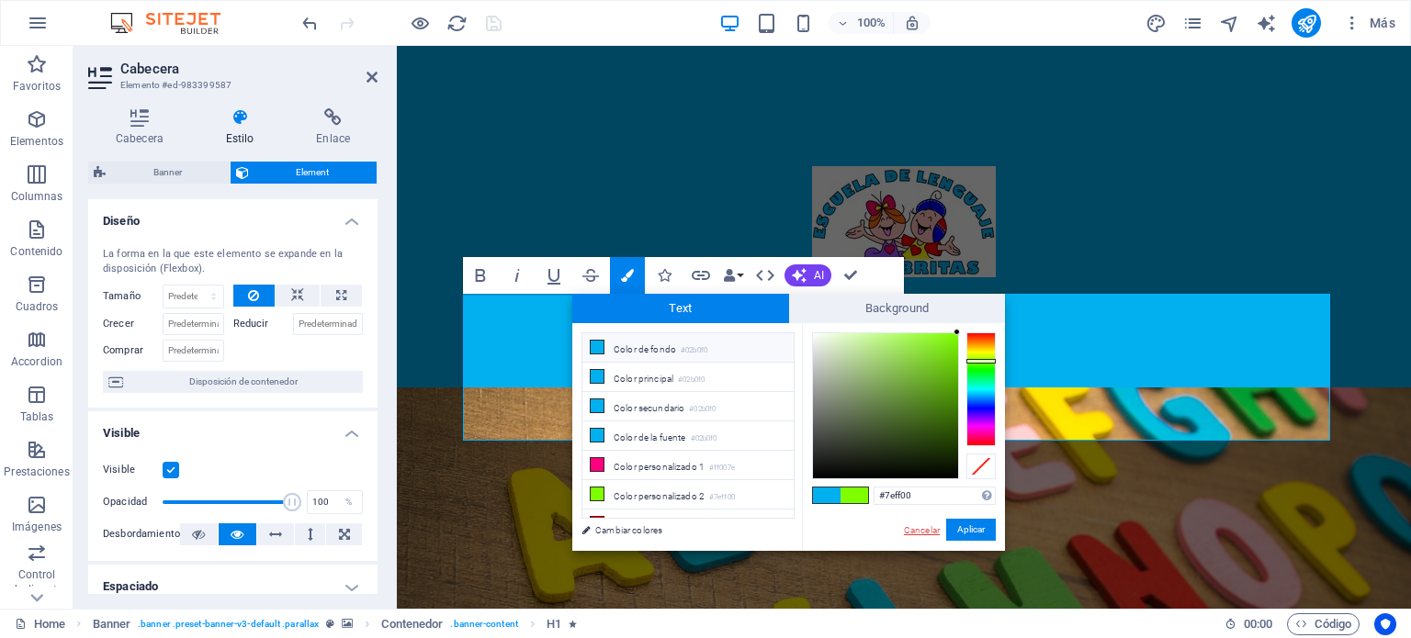
click at [917, 535] on link "Cancelar" at bounding box center [921, 530] width 39 height 14
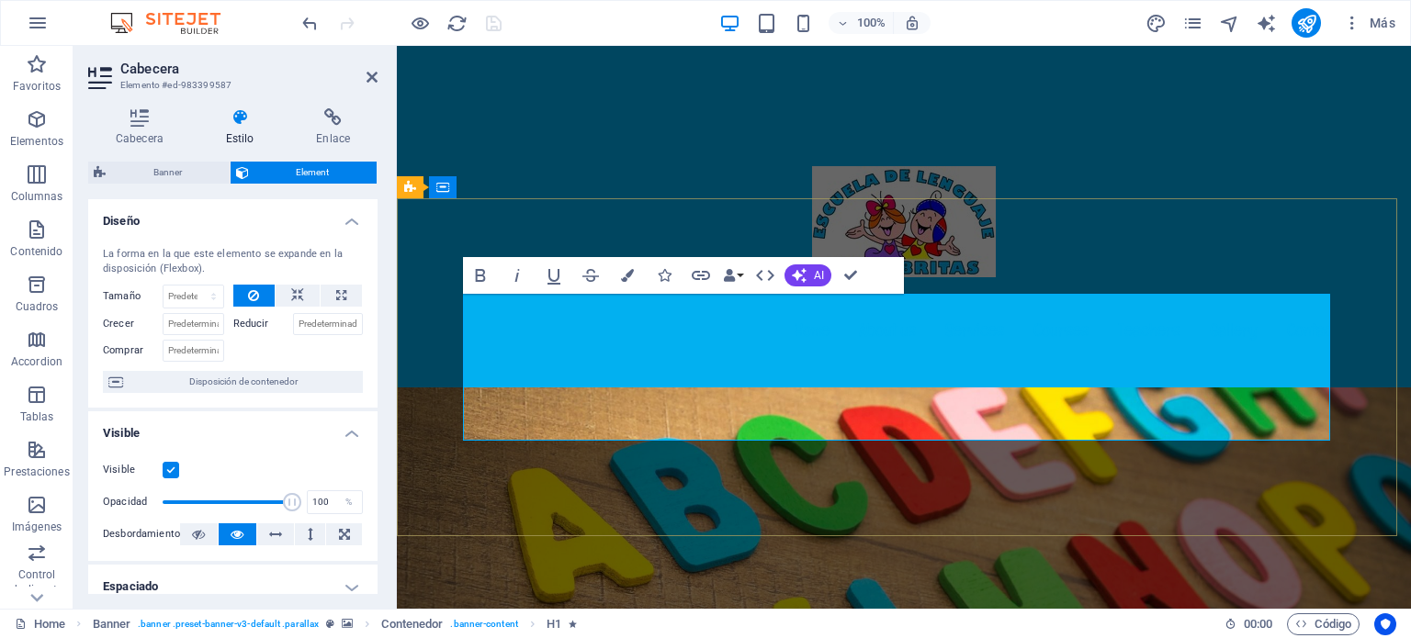
drag, startPoint x: 1255, startPoint y: 414, endPoint x: 479, endPoint y: 336, distance: 779.1
click at [627, 272] on icon "button" at bounding box center [627, 275] width 13 height 13
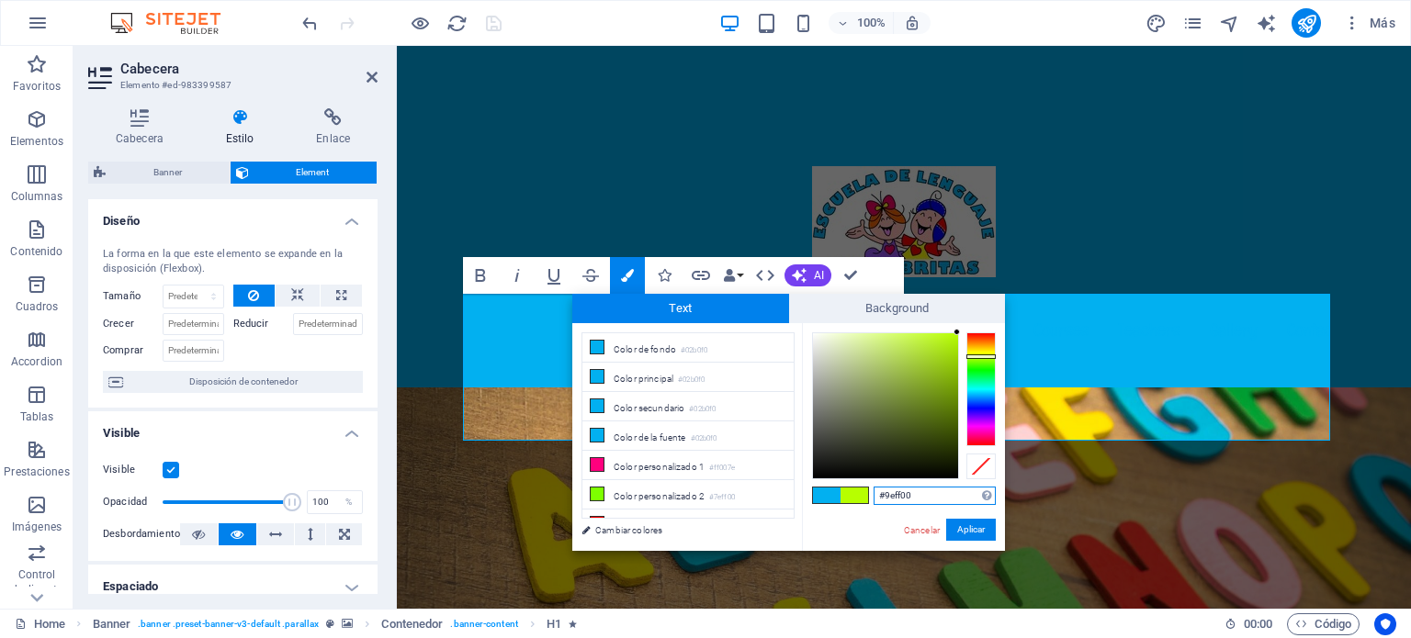
type input "#92ff00"
click at [992, 359] on div at bounding box center [980, 389] width 29 height 114
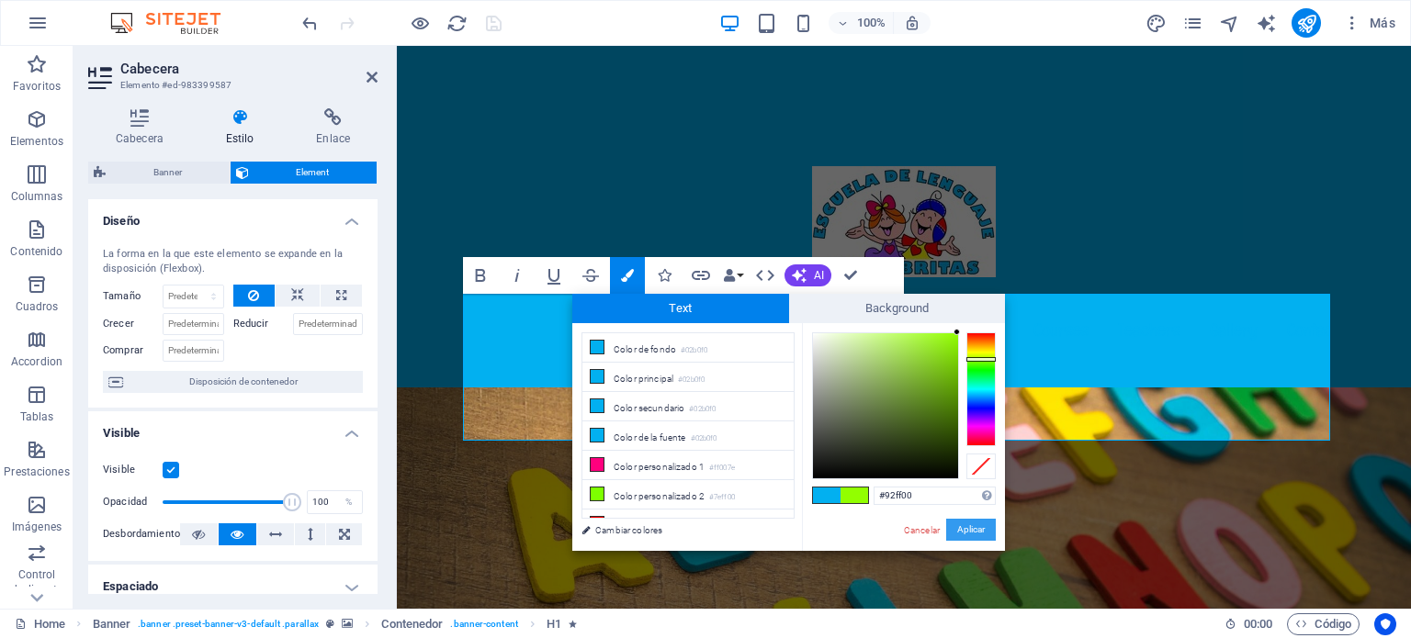
click at [963, 530] on button "Aplicar" at bounding box center [971, 530] width 50 height 22
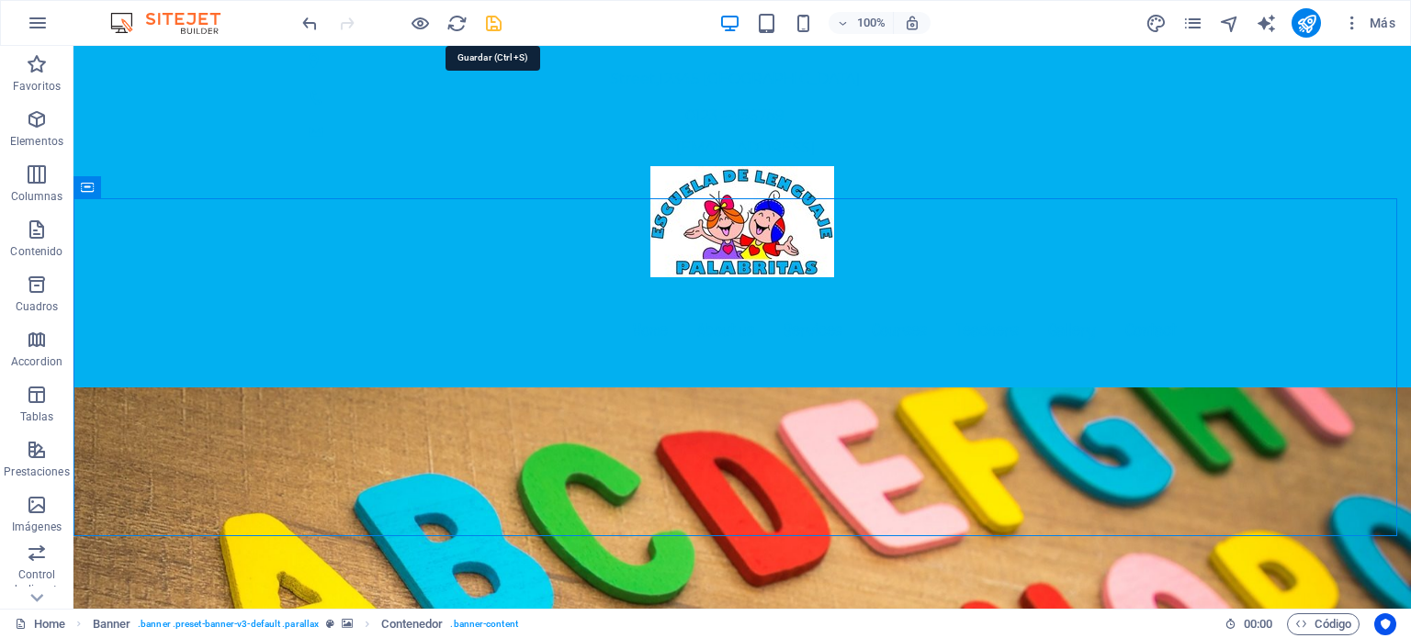
click at [495, 26] on icon "save" at bounding box center [493, 23] width 21 height 21
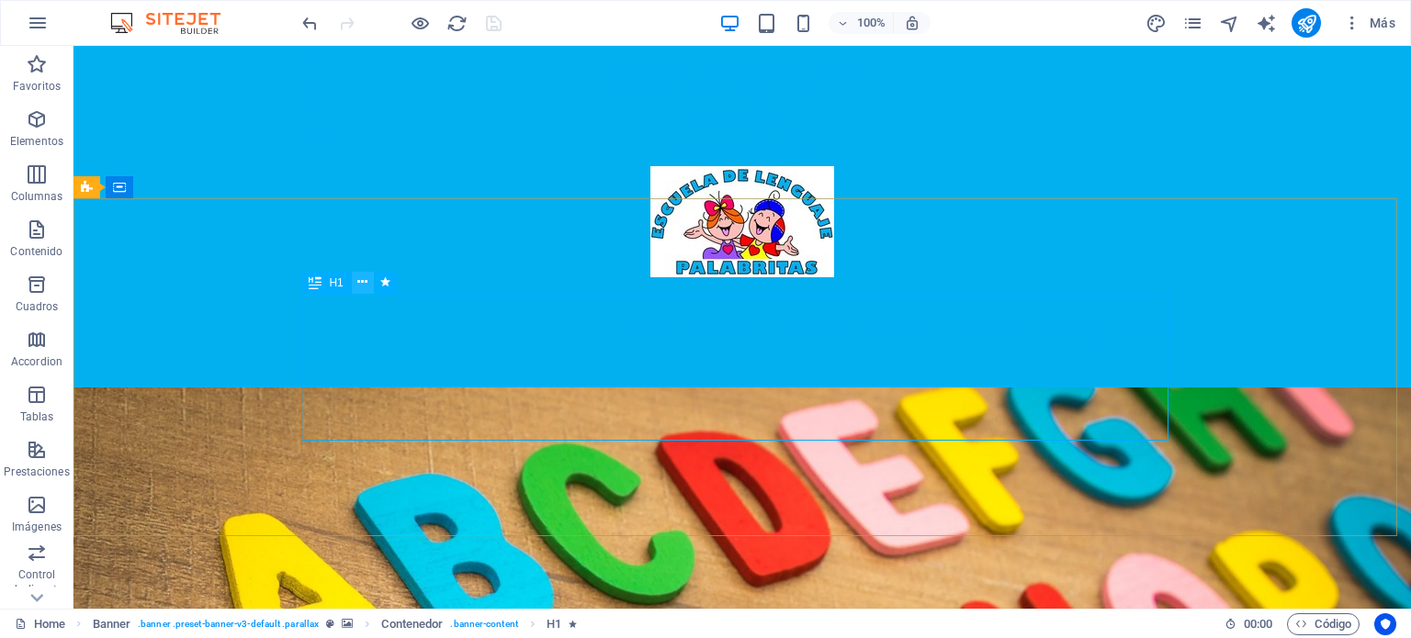
click at [360, 276] on icon at bounding box center [362, 282] width 10 height 19
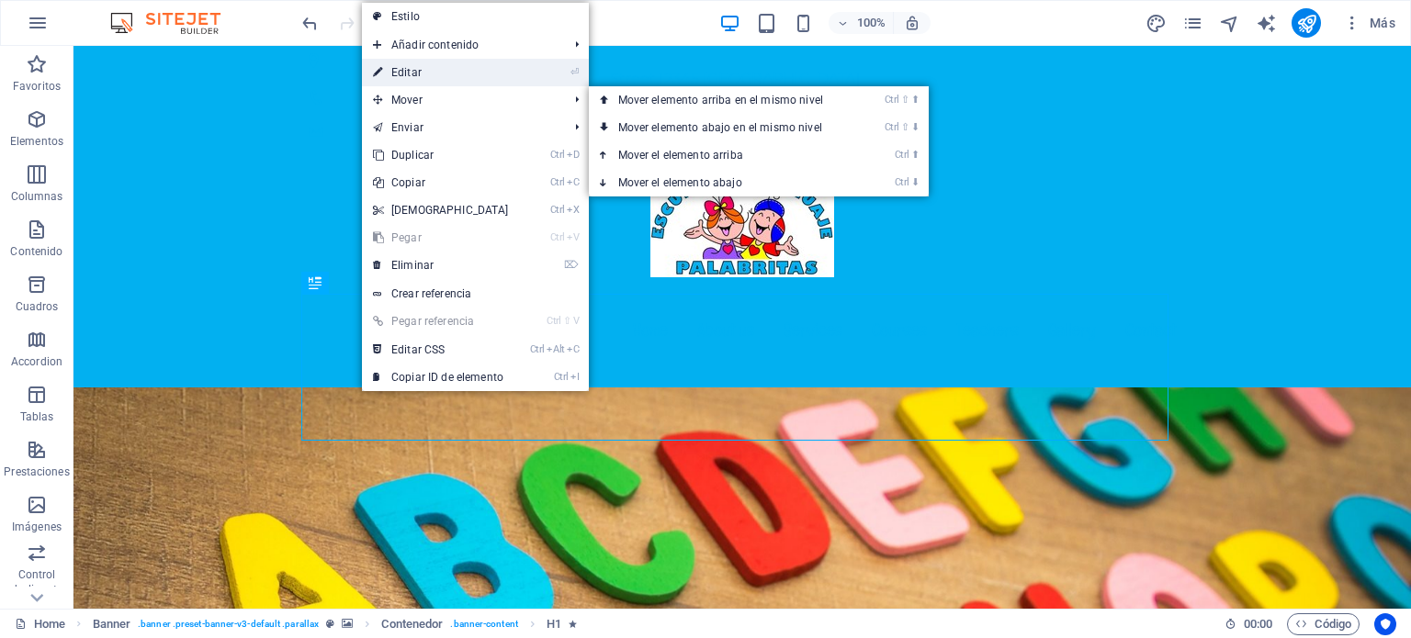
click at [426, 78] on link "⏎ Editar" at bounding box center [441, 73] width 158 height 28
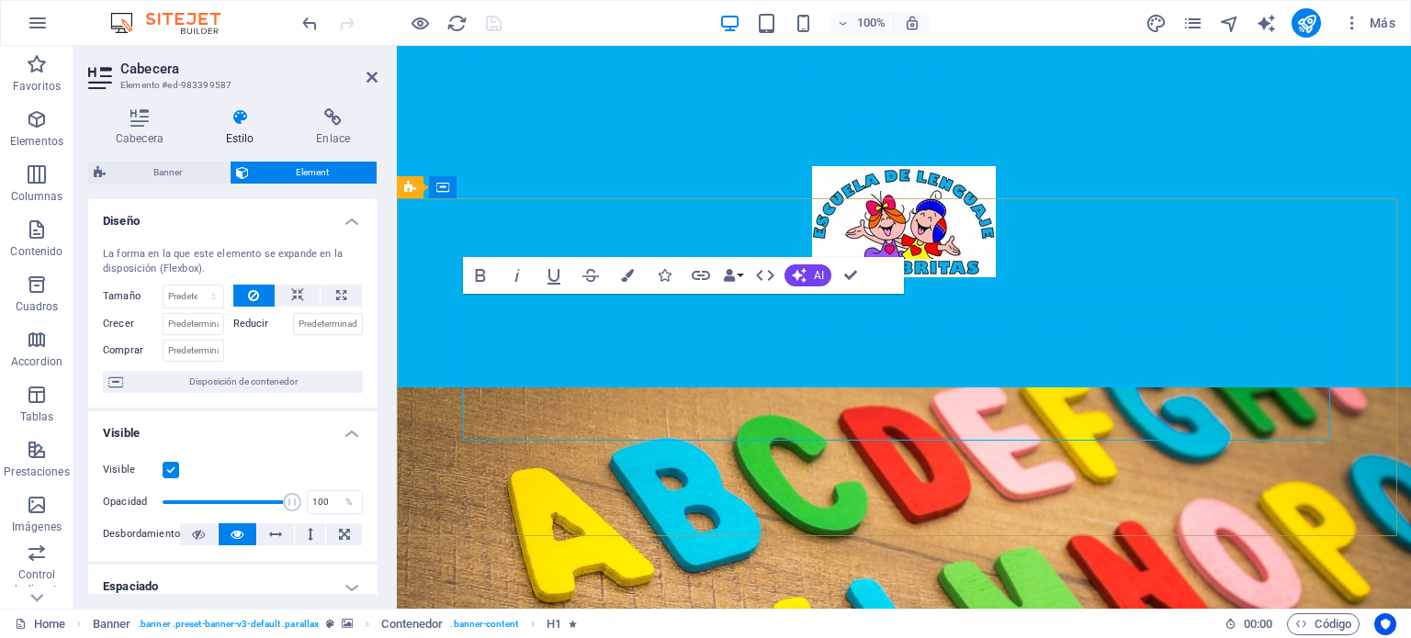
drag, startPoint x: 1254, startPoint y: 407, endPoint x: 478, endPoint y: 338, distance: 778.2
click at [631, 270] on icon "button" at bounding box center [627, 275] width 13 height 13
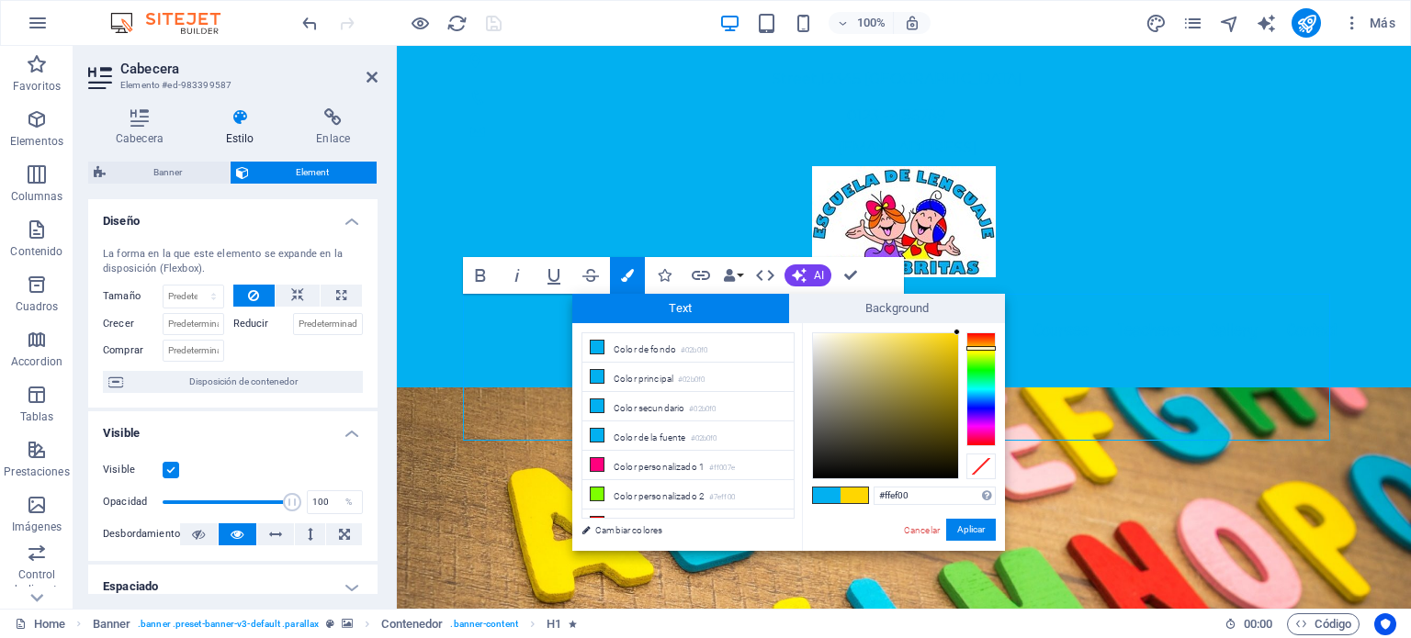
type input "#fffc00"
click at [985, 351] on div at bounding box center [980, 351] width 29 height 5
click at [966, 532] on button "Aplicar" at bounding box center [971, 530] width 50 height 22
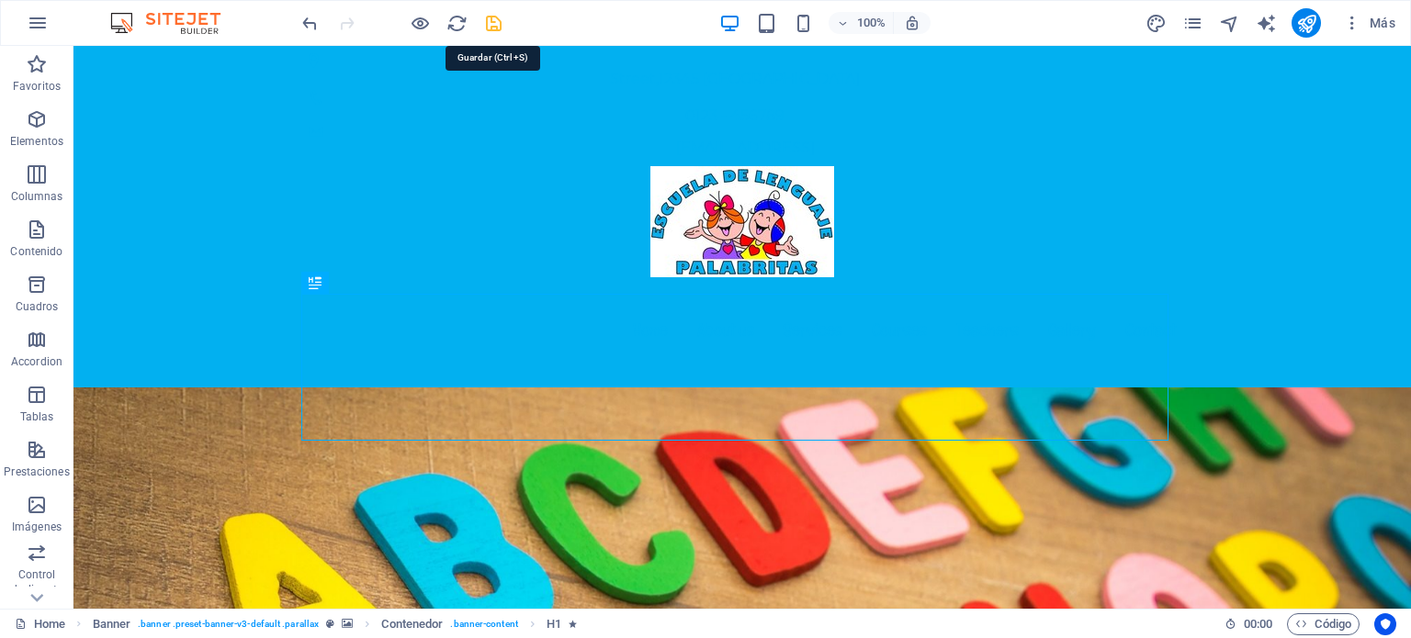
click at [497, 17] on icon "save" at bounding box center [493, 23] width 21 height 21
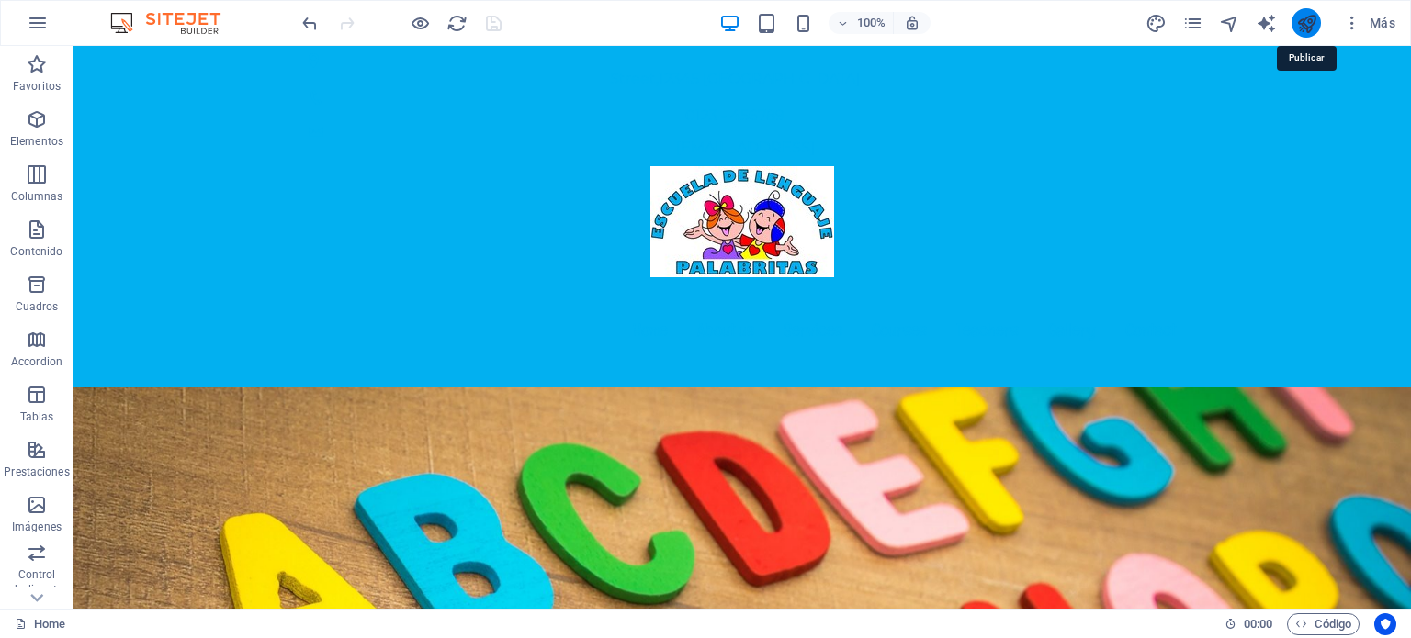
click at [1311, 24] on icon "publish" at bounding box center [1306, 23] width 21 height 21
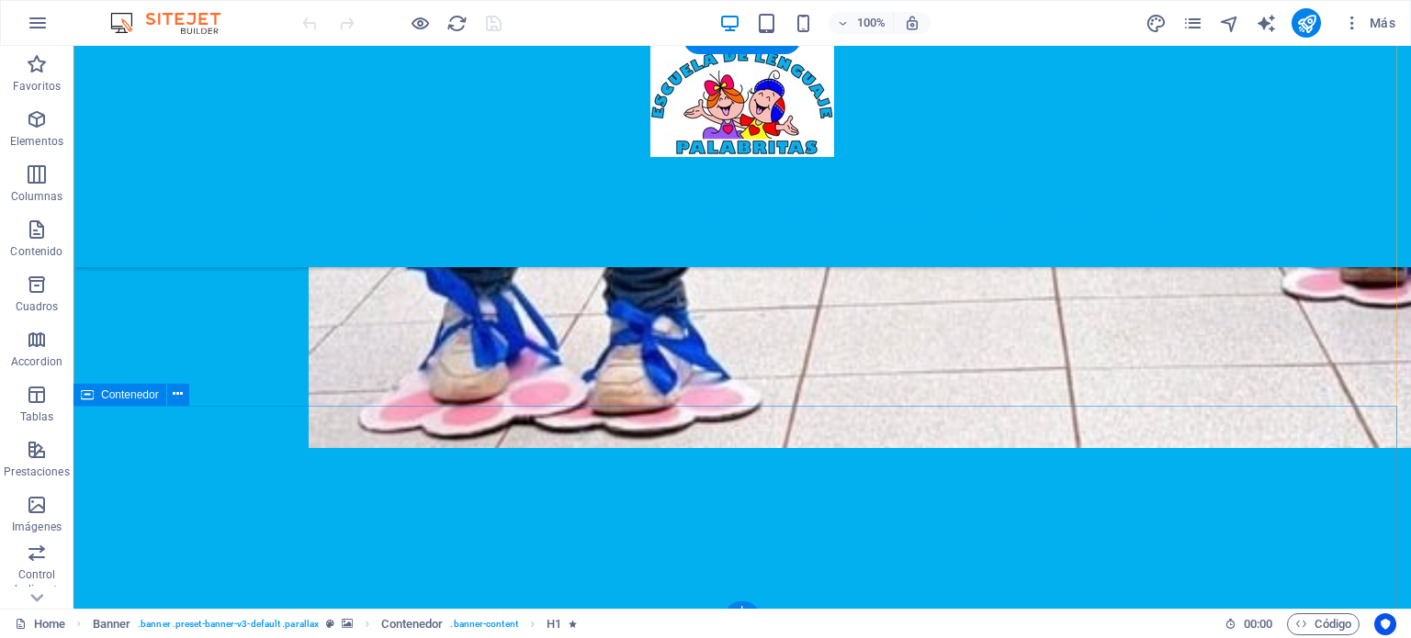
scroll to position [4177, 0]
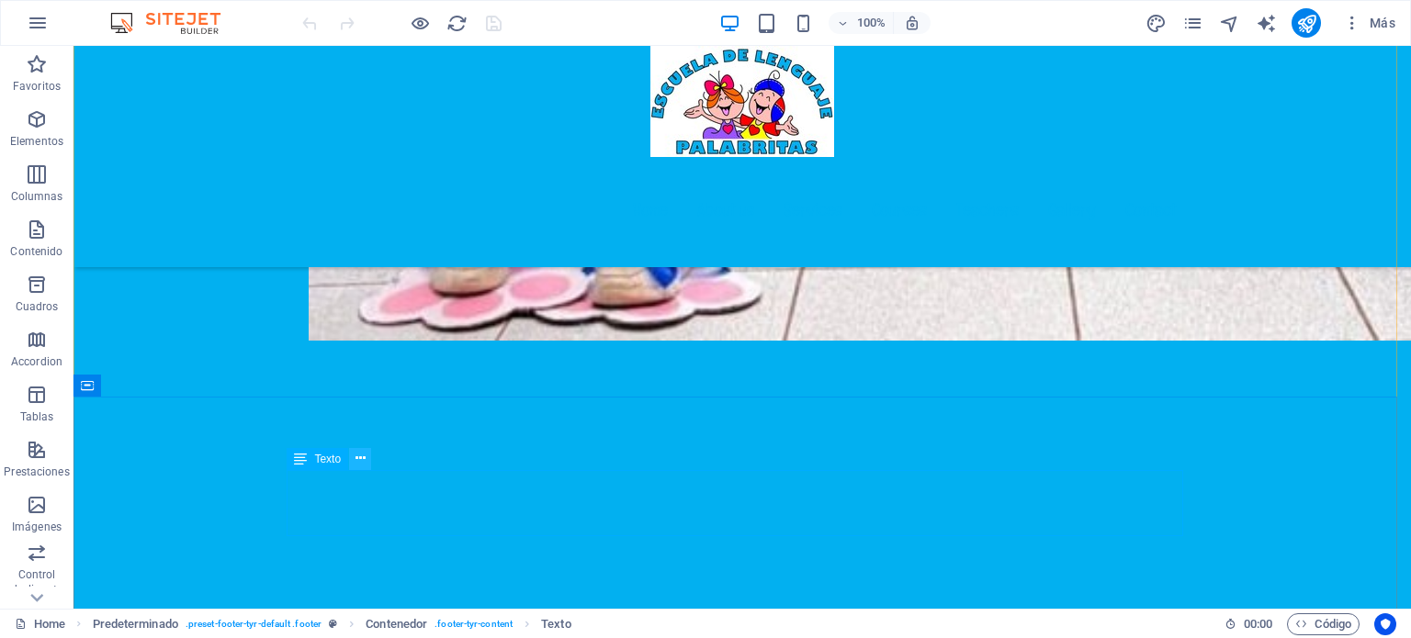
click at [358, 458] on icon at bounding box center [360, 458] width 10 height 19
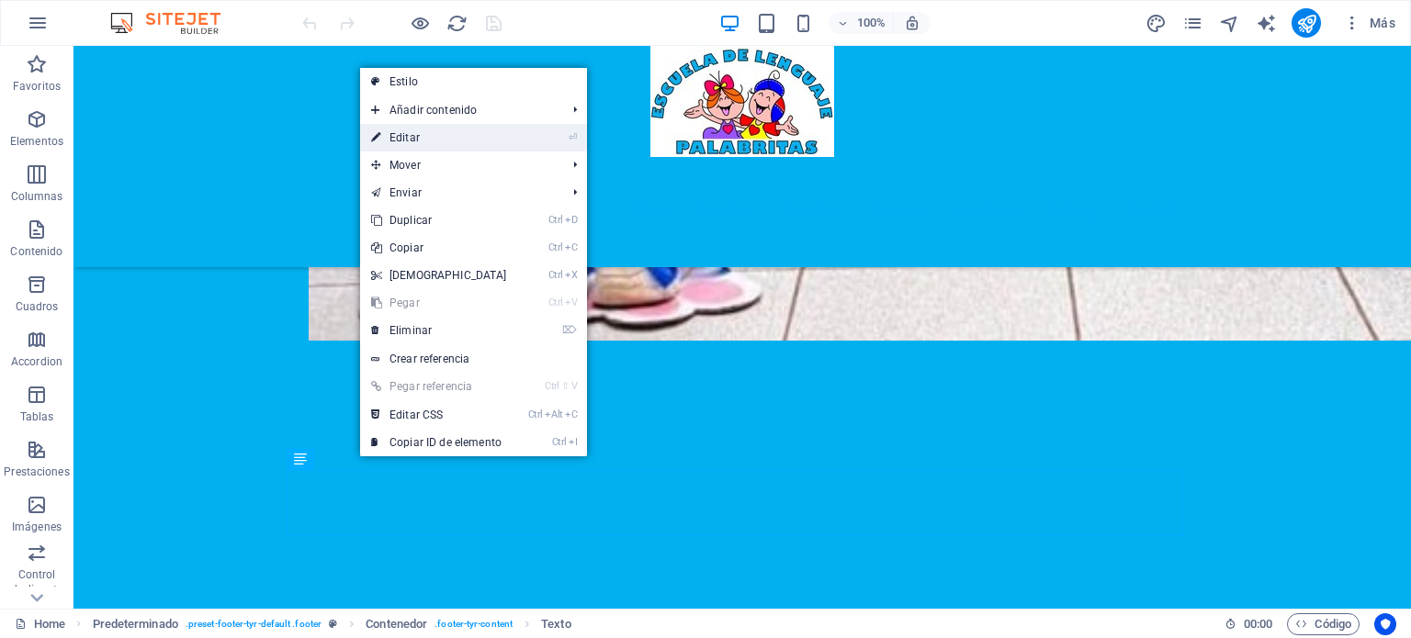
drag, startPoint x: 408, startPoint y: 140, endPoint x: 174, endPoint y: 157, distance: 233.9
click at [408, 140] on link "⏎ Editar" at bounding box center [439, 138] width 158 height 28
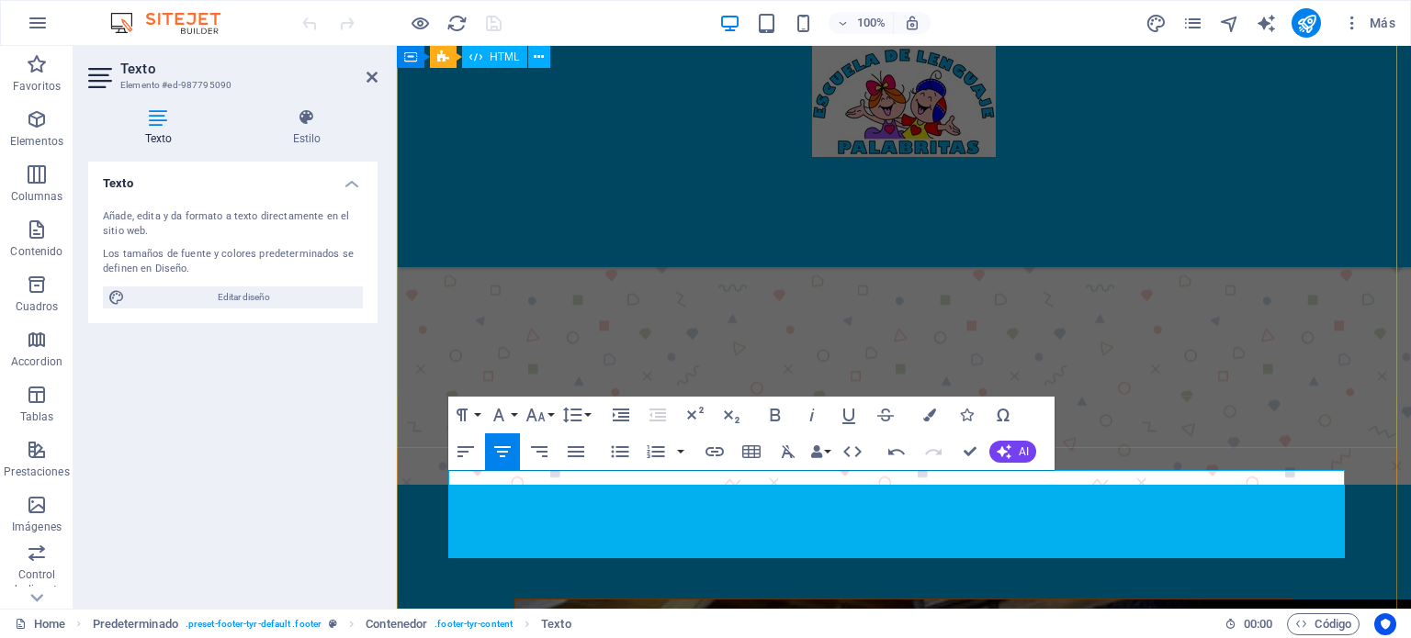
scroll to position [237, 3]
drag, startPoint x: 775, startPoint y: 504, endPoint x: 1120, endPoint y: 507, distance: 344.4
click at [930, 418] on icon "button" at bounding box center [929, 415] width 13 height 13
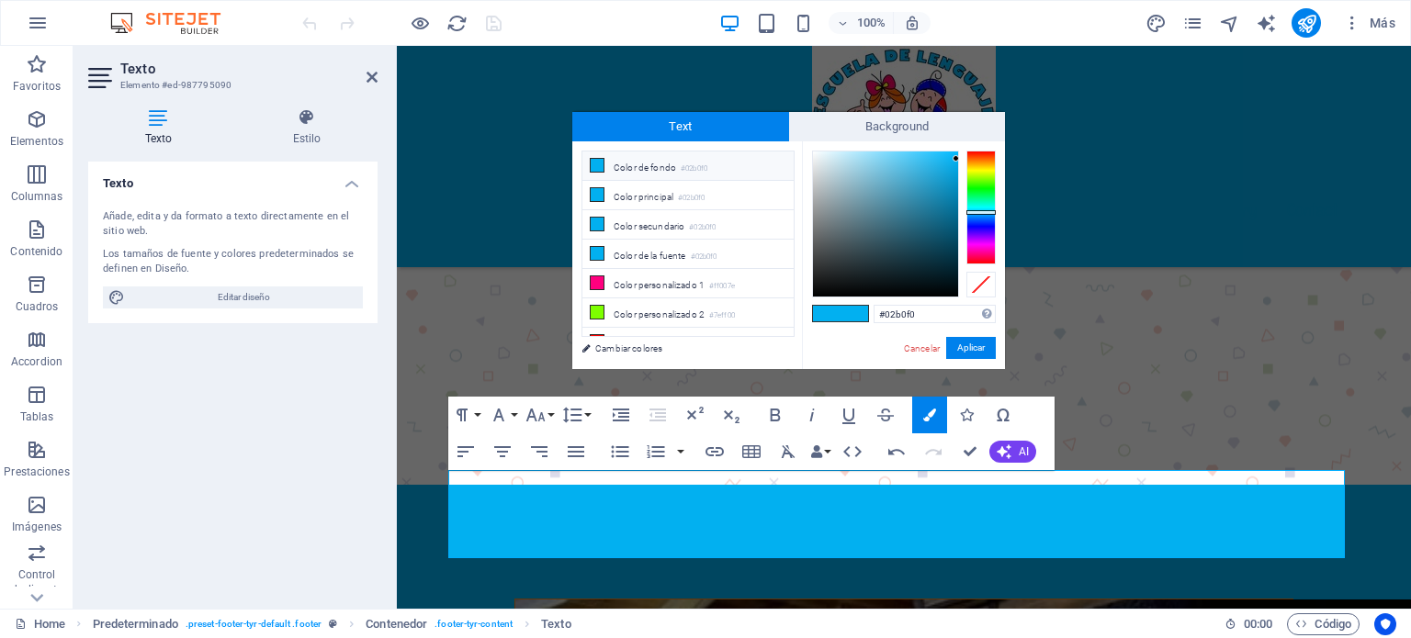
type input "#0e0f0f"
click at [826, 287] on div at bounding box center [885, 224] width 145 height 145
click at [965, 348] on button "Aplicar" at bounding box center [971, 348] width 50 height 22
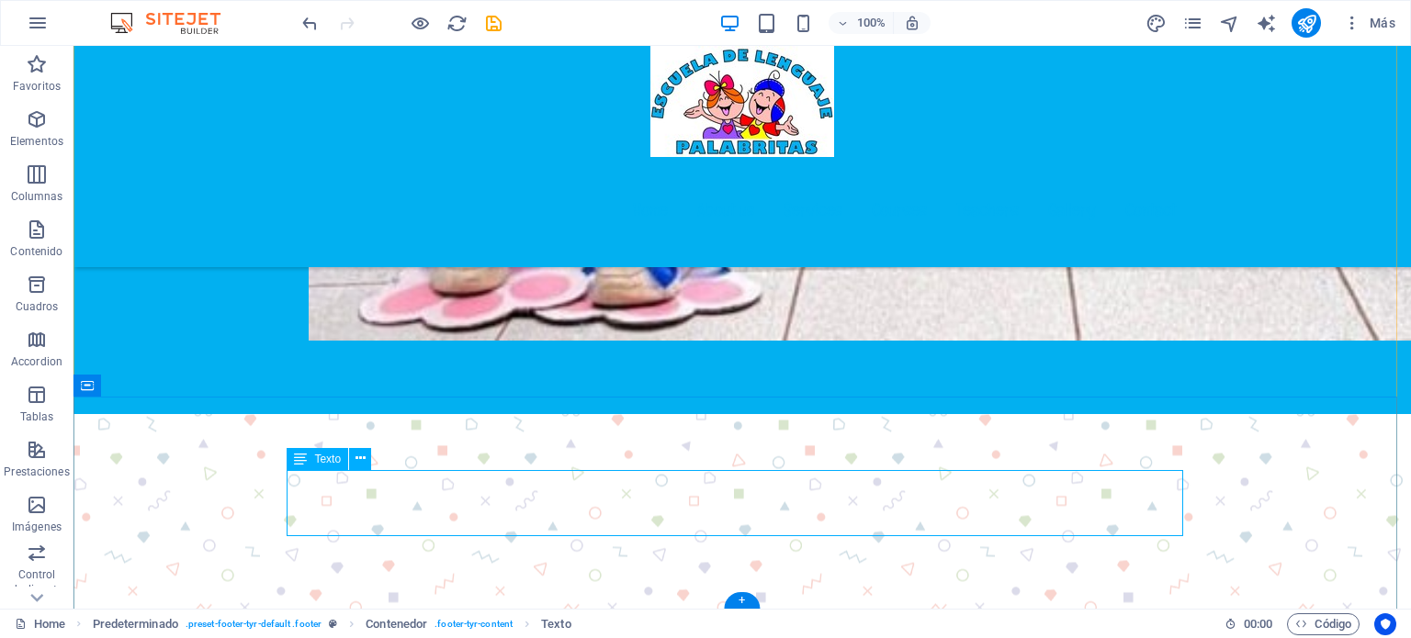
click at [350, 457] on button at bounding box center [360, 459] width 22 height 22
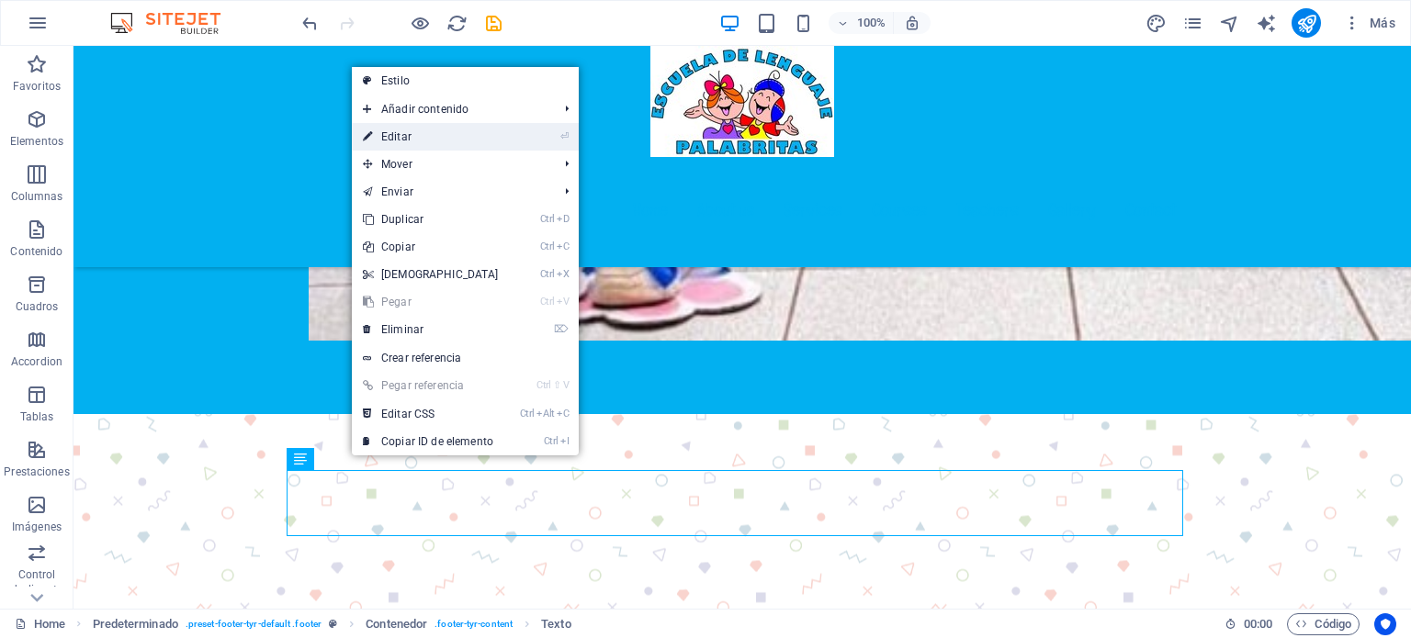
click at [411, 133] on link "⏎ Editar" at bounding box center [431, 137] width 158 height 28
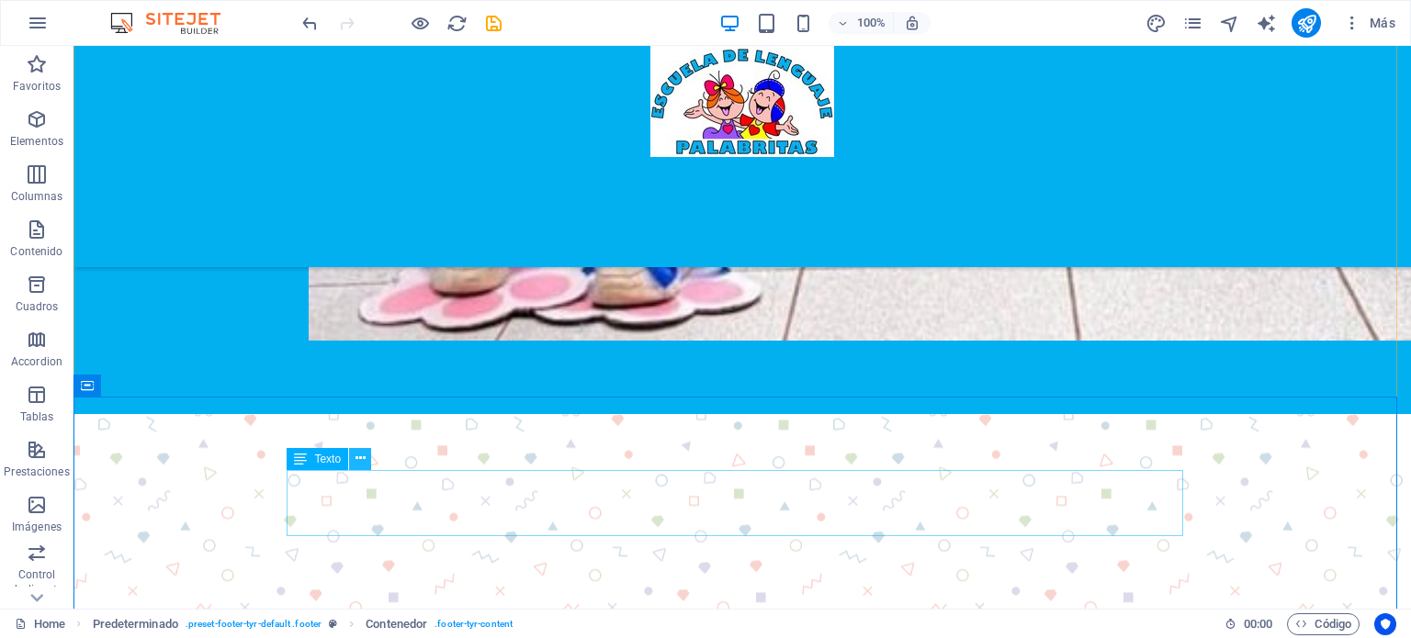
click at [360, 457] on icon at bounding box center [360, 458] width 10 height 19
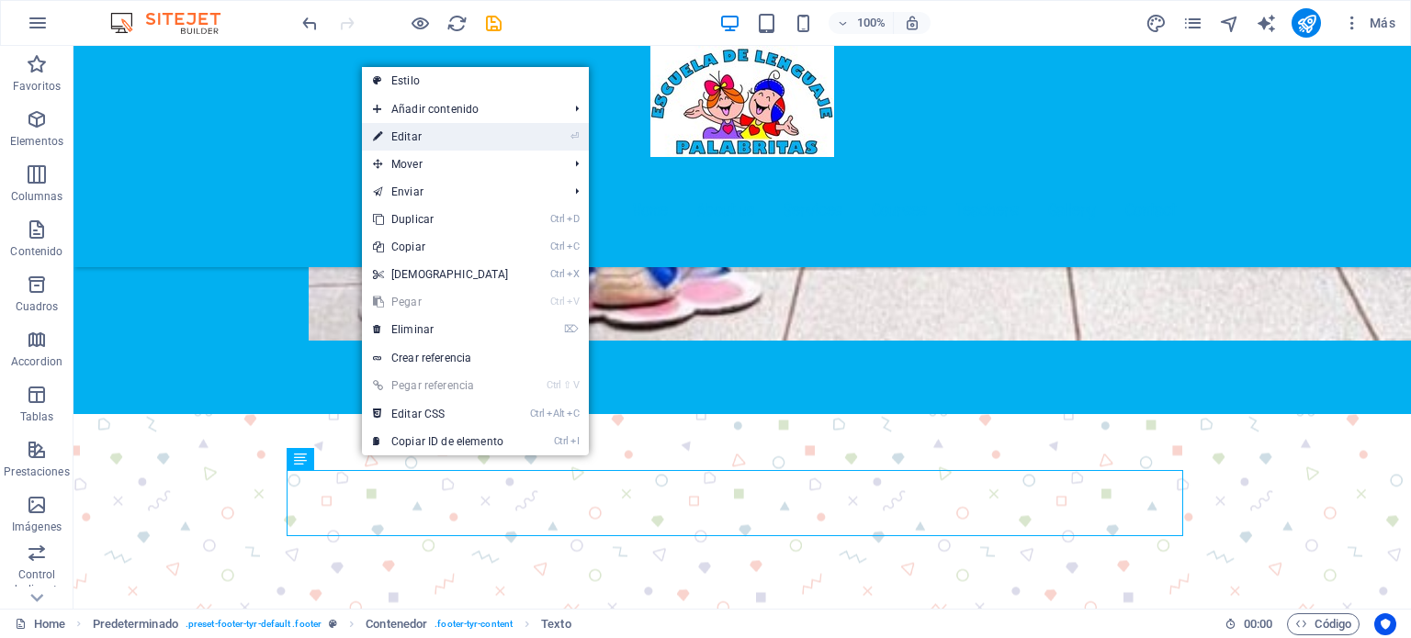
click at [432, 130] on link "⏎ Editar" at bounding box center [441, 137] width 158 height 28
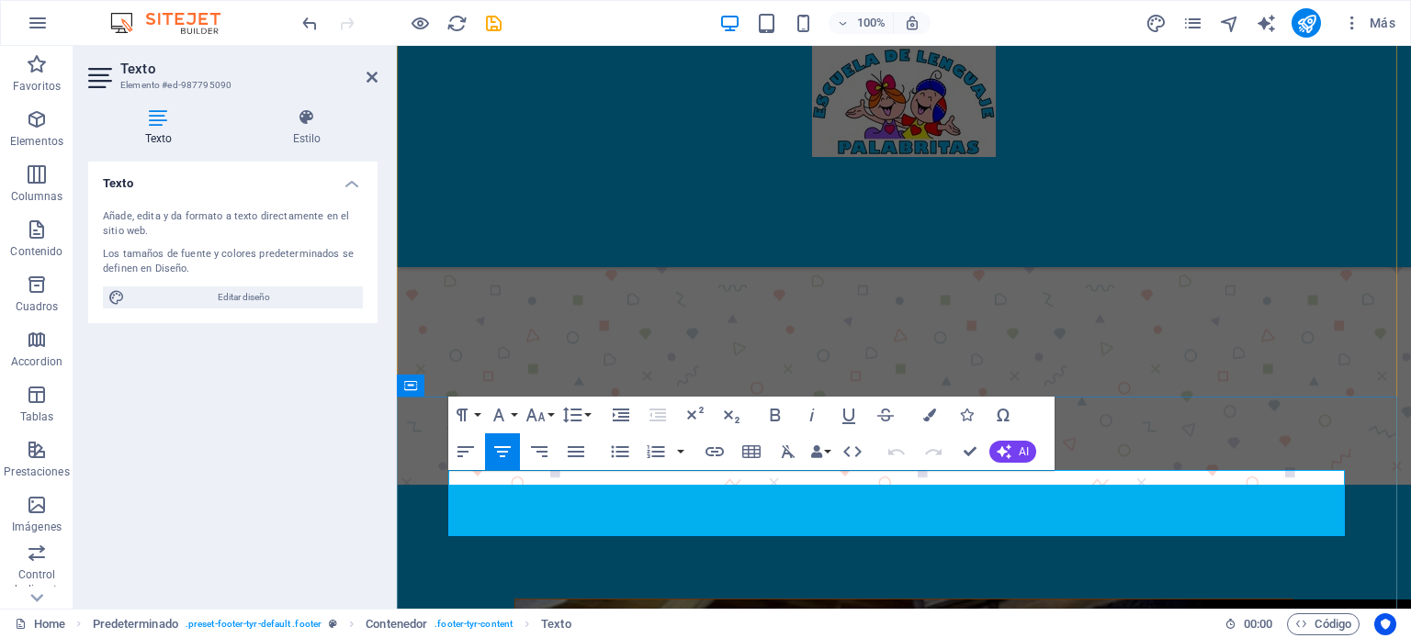
drag, startPoint x: 1004, startPoint y: 523, endPoint x: 643, endPoint y: 482, distance: 363.2
click at [310, 116] on icon at bounding box center [306, 117] width 141 height 18
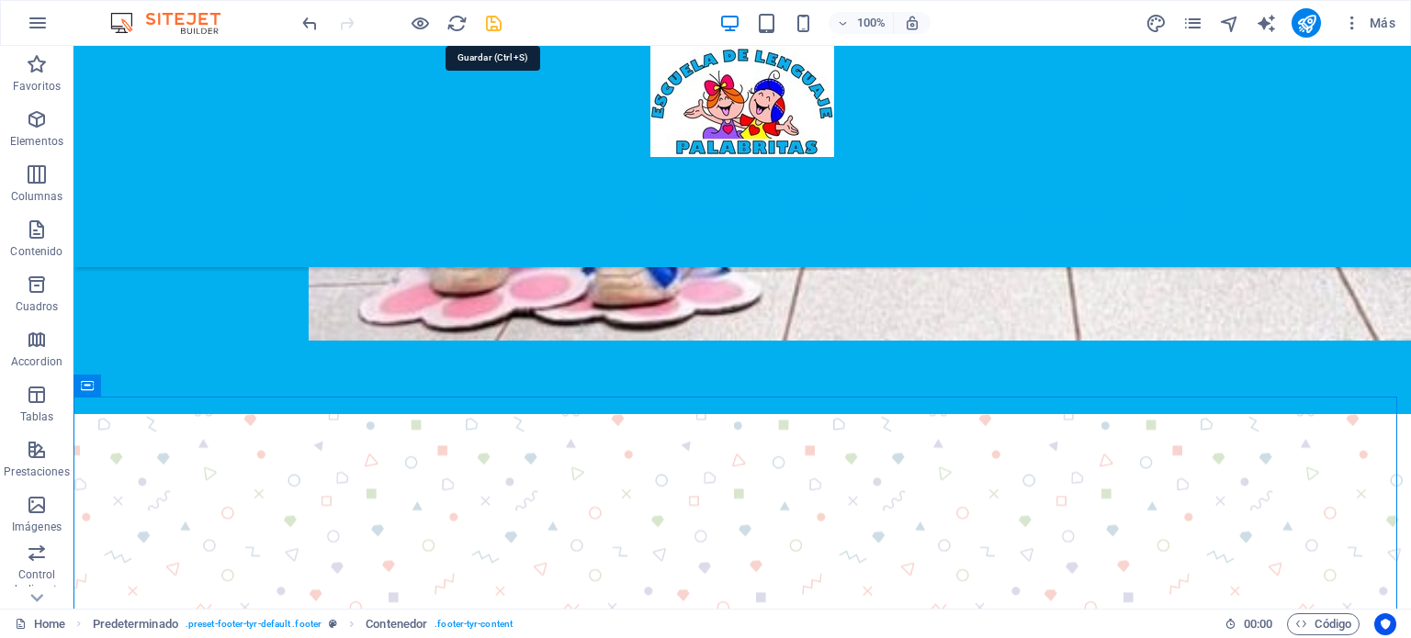
drag, startPoint x: 499, startPoint y: 21, endPoint x: 449, endPoint y: 8, distance: 51.2
click at [499, 21] on icon "save" at bounding box center [493, 23] width 21 height 21
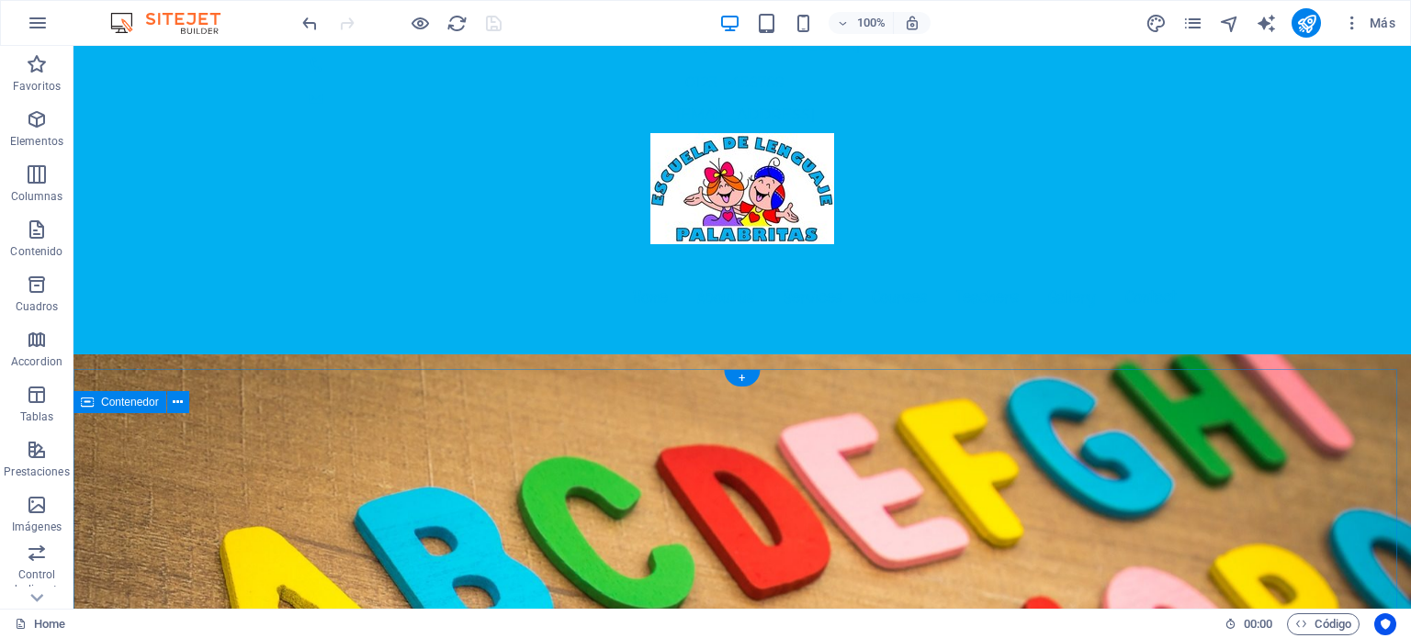
scroll to position [0, 0]
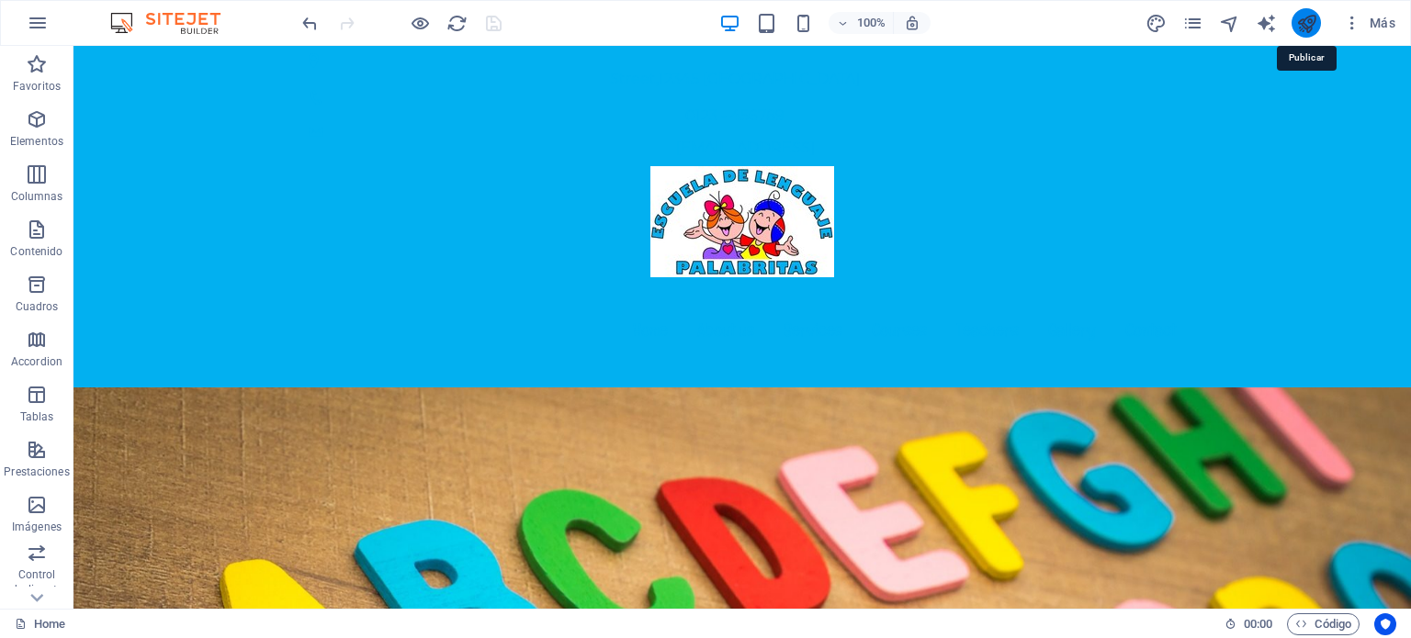
click at [1309, 17] on icon "publish" at bounding box center [1306, 23] width 21 height 21
